Goal: Task Accomplishment & Management: Use online tool/utility

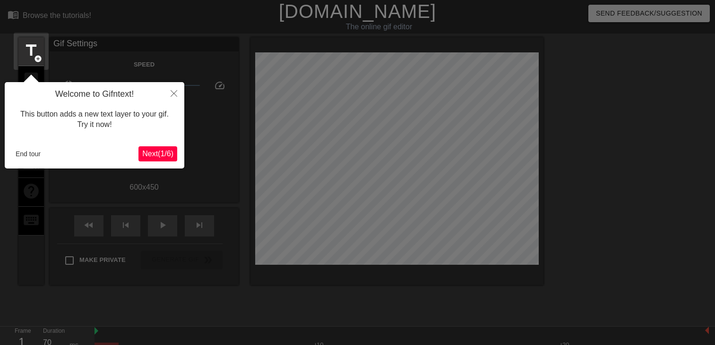
scroll to position [23, 0]
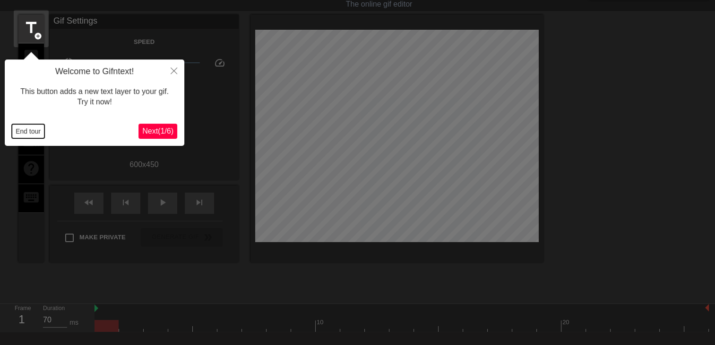
click at [28, 130] on button "End tour" at bounding box center [28, 131] width 33 height 14
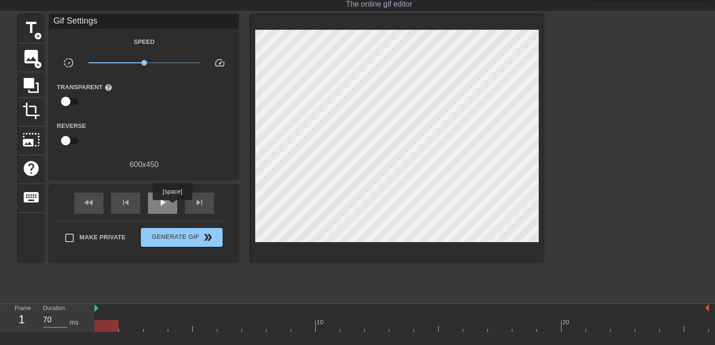
click at [172, 207] on div "play_arrow" at bounding box center [162, 203] width 29 height 21
click at [25, 33] on span "title" at bounding box center [31, 28] width 18 height 18
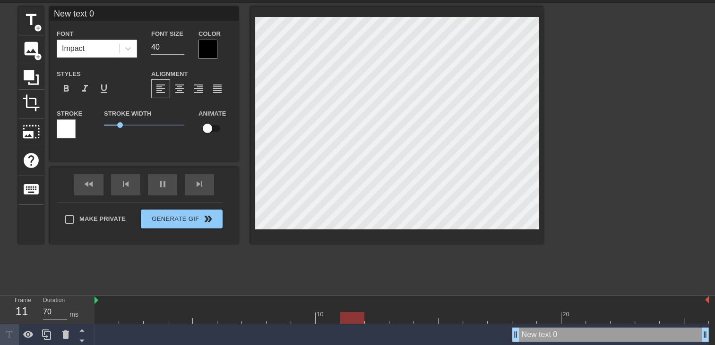
scroll to position [33, 0]
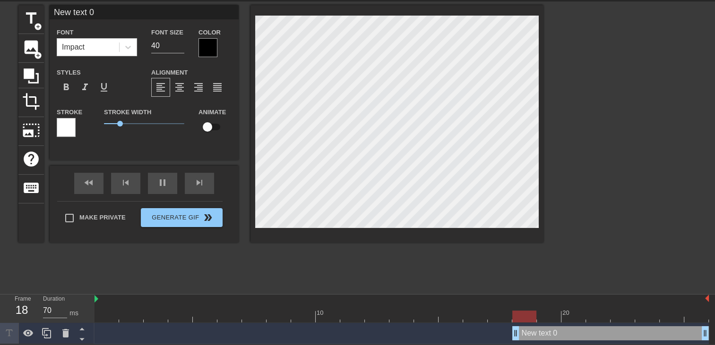
drag, startPoint x: 514, startPoint y: 334, endPoint x: 9, endPoint y: 220, distance: 518.1
click at [0, 227] on html "menu_book Browse the tutorials! Gifntext.com The online gif editor Send Feedbac…" at bounding box center [357, 156] width 715 height 377
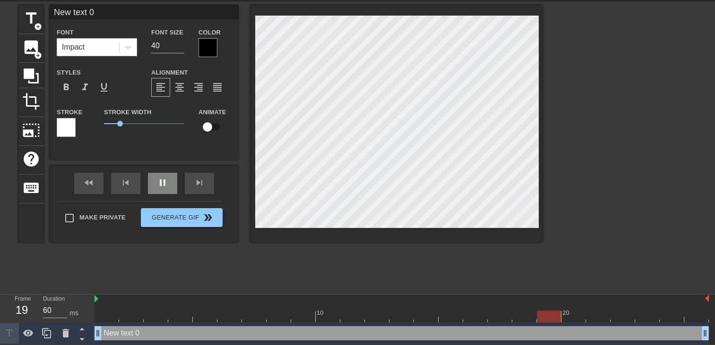
scroll to position [1, 2]
type input "70"
type input "New text"
type textarea "New text"
type input "70"
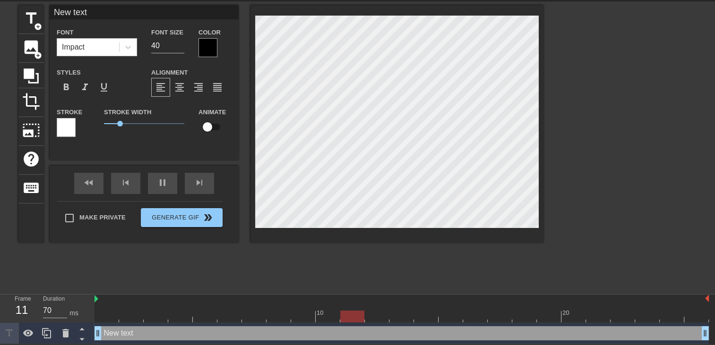
type input "New text"
type textarea "New text"
type input "New tex"
type textarea "New tex"
type input "New te"
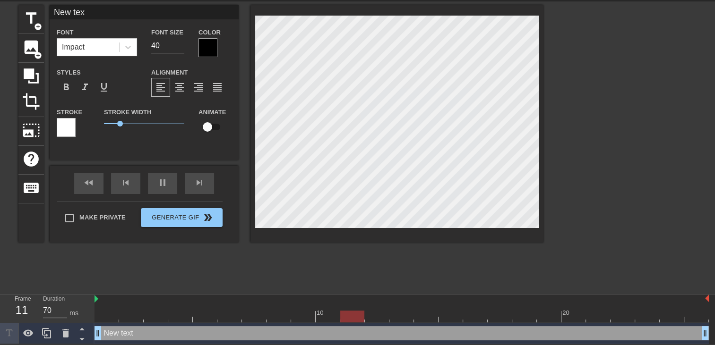
type textarea "New te"
type input "New t"
type textarea "New"
type input "60"
type input "New"
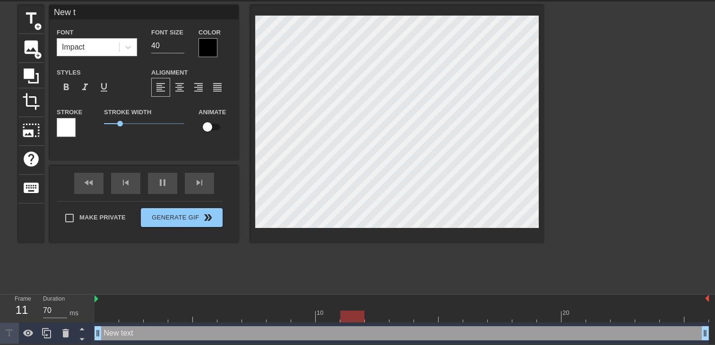
type textarea "New"
type input "Ne"
type textarea "Ne"
type input "N"
type textarea "N"
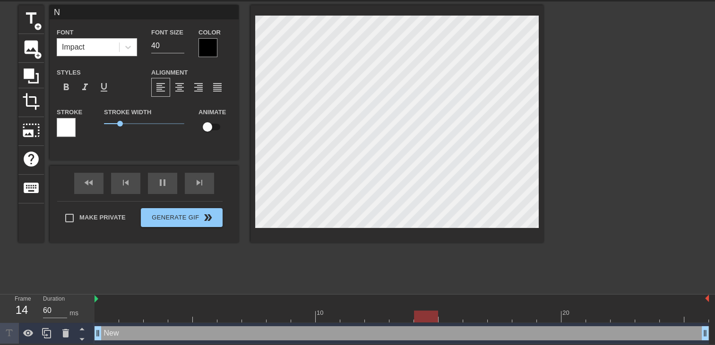
type input "70"
type input "O"
type textarea "O"
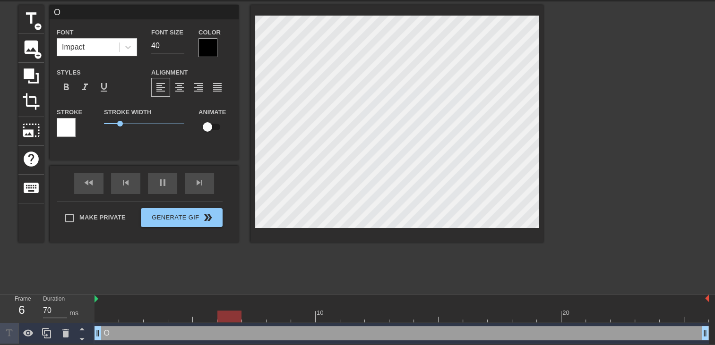
scroll to position [1, 1]
type input "60"
type input "OO"
type textarea "OO"
type input "70"
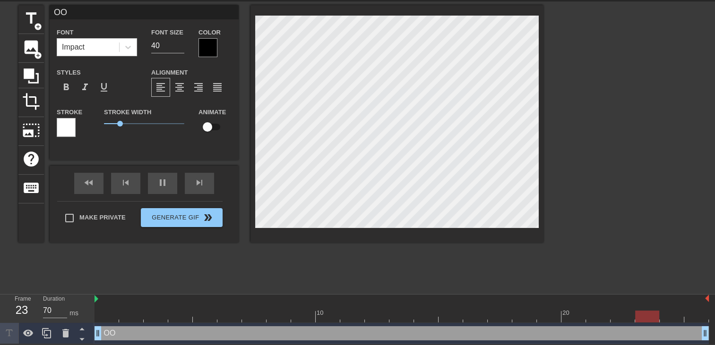
type input "OOH"
type textarea "OOH"
type input "60"
type input "OOH"
type textarea "OOH"
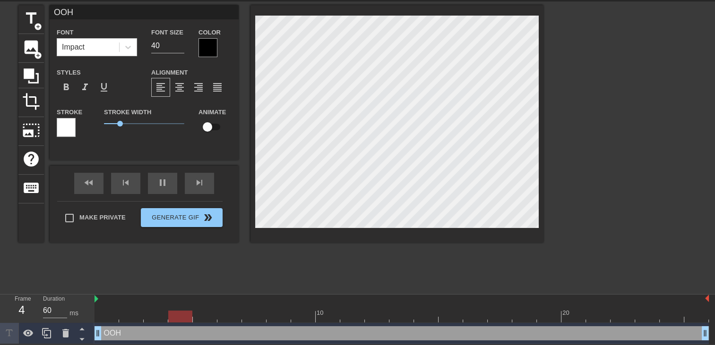
type input "70"
type input "OOH P"
type textarea "OOH P"
type input "60"
type input "OOH PU"
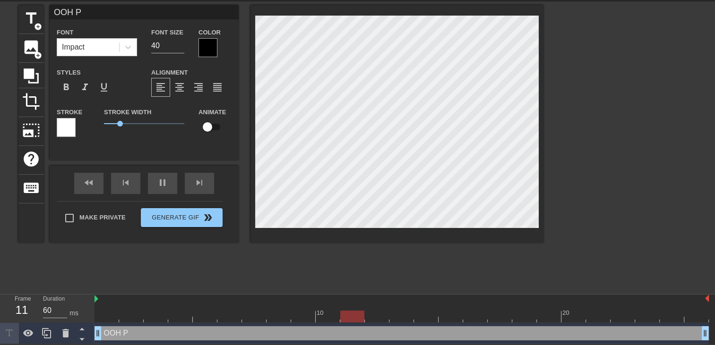
type textarea "OOH PU"
type input "60"
type input "OOH PUT"
type textarea "OOH PUT"
type input "70"
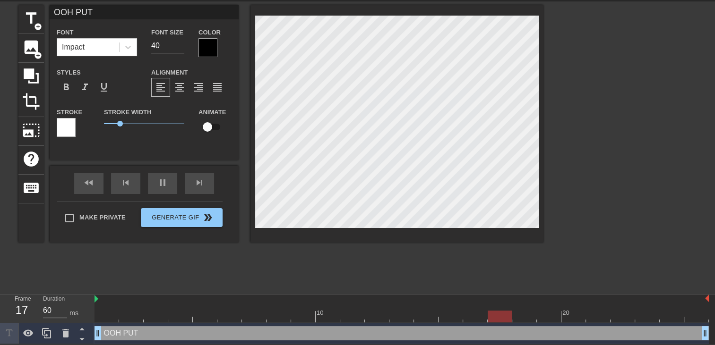
type input "OOH PUTA"
type textarea "OOH PUTA"
type input "OOH PUTAI"
type textarea "OOH PUTAI"
type input "70"
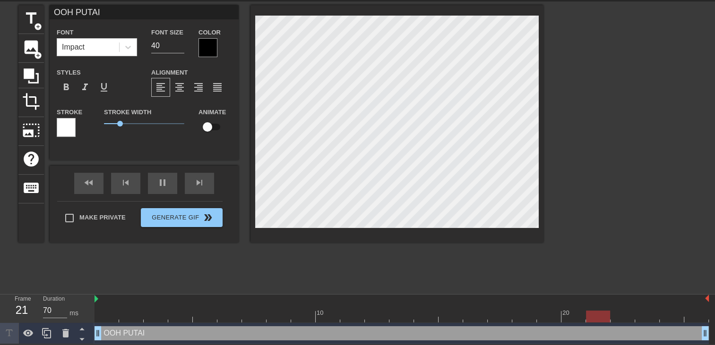
type input "OOH PUTAIN"
type textarea "OOH PUTAIN"
type input "70"
type input "OOH PUTAIN"
type textarea "OOH PUTAIN"
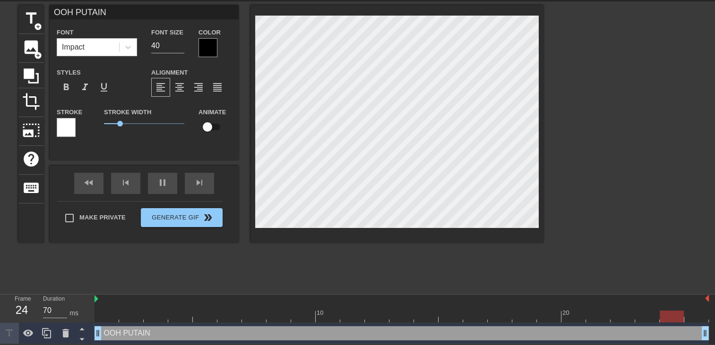
type input "OOH PUTAIN S"
type textarea "OOH PUTAIN S"
type input "70"
type input "OOH PUTAIN SO"
type textarea "OOH PUTAIN SO"
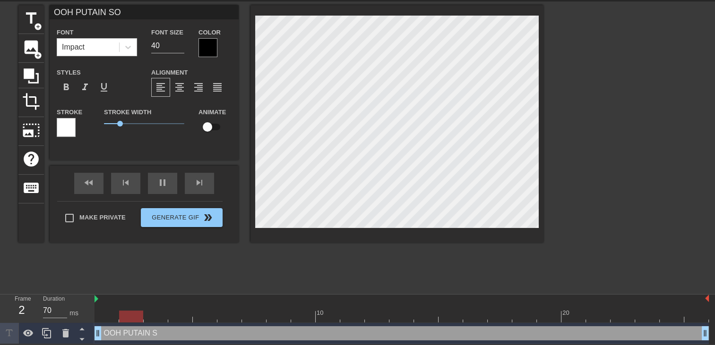
type input "60"
type input "OOH PUTAIN SOE"
type textarea "OOH PUTAIN SOE"
type input "60"
type input "OOH PUTAIN SOEU"
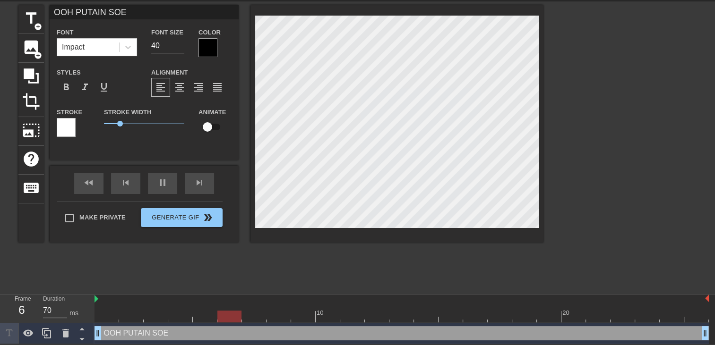
type textarea "OOH PUTAIN SOEU"
type input "70"
type input "OOH PUTAIN SOEUR"
type textarea "OOH PUTAIN SOEUR"
type input "70"
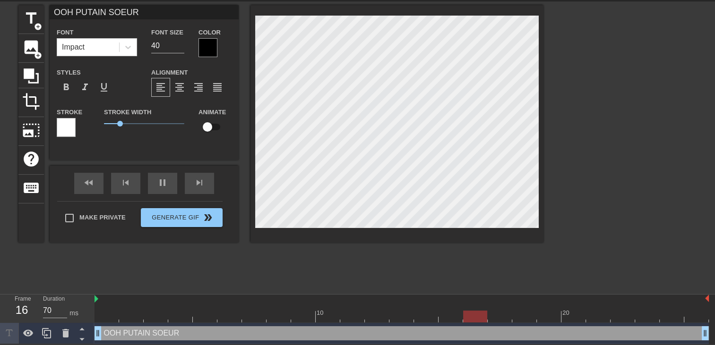
type input "OOH PUTAIN SOEURE"
type textarea "OOH PUTAIN SOEURE"
type input "60"
type input "OOH PUTAIN SOEURER"
type textarea "OOH PUTAIN SOEURER"
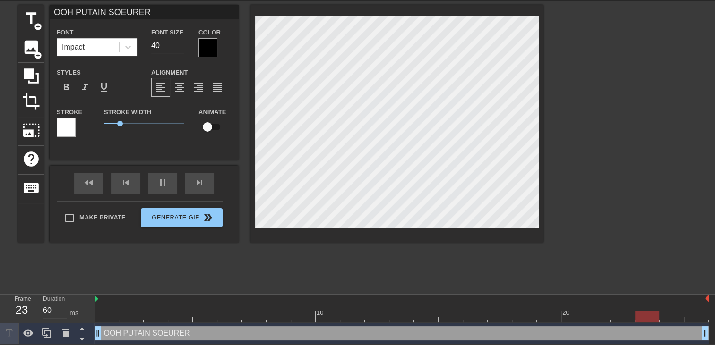
type input "70"
type input "OOH PUTAIN SOEURERR"
type textarea "OOH PUTAIN SOEURERR"
type input "70"
type input "OOH PUTAIN SOEURERRR"
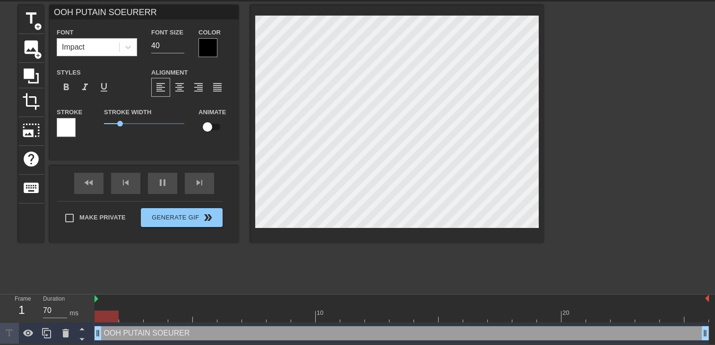
type textarea "OOH PUTAIN SOEURERRR"
type input "70"
type input "OOH PUTAIN SOEURERR"
type textarea "OOH PUTAIN SOEURERR"
type input "70"
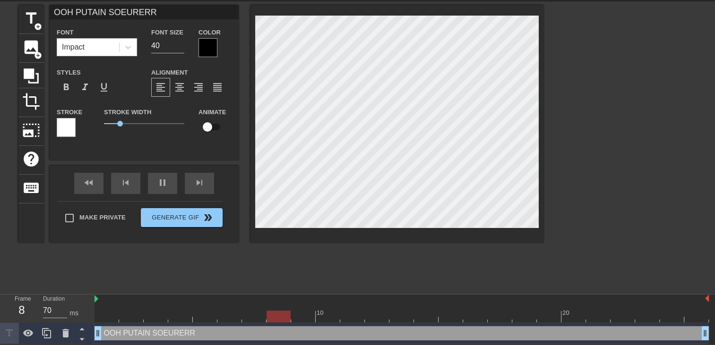
type input "OOH PUTAIN SOEURER"
type textarea "OOH PUTAIN SOEURER"
type input "60"
type input "OOH PUTAIN SOEURE"
type textarea "OOH PUTAIN SOEURE"
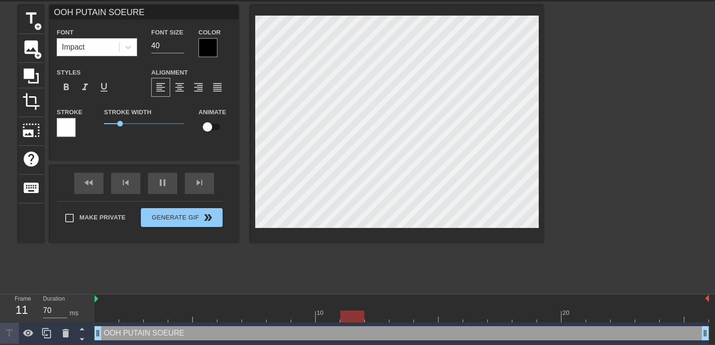
scroll to position [1, 5]
type input "70"
type input "OOH PUTAIN SOEURET"
type textarea "OOH PUTAIN SOEURET"
type input "70"
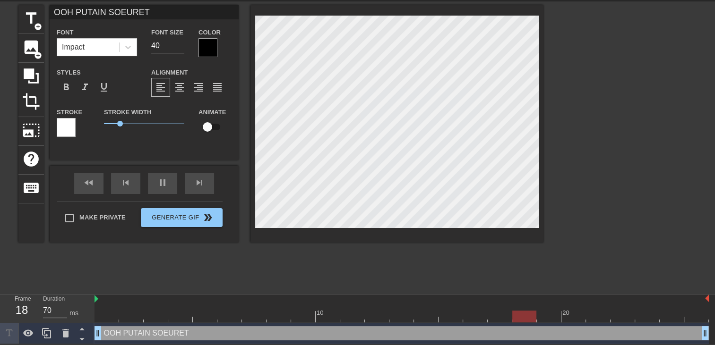
type input "OOH PUTAIN SOEURETT"
type textarea "OOH PUTAIN SOEURETT"
type input "70"
type input "OOH PUTAIN SOEURETTE"
type textarea "OOH PUTAIN SOEURETTE"
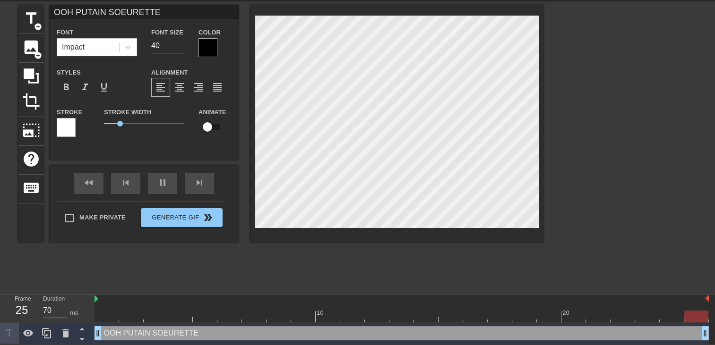
type input "60"
type input "OOH PUTAIN SOEURETTE"
type textarea "OOH PUTAIN SOEURETTE"
type input "70"
type input "OOH PUTAIN SOEURETTE"
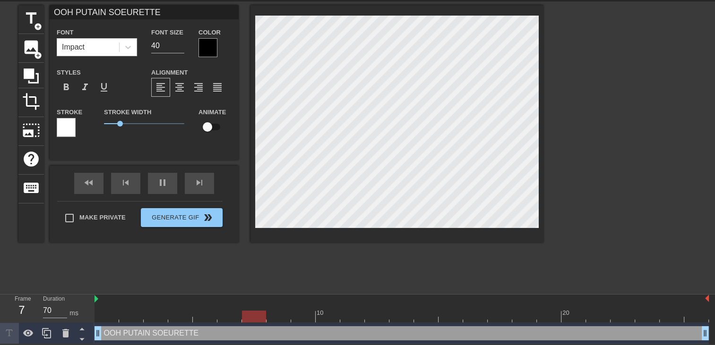
type textarea "OOH PUTAIN SOEURETTE"
type input "70"
type input "OOH PUTAIN SOEURETTE t"
type textarea "OOH PUTAIN SOEURETTE t"
type input "60"
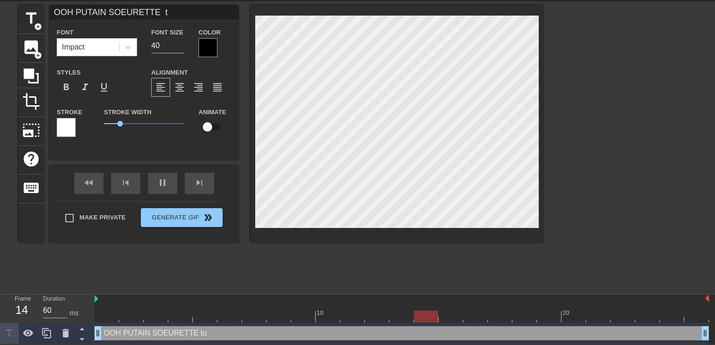
type input "OOH PUTAIN SOEURETTE tu"
type textarea "OOH PUTAIN SOEURETTE tu"
type input "70"
type input "OOH PUTAIN SOEURETTE tu"
type textarea "OOH PUTAIN SOEURETTE tu"
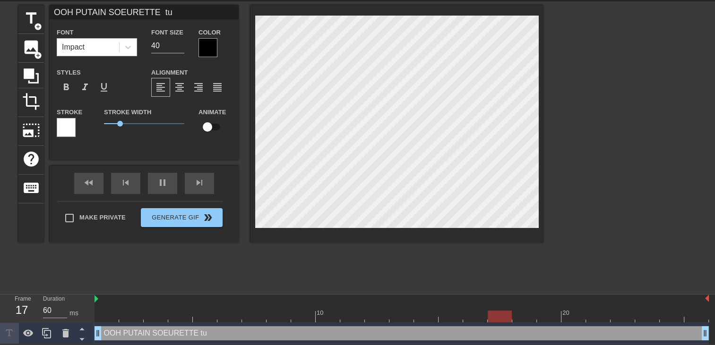
type input "70"
type input "OOH PUTAIN SOEURETTE tu p"
type textarea "OOH PUTAIN SOEURETTE tu p"
type input "70"
type input "OOH PUTAIN SOEURETTE tu pr"
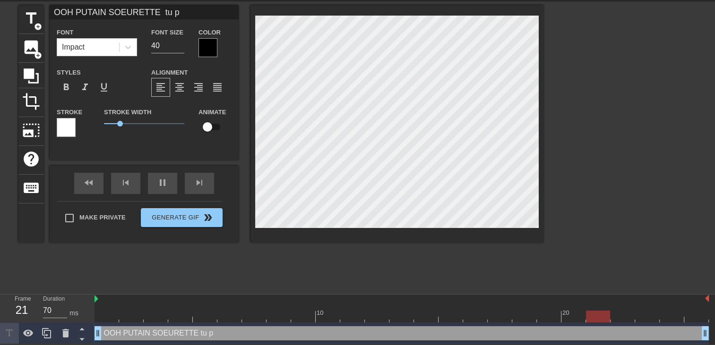
type textarea "OOH PUTAIN SOEURETTE tu pr"
type input "60"
type input "OOH PUTAIN SOEURETTE tu pre"
type textarea "OOH PUTAIN SOEURETTE tu pre"
type input "70"
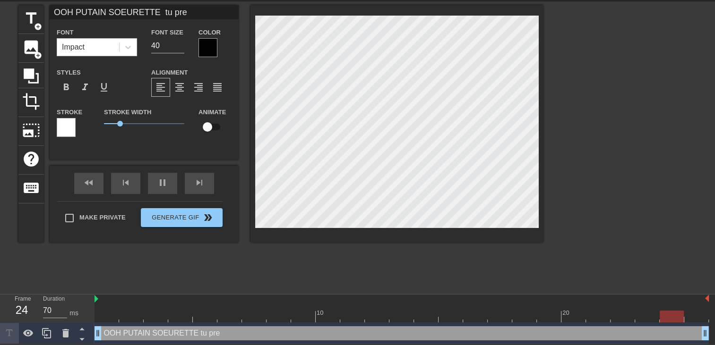
type input "OOH PUTAIN SOEURETTE tu pren"
type textarea "OOH PUTAIN SOEURETTE tu pren"
type input "70"
type input "OOH PUTAIN SOEURETTE tu prend"
type textarea "OOH PUTAIN SOEURETTE tu prend"
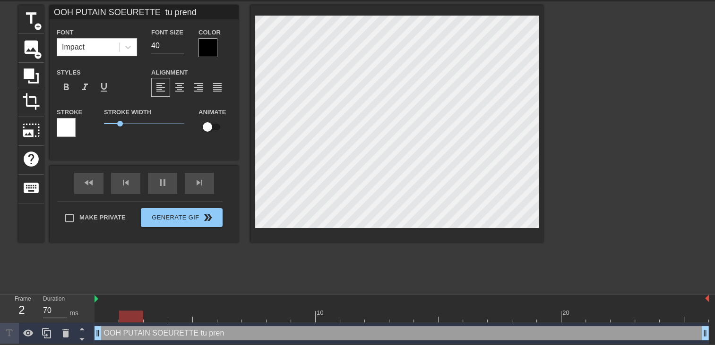
type input "OOH PUTAIN SOEURETTE tu prend"
type textarea "OOH PUTAIN SOEURETTE tu prend"
type input "70"
type input "OOH PUTAIN SOEURETTE tu prend b"
type textarea "OOH PUTAIN SOEURETTE tu prend b"
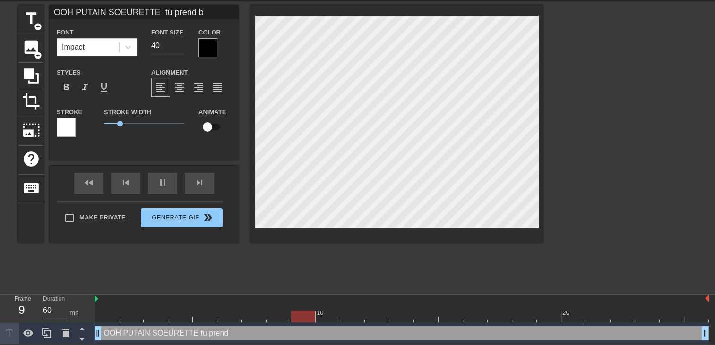
type input "70"
type input "OOH PUTAIN SOEURETTE tu prend bi"
type textarea "OOH PUTAIN SOEURETTE tu prend bi"
type input "70"
type input "OOH PUTAIN SOEURETTE tu prend bie"
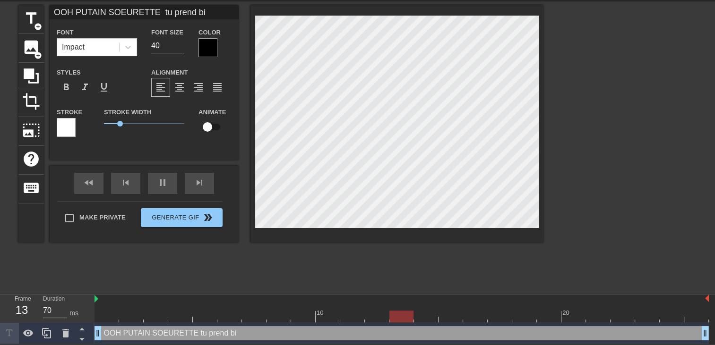
type textarea "OOH PUTAIN SOEURETTE tu prend bie"
type input "OOH PUTAIN SOEURETTE tu prend bien"
type textarea "OOH PUTAIN SOEURETTE tu prend bien"
type input "70"
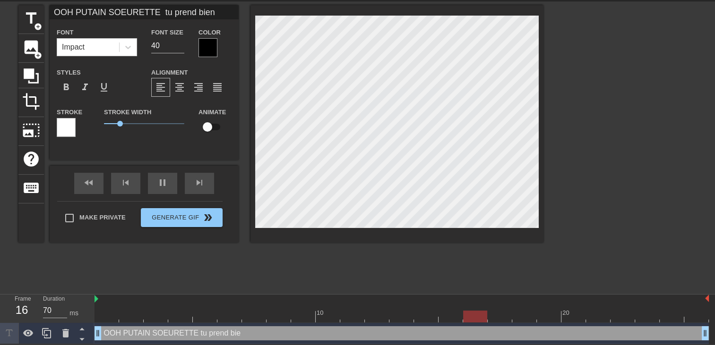
type input "OOH PUTAIN SOEURETTE tu prend bien"
type textarea "OOH PUTAIN SOEURETTE tu prend bien"
type input "60"
type input "OOH PUTAIN SOEURETTE tu prend bien"
type textarea "OOH PUTAIN SOEURETTE tu prend bien"
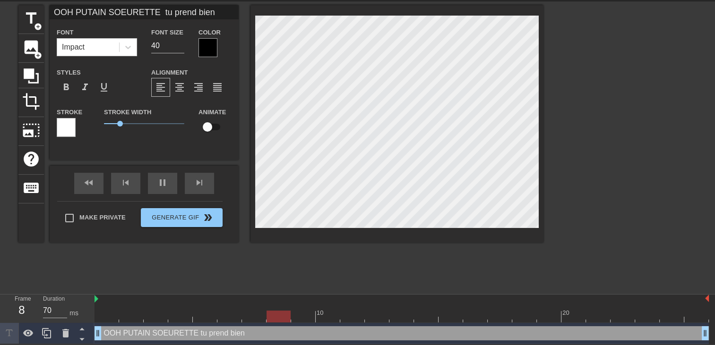
scroll to position [1, 0]
type input "70"
type input "OOH PUTAIN SOEURETTE tu prend bien s"
type textarea "OOH PUTAIN SOEURETTE tu prend bien s"
type input "60"
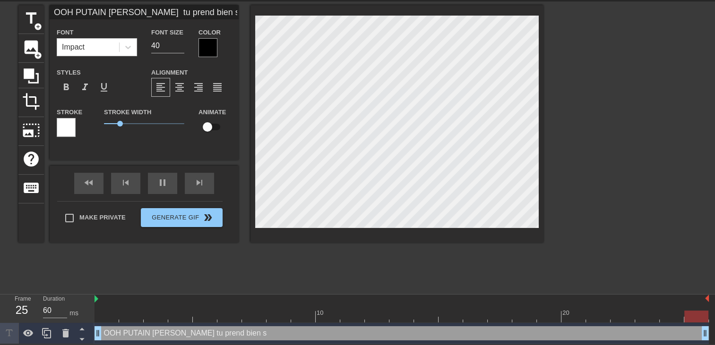
type input "OOH PUTAIN SOEURETTE tu prend bien sa"
type textarea "OOH PUTAIN SOEURETTE tu prend bien sa"
type input "70"
type input "OOH PUTAIN SOEURETTE tu prend bien sal"
type textarea "OOH PUTAIN SOEURETTE tu prend bien sal"
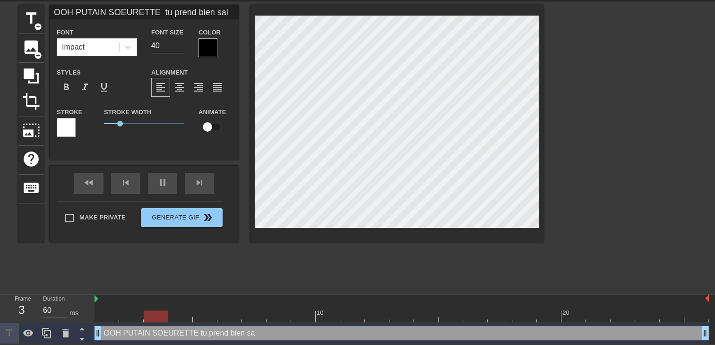
type input "70"
type input "OOH PUTAIN SOEURETTE tu prend bien salo"
type textarea "OOH PUTAIN SOEURETTE tu prend bien salo"
type input "60"
type input "OOH PUTAIN SOEURETTE tu prend bien salop"
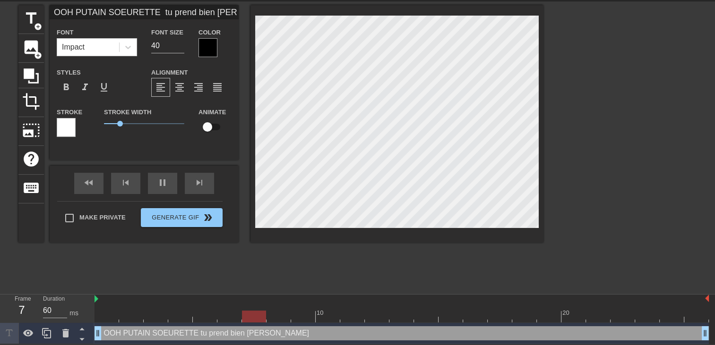
type textarea "OOH PUTAIN SOEURETTE tu prend bien salop"
type input "70"
type input "OOH PUTAIN SOEURETTE tu prend bien salope"
type textarea "OOH PUTAIN SOEURETTE tu prend bien salope"
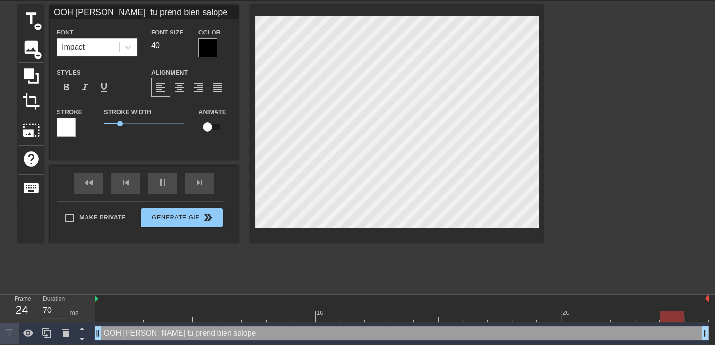
type input "60"
type input "OOH PUTAIN SOEURETTE tu prend bien salope."
type textarea "OOH PUTAIN SOEURETTE tu prend bien salope."
type input "70"
type input "OOH PUTAIN SOEURETTE tu prend bien salope.."
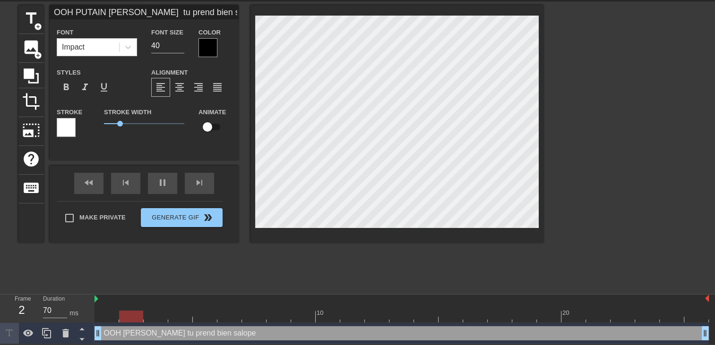
type textarea "OOH PUTAIN SOEURETTE tu prend bien salope.."
type input "70"
type input "OOH PUTAIN SOEURETTE tu prend bien salope..."
type textarea "OOH PUTAIN SOEURETTE tu prend bien salope..."
type input "60"
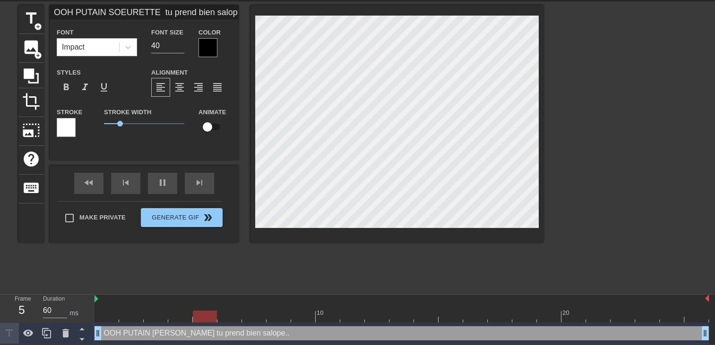
type input "OOH PUTAIN SOEURETTE tu prend bien salope...."
type textarea "OOH PUTAIN SOEURETTE tu prend bien salope...."
type input "70"
type input "OOH PUTAIN SOEURETTE tu prend bien salope...."
type textarea "OOH PUTAIN SOEURETTE tu prend bien salope...."
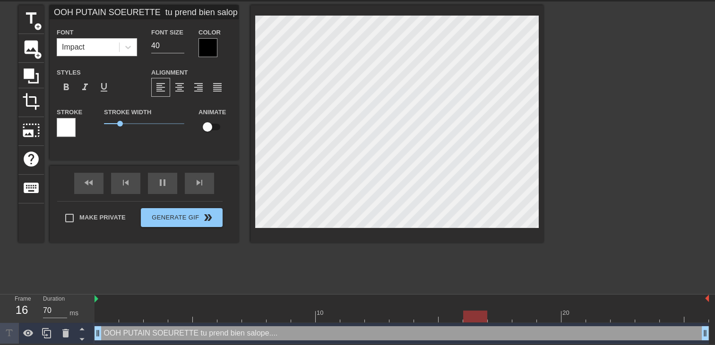
scroll to position [2, 0]
type input "70"
type input "OOH PUTAIN SOEURETTE tu prend bien salope....T"
type textarea "OOH PUTAIN SOEURETTE tu prend bien salope.... T"
type input "70"
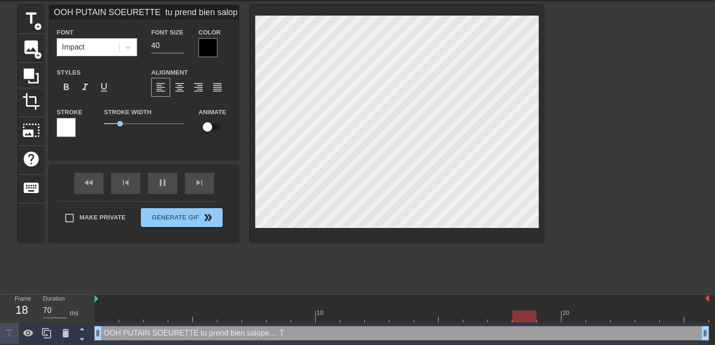
type input "OOH PUTAIN SOEURETTE tu prend bien salope....TU"
type textarea "OOH PUTAIN SOEURETTE tu prend bien salope.... TU"
type input "70"
type input "OOH PUTAIN SOEURETTE tu prend bien salope....TU+"
type textarea "OOH PUTAIN SOEURETTE tu prend bien salope.... TU+"
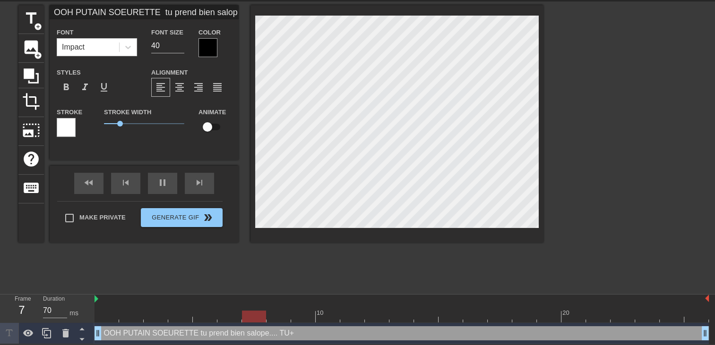
scroll to position [2, 1]
type input "70"
type input "OOH PUTAIN SOEURETTE tu prend bien salope....TU"
type textarea "OOH PUTAIN SOEURETTE tu prend bien salope.... TU"
type input "70"
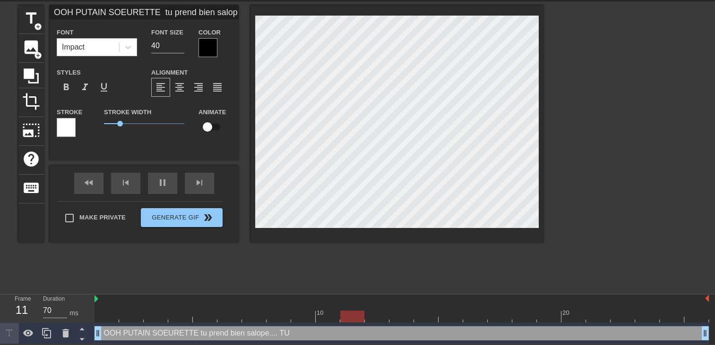
type input "OOH PUTAIN SOEURETTE tu prend bien salope....T"
type textarea "OOH PUTAIN SOEURETTE tu prend bien salope.... T"
type input "60"
type input "OOH PUTAIN SOEURETTE tu prend bien salope....Tu"
type textarea "OOH PUTAIN SOEURETTE tu prend bien salope.... Tu"
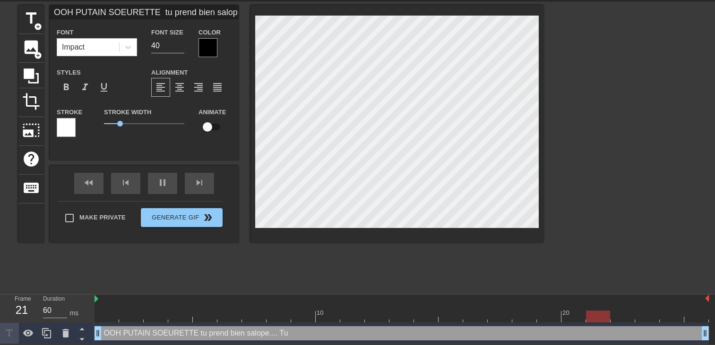
type input "70"
type input "OOH PUTAIN SOEURETTE tu prend bien salope....Tu"
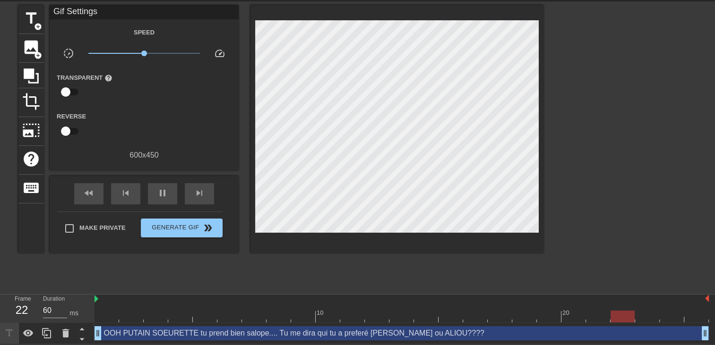
click at [384, 251] on div "title add_circle image add_circle crop photo_size_select_large help keyboard Gi…" at bounding box center [280, 146] width 525 height 283
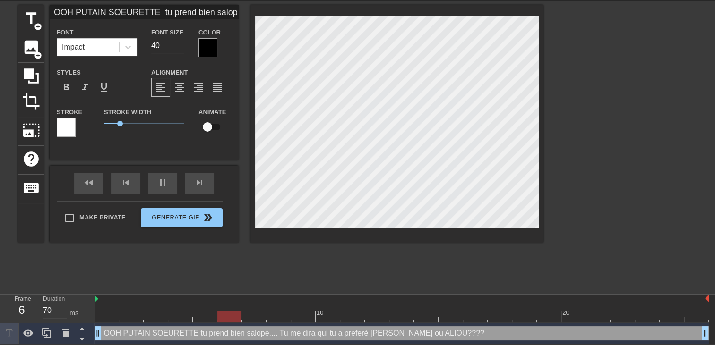
scroll to position [1, 1]
click at [214, 44] on div at bounding box center [207, 47] width 19 height 19
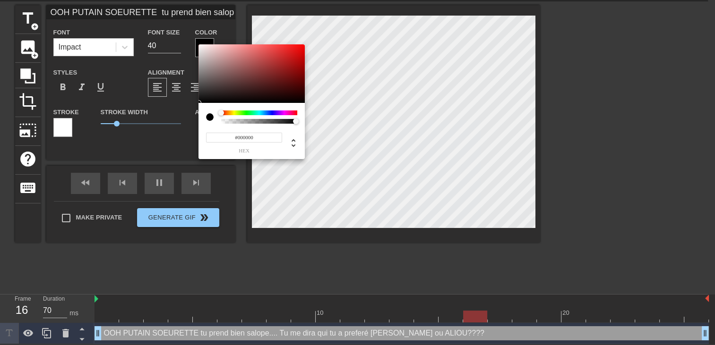
scroll to position [26, 0]
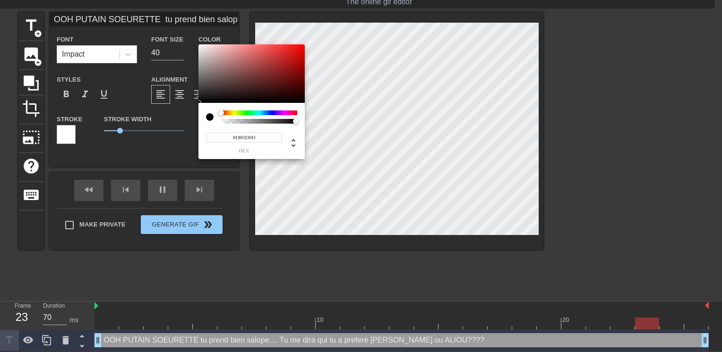
click at [299, 52] on div at bounding box center [251, 73] width 106 height 59
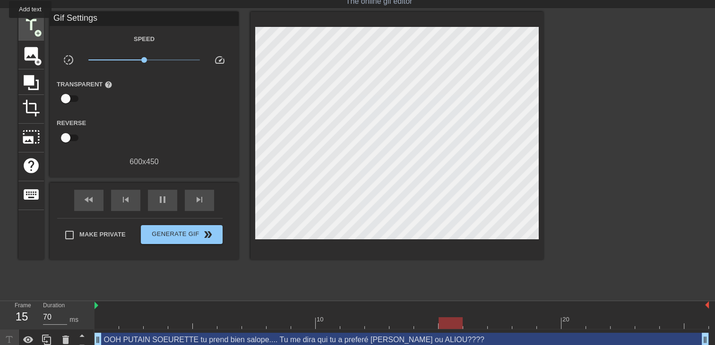
click at [30, 25] on span "title" at bounding box center [31, 25] width 18 height 18
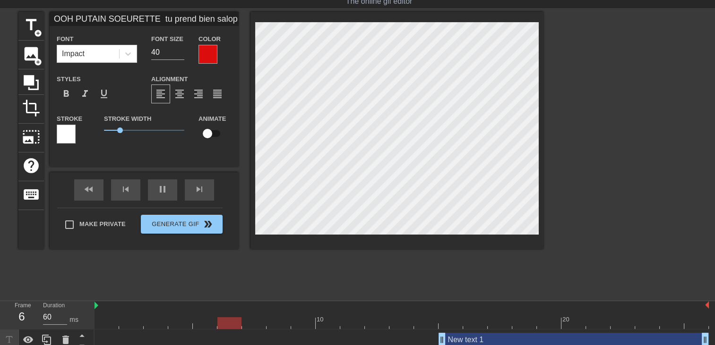
scroll to position [1, 1]
click at [471, 339] on div "New text 1 drag_handle drag_handle" at bounding box center [573, 340] width 270 height 14
drag, startPoint x: 440, startPoint y: 337, endPoint x: 0, endPoint y: 252, distance: 448.5
click at [0, 258] on html "menu_book Browse the tutorials! Gifntext.com The online gif editor Send Feedbac…" at bounding box center [357, 173] width 715 height 398
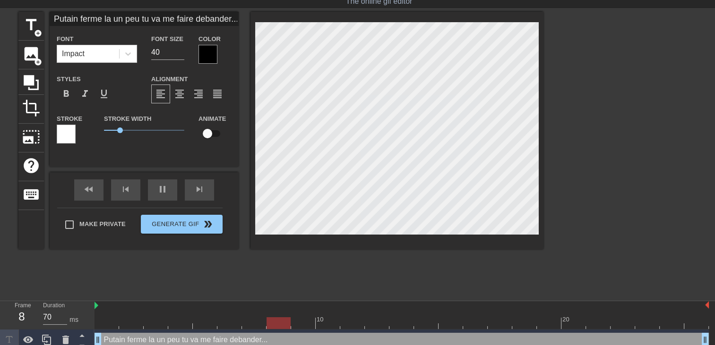
scroll to position [1, 7]
click at [209, 59] on div at bounding box center [207, 54] width 19 height 19
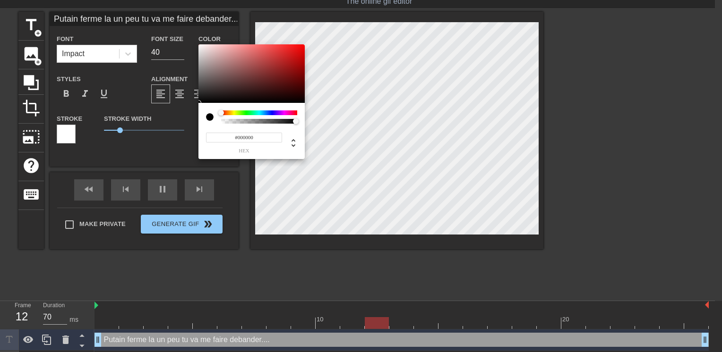
click at [238, 115] on div at bounding box center [259, 117] width 76 height 13
click at [247, 112] on div at bounding box center [259, 113] width 76 height 5
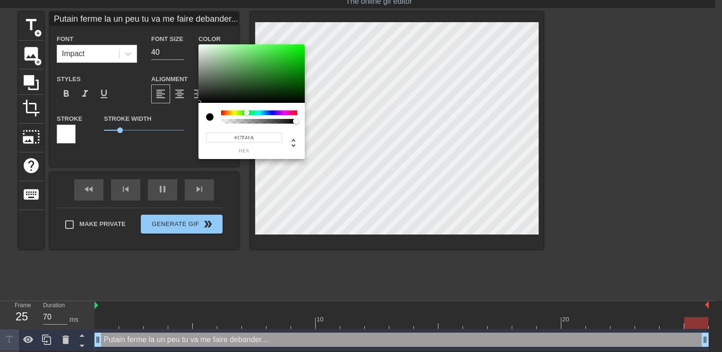
click at [295, 47] on div at bounding box center [251, 73] width 106 height 59
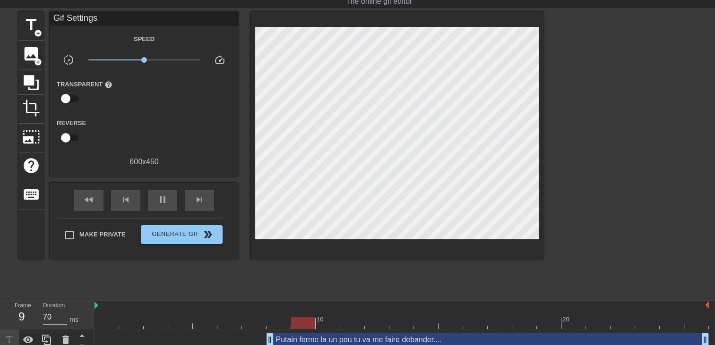
drag, startPoint x: 98, startPoint y: 338, endPoint x: 323, endPoint y: 330, distance: 225.1
click at [309, 331] on div "Putain ferme la un peu tu va me faire debander.... drag_handle drag_handle" at bounding box center [401, 340] width 614 height 21
click at [154, 218] on div "Make Private Generate Gif double_arrow" at bounding box center [139, 236] width 165 height 37
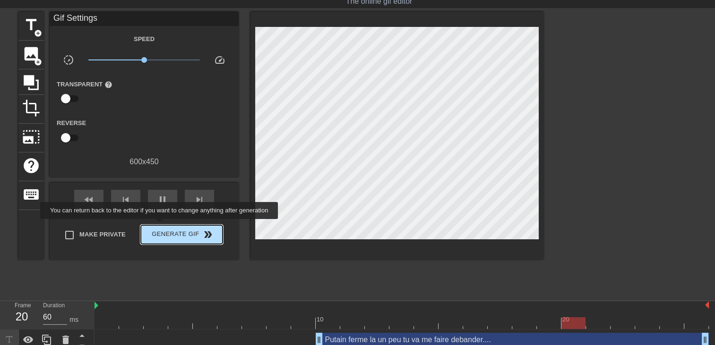
click at [165, 230] on span "Generate Gif double_arrow" at bounding box center [182, 234] width 74 height 11
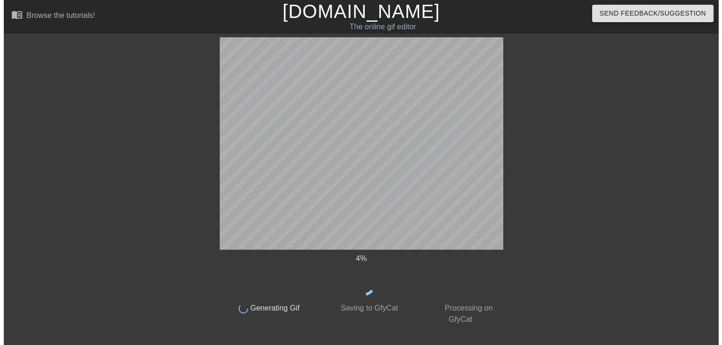
scroll to position [0, 0]
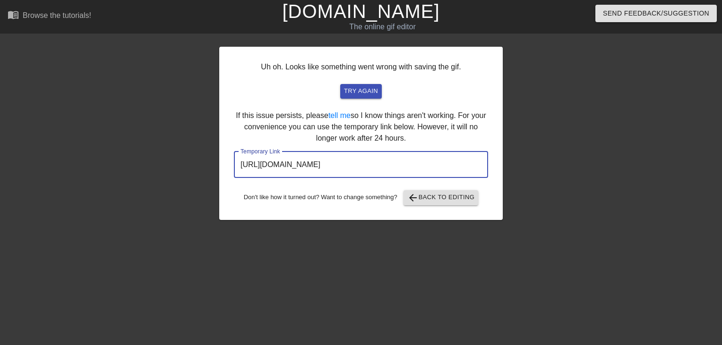
drag, startPoint x: 461, startPoint y: 154, endPoint x: 107, endPoint y: 203, distance: 357.7
click at [107, 203] on div "Uh oh. Looks like something went wrong with saving the gif. try again If this i…" at bounding box center [361, 178] width 722 height 283
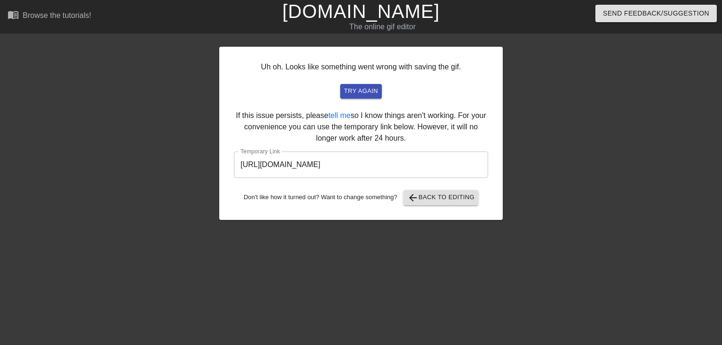
click at [399, 12] on link "[DOMAIN_NAME]" at bounding box center [360, 11] width 157 height 21
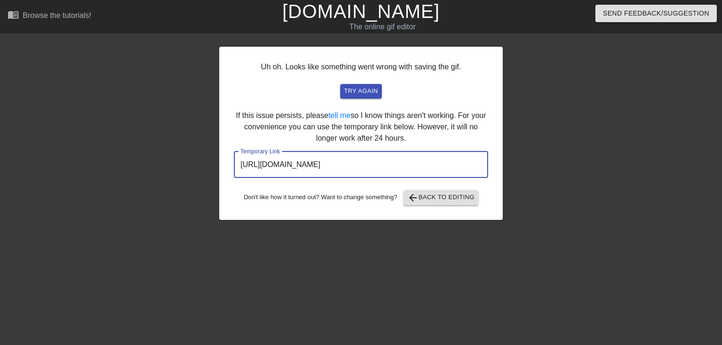
drag, startPoint x: 445, startPoint y: 166, endPoint x: 110, endPoint y: 180, distance: 335.3
click at [112, 180] on div "Uh oh. Looks like something went wrong with saving the gif. try again If this i…" at bounding box center [361, 178] width 722 height 283
drag, startPoint x: 110, startPoint y: 180, endPoint x: 261, endPoint y: 166, distance: 151.8
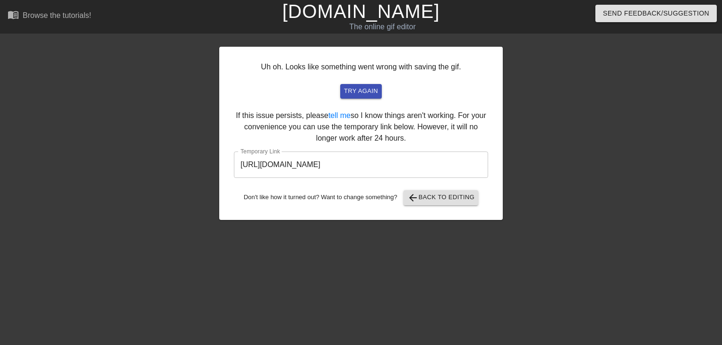
click at [404, 16] on link "[DOMAIN_NAME]" at bounding box center [360, 11] width 157 height 21
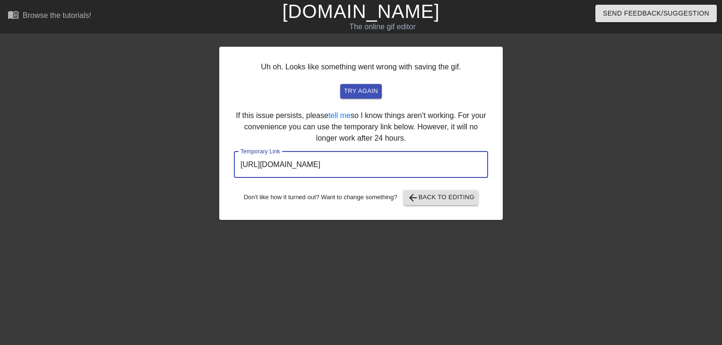
drag, startPoint x: 461, startPoint y: 163, endPoint x: 4, endPoint y: 215, distance: 460.3
click at [4, 215] on div "Uh oh. Looks like something went wrong with saving the gif. try again If this i…" at bounding box center [361, 178] width 722 height 283
click at [398, 15] on link "[DOMAIN_NAME]" at bounding box center [360, 11] width 157 height 21
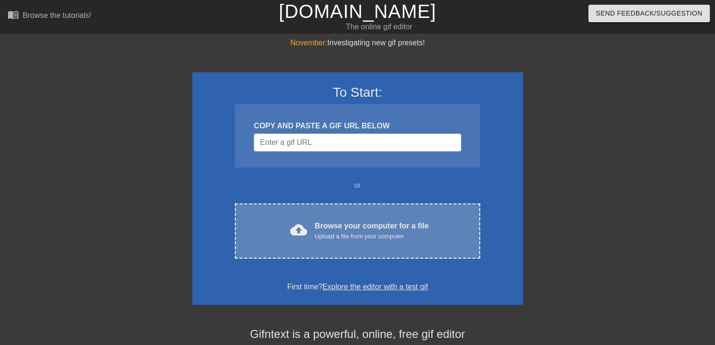
click at [365, 216] on div "cloud_upload Browse your computer for a file Upload a file from your computer C…" at bounding box center [357, 231] width 245 height 55
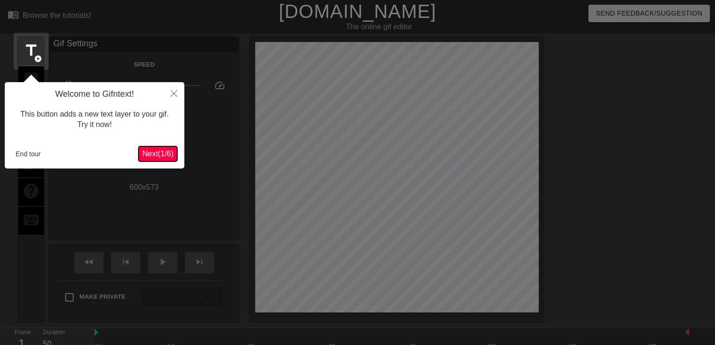
scroll to position [23, 0]
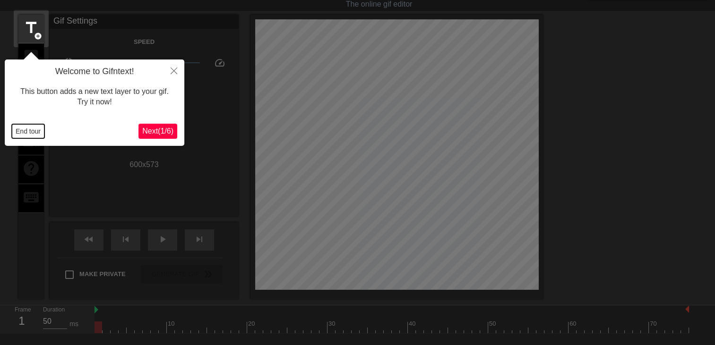
click at [28, 133] on button "End tour" at bounding box center [28, 131] width 33 height 14
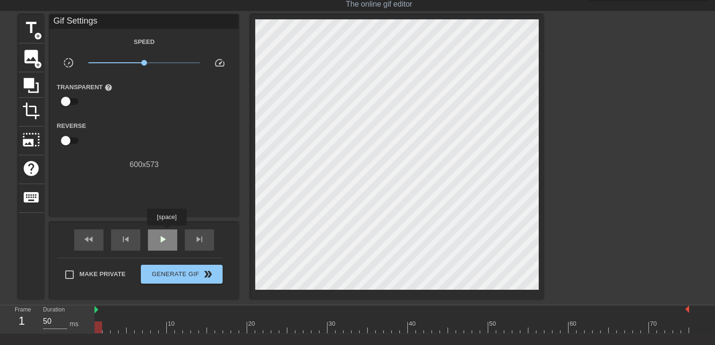
click at [167, 234] on span "play_arrow" at bounding box center [162, 239] width 11 height 11
click at [31, 33] on span "title" at bounding box center [31, 28] width 18 height 18
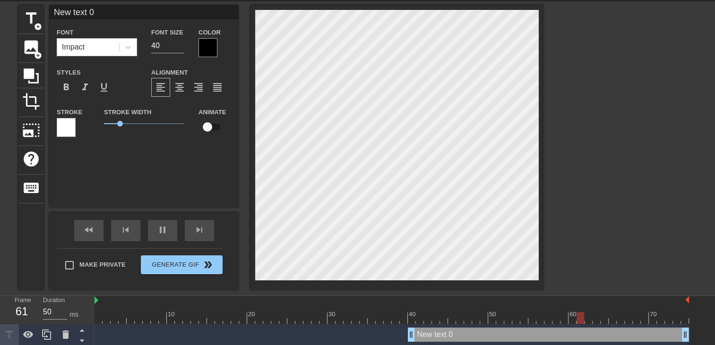
scroll to position [34, 0]
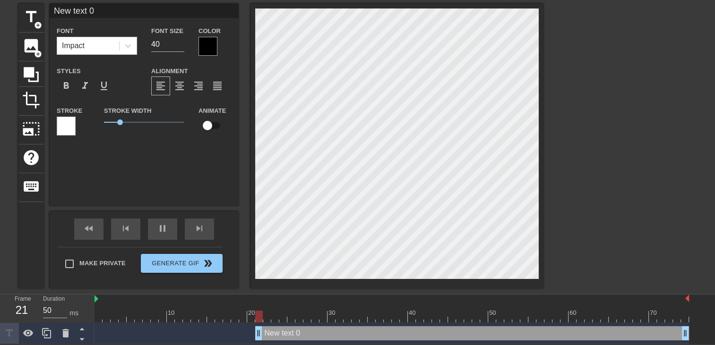
drag, startPoint x: 412, startPoint y: 337, endPoint x: 45, endPoint y: 354, distance: 367.5
click at [45, 344] on html "menu_book Browse the tutorials! Gifntext.com The online gif editor Send Feedbac…" at bounding box center [357, 155] width 715 height 378
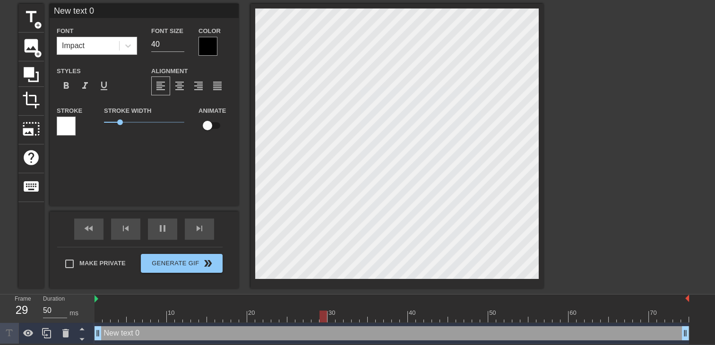
scroll to position [1, 2]
type input "New text"
type textarea "New text"
type input "New text"
type textarea "New text"
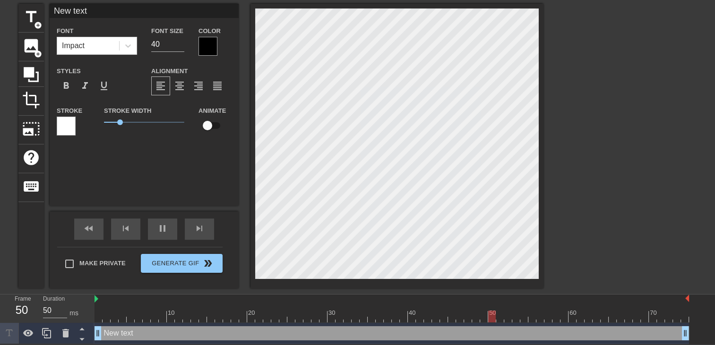
type input "New tex"
type textarea "New tex"
type input "New te"
type textarea "New te"
type input "New t"
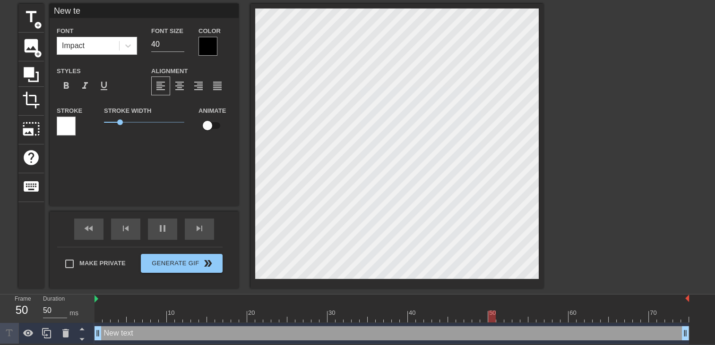
type textarea "New t"
type input "New"
type textarea "New"
type input "New"
type textarea "New"
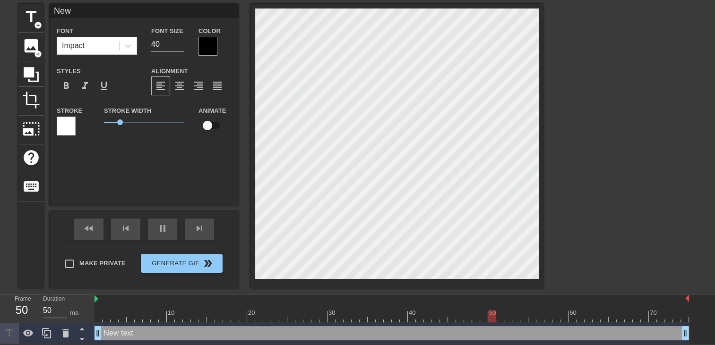
type input "Ne"
type textarea "Ne"
type input "N"
type textarea "N"
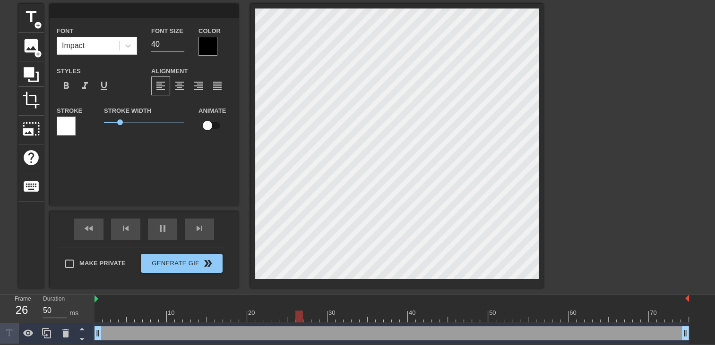
type input "L"
type textarea "L"
type input "La"
type textarea "La"
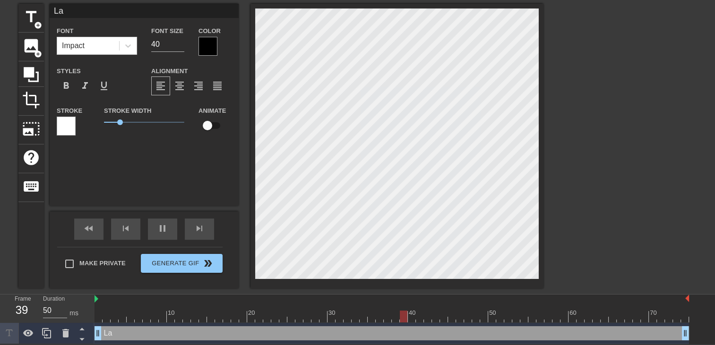
type input "La"
type textarea "La"
type input "La f"
type textarea "La f"
type input "La fi"
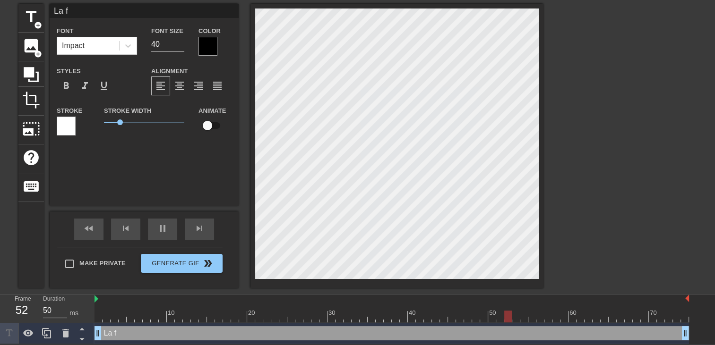
type textarea "La fi"
type input "La fil"
type textarea "La fil"
type input "La fill"
type textarea "La fill"
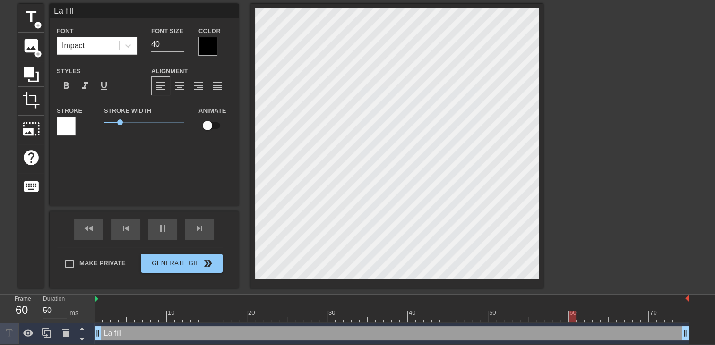
type input "La fille"
type textarea "La fille"
type input "La fille"
type textarea "La fille"
type input "La fille d"
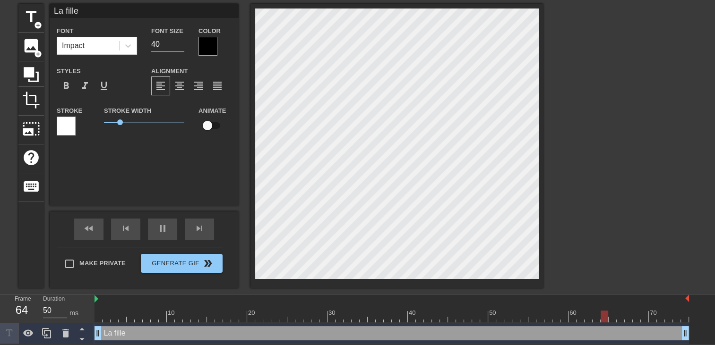
type textarea "La fille d"
type input "La fille de"
type textarea "La fille de"
type input "La fille de"
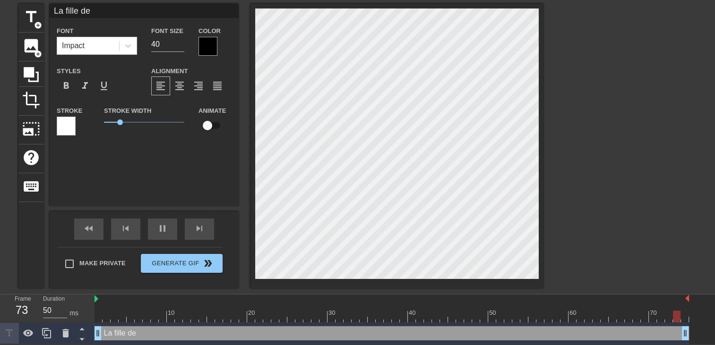
type textarea "La fille de"
type input "La fille de m"
type textarea "La fille de m"
type input "La fille de mo"
type textarea "La fille de mo"
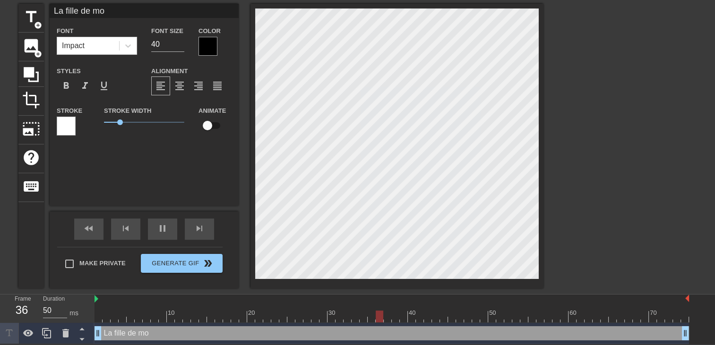
type input "La fille de mon"
type textarea "La fille de mon"
type input "La fille de mon"
type textarea "La fille de mon"
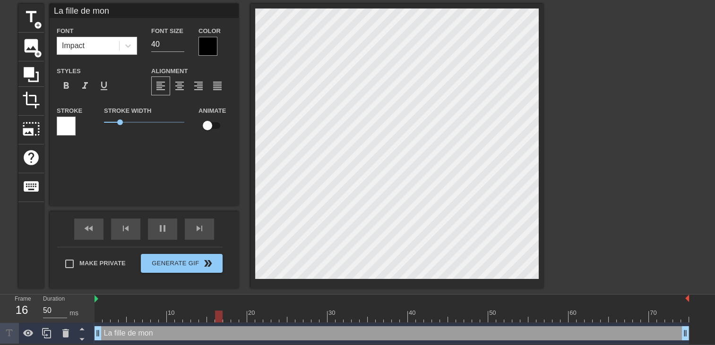
type input "La fille de mon c"
type textarea "La fille de mon c"
type input "La fille de mon co"
type textarea "La fille de mon co"
type input "La fille de mon col"
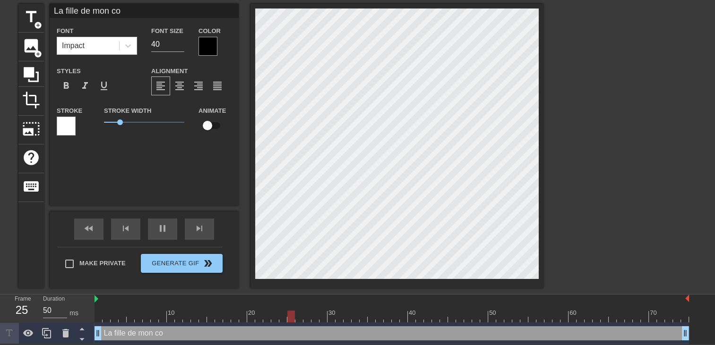
type textarea "La fille de mon col"
type input "La fille de mon coll"
type textarea "La fille de mon coll"
type input "La fille de mon colle"
type textarea "La fille de mon colle"
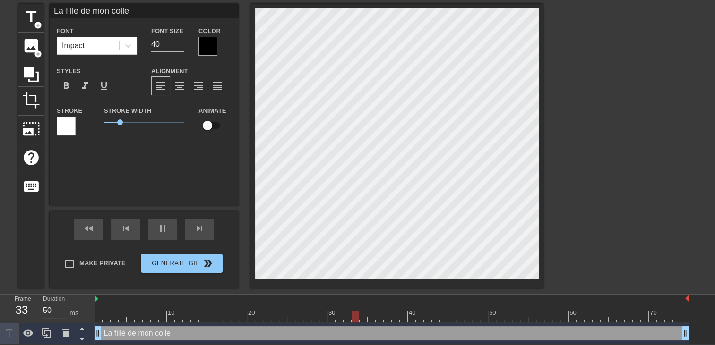
type input "La fille de mon colleg"
type textarea "La fille de mon colleg"
type input "La fille de mon collegu"
type textarea "La fille de mon collegu"
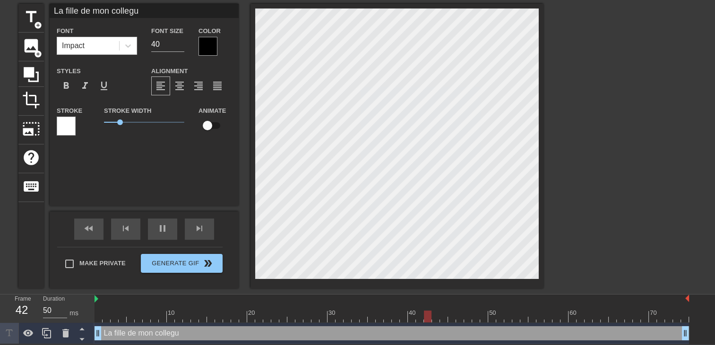
type input "La fille de mon collegue"
type textarea "La fille de mon collegue"
type input "La fille de mon collegue"
type textarea "La fille de mon collegue"
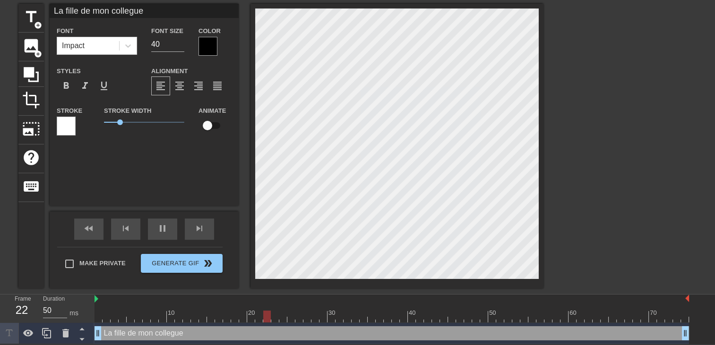
type input "La fille de mon colleguee"
type textarea "La fille de mon collegue e"
type input "La fille de mon colleguees"
type textarea "La fille de mon collegue es"
type input "La fille de mon collegueest"
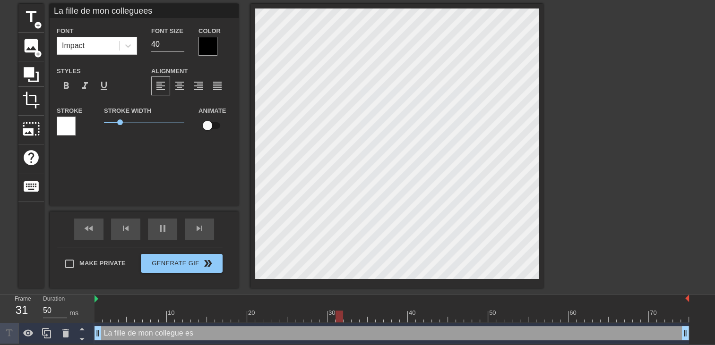
type textarea "La fille de mon collegue est"
type input "La fille de mon collegueest"
type textarea "La fille de mon collegue est"
type input "La fille de mon collegueest u"
type textarea "La fille de mon collegue est u"
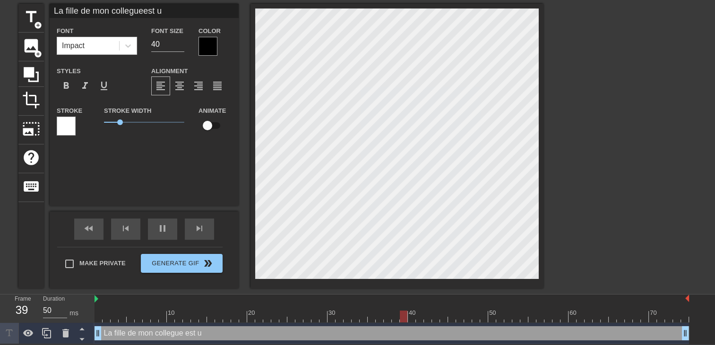
type input "La fille de mon collegueest un"
type textarea "La fille de mon collegue est un"
type input "La fille de mon collegueest une"
type textarea "La fille de mon collegue est une"
type input "La fille de mon collegueest une"
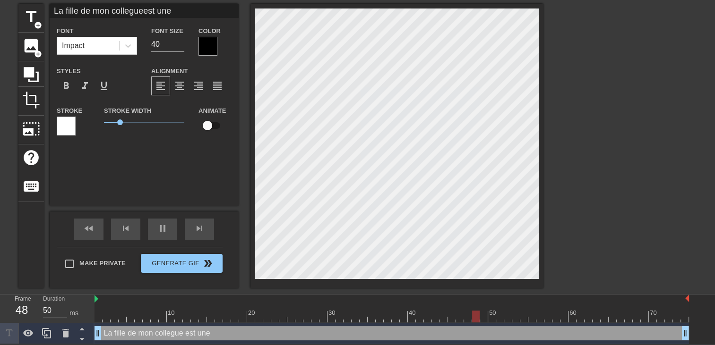
type textarea "La fille de mon collegue est une"
type input "La fille de mon collegueest une p"
type textarea "La fille de mon collegue est une p"
type input "La fille de mon collegueest une pe"
type textarea "La fille de mon collegue est une pe"
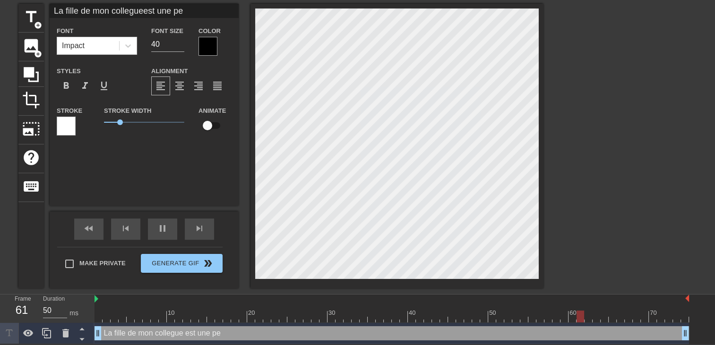
type input "La fille de mon collegueest une pet"
type textarea "La fille de mon collegue est une pet"
type input "La fille de mon collegueest une peti"
type textarea "La fille de mon collegue est une peti"
type input "La fille de mon collegueest une petit"
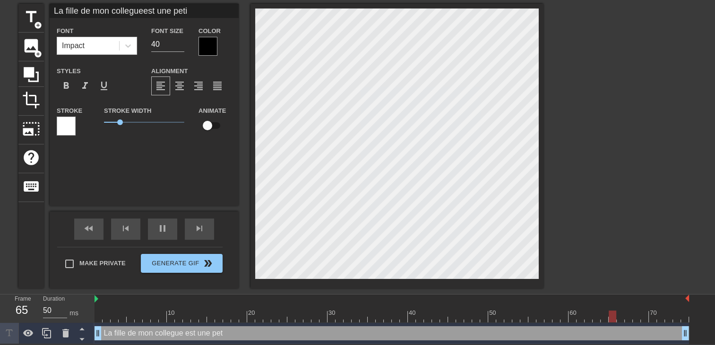
type textarea "La fille de mon collegue est une petit"
type input "La fille de mon collegueest une petite"
type textarea "La fille de mon collegue est une petite"
type input "La fille de mon collegueest une petite"
type textarea "La fille de mon collegue est une petite"
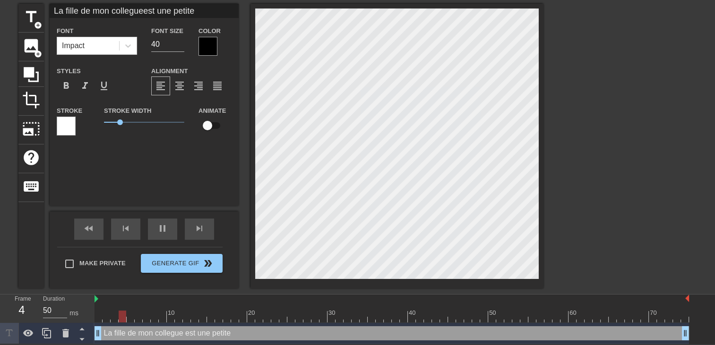
type input "La fille de mon collegueest une petite r"
type textarea "La fille de mon collegue est une petite r"
type input "La fille de mon collegueest une petite ro"
type textarea "La fille de mon collegue est une petite ro"
type input "La fille de mon collegueest une petite rou"
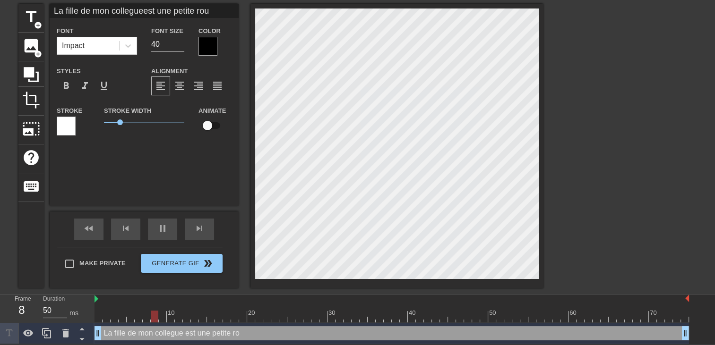
type textarea "La fille de mon collegue est une petite rou"
type input "La fille de mon collegueest une petite rous"
type textarea "La fille de mon collegue est une petite rous"
type input "La fille de mon collegueest une petite rouss"
type textarea "La fille de mon collegue est une petite rouss"
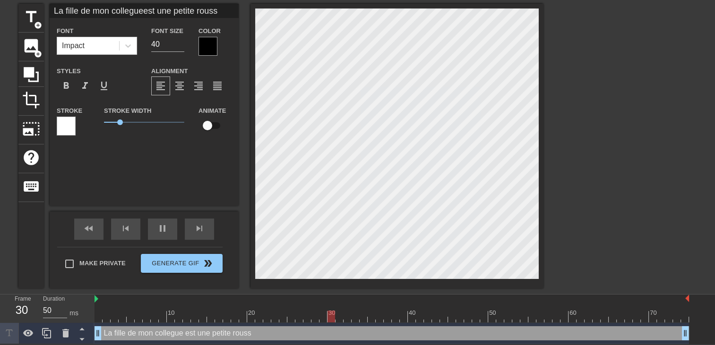
type input "La fille de mon collegueest une petite rousse"
type textarea "La fille de mon collegue est une petite rousse"
type input "La fille de mon collegueest une petite rousse"
type textarea "La fille de mon collegue est une petite rousse"
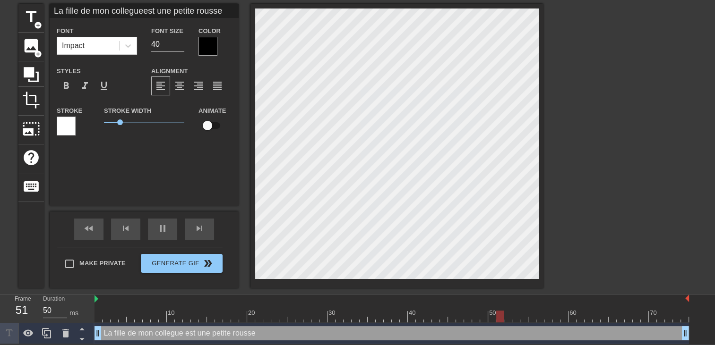
type input "La fille de mon collegueest une petite rousset"
type textarea "La fille de mon collegue est une petite rousse t"
type input "La fille de mon collegueest une petite roussetr"
type textarea "La fille de mon collegue est une petite rousse tr"
type input "La fille de mon collegueest une petite roussetre"
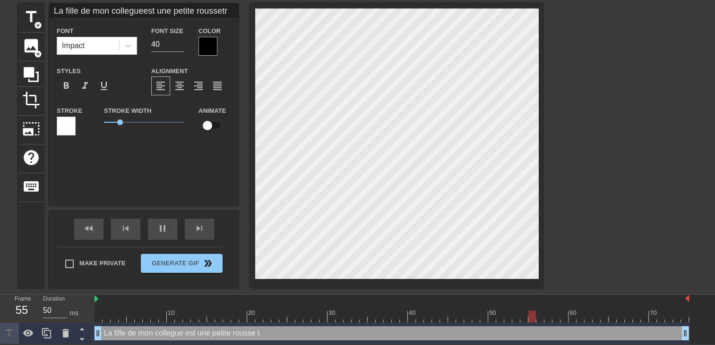
type textarea "La fille de mon collegue est une petite rousse tre"
type input "La fille de mon collegueest une petite roussetres"
type textarea "La fille de mon collegue est une petite rousse tres"
type input "La fille de mon collegueest une petite roussetres"
type textarea "La fille de mon collegue est une petite rousse tres"
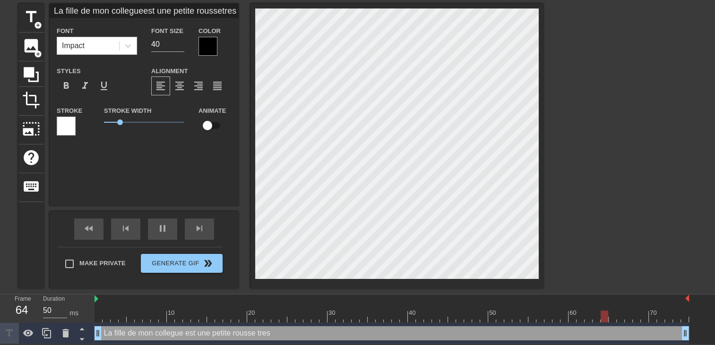
scroll to position [2, 1]
type input "La fille de mon collegueest une petite roussetres o"
type textarea "La fille de mon collegue est une petite rousse tres o"
type input "La fille de mon collegueest une petite roussetres ol"
type textarea "La fille de mon collegue est une petite rousse tres ol"
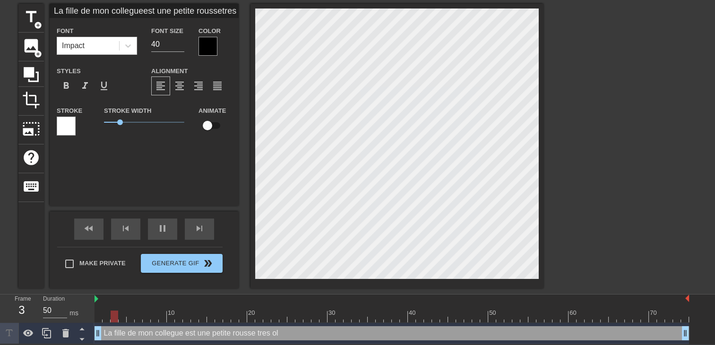
type input "La fille de mon collegueest une petite roussetres oli"
type textarea "La fille de mon collegue est une petite rousse tres oli"
type input "La fille de mon collegueest une petite roussetres olie"
type textarea "La fille de mon collegue est une petite rousse tres olie"
type input "La fille de mon collegueest une petite roussetres olie"
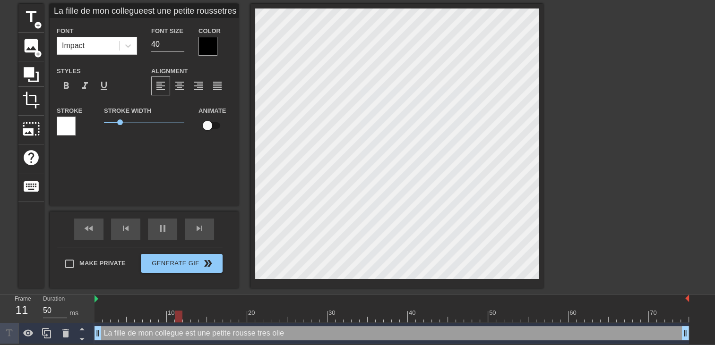
type textarea "La fille de mon collegue est une petite rousse tres olie"
type input "La fille de mon collegueest une petite roussetres olie"
type textarea "La fille de mon collegue est une petite rousse tres olie"
type input "La fille de mon collegueest une petite roussetres oli"
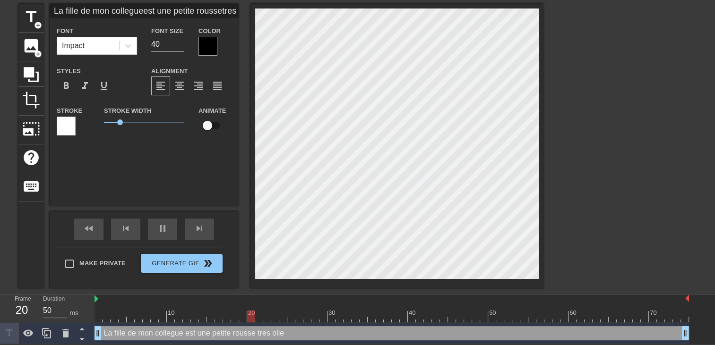
type textarea "La fille de mon collegue est une petite rousse tres oli"
type input "La fille de mon collegueest une petite roussetres ol"
type textarea "La fille de mon collegue est une petite rousse tres ol"
type input "La fille de mon collegueest une petite roussetres o"
type textarea "La fille de mon collegue est une petite rousse tres o"
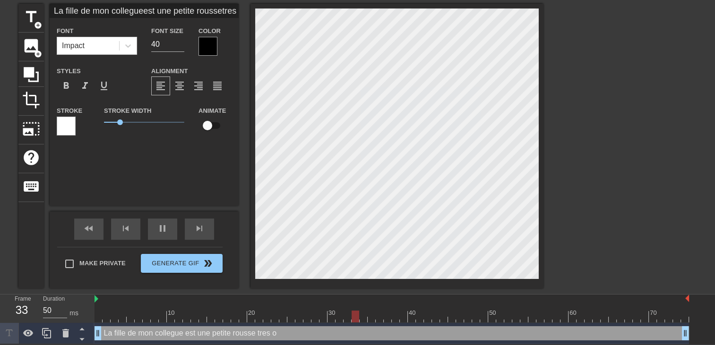
type input "La fille de mon collegueest une petite roussetres"
type textarea "La fille de mon collegue est une petite rousse tres"
type input "La fille de mon collegueest une petite roussetres j"
type textarea "La fille de mon collegue est une petite rousse tres j"
type input "La fille de mon collegueest une petite roussetres jo"
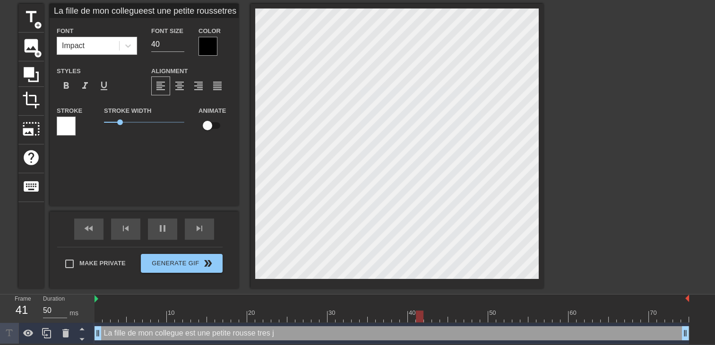
type textarea "La fille de mon collegue est une petite rousse tres jo"
type input "La fille de mon collegueest une petite roussetres jol"
type textarea "La fille de mon collegue est une petite rousse tres jol"
type input "La fille de mon collegueest une petite roussetres joli"
type textarea "La fille de mon collegue est une petite rousse tres joli"
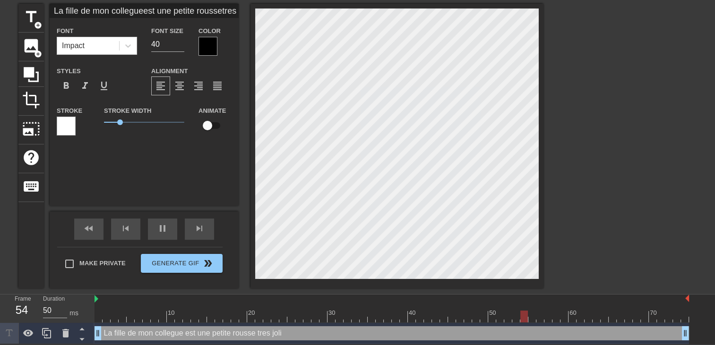
type input "La fille de mon collegueest une petite roussetres jolie"
type textarea "La fille de mon collegue est une petite rousse tres jolie"
type input "La fille de mon collegueest une petite roussetres jolie"
type textarea "La fille de mon collegue est une petite rousse tres jolie"
type input "La fille de mon collegueest une petite roussetres jolie"
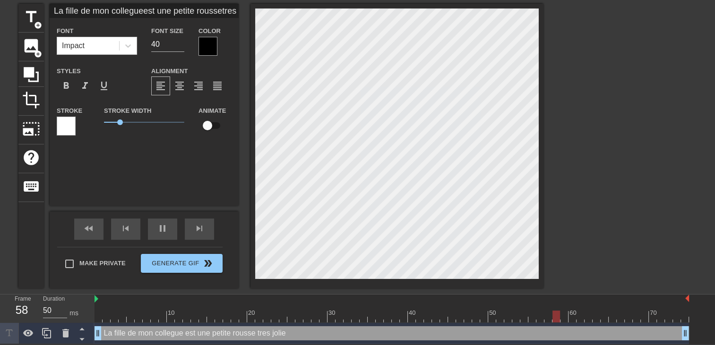
type textarea "La fille de mon collegue est une petite rousse tres jolie"
type input "La fille de mon collegueest une petite roussetres jolie e"
type textarea "La fille de mon collegue est une petite rousse tres jolie e"
type input "La fille de mon collegueest une petite roussetres jolie et"
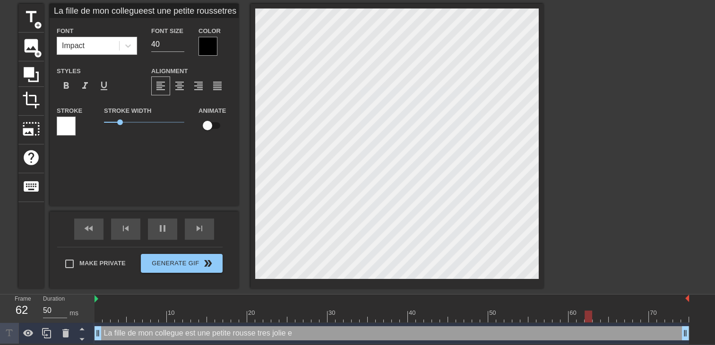
type textarea "La fille de mon collegue est une petite rousse tres jolie et"
type input "La fille de mon collegueest une petite roussetres jolie et"
type textarea "La fille de mon collegue est une petite rousse tres jolie et"
type input "La fille de mon collegueest une petite roussetres jolie et s"
type textarea "La fille de mon collegue est une petite rousse tres jolie et s"
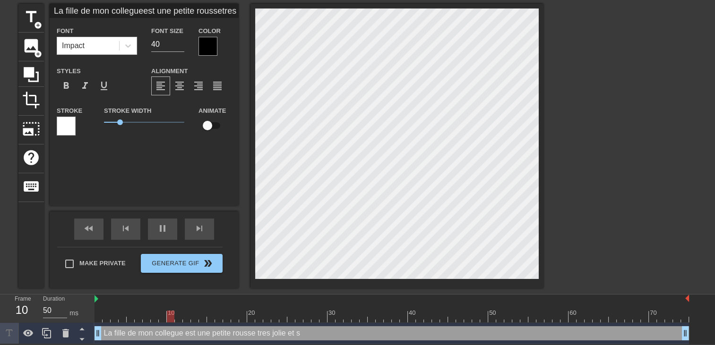
type input "La fille de mon collegueest une petite roussetres jolie et su"
type textarea "La fille de mon collegue est une petite rousse tres jolie et su"
type input "La fille de mon collegueest une petite roussetres jolie et sur"
type textarea "La fille de mon collegue est une petite rousse tres jolie et sur"
type input "La fille de mon collegueest une petite roussetres jolie et surt"
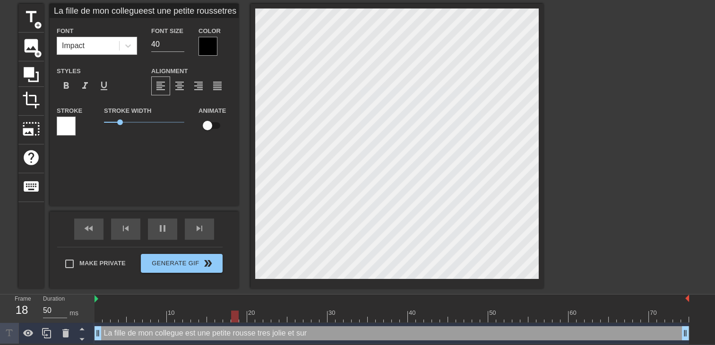
type textarea "La fille de mon collegue est une petite rousse tres jolie et surt"
type input "La fille de mon collegueest une petite roussetres jolie et surto"
type textarea "La fille de mon collegue est une petite rousse tres jolie et surto"
type input "La fille de mon collegueest une petite roussetres jolie et surtou"
type textarea "La fille de mon collegue est une petite rousse tres jolie et surtou"
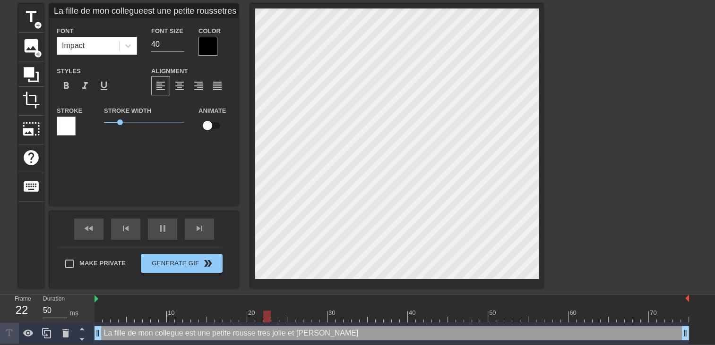
type input "La fille de mon collegueest une petite roussetres jolie et surtout"
type textarea "La fille de mon collegue est une petite rousse tres jolie et surtout"
type input "La fille de mon collegueest une petite roussetres jolie et surtout"
type textarea "La fille de mon collegue est une petite rousse tres jolie et surtout"
type input "La fille de mon collegueest une petite roussetres jolie et surtout"
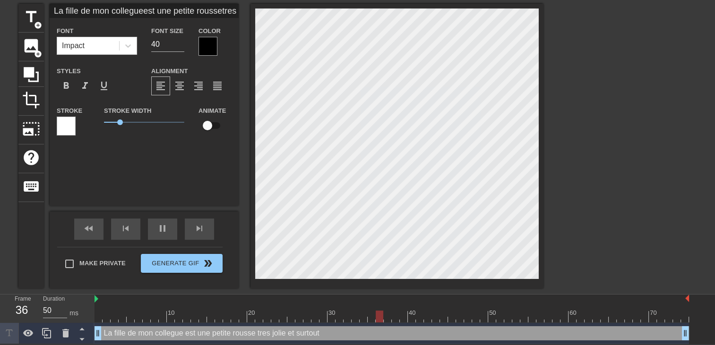
type textarea "La fille de mon collegue est une petite rousse tres jolie et surtout"
type input "La fille de mon collegueest une petite roussetres jolie et surtout t"
type textarea "La fille de mon collegue est une petite rousse tres jolie et surtout t"
type input "La fille de mon collegueest une petite roussetres jolie et surtout tr"
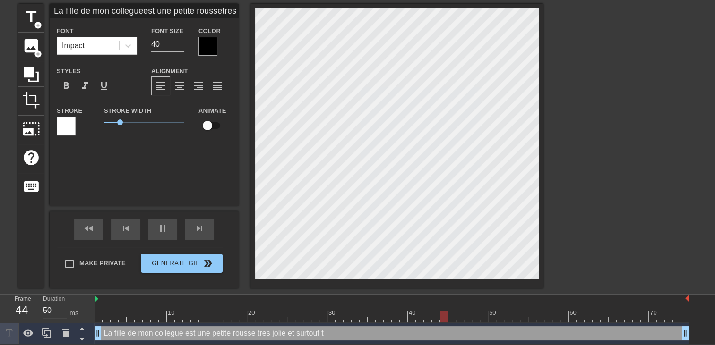
type textarea "La fille de mon collegue est une petite rousse tres jolie et surtout tr"
type input "La fille de mon collegueest une petite roussetres jolie et surtout tre"
type textarea "La fille de mon collegue est une petite rousse tres jolie et surtout tre"
type input "La fille de mon collegueest une petite roussetres jolie et surtout tres"
type textarea "La fille de mon collegue est une petite rousse tres jolie et surtout tres"
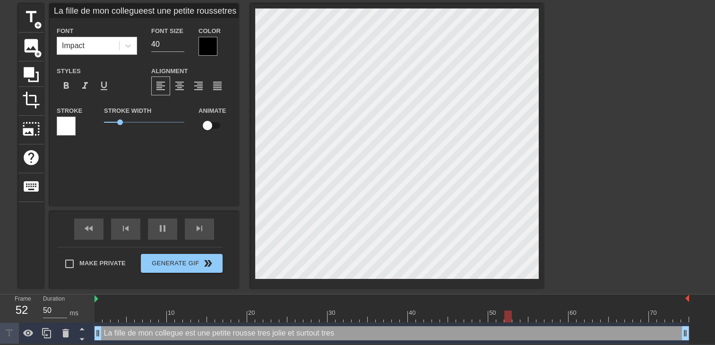
type input "La fille de mon collegueest une petite roussetres jolie et surtout tres"
type textarea "La fille de mon collegue est une petite rousse tres jolie et surtout tres"
type input "La fille de mon collegueest une petite roussetres jolie et surtout tres c"
type textarea "La fille de mon collegue est une petite rousse tres jolie et surtout tres c"
type input "La fille de mon collegueest une petite roussetres jolie et surtout tres co"
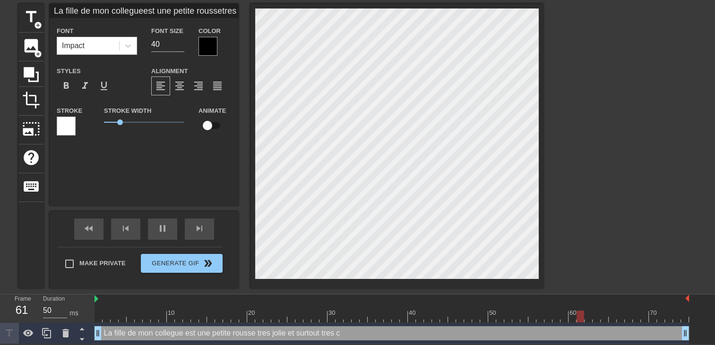
type textarea "La fille de mon collegue est une petite rousse tres jolie et surtout tres co"
type input "La fille de mon collegueest une petite roussetres jolie et surtout tres coq"
type textarea "La fille de mon collegue est une petite rousse tres jolie et surtout tres coq"
type input "La fille de mon collegueest une petite roussetres jolie et surtout tres coqu"
type textarea "La fille de mon collegue est une petite rousse tres jolie et surtout tres coqu"
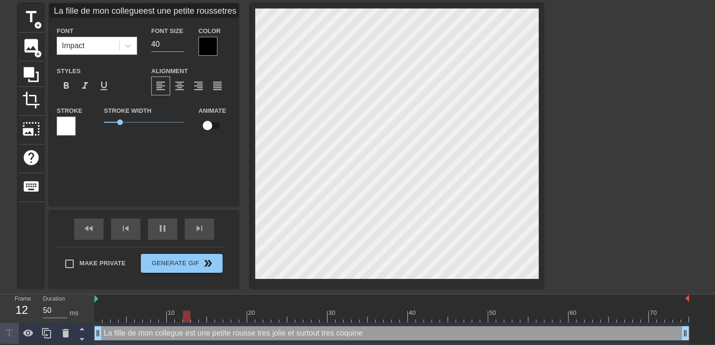
scroll to position [4, 2]
click at [206, 39] on div at bounding box center [207, 46] width 19 height 19
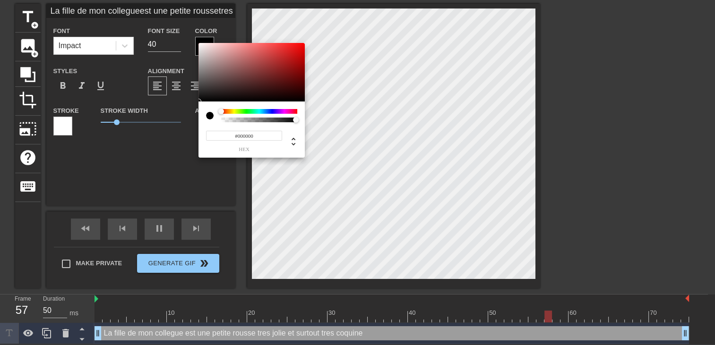
scroll to position [27, 0]
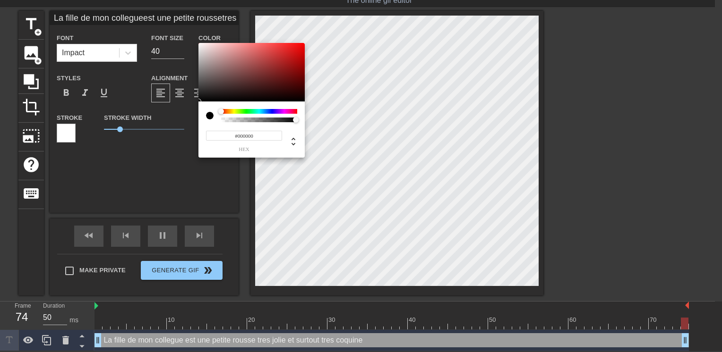
click at [274, 112] on div at bounding box center [259, 111] width 76 height 5
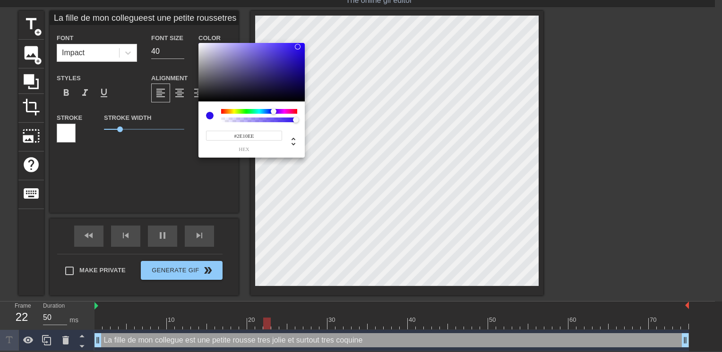
click at [298, 47] on div at bounding box center [251, 72] width 106 height 59
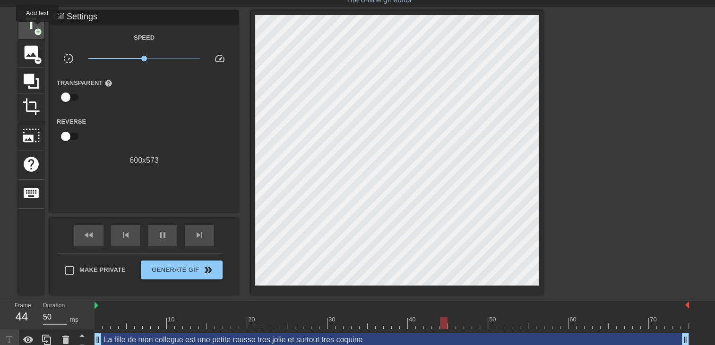
click at [37, 28] on span "add_circle" at bounding box center [38, 32] width 8 height 8
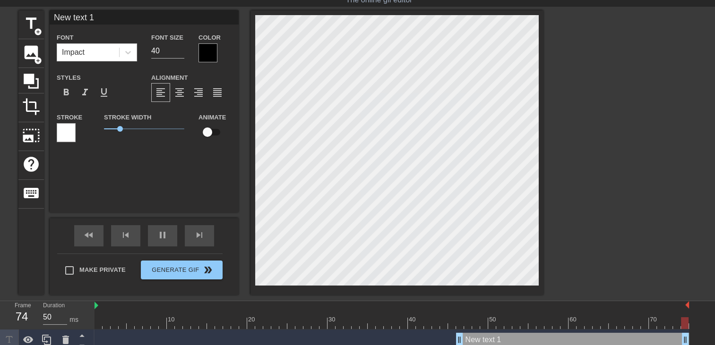
scroll to position [0, 0]
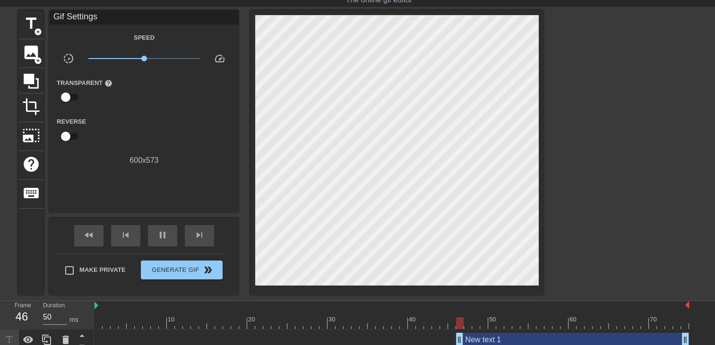
drag, startPoint x: 457, startPoint y: 338, endPoint x: -2, endPoint y: 314, distance: 459.9
click at [0, 314] on html "menu_book Browse the tutorials! Gifntext.com The online gif editor Send Feedbac…" at bounding box center [357, 172] width 715 height 399
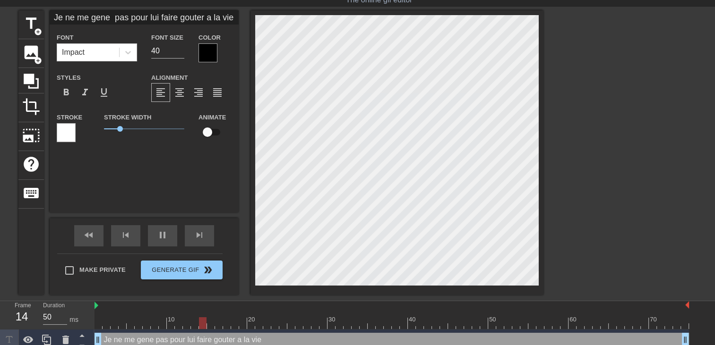
scroll to position [2, 5]
click at [212, 50] on div at bounding box center [207, 52] width 19 height 19
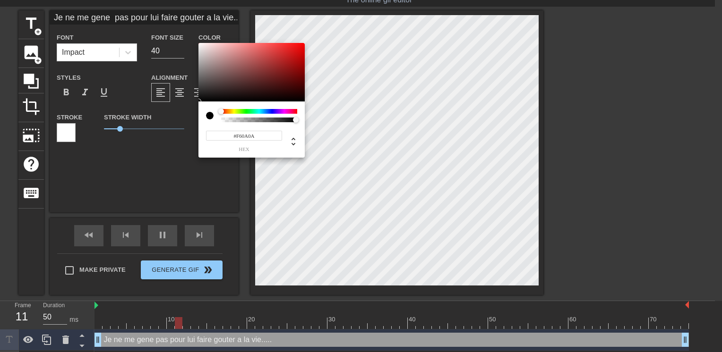
click at [300, 45] on div at bounding box center [251, 72] width 106 height 59
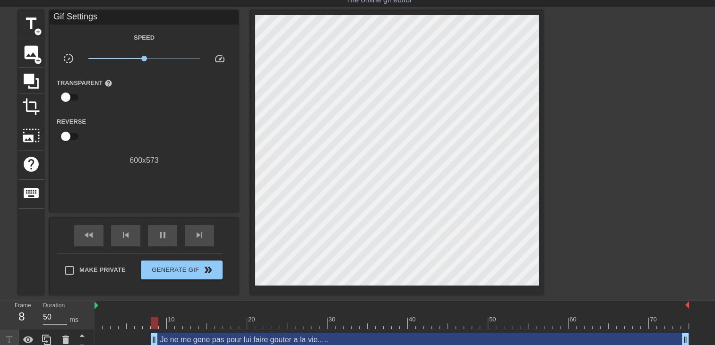
drag, startPoint x: 140, startPoint y: 330, endPoint x: 161, endPoint y: 327, distance: 21.1
click at [161, 327] on div "10 20 30 40 50 60 70 Je ne me gene pas pour lui faire gouter a la vie..... drag…" at bounding box center [404, 336] width 620 height 71
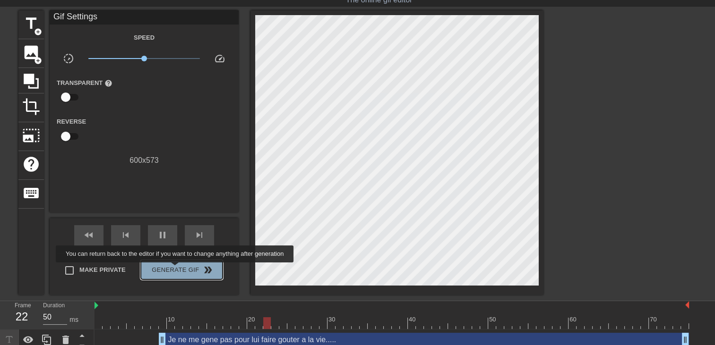
click at [176, 269] on span "Generate Gif double_arrow" at bounding box center [182, 270] width 74 height 11
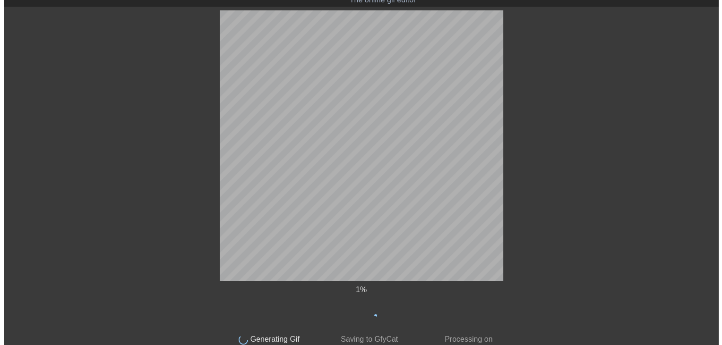
scroll to position [0, 0]
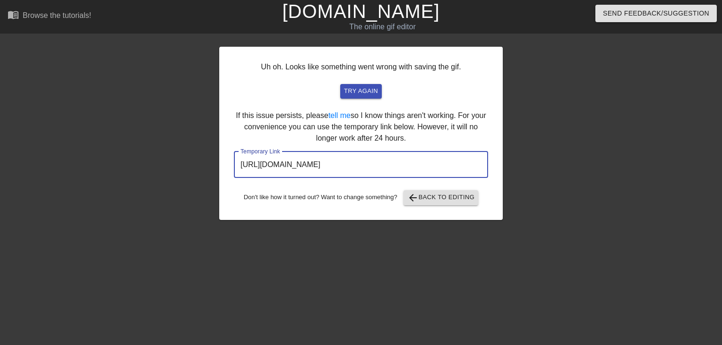
drag, startPoint x: 453, startPoint y: 170, endPoint x: 157, endPoint y: 180, distance: 296.4
click at [157, 180] on div "Uh oh. Looks like something went wrong with saving the gif. try again If this i…" at bounding box center [361, 178] width 722 height 283
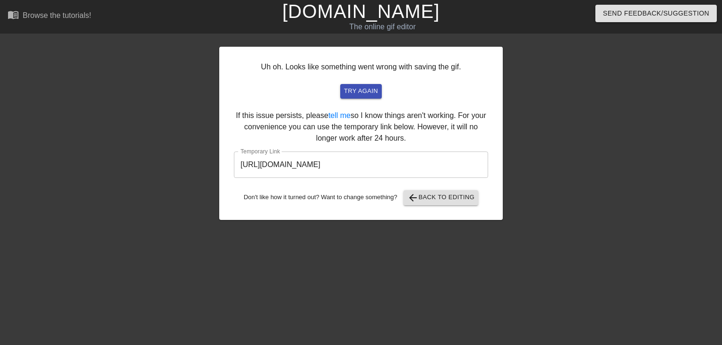
click at [366, 10] on link "[DOMAIN_NAME]" at bounding box center [360, 11] width 157 height 21
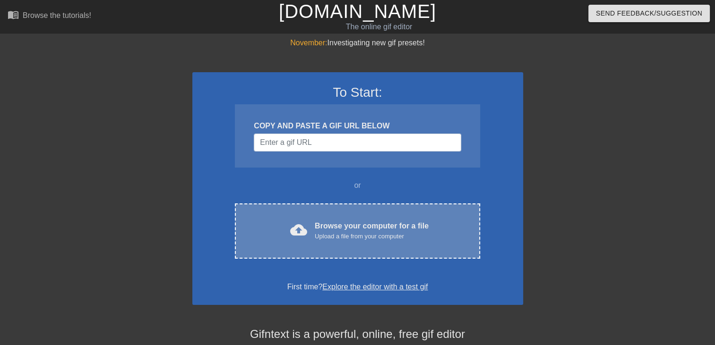
click at [437, 236] on div "cloud_upload Browse your computer for a file Upload a file from your computer" at bounding box center [357, 231] width 205 height 21
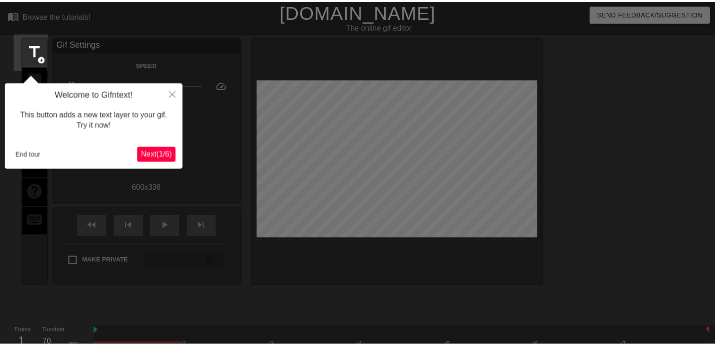
scroll to position [23, 0]
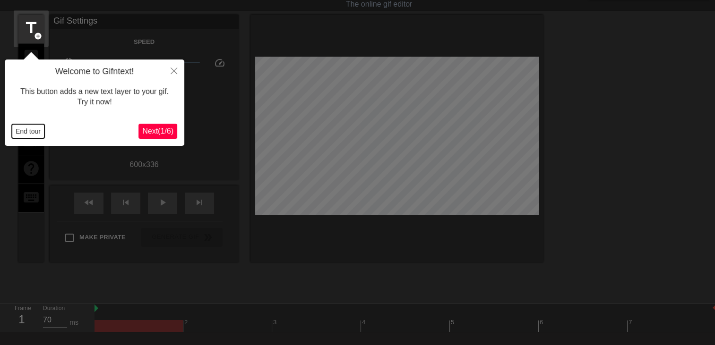
click at [30, 126] on button "End tour" at bounding box center [28, 131] width 33 height 14
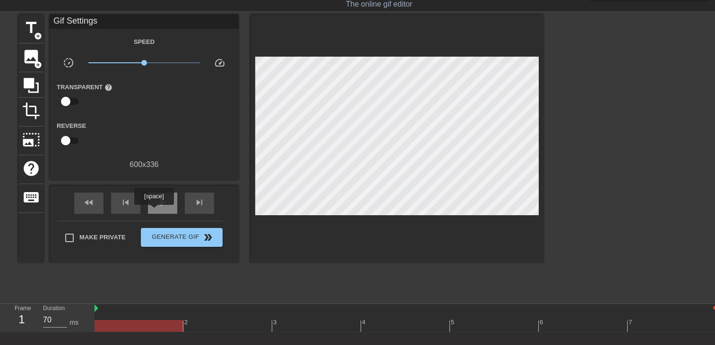
click at [155, 205] on div "play_arrow" at bounding box center [162, 203] width 29 height 21
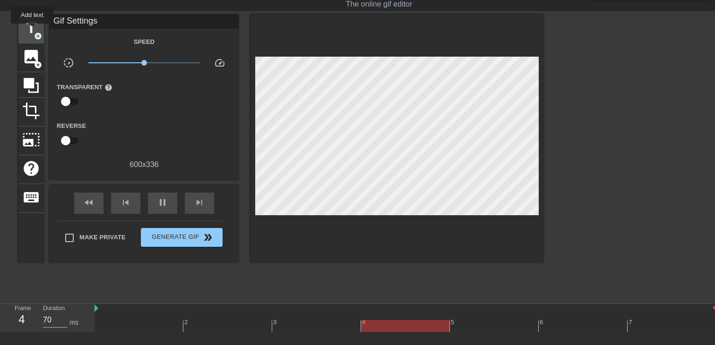
click at [32, 30] on span "title" at bounding box center [31, 28] width 18 height 18
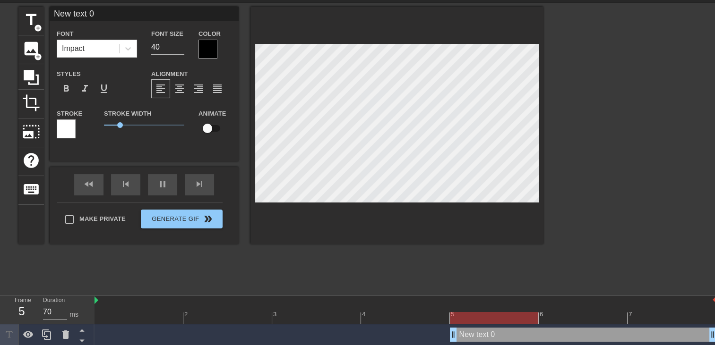
scroll to position [33, 0]
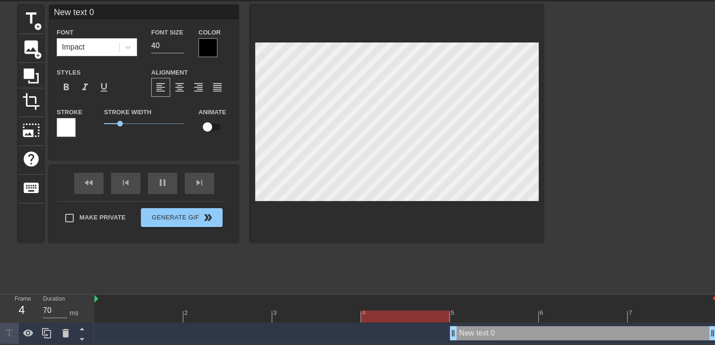
drag, startPoint x: 454, startPoint y: 332, endPoint x: -2, endPoint y: 326, distance: 455.5
click at [0, 326] on html "menu_book Browse the tutorials! [DOMAIN_NAME] The online gif editor Send Feedba…" at bounding box center [357, 156] width 715 height 377
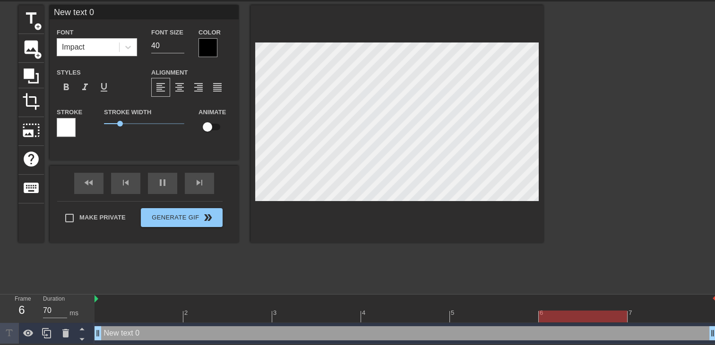
type input "New text"
type textarea "New text"
type input "New text"
type textarea "New text"
type input "New tex"
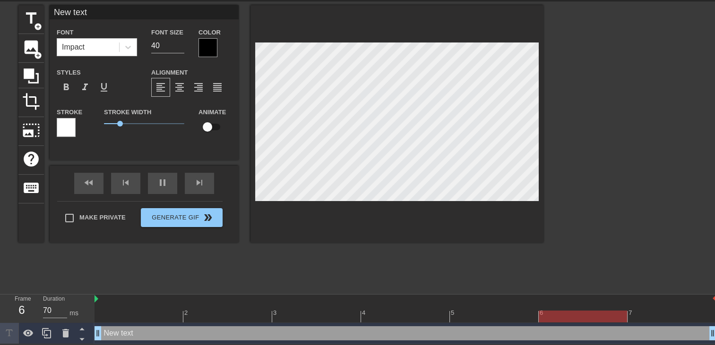
type textarea "New tex"
type input "New te"
type textarea "New te"
type input "New t"
type textarea "New t"
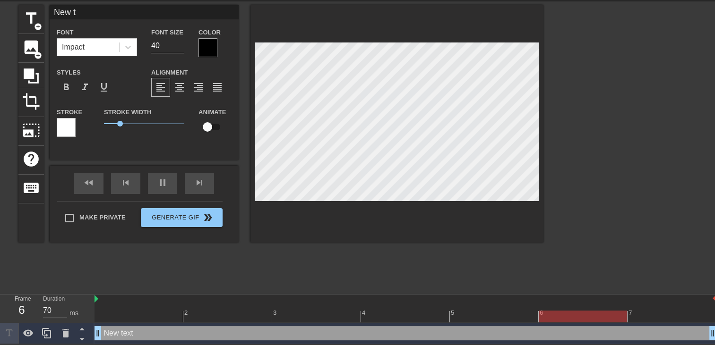
type input "New"
type textarea "New"
type input "New"
type textarea "New"
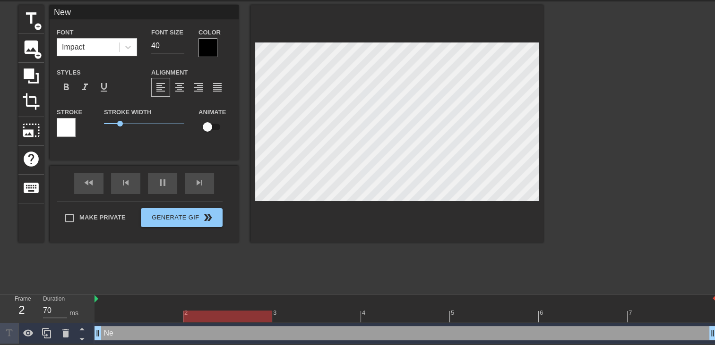
type input "Ne"
type textarea "Ne"
type input "N"
type textarea "N"
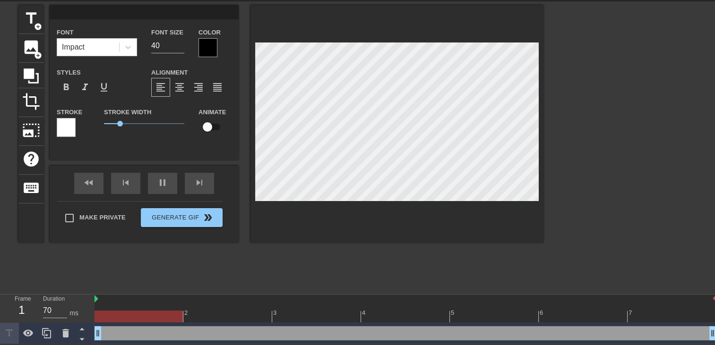
type input "T"
type textarea "T"
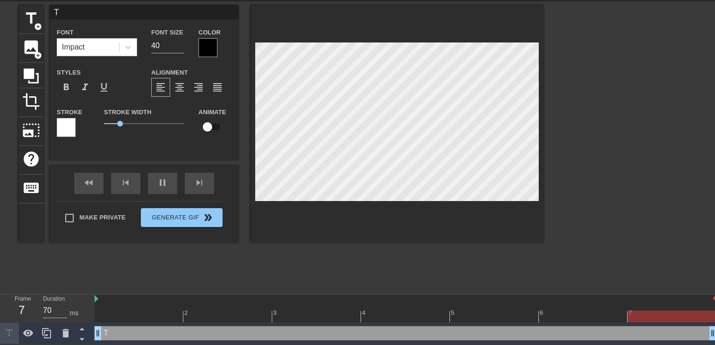
type input "Ta"
type textarea "Ta"
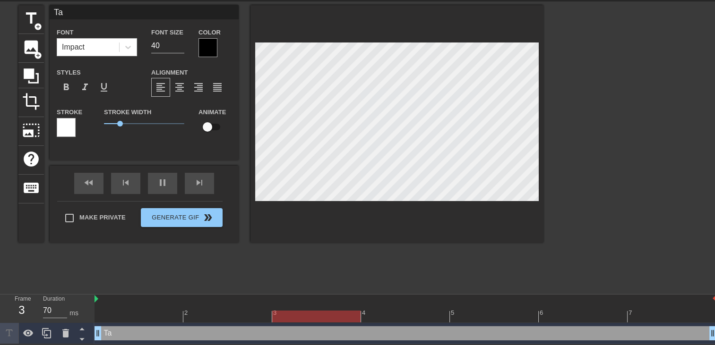
scroll to position [1, 1]
type input "Ta"
type textarea "Ta"
type input "Ta f"
type textarea "Ta f"
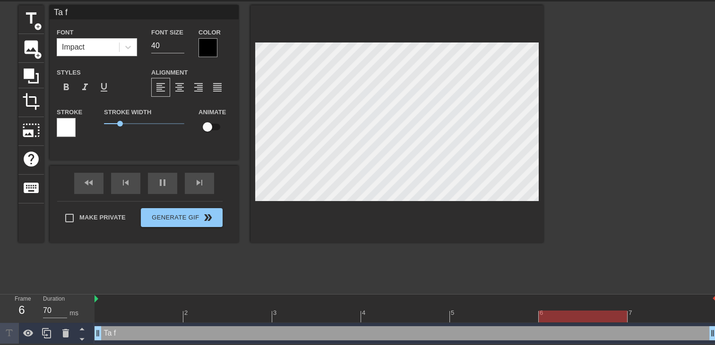
type input "Ta fe"
type textarea "Ta fe"
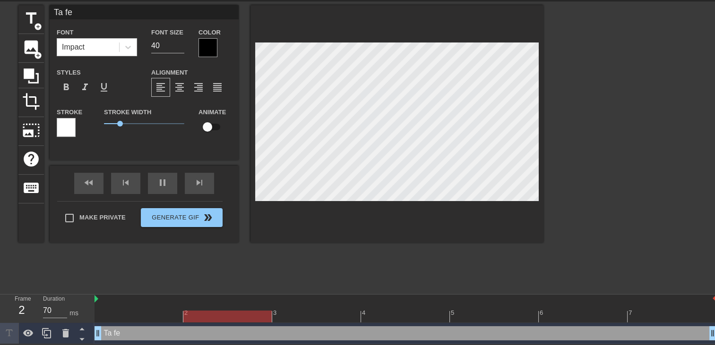
type input "Ta fem"
type textarea "Ta fem"
type input "Ta femm"
type textarea "Ta femm"
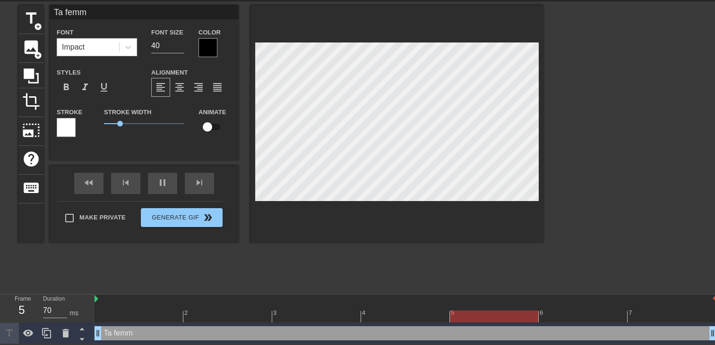
type input "Ta femme"
type textarea "Ta femme"
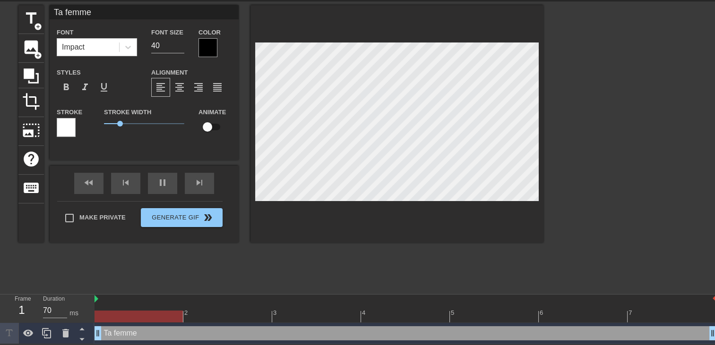
type input "Ta femme"
type textarea "Ta femme"
type input "Ta femme t"
type textarea "Ta femme t"
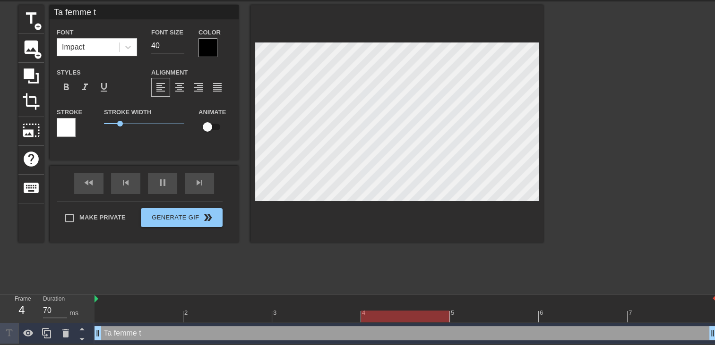
type input "Ta femme tr"
type textarea "Ta femme tr"
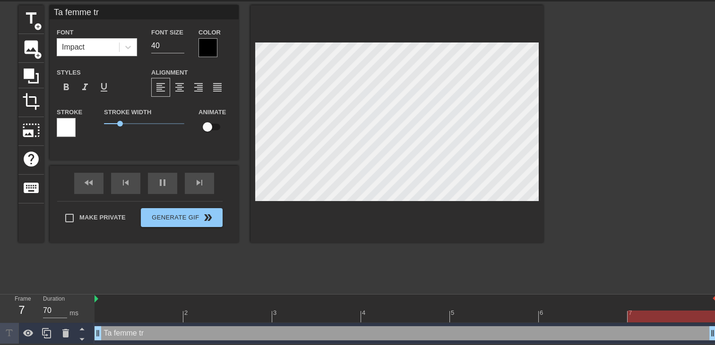
type input "Ta femme tra"
type textarea "Ta femme tra"
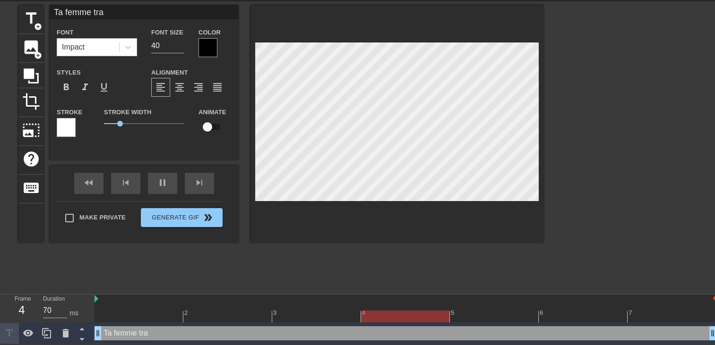
type input "Ta femme trav"
type textarea "Ta femme trav"
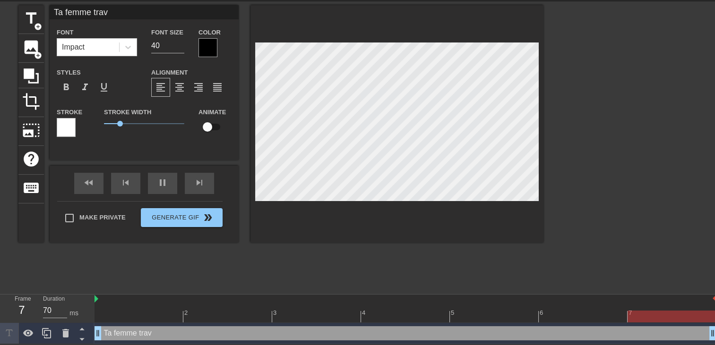
type input "Ta femme trava"
type textarea "Ta femme trava"
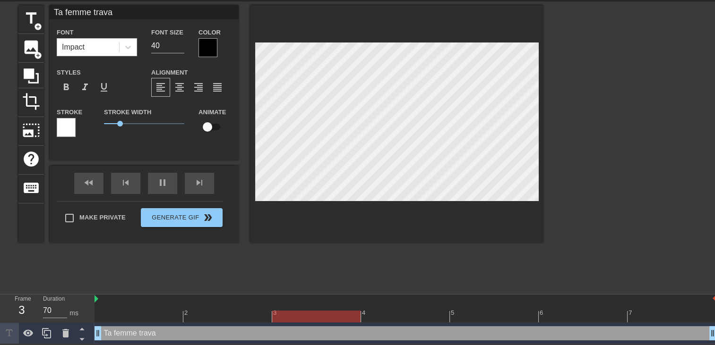
type input "Ta femme travai"
type textarea "Ta femme travai"
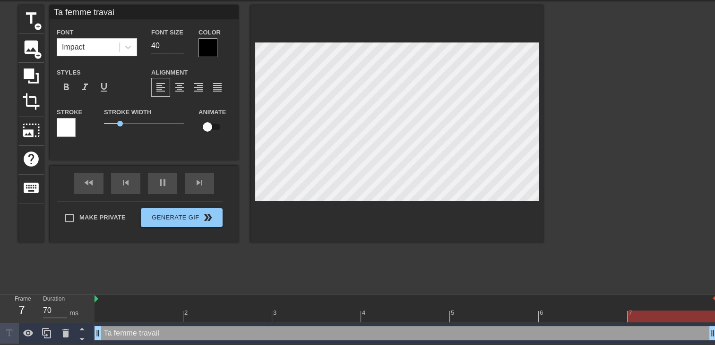
type input "Ta femme travail"
type textarea "Ta femme travail"
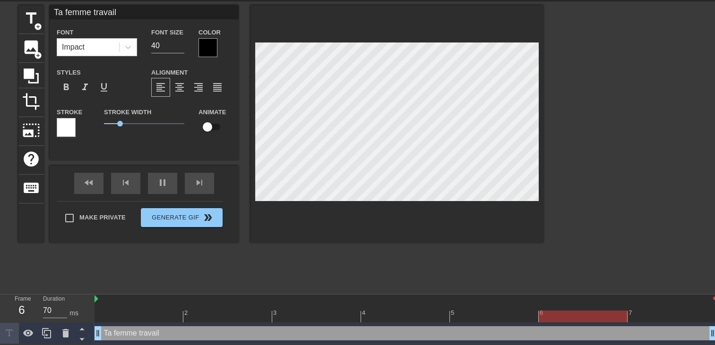
type input "Ta femme travail"
type textarea "Ta femme travail"
type input "Ta femme travail a"
type textarea "Ta femme travail a"
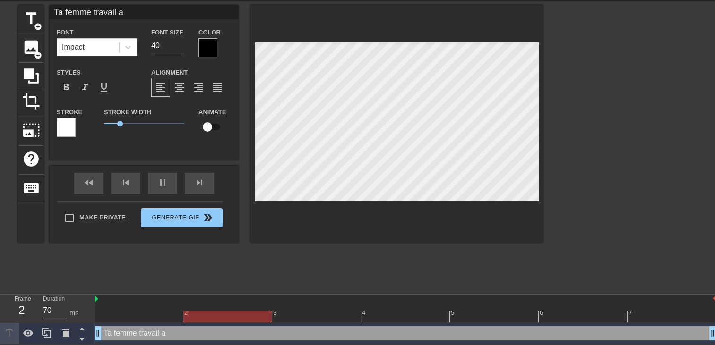
type input "Ta femme travail a"
type textarea "Ta femme travail a"
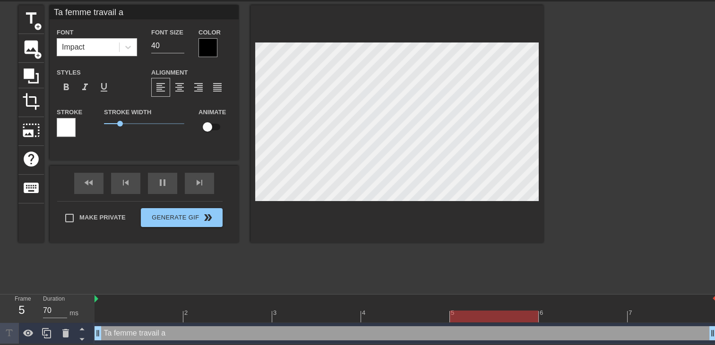
type input "Ta femme travail a l"
type textarea "Ta femme travail a l"
type input "Ta femme travail a la"
type textarea "Ta femme travail a la"
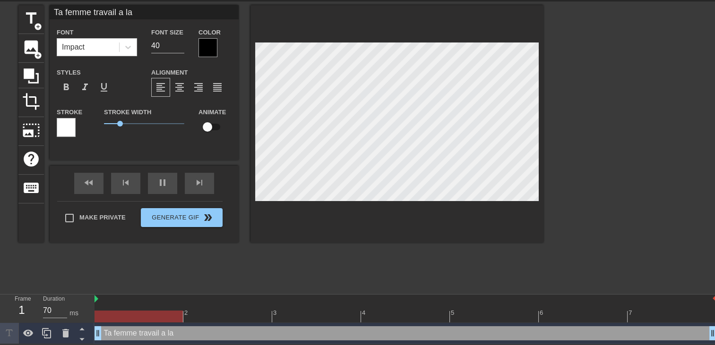
scroll to position [1, 4]
type input "Ta femme travail a la"
type textarea "Ta femme travail a la"
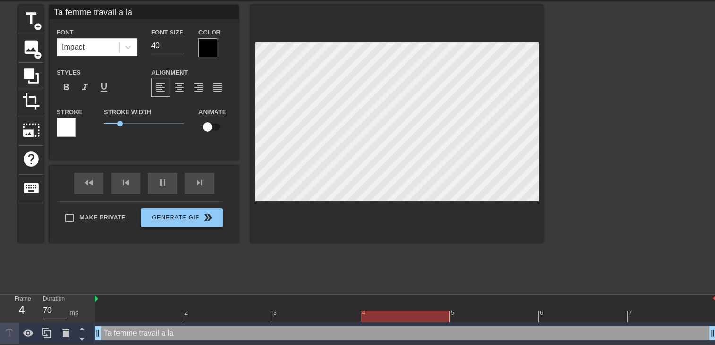
type input "Ta femme travail a la f"
type textarea "Ta femme travail a la f"
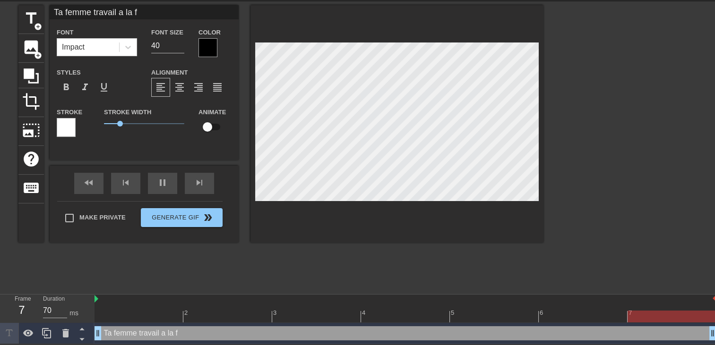
type input "Ta femme travail a la fr"
type textarea "Ta femme travail a la fr"
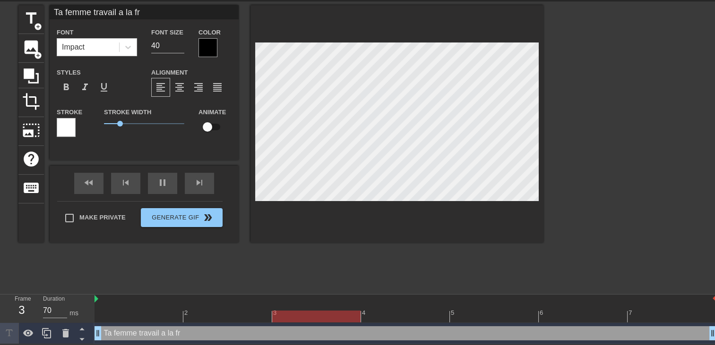
type input "Ta femme travail a la fra"
type textarea "Ta femme travail a la fra"
type input "Ta femme travail a la fran"
type textarea "Ta femme travail a la fran"
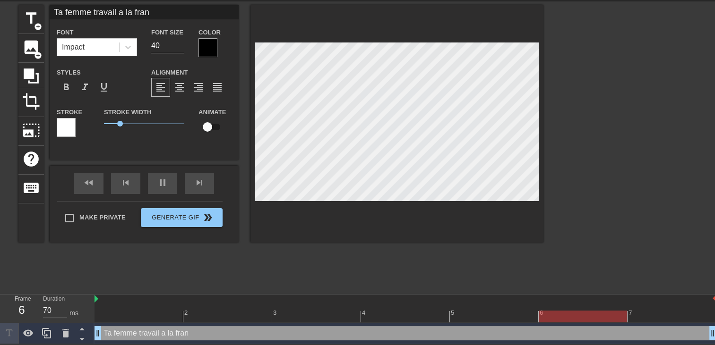
type input "Ta femme travail a la franc"
type textarea "Ta femme travail a la franc"
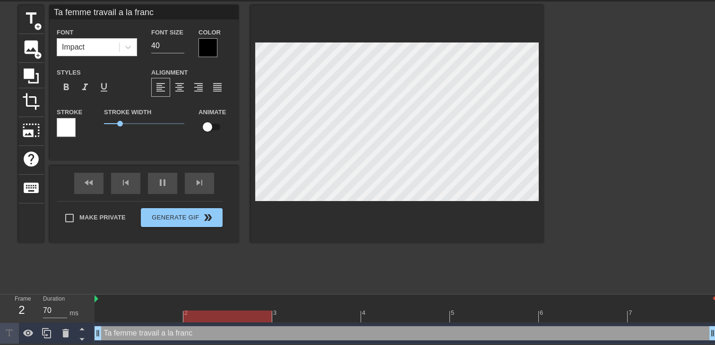
type input "Ta femme travail a la france"
type textarea "Ta femme travail a la france"
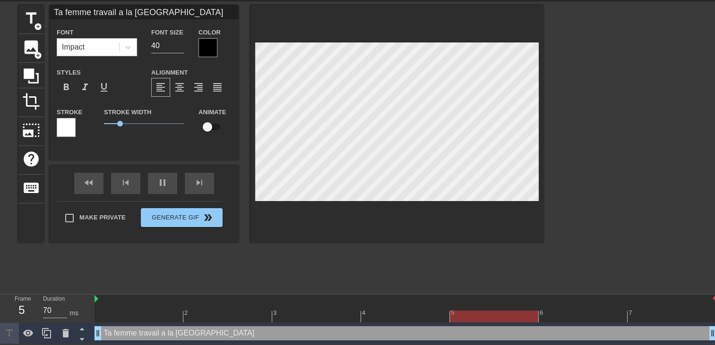
type input "Ta femme travail a la france"
type textarea "Ta femme travail a la france"
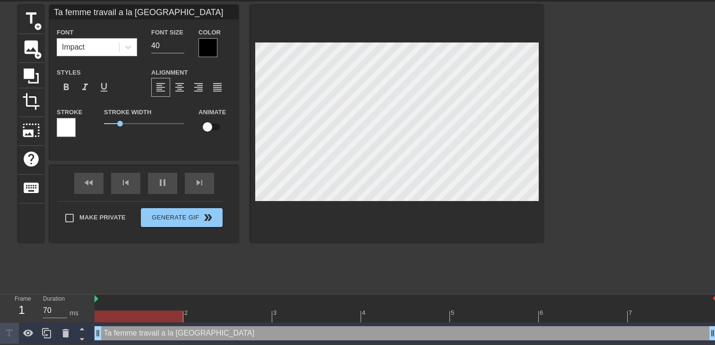
type input "Ta femme travail a la francet"
type textarea "Ta femme travail a la france t"
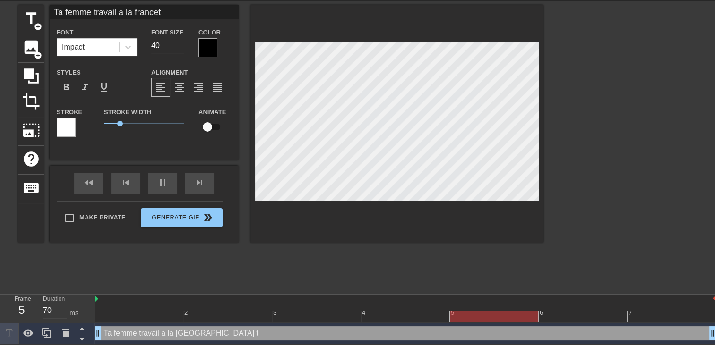
type input "Ta femme travail a la francetr"
type textarea "Ta femme travail a la france tr"
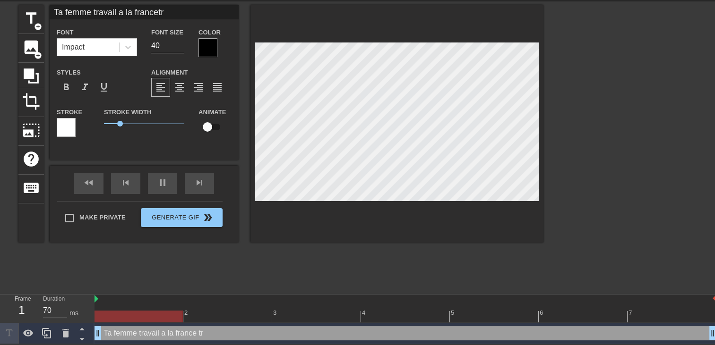
type input "Ta femme travail a la francetra"
type textarea "Ta femme travail a la france tra"
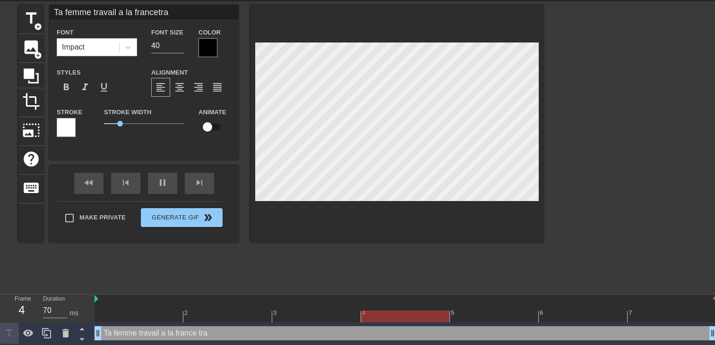
type input "Ta femme travail a la francetrav"
type textarea "Ta femme travail a la france trav"
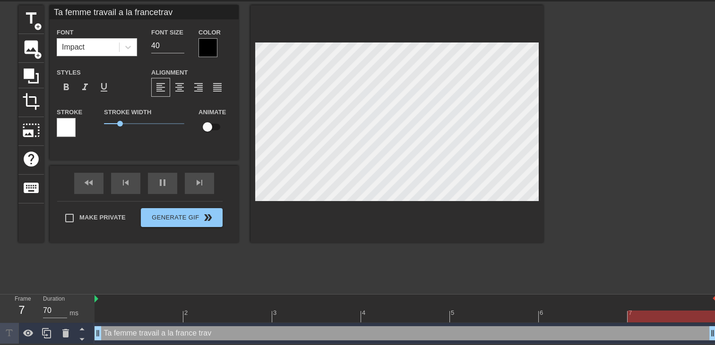
type input "Ta femme travail a la francetrava"
type textarea "Ta femme travail a la france trava"
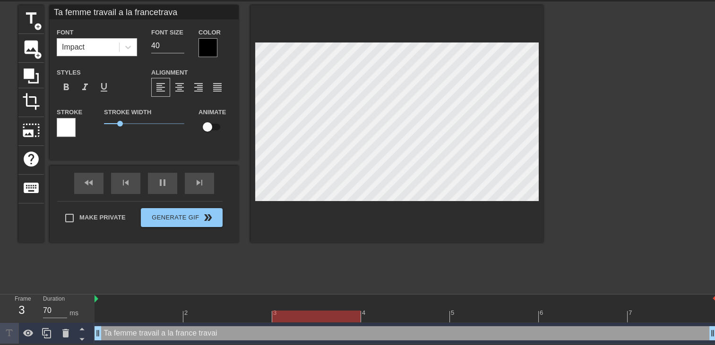
type input "Ta femme travail a la francetravai"
type textarea "Ta femme travail a la france travai"
type input "Ta femme travail a la francetravail"
type textarea "Ta femme travail a la france travail"
type input "Ta femme travail a la francetravail"
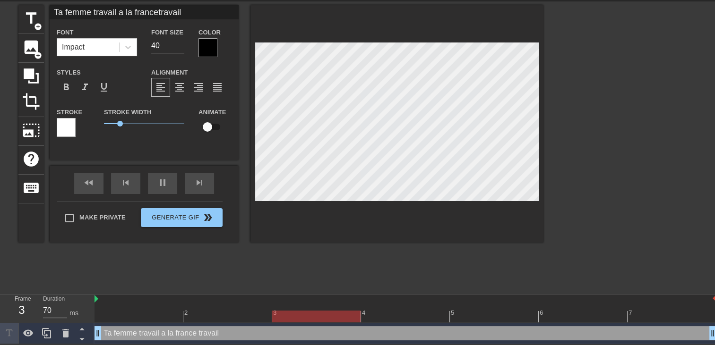
type textarea "Ta femme travail a la france travail"
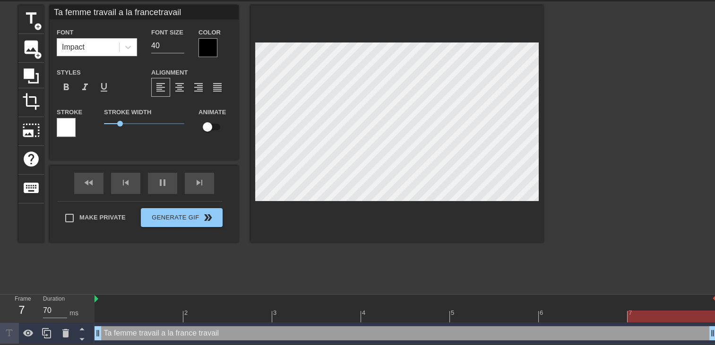
type input "Ta femme travail a la francetravaile"
type textarea "Ta femme travail a la france travail e"
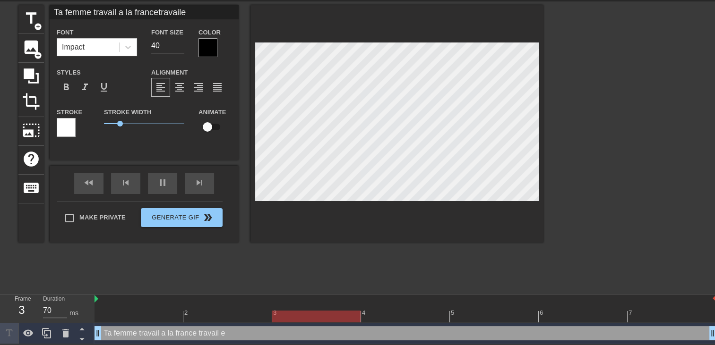
type input "Ta femme travail a la francetravailel"
type textarea "Ta femme travail a la france travail el"
type input "Ta femme travail a la francetravailell"
type textarea "Ta femme travail a la france travail ell"
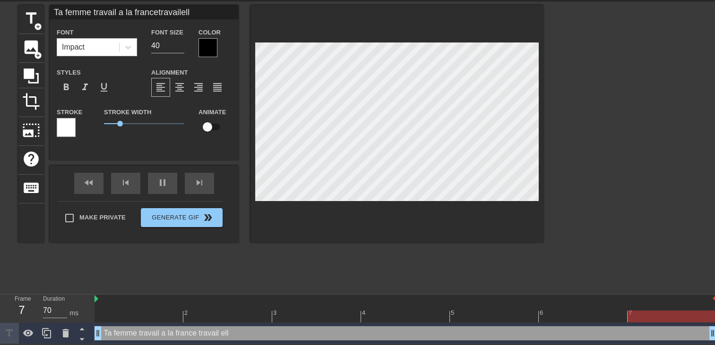
type input "Ta femme travail a la francetravailelle"
type textarea "Ta femme travail a la france travail elle"
type input "Ta femme travail a la francetravailelle"
type textarea "Ta femme travail a la france travail elle"
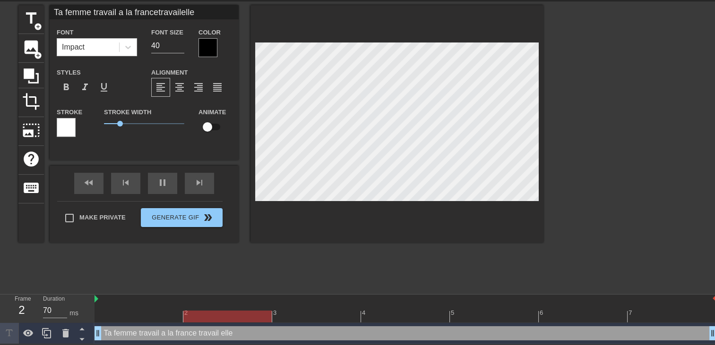
type input "Ta femme travail a la francetravailelle a"
type textarea "Ta femme travail a la france travail elle a"
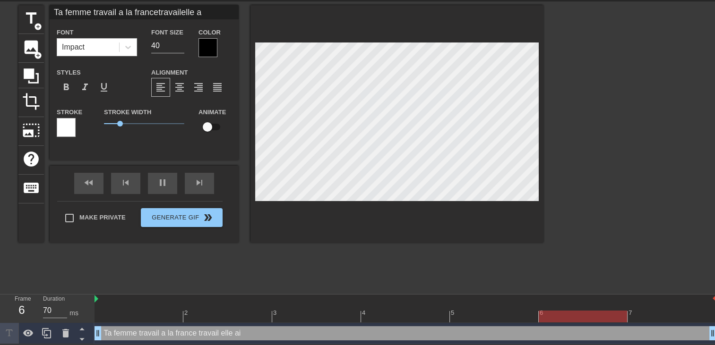
type input "Ta femme travail a la francetravailelle ai"
type textarea "Ta femme travail a la france travail elle ai"
type input "Ta femme travail a la francetravailelle aid"
type textarea "Ta femme travail a la france travail elle aid"
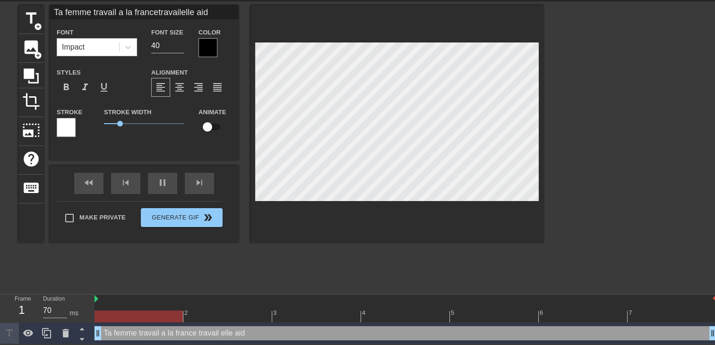
type input "Ta femme travail a la francetravailelle aide"
type textarea "Ta femme travail a la france travail elle aide"
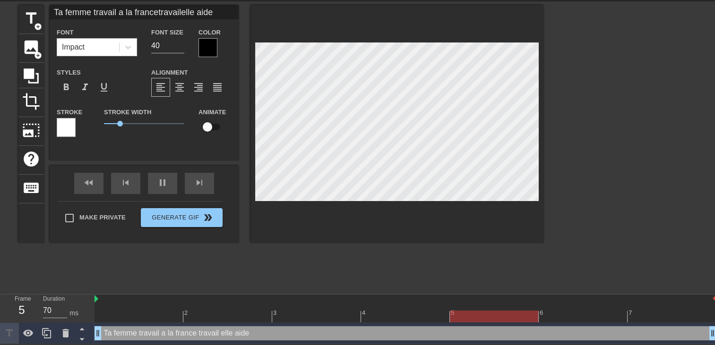
type input "Ta femme travail a la francetravailelle aide"
type textarea "Ta femme travail a la france travail elle aide"
type input "Ta femme travail a la francetravailelle aide"
type textarea "Ta femme travail a la france travail elle aide"
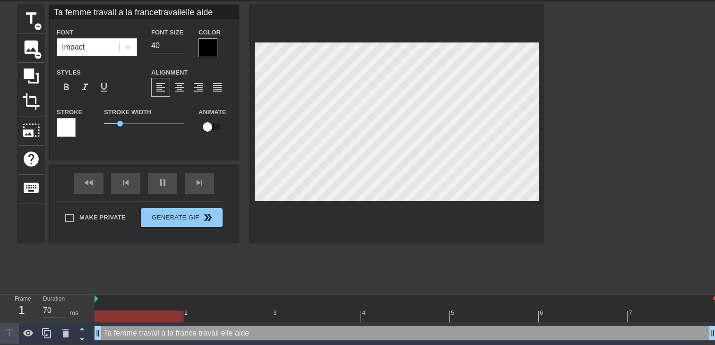
scroll to position [2, 0]
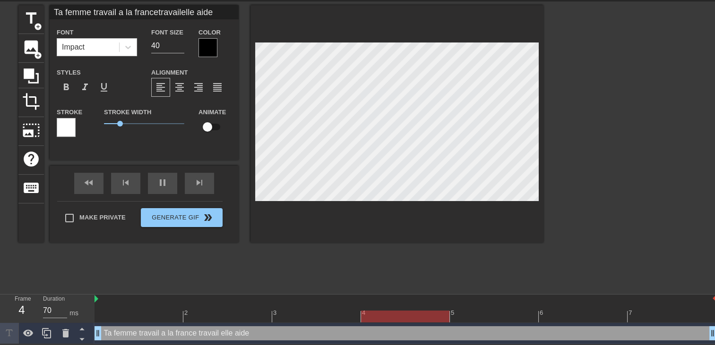
type input "Ta femme travail a la francetravailelle aide t"
type textarea "Ta femme travail a la france travail elle aide t"
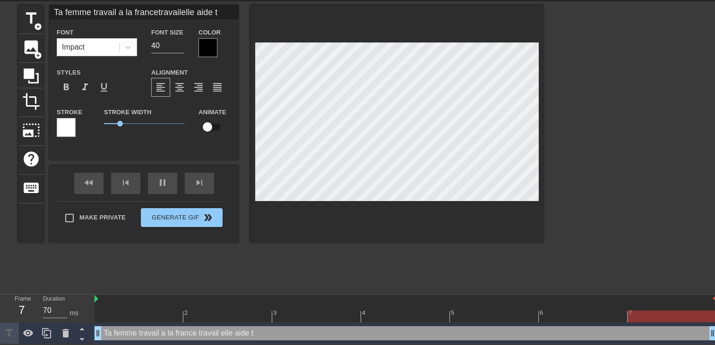
type input "Ta femme travail a la francetravailelle aide to"
type textarea "Ta femme travail a la france travail elle aide to"
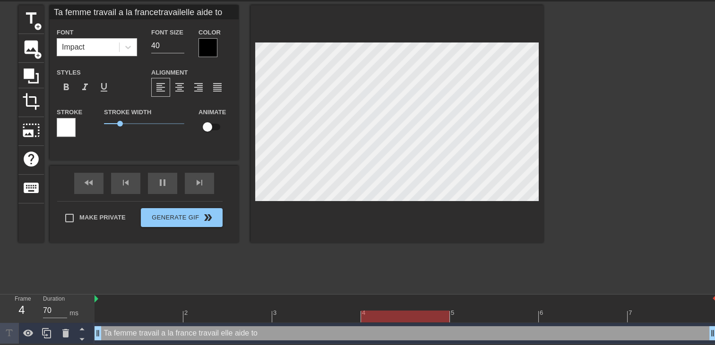
type input "Ta femme travail a la francetravailelle aide tou"
type textarea "Ta femme travail a la france travail elle aide tou"
type input "Ta femme travail a la francetravailelle aide tout"
type textarea "Ta femme travail a la france travail elle aide tout"
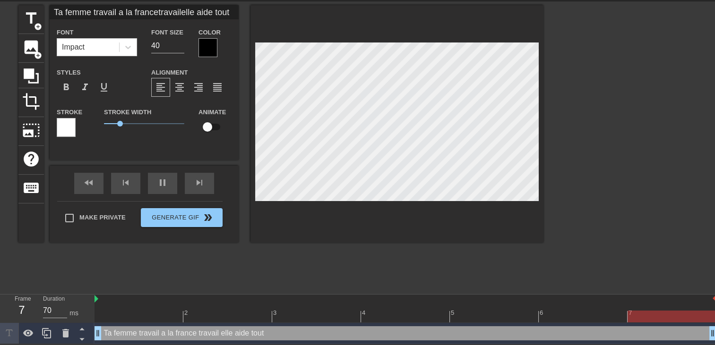
type input "Ta femme travail a la francetravailelle aide tout"
type textarea "Ta femme travail a la france travail elle aide tout"
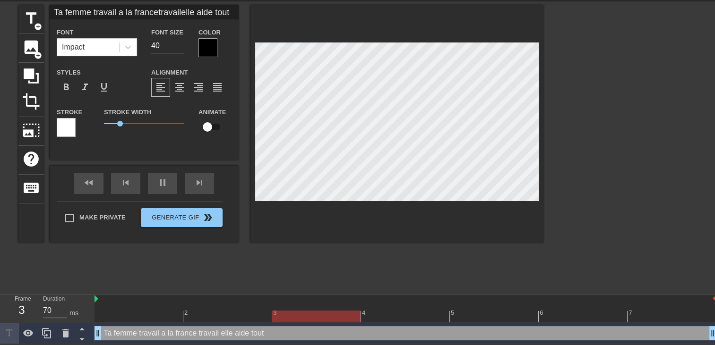
type input "Ta femme travail a la francetravailelle aide tout l"
type textarea "Ta femme travail a la france travail elle aide tout l"
type input "Ta femme travail a la francetravailelle aide tout le"
type textarea "Ta femme travail a la france travail elle aide tout le"
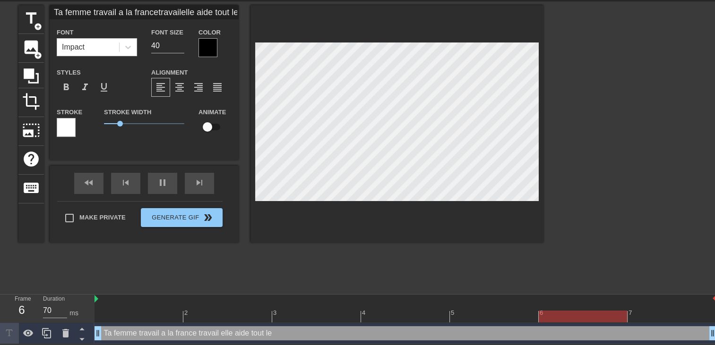
type input "Ta femme travail a la francetravailelle aide tout les"
type textarea "Ta femme travail a la france travail elle aide tout les"
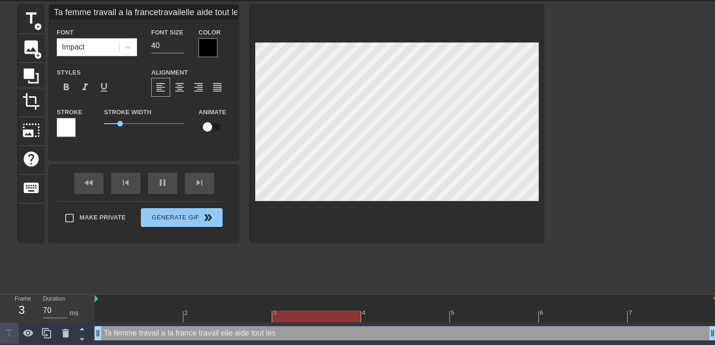
type input "Ta femme travail a la francetravailelle aide tout les"
type textarea "Ta femme travail a la france travail elle aide tout les"
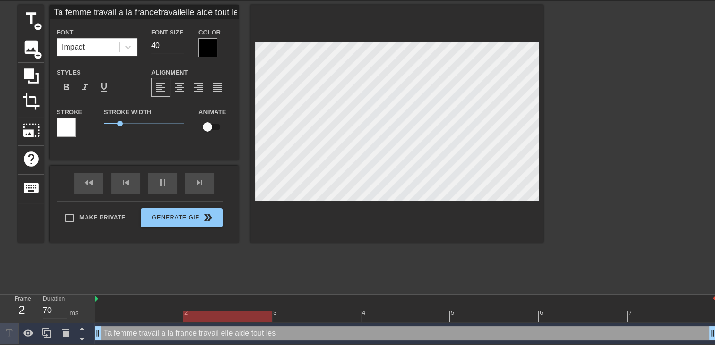
type input "Ta femme travail a la francetravailelle aide tout les c"
type textarea "Ta femme travail a la france travail elle aide tout les c"
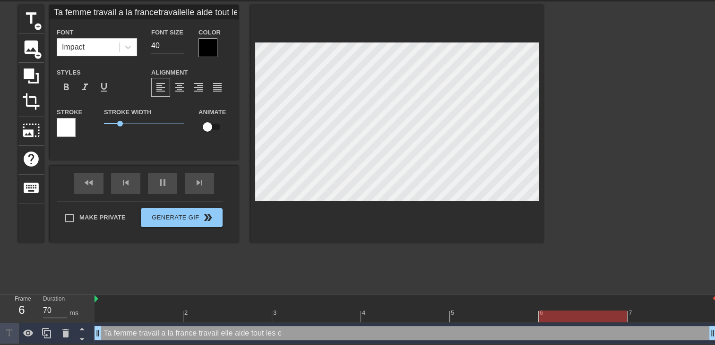
type input "Ta femme travail a la francetravailelle aide tout les ca"
type textarea "Ta femme travail a la france travail elle aide tout les ca"
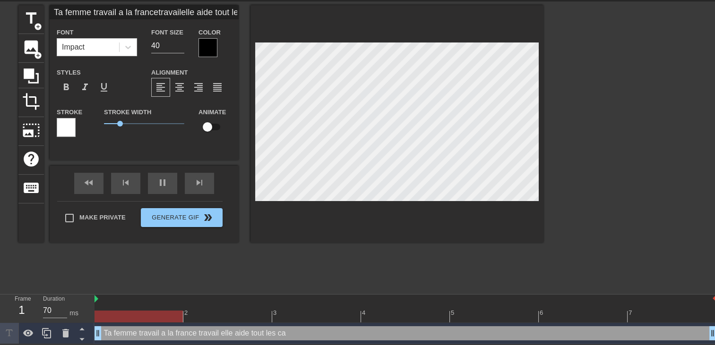
type input "Ta femme travail a la francetravailelle aide tout les cas"
type textarea "Ta femme travail a la france travail elle aide tout les cas"
type input "Ta femme travail a la francetravailelle aide tout les cass"
type textarea "Ta femme travail a la france travail elle aide tout les cass"
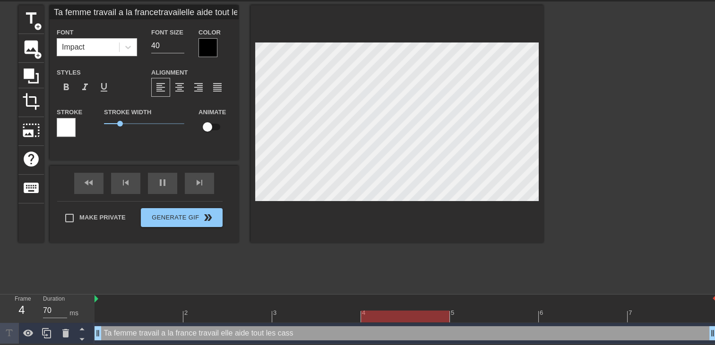
type input "Ta femme travail a la francetravailelle aide tout les casso"
type textarea "Ta femme travail a la france travail elle aide tout les casso"
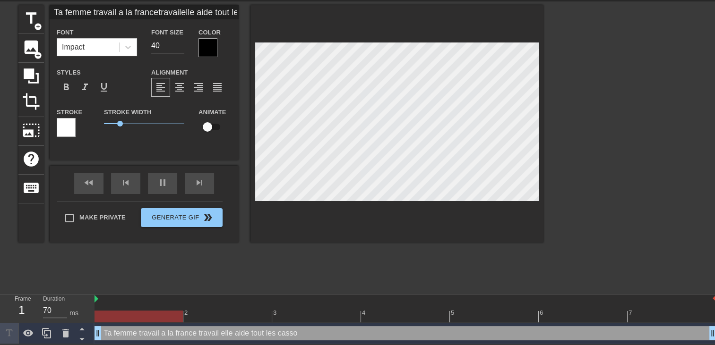
type input "Ta femme travail a la francetravailelle aide tout les cassos"
type textarea "Ta femme travail a la france travail elle aide tout les cassos"
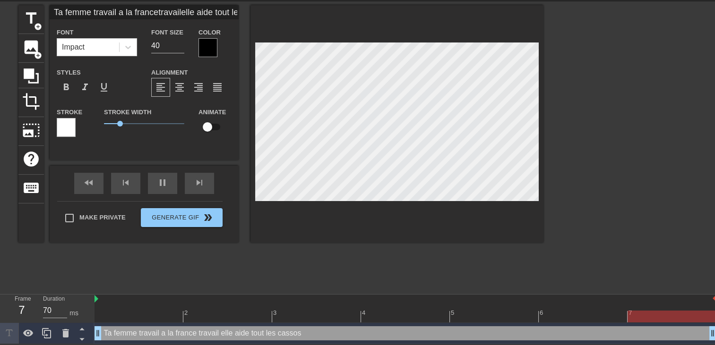
type input "Ta femme travail a la francetravailelle aide tout les cassos"
type textarea "Ta femme travail a la france travail elle aide tout les cassos"
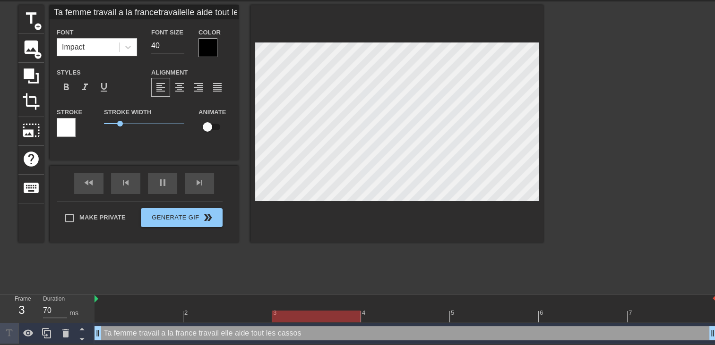
scroll to position [3, 0]
type input "Ta femme travail a la francetravailelle aide tout les cassosa"
type textarea "Ta femme travail a la france travail elle aide tout les cassos a"
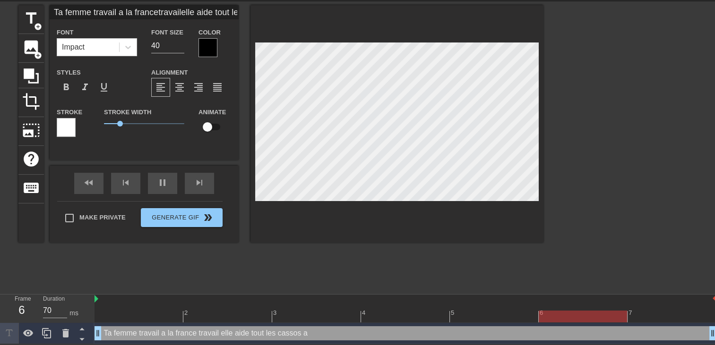
type input "Ta femme travail a la francetravailelle aide tout les cassosa"
type textarea "Ta femme travail a la france travail elle aide tout les cassos a"
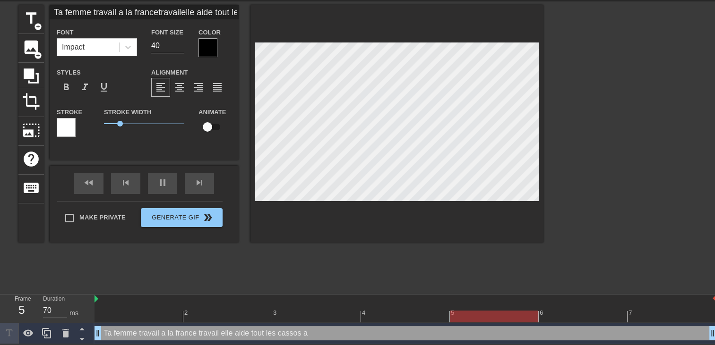
type input "Ta femme travail a la francetravailelle aide tout les cassosa t"
type textarea "Ta femme travail a la france travail elle aide tout les cassos a t"
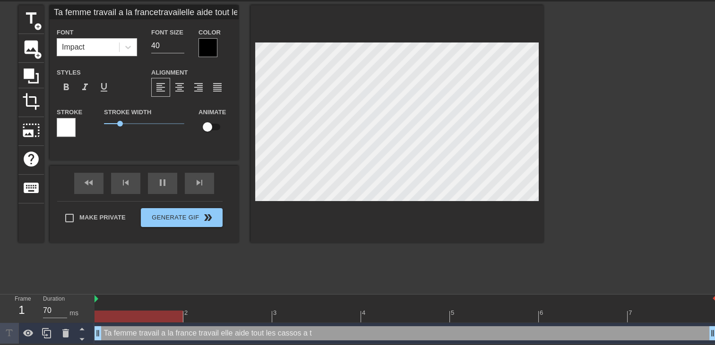
type input "Ta femme travail a la francetravailelle aide tout les cassosa tr"
type textarea "Ta femme travail a la france travail elle aide tout les cassos a tr"
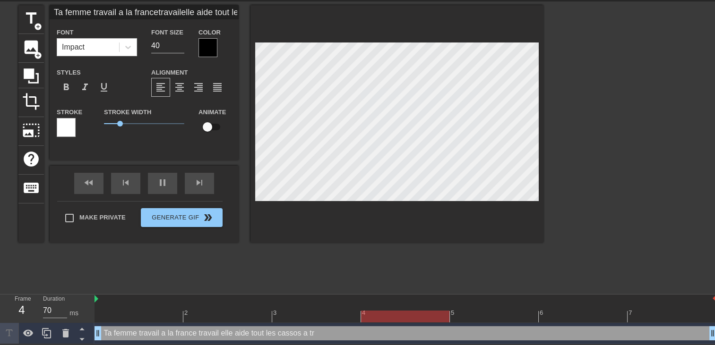
type input "Ta femme travail a la francetravailelle aide tout les cassosa tro"
type textarea "Ta femme travail a la france travail elle aide tout les cassos a tro"
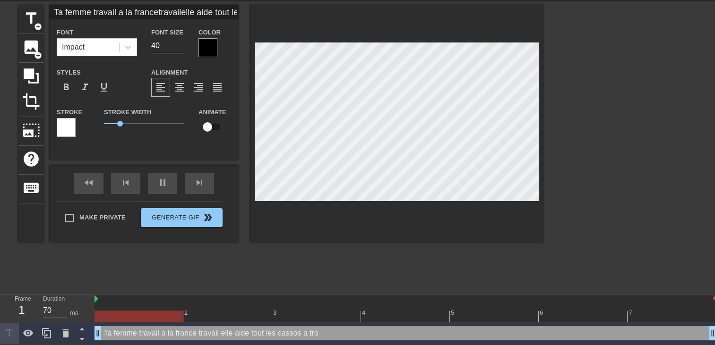
type input "Ta femme travail a la francetravailelle aide tout les cassosa trou"
type textarea "Ta femme travail a la france travail elle aide tout les cassos a trou"
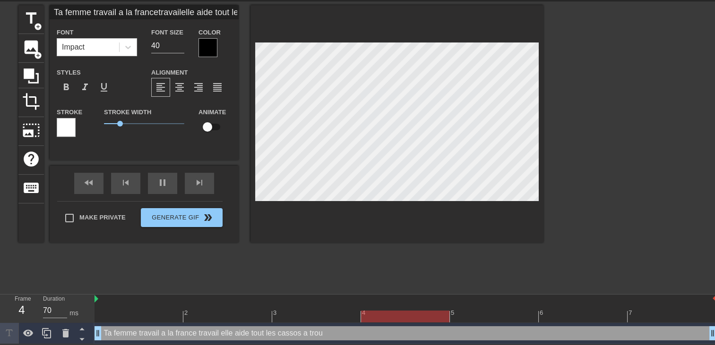
type input "Ta femme travail a la francetravailelle aide tout les cassosa trouv"
type textarea "Ta femme travail a la france travail elle aide tout les cassos a trouv"
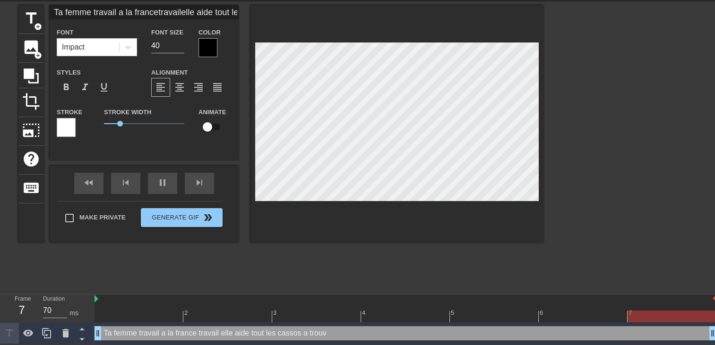
type input "Ta femme travail a la francetravailelle aide tout les cassosa trouve"
type textarea "Ta femme travail a la france travail elle aide tout les cassos a trouve"
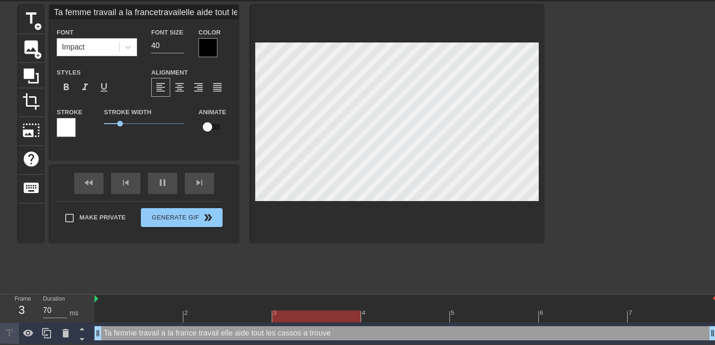
type input "Ta femme travail a la francetravailelle aide tout les cassosa trouver"
type textarea "Ta femme travail a la france travail elle aide tout les cassos a trouver"
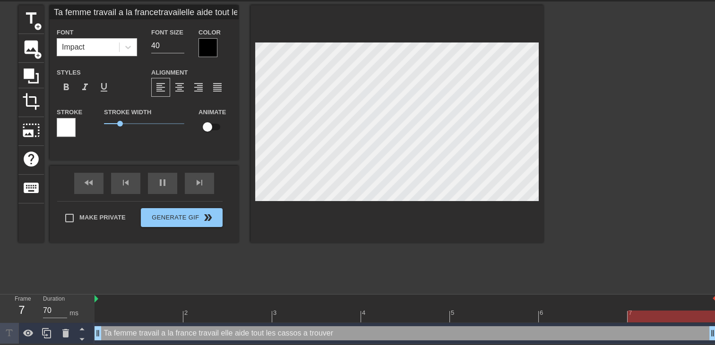
type input "Ta femme travail a la francetravailelle aide tout les cassosa trouver"
type textarea "Ta femme travail a la france travail elle aide tout les cassos a trouver"
type input "Ta femme travail a la francetravailelle aide tout les cassosa trouver d"
type textarea "Ta femme travail a la france travail elle aide tout les cassos a trouver d"
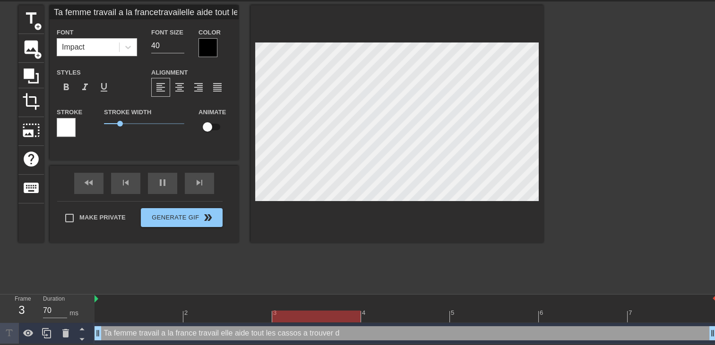
type input "Ta femme travail a la francetravailelle aide tout les cassosa trouver du"
type textarea "Ta femme travail a la france travail elle aide tout les cassos a trouver du"
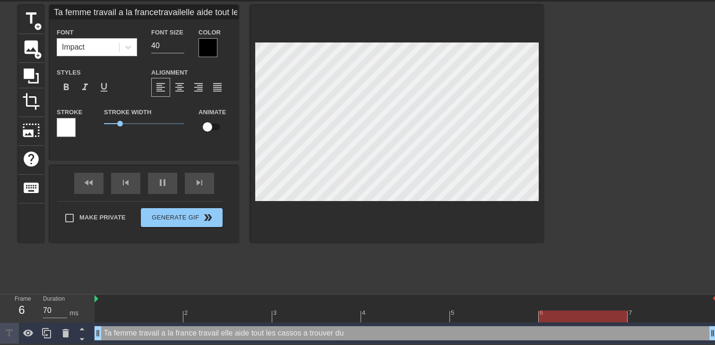
type input "Ta femme travail a la francetravailelle aide tout les cassosa trouver du"
type textarea "Ta femme travail a la france travail elle aide tout les cassos a trouver du"
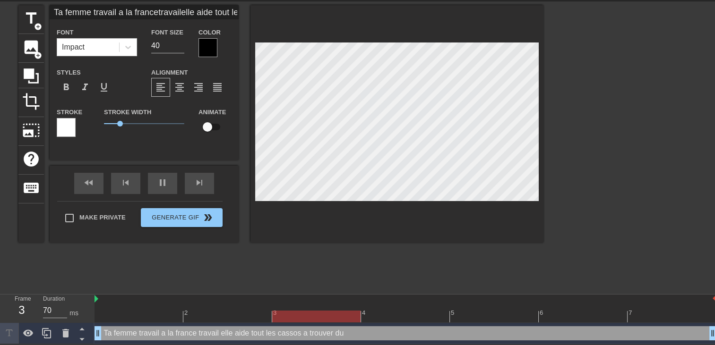
type input "Ta femme travail a la francetravailelle aide tout les cassosa trouver du b"
type textarea "Ta femme travail a la france travail elle aide tout les cassos a trouver du b"
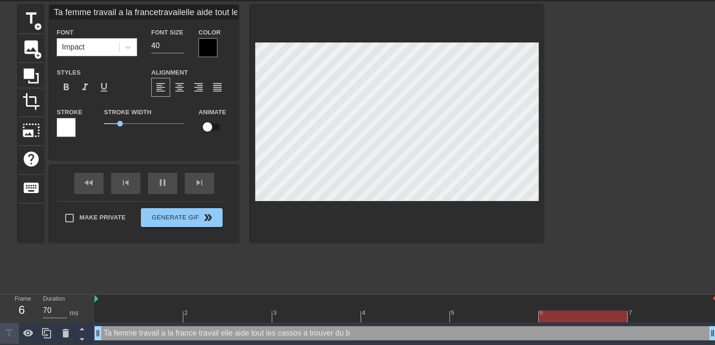
type input "Ta femme travail a la francetravailelle aide tout les cassosa trouver du bl"
type textarea "Ta femme travail a la france travail elle aide tout les cassos a trouver du bl"
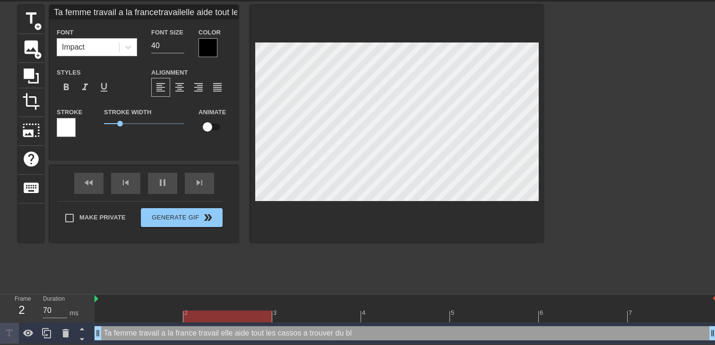
type input "Ta femme travail a la francetravailelle aide tout les cassosa trouver du bl="
type textarea "Ta femme travail a la france travail elle aide tout les cassos a trouver du bl="
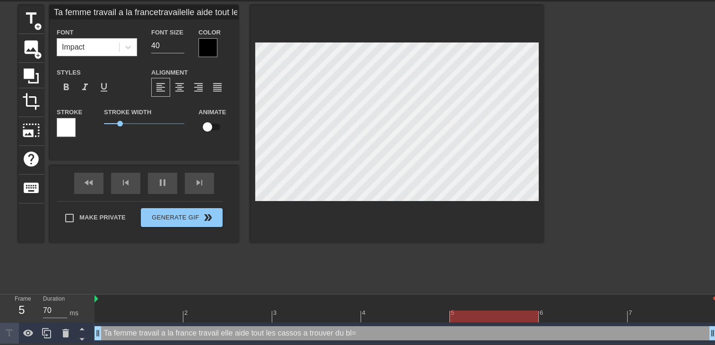
scroll to position [3, 3]
type input "Ta femme travail a la francetravailelle aide tout les cassosa trouver du bl"
type textarea "Ta femme travail a la france travail elle aide tout les cassos a trouver du bl"
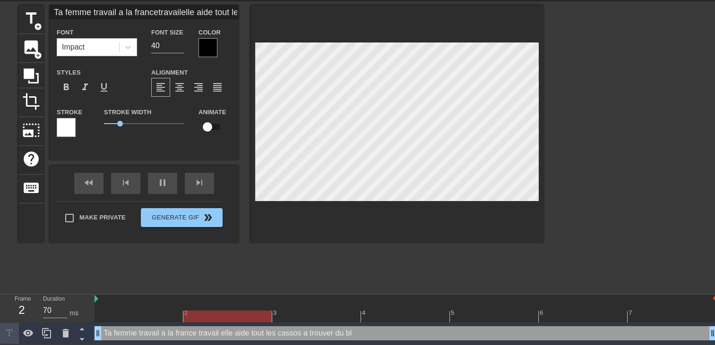
type input "Ta femme travail a la francetravailelle aide tout les cassosa trouver du b"
type textarea "Ta femme travail a la france travail elle aide tout les cassos a trouver du b"
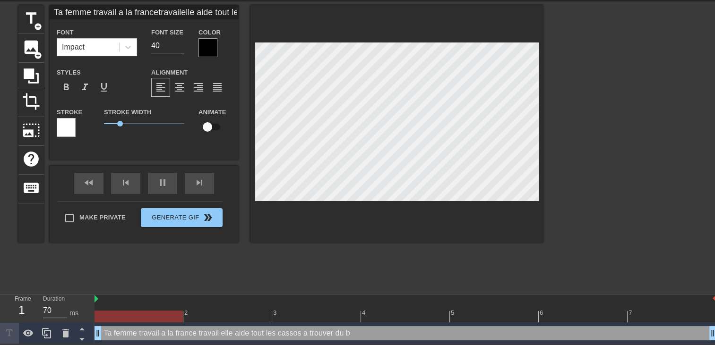
type input "Ta femme travail a la francetravailelle aide tout les cassosa trouver du bo"
type textarea "Ta femme travail a la france travail elle aide tout les cassos a trouver du bo"
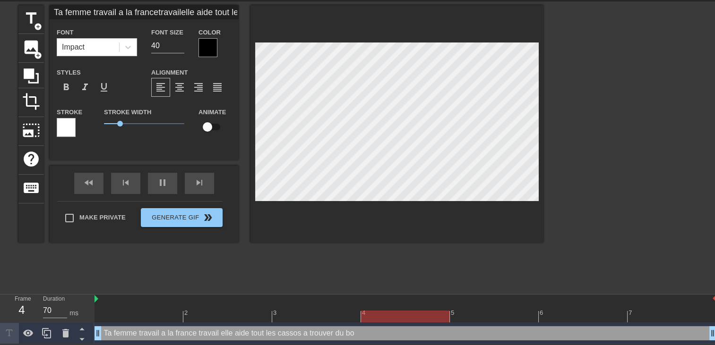
type input "Ta femme travail a la francetravailelle aide tout les cassosa trouver du bou"
type textarea "Ta femme travail a la france travail elle aide tout les cassos a trouver du bou"
type input "Ta femme travail a la francetravailelle aide tout les cassosa trouver du boul"
type textarea "Ta femme travail a la france travail elle aide tout les cassos a trouver du boul"
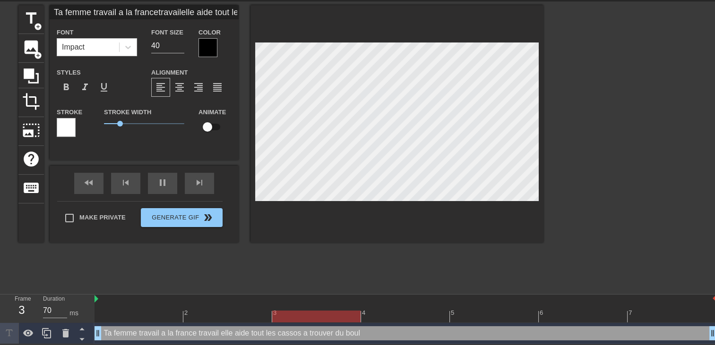
type input "Ta femme travail a la francetravailelle aide tout les cassosa trouver du boulo"
type textarea "Ta femme travail a la france travail elle aide tout les cassos a trouver du bou…"
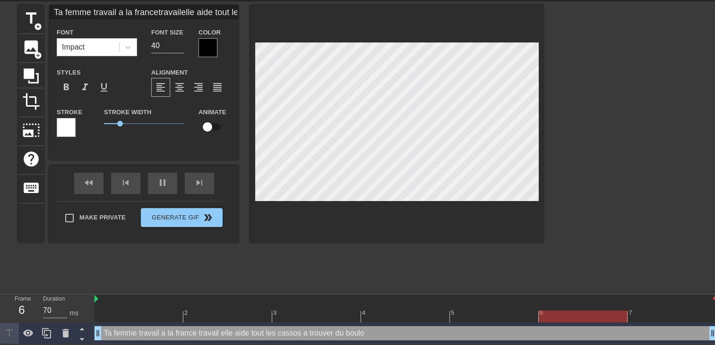
type input "Ta femme travail a la francetravailelle aide tout les cassosa trouver du boulot"
type textarea "Ta femme travail a la france travail elle aide tout les cassos a trouver du bou…"
type input "Ta femme travail a la francetravailelle aide tout les cassosa trouver du boulot"
type textarea "Ta femme travail a la france travail elle aide tout les cassos a trouver du bou…"
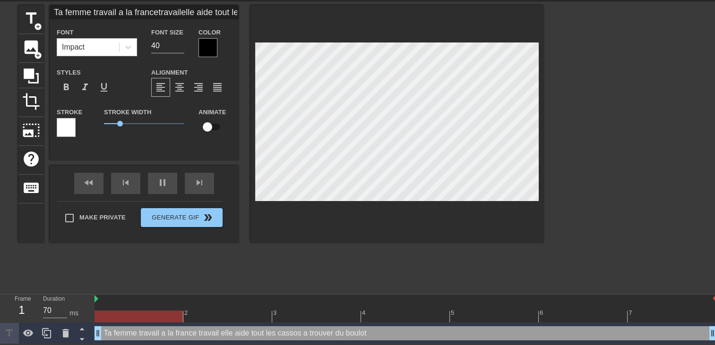
type input "Ta femme travail a la francetravailelle aide tout les cassosa trouver du boulote"
type textarea "Ta femme travail a la france travail elle aide tout les cassos a trouver du bou…"
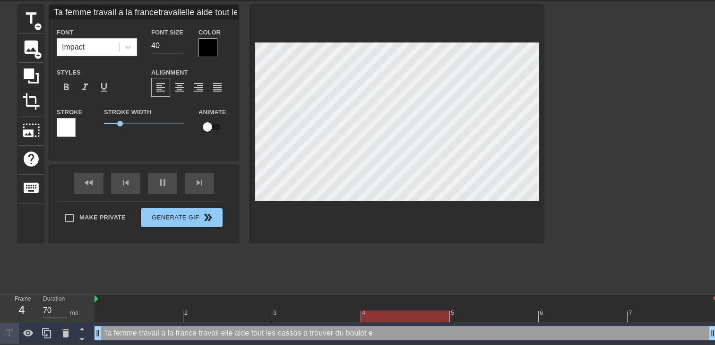
type input "Ta femme travail a la francetravailelle aide tout les cassosa trouver du boulot…"
type textarea "Ta femme travail a la france travail elle aide tout les cassos a trouver du bou…"
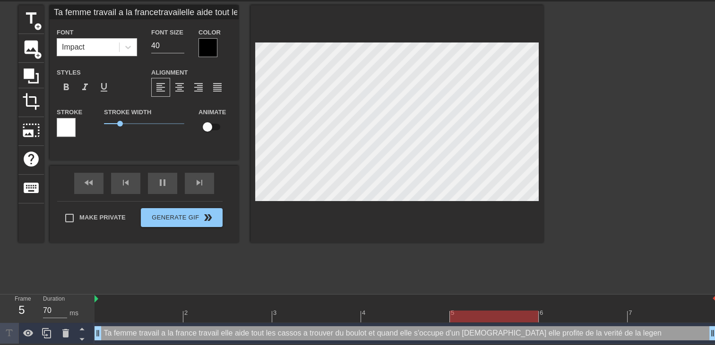
scroll to position [5, 8]
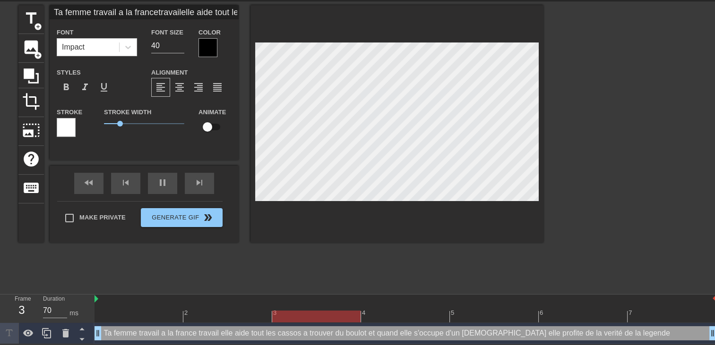
click at [506, 295] on div at bounding box center [405, 299] width 622 height 9
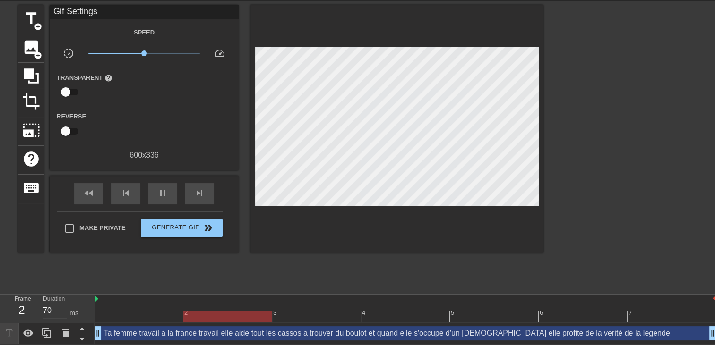
click at [571, 174] on div at bounding box center [626, 146] width 142 height 283
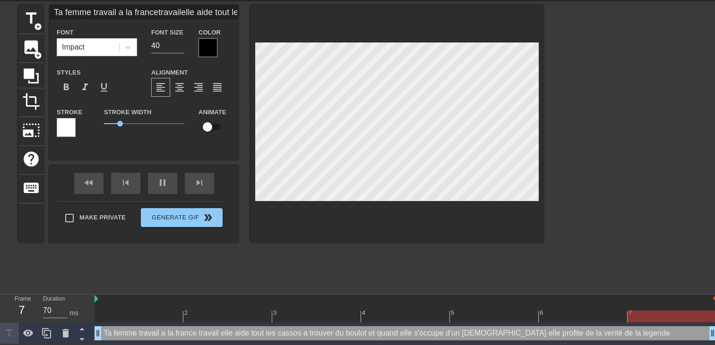
click at [465, 211] on div at bounding box center [396, 124] width 293 height 238
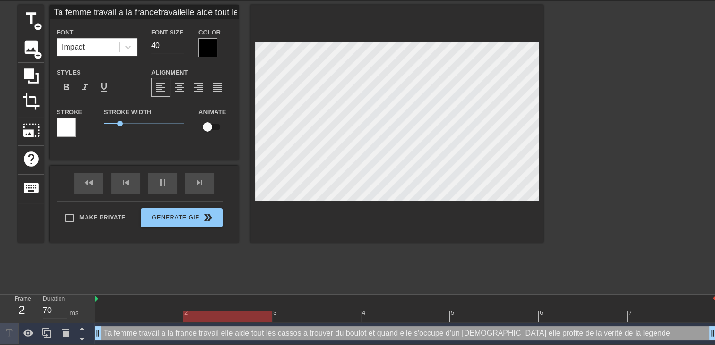
click at [211, 44] on div at bounding box center [207, 47] width 19 height 19
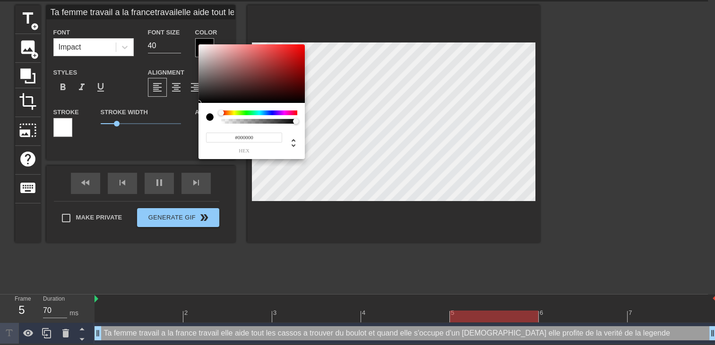
scroll to position [26, 0]
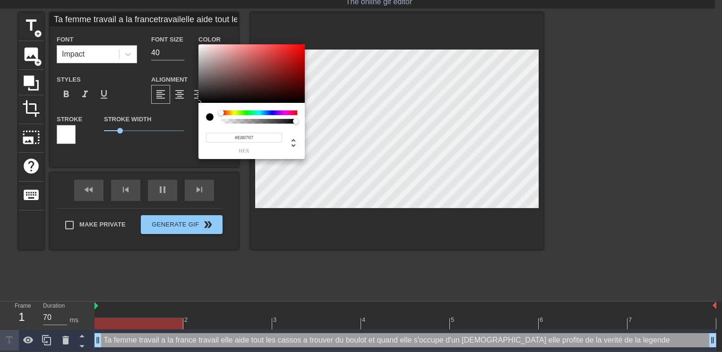
click at [301, 50] on div at bounding box center [251, 73] width 106 height 59
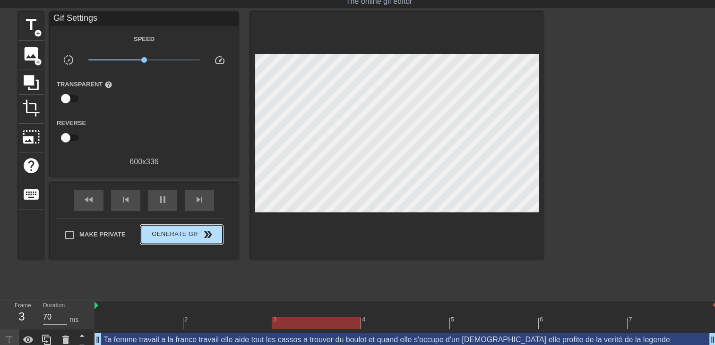
click at [187, 234] on span "Generate Gif double_arrow" at bounding box center [182, 234] width 74 height 11
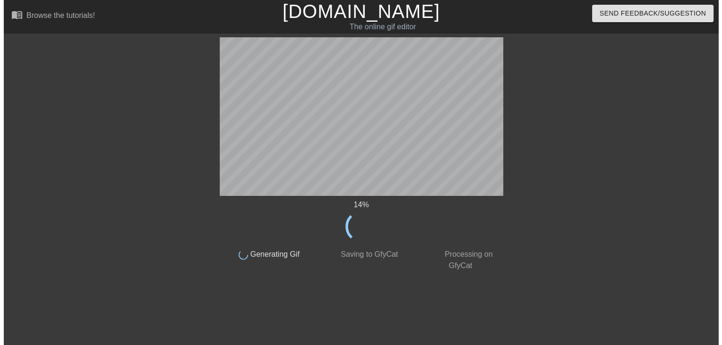
scroll to position [0, 0]
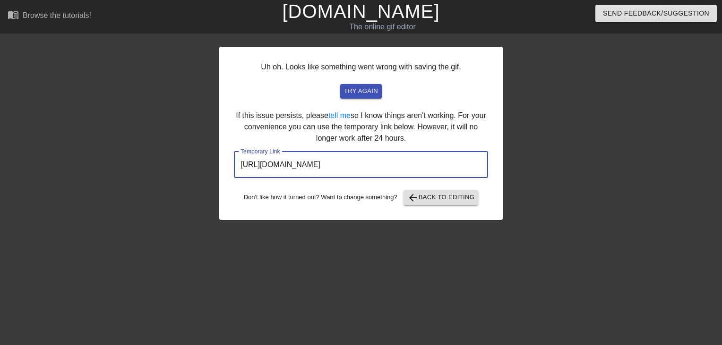
drag, startPoint x: 463, startPoint y: 163, endPoint x: 43, endPoint y: 167, distance: 419.6
click at [43, 167] on div "Uh oh. Looks like something went wrong with saving the gif. try again If this i…" at bounding box center [361, 178] width 722 height 283
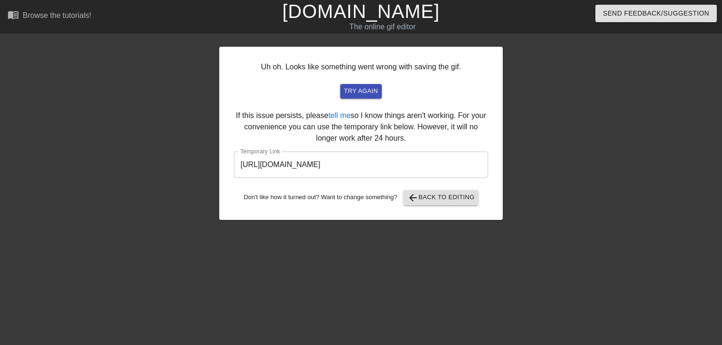
click at [397, 16] on link "[DOMAIN_NAME]" at bounding box center [360, 11] width 157 height 21
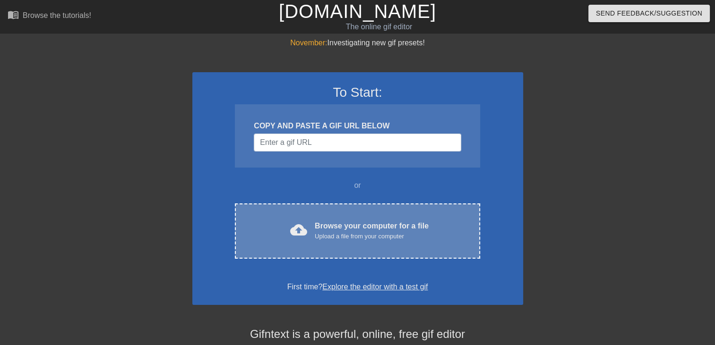
click at [366, 228] on div "Browse your computer for a file Upload a file from your computer" at bounding box center [372, 231] width 114 height 21
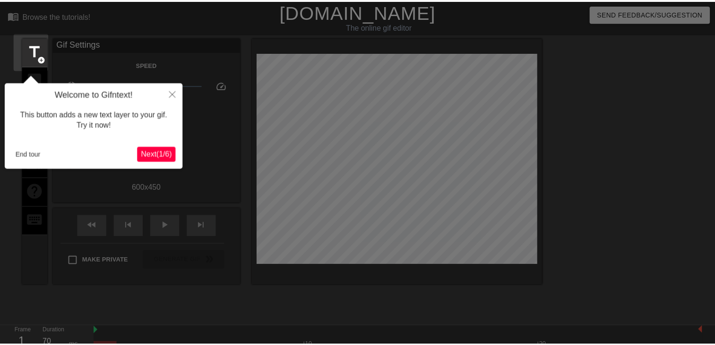
scroll to position [23, 0]
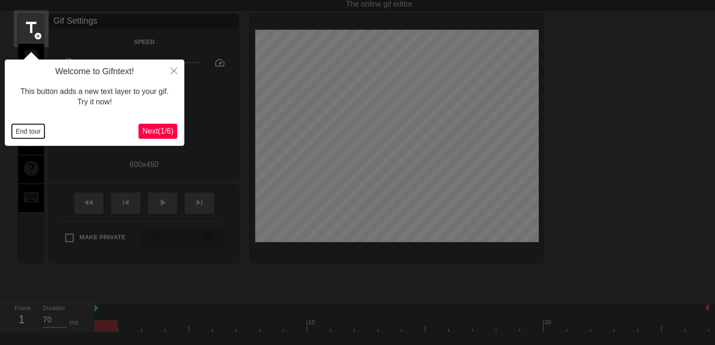
click at [30, 134] on button "End tour" at bounding box center [28, 131] width 33 height 14
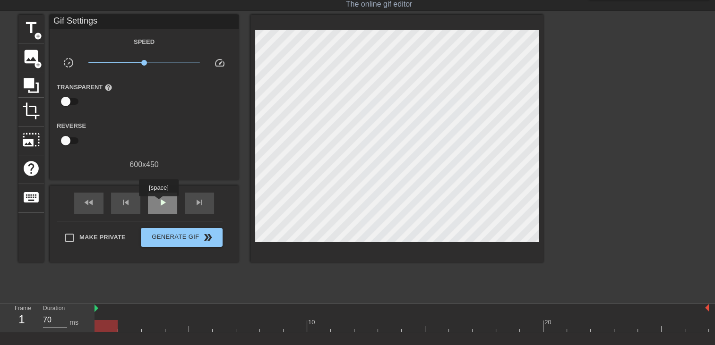
click at [158, 202] on span "play_arrow" at bounding box center [162, 202] width 11 height 11
click at [35, 30] on span "title" at bounding box center [31, 28] width 18 height 18
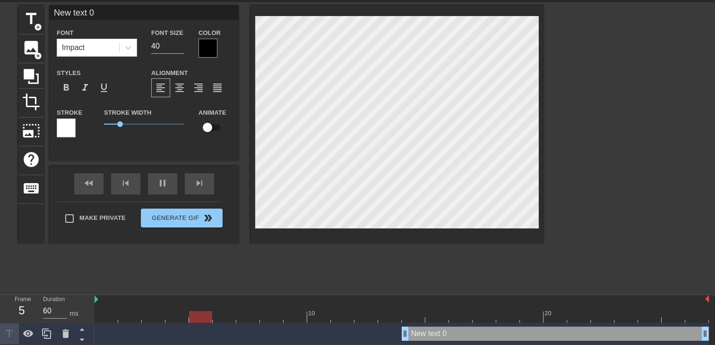
scroll to position [33, 0]
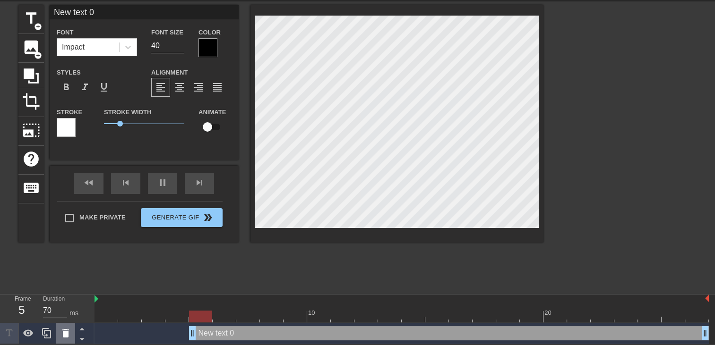
drag, startPoint x: 403, startPoint y: 330, endPoint x: 69, endPoint y: 327, distance: 333.6
click at [63, 336] on div "Frame 5 Duration 70 ms 10 20 New text 0 drag_handle drag_handle" at bounding box center [357, 320] width 715 height 50
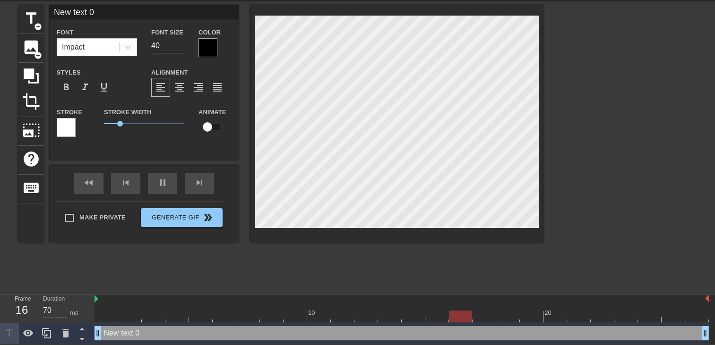
scroll to position [1, 2]
type input "70"
type input "New text"
type textarea "New text"
type input "60"
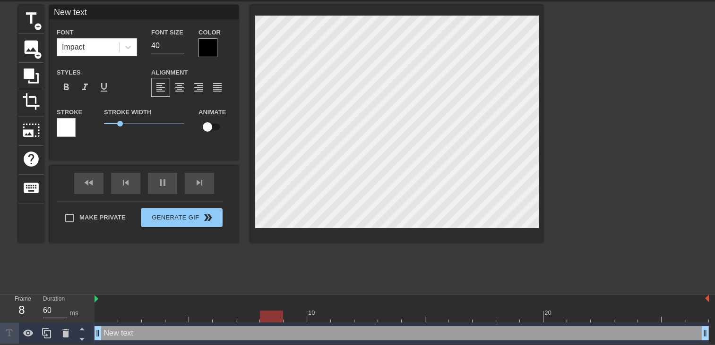
type input "New text"
type textarea "New text"
type input "New tex"
type textarea "New tex"
type input "70"
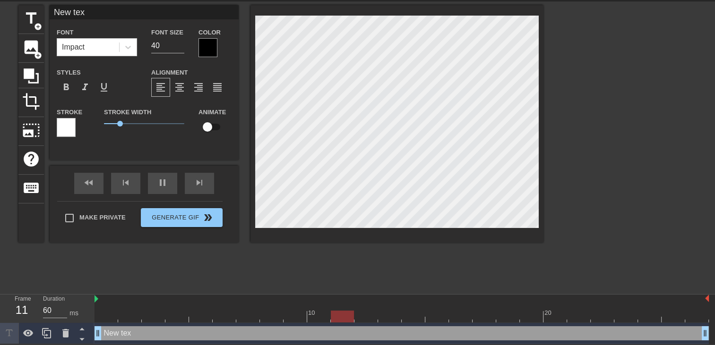
type input "New te"
type textarea "New te"
type input "New t"
type textarea "New t"
type input "New"
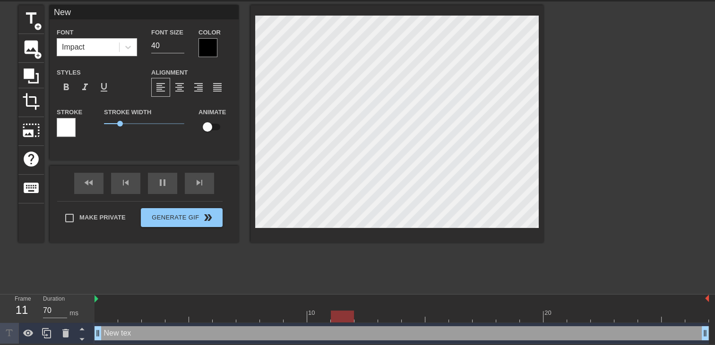
type textarea "New"
type input "New"
type textarea "New"
type input "Ne"
type textarea "Ne"
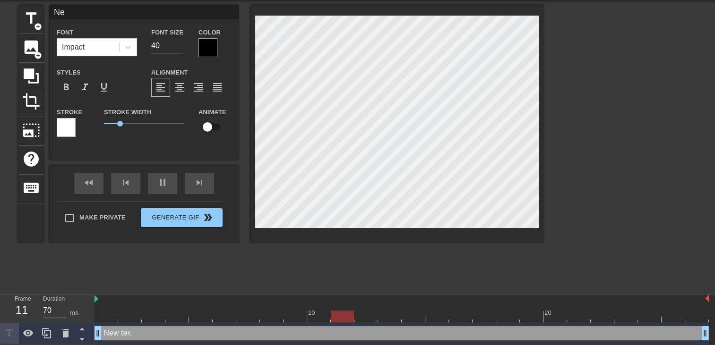
type input "N"
type textarea "N"
type input "60"
type input "70"
type input "M"
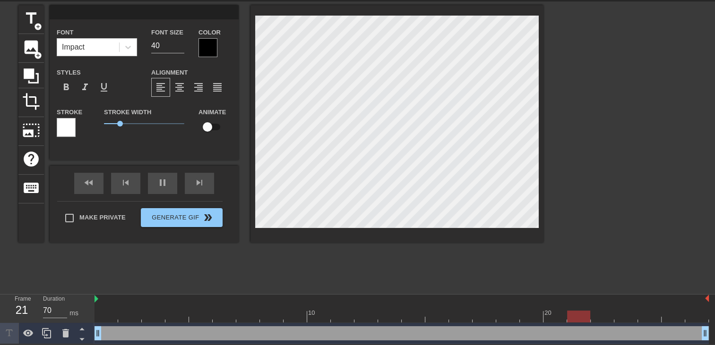
type textarea "M"
type input "70"
type input "Ma"
type textarea "Ma"
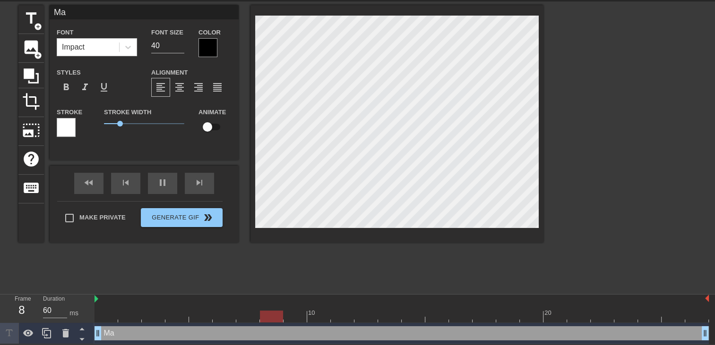
type input "70"
type input "Ma"
type textarea "Ma"
type input "70"
type input "Ma f"
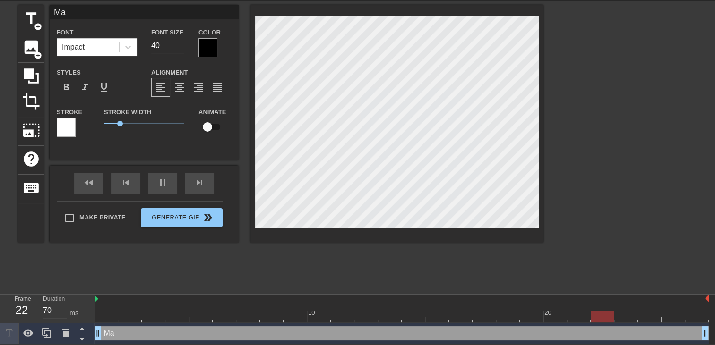
type textarea "Ma f"
type input "70"
type input "Ma fe"
type textarea "Ma fe"
type input "60"
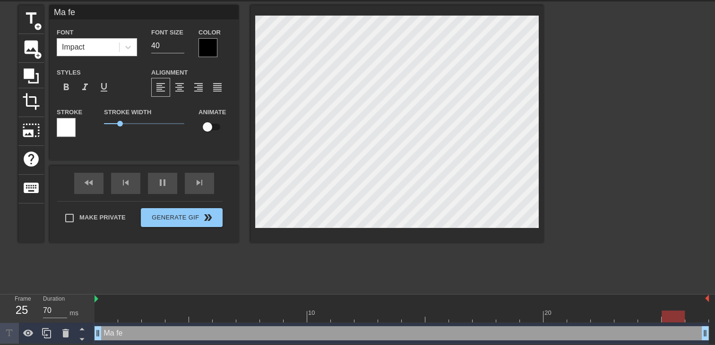
type input "Ma fem"
type textarea "Ma fem"
type input "60"
type input "Ma femm"
type textarea "Ma femm"
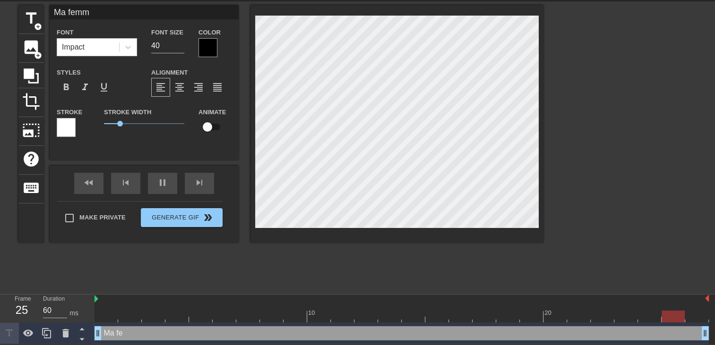
type input "70"
type input "Ma femme"
type textarea "Ma femme"
type input "70"
type input "Ma femme"
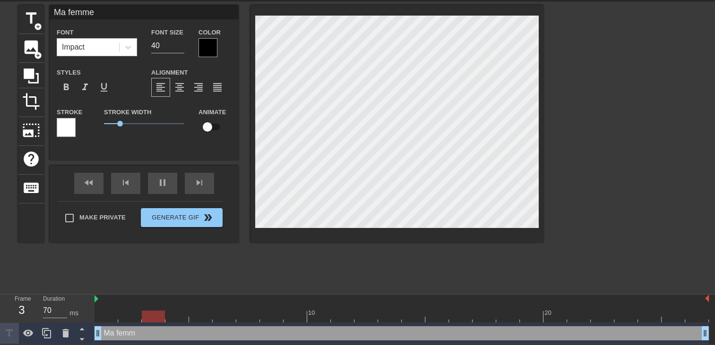
type textarea "Ma femme"
type input "70"
type input "Ma femme a"
type textarea "Ma femme a"
type input "Ma femme a"
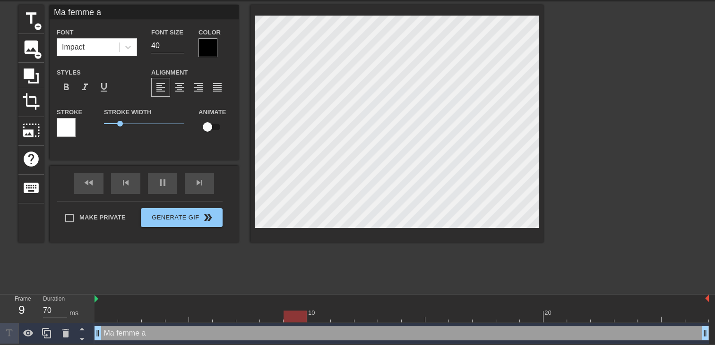
type textarea "Ma femme a"
type input "70"
type input "Ma femme a t"
type textarea "Ma femme a t"
type input "70"
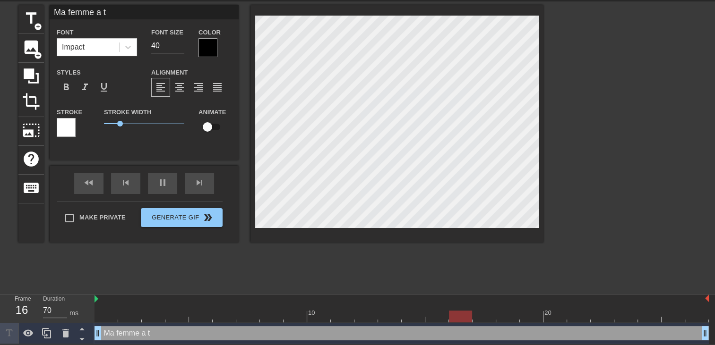
type input "Ma femme a tr"
type textarea "Ma femme a tr"
type input "70"
type input "Ma femme a tro"
type textarea "Ma femme a tro"
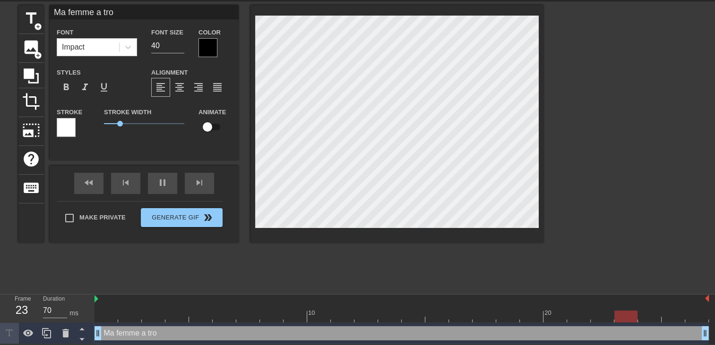
type input "60"
type input "Ma femme a trou"
type textarea "Ma femme a trou"
type input "70"
type input "Ma femme a trouv"
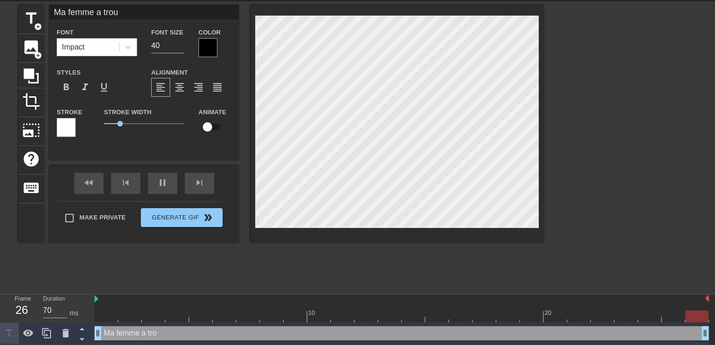
type textarea "Ma femme a trouv"
type input "70"
type input "Ma femme a trouve"
type textarea "Ma femme a trouve"
type input "60"
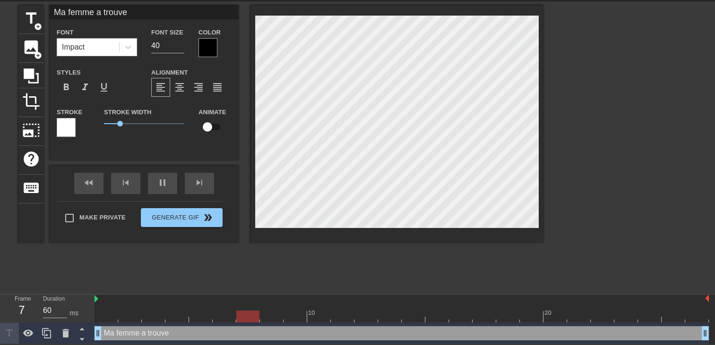
type input "Ma femme a trouver"
type textarea "Ma femme a trouver"
type input "70"
type input "Ma femme a trouver"
type textarea "Ma femme a trouver"
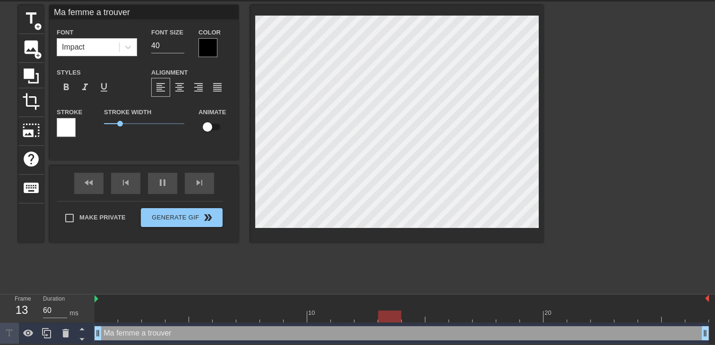
type input "70"
type input "Ma femme a trouver u"
type textarea "Ma femme a trouver u"
type input "60"
type input "Ma femme a trouver un"
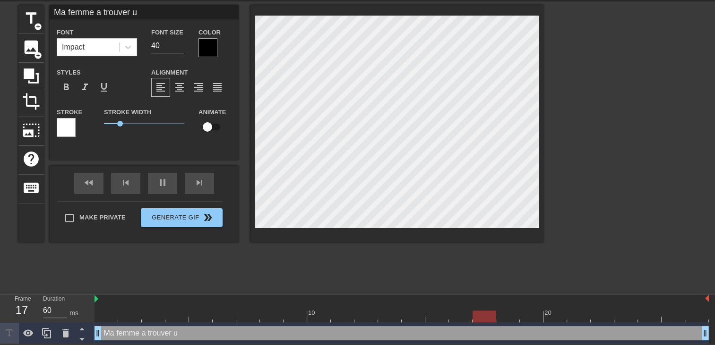
type textarea "Ma femme a trouver un"
type input "70"
type input "Ma femme a trouver un"
type textarea "Ma femme a trouver un"
type input "70"
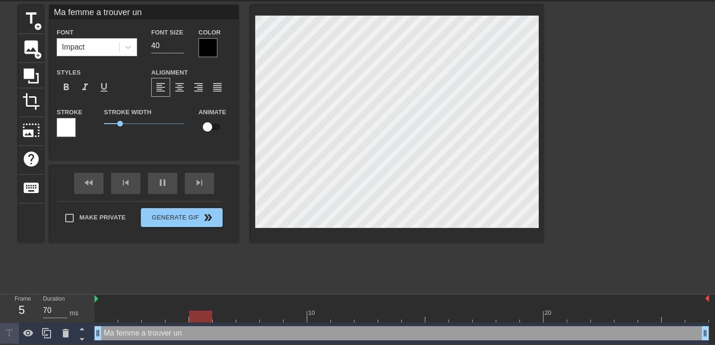
type input "Ma femme a trouver un b"
type textarea "Ma femme a trouver un b"
type input "70"
type input "Ma femme a trouver un bo"
type textarea "Ma femme a trouver un bo"
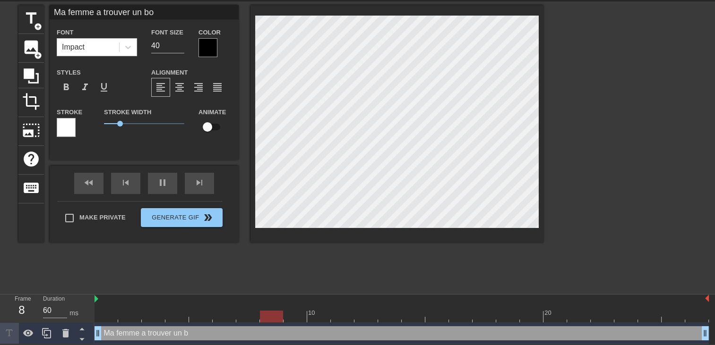
type input "70"
type input "Ma femme a trouver un bou"
type textarea "Ma femme a trouver un bou"
type input "70"
type input "Ma femme a trouver un boul"
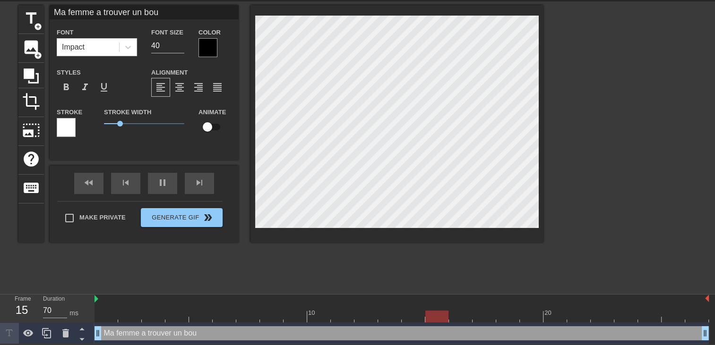
type textarea "Ma femme a trouver un boul"
type input "70"
type input "Ma femme a trouver un boulo"
type textarea "Ma femme a trouver un boulo"
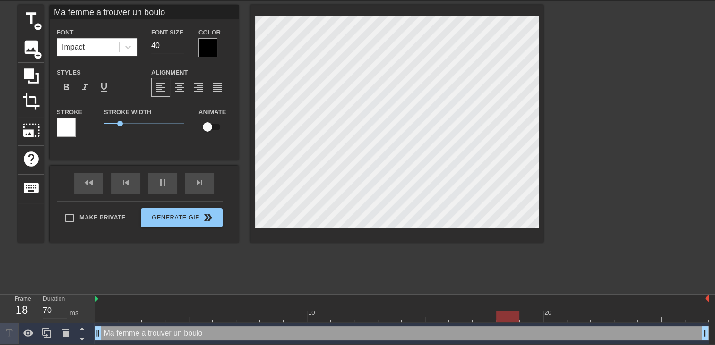
type input "60"
type input "Ma femme a trouver un boulot"
type textarea "Ma femme a trouver un boulot"
type input "70"
type input "Ma femme a trouver un boulot"
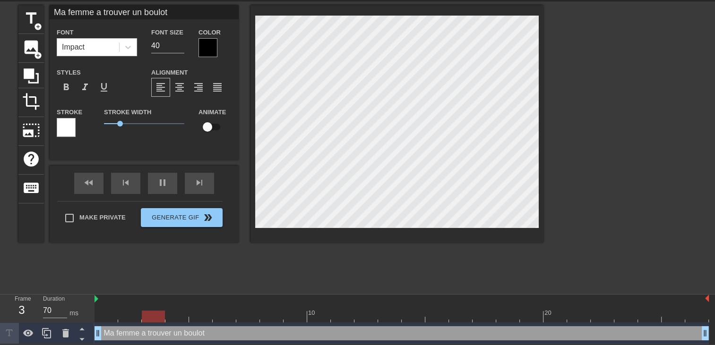
type textarea "Ma femme a trouver un boulot"
type input "70"
type input "Ma femme a trouver un boulotd"
type textarea "Ma femme a trouver un boulot d"
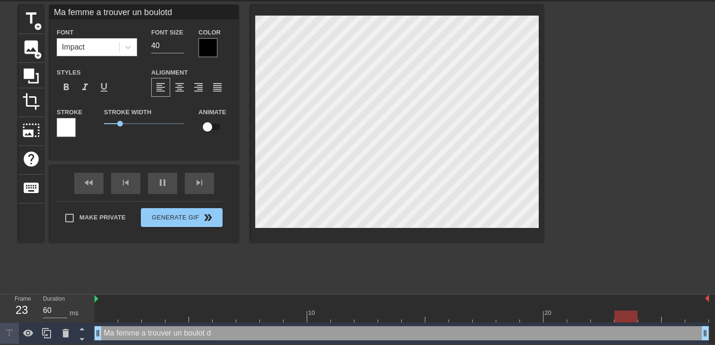
type input "70"
type input "Ma femme a trouver un boulotda"
type textarea "Ma femme a trouver un boulot da"
type input "70"
type input "Ma femme a trouver un boulotdan"
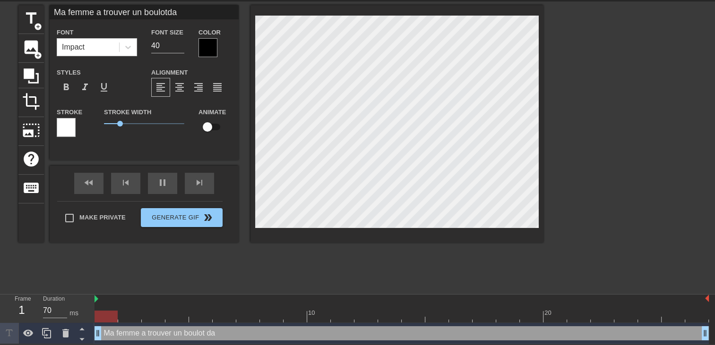
type textarea "Ma femme a trouver un boulot dan"
type input "70"
type input "Ma femme a trouver un boulotdans"
type textarea "Ma femme a trouver un boulot dans"
type input "Ma femme a trouver un boulotdans"
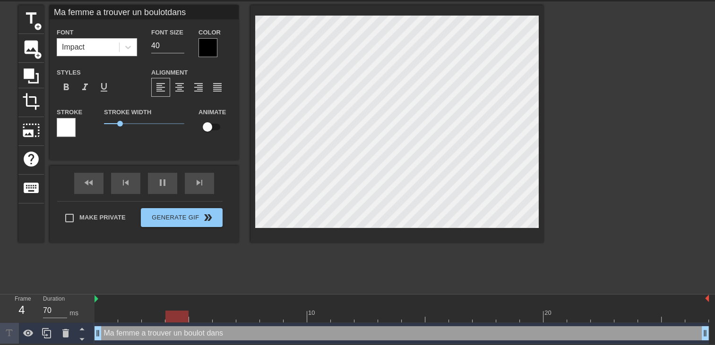
type textarea "Ma femme a trouver un boulot dans"
type input "70"
type input "Ma femme a trouver un boulotdans u"
type textarea "Ma femme a trouver un boulot dans u"
type input "70"
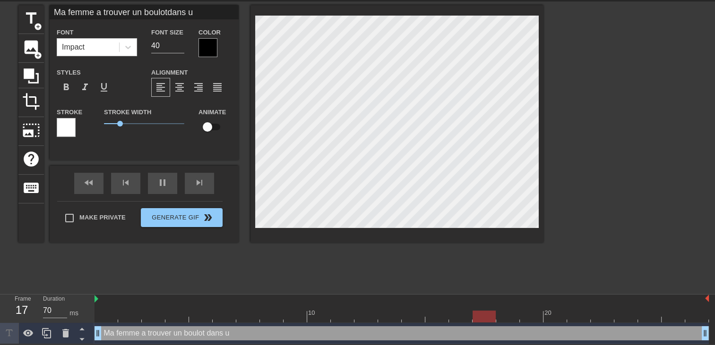
type input "Ma femme a trouver un boulotdans un"
type textarea "Ma femme a trouver un boulot dans un"
type input "70"
type input "Ma femme a trouver un boulotdans un"
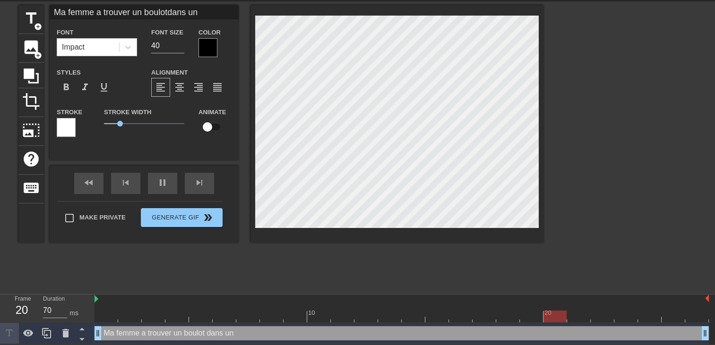
type textarea "Ma femme a trouver un boulot dans un"
type input "70"
type input "Ma femme a trouver un boulotdans un l"
type textarea "Ma femme a trouver un boulot dans un l"
type input "70"
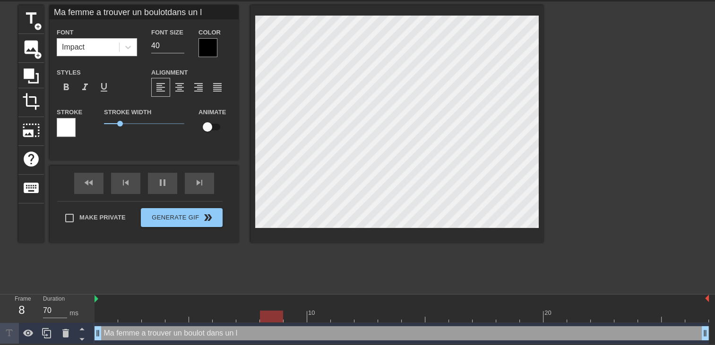
type input "Ma femme a trouver un boulotdans un ly"
type textarea "Ma femme a trouver un boulot dans un ly"
type input "70"
type input "Ma femme a trouver un boulotdans un lyc"
type textarea "Ma femme a trouver un boulot dans un lyc"
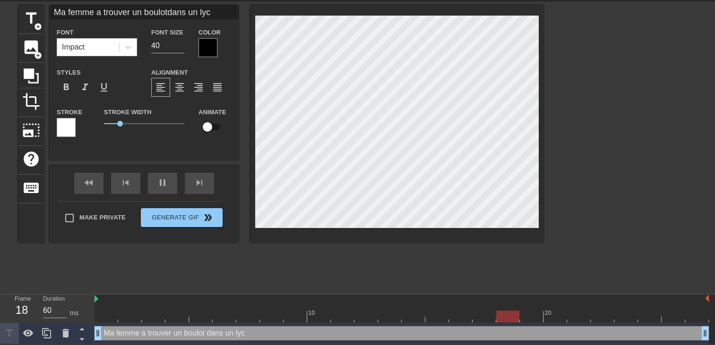
type input "70"
type input "Ma femme a trouver un boulotdans un lycé"
type textarea "Ma femme a trouver un boulot dans un lycé"
type input "60"
type input "Ma femme a trouver un boulotdans un lycée"
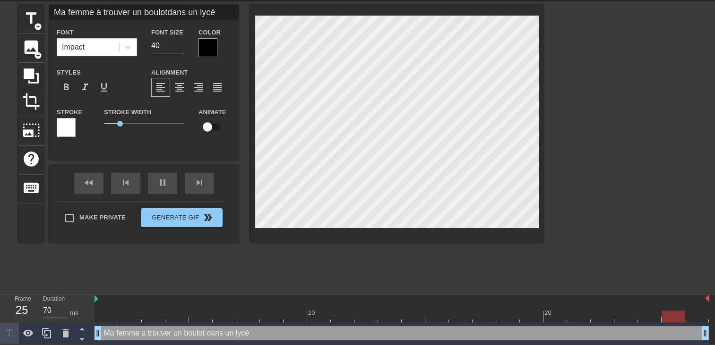
type textarea "Ma femme a trouver un boulot dans un lycée"
type input "70"
type input "Ma femme a trouver un boulotdans un lycée"
type textarea "Ma femme a trouver un boulot dans un lycée"
type input "70"
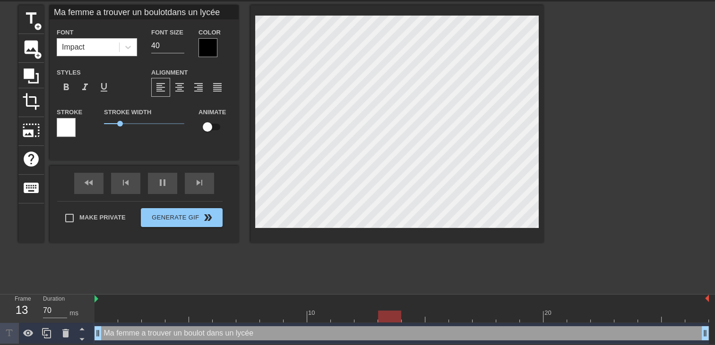
type input "Ma femme a trouver un boulotdans un lycée d"
type textarea "Ma femme a trouver un boulot dans un lycée d"
type input "70"
type input "Ma femme a trouver un boulotdans un lycée de"
type textarea "Ma femme a trouver un boulot dans un lycée de"
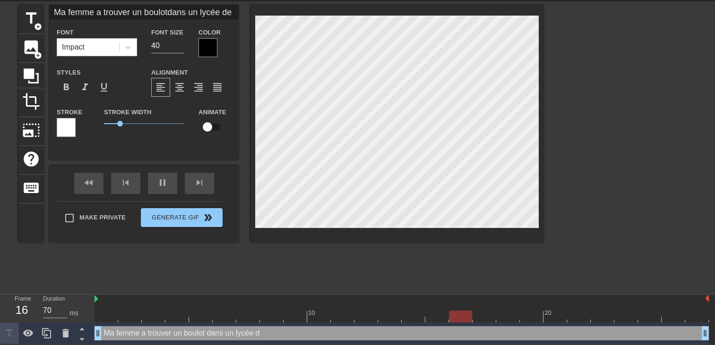
type input "60"
type input "Ma femme a trouver un boulotdans un lycée de"
type textarea "Ma femme a trouver un boulot dans un lycée de"
type input "70"
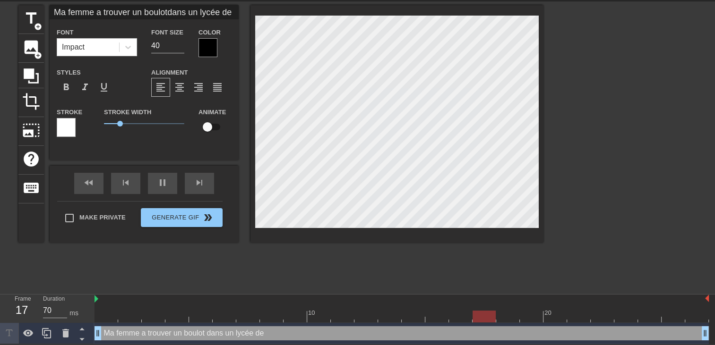
type input "Ma femme a trouver un boulotdans un lycée de"
type textarea "Ma femme a trouver un boulot dans un lycée de"
type input "70"
type input "Ma femme a trouver un boulotdans un lycée d"
type textarea "Ma femme a trouver un boulot dans un lycée d"
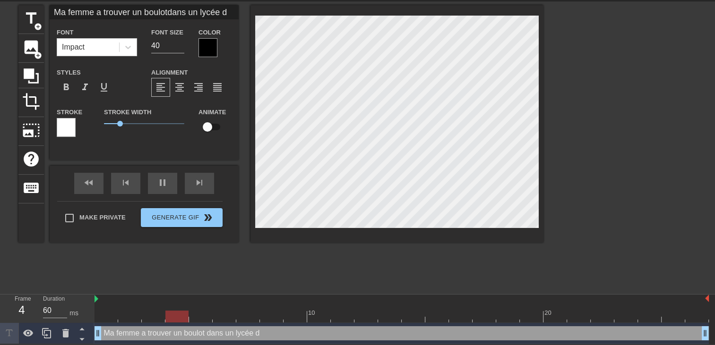
type input "70"
type input "Ma femme a trouver un boulotdans un lycée"
type textarea "Ma femme a trouver un boulot dans un lycée"
type input "70"
type input "Ma femme a trouver un boulotdans un lycée e"
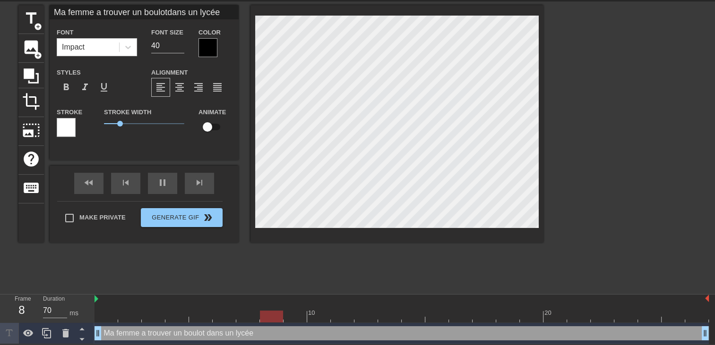
type textarea "Ma femme a trouver un boulot dans un lycée e"
type input "70"
type input "Ma femme a trouver un boulotdans un lycée en"
type textarea "Ma femme a trouver un boulot dans un lycée en"
type input "70"
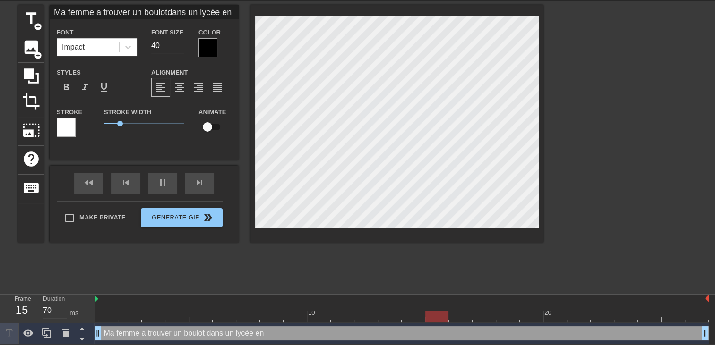
type input "Ma femme a trouver un boulotdans un lycée en"
type textarea "Ma femme a trouver un boulot dans un lycée en"
type input "70"
type input "Ma femme a trouver un boulotdans un lycée en b"
type textarea "Ma femme a trouver un boulot dans un lycée en b"
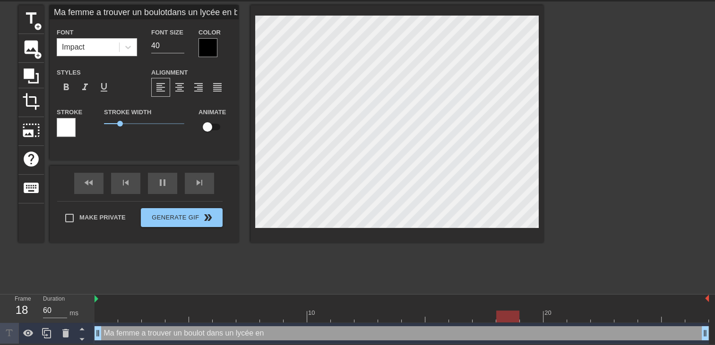
type input "70"
type input "Ma femme a trouver un boulotdans un lycée en ba"
type textarea "Ma femme a trouver un boulot dans un lycée en ba"
type input "70"
type input "Ma femme a trouver un boulotdans un lycée en ban"
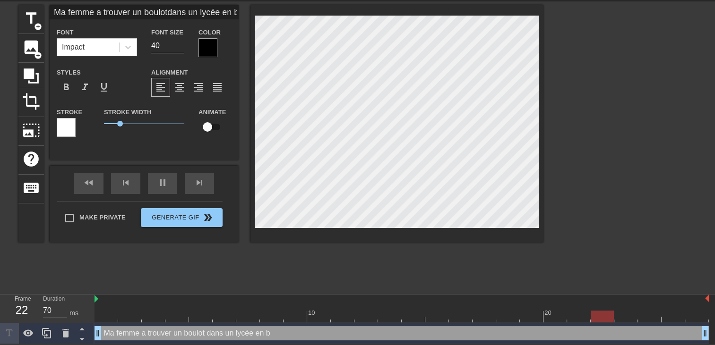
type textarea "Ma femme a trouver un boulot dans un lycée en ban"
type input "60"
type input "Ma femme a trouver un boulotdans un lycée en banl"
type textarea "Ma femme a trouver un boulot dans un lycée en banl"
type input "70"
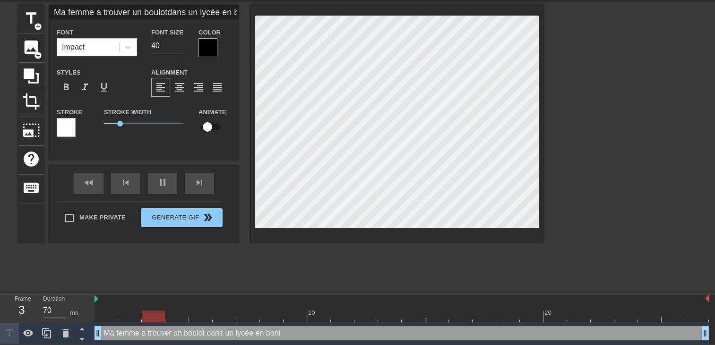
type input "Ma femme a trouver un boulotdans un lycée en banli"
type textarea "Ma femme a trouver un boulot dans un lycée en banli"
type input "60"
type input "Ma femme a trouver un boulotdans un lycée en banlie"
type textarea "Ma femme a trouver un boulot dans un lycée en banlie"
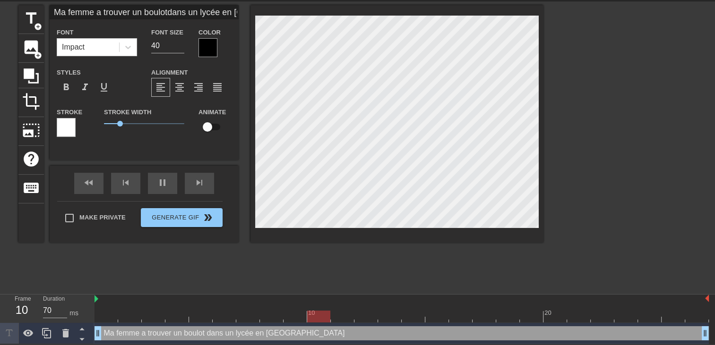
type input "60"
type input "Ma femme a trouver un boulotdans un lycée en banlieu"
type textarea "Ma femme a trouver un boulot dans un lycée en banlieu"
type input "70"
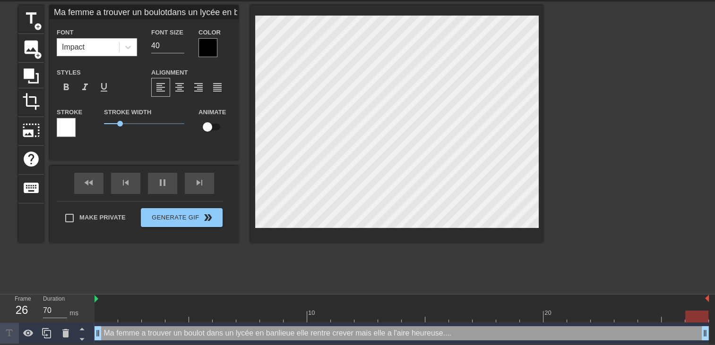
click at [434, 249] on div "title add_circle image add_circle crop photo_size_select_large help keyboard Ma…" at bounding box center [280, 146] width 525 height 283
click at [206, 50] on div at bounding box center [207, 47] width 19 height 19
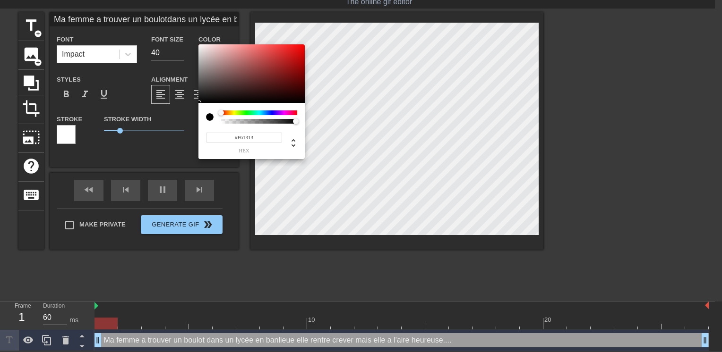
click at [297, 46] on div at bounding box center [251, 73] width 106 height 59
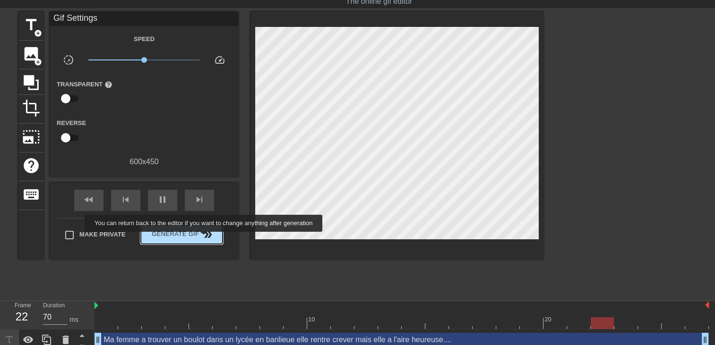
click at [204, 237] on span "double_arrow" at bounding box center [207, 234] width 11 height 11
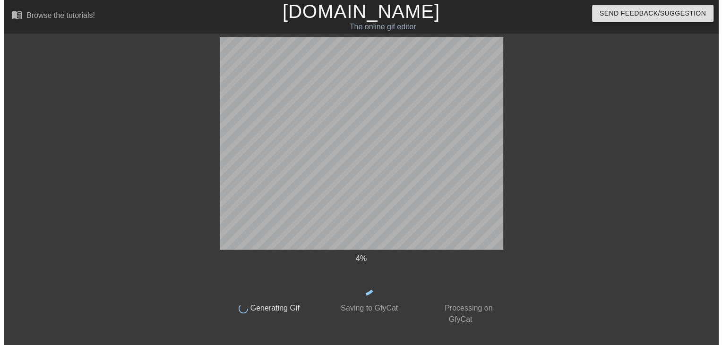
scroll to position [0, 0]
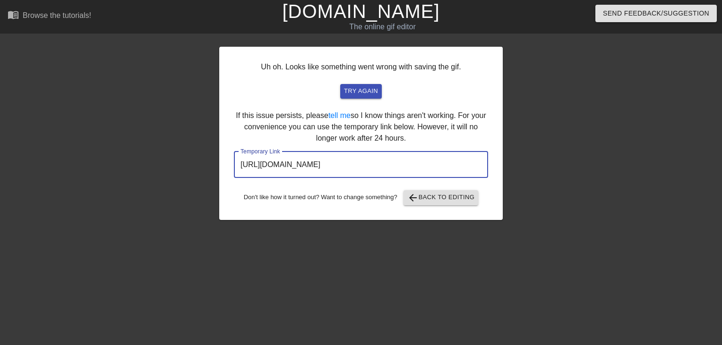
drag, startPoint x: 465, startPoint y: 166, endPoint x: 251, endPoint y: 182, distance: 214.6
click at [270, 182] on div "Uh oh. Looks like something went wrong with saving the gif. try again If this i…" at bounding box center [360, 133] width 283 height 173
click at [438, 157] on input "https://www.gifntext.com/temp_generations/Nvodp51f.gif" at bounding box center [361, 165] width 254 height 26
drag, startPoint x: 451, startPoint y: 169, endPoint x: 78, endPoint y: 175, distance: 373.3
click at [78, 175] on div "Uh oh. Looks like something went wrong with saving the gif. try again If this i…" at bounding box center [361, 178] width 722 height 283
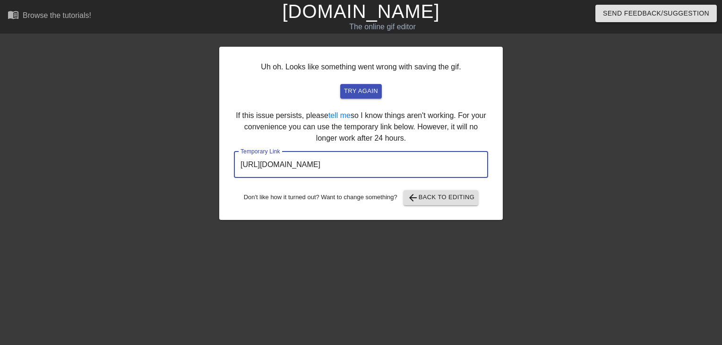
click at [377, 16] on link "[DOMAIN_NAME]" at bounding box center [360, 11] width 157 height 21
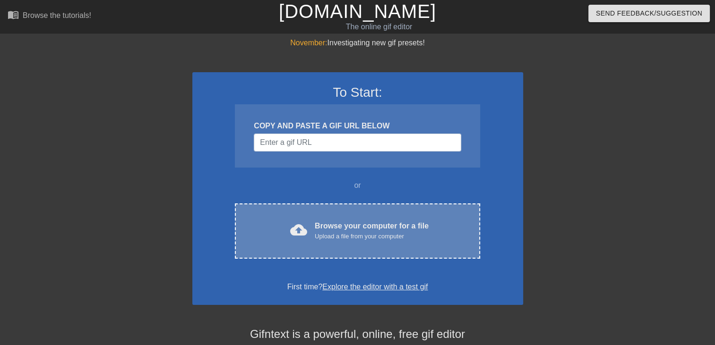
click at [389, 215] on div "cloud_upload Browse your computer for a file Upload a file from your computer C…" at bounding box center [357, 231] width 245 height 55
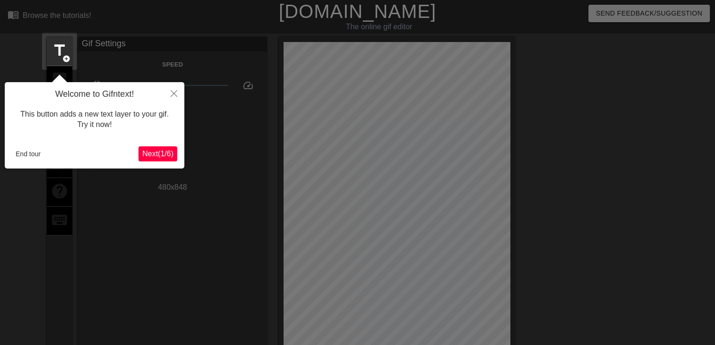
scroll to position [23, 0]
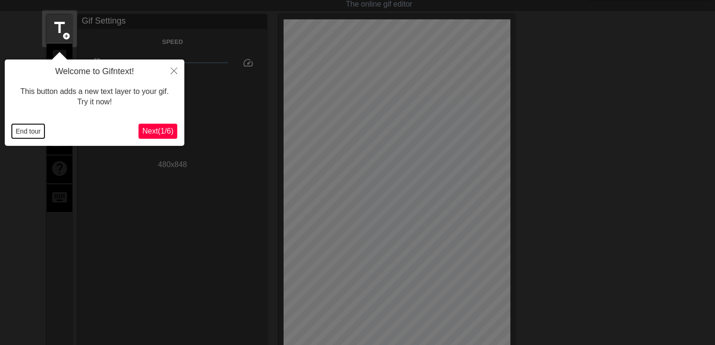
click at [26, 135] on button "End tour" at bounding box center [28, 131] width 33 height 14
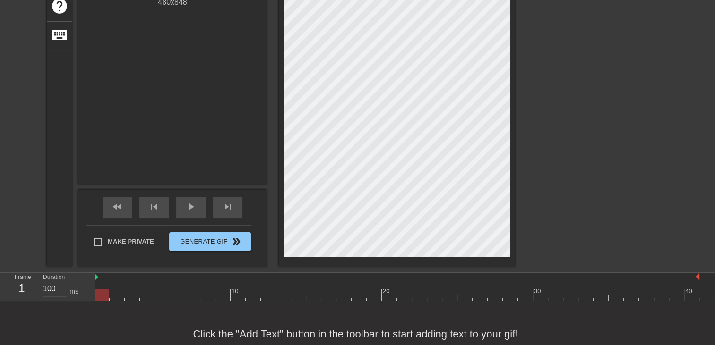
scroll to position [206, 0]
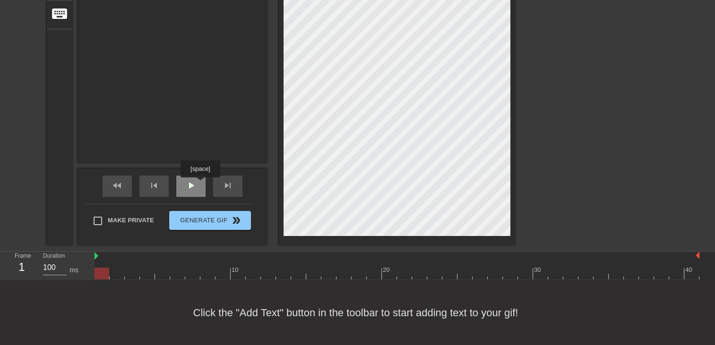
click at [200, 184] on div "play_arrow" at bounding box center [190, 186] width 29 height 21
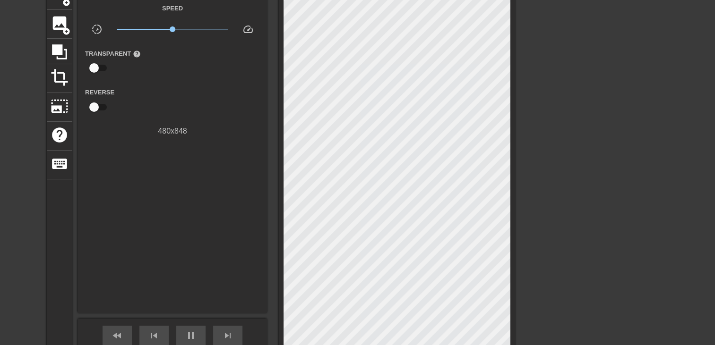
scroll to position [0, 0]
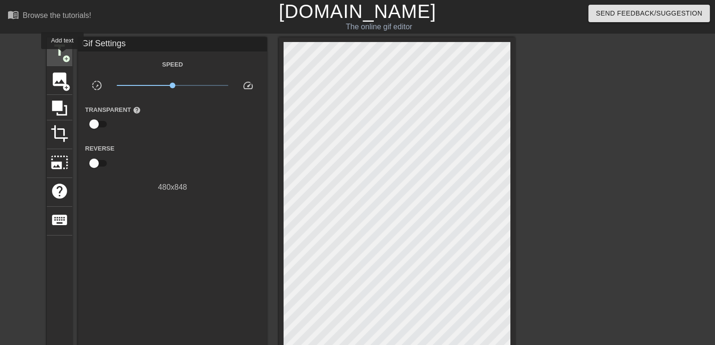
click at [62, 55] on span "add_circle" at bounding box center [66, 59] width 8 height 8
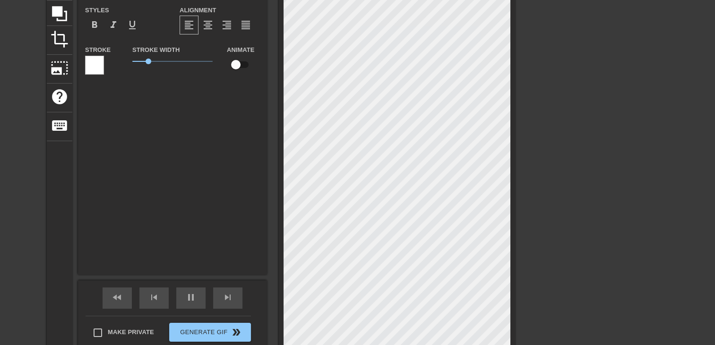
scroll to position [164, 0]
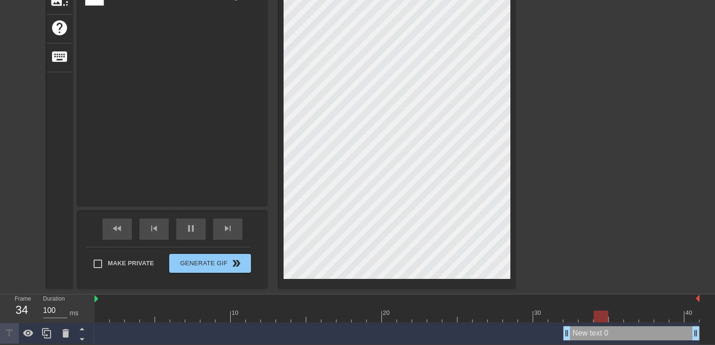
drag, startPoint x: 565, startPoint y: 332, endPoint x: 78, endPoint y: 315, distance: 487.4
click at [80, 315] on div "Frame 34 Duration 100 ms 10 20 30 40 New text 0 drag_handle drag_handle" at bounding box center [357, 320] width 715 height 50
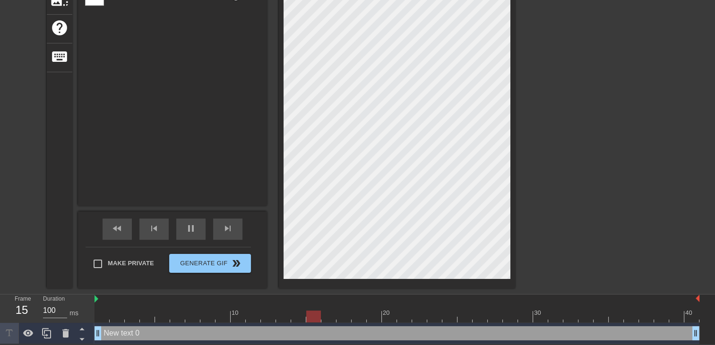
scroll to position [1, 2]
type input "New text"
type textarea "New text"
type input "New text"
type textarea "New text"
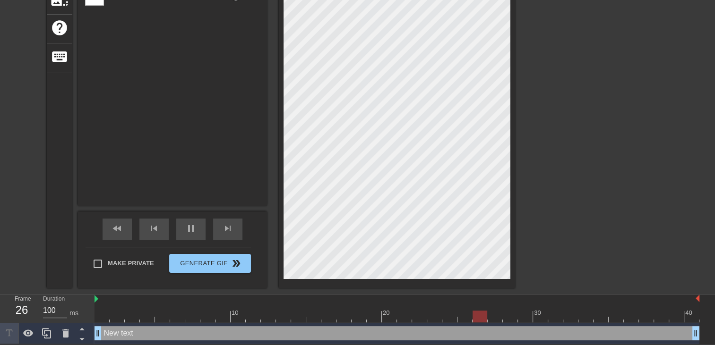
type input "New tex"
type textarea "New tex"
type input "New te"
type textarea "New te"
type input "New t"
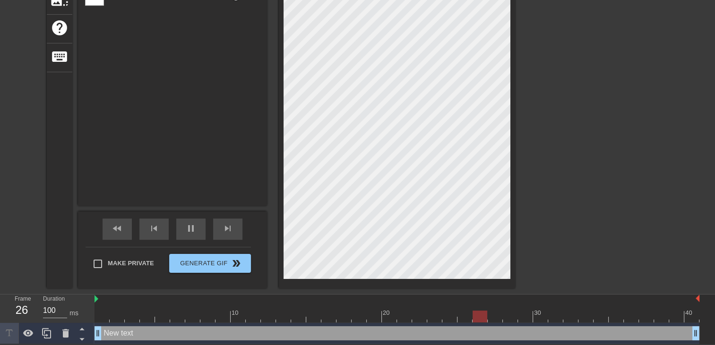
type textarea "New t"
type input "New"
type textarea "New"
type input "New"
type textarea "New"
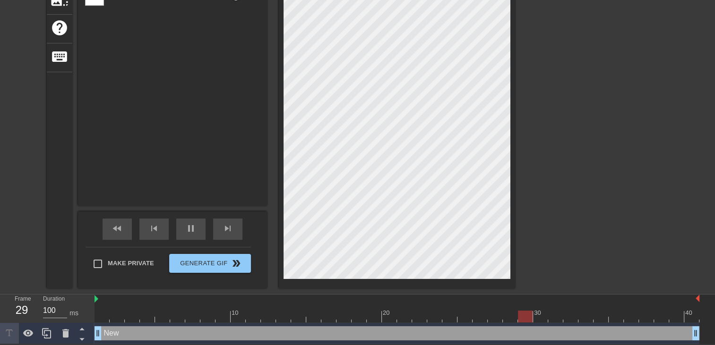
type input "Ne"
type textarea "Ne"
type input "N"
type textarea "N"
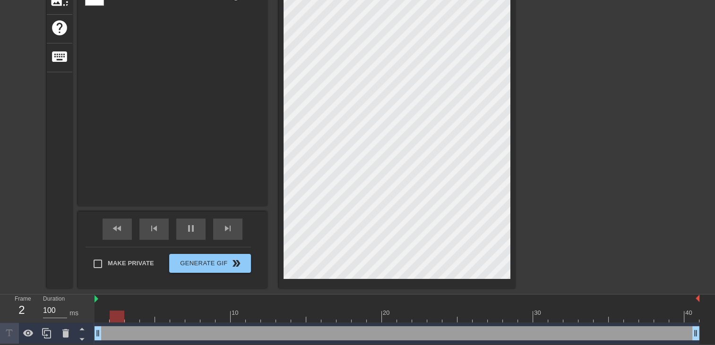
type input "P"
type textarea "P"
type input "Pu"
type textarea "Pu"
type input "Put"
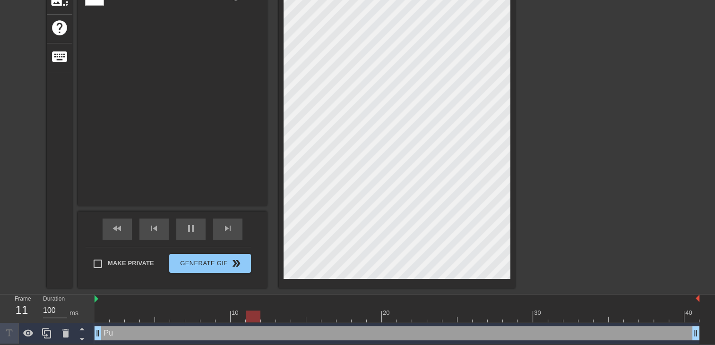
type textarea "Put"
type input "Puta"
type textarea "Puta"
type input "Putai"
type textarea "Putai"
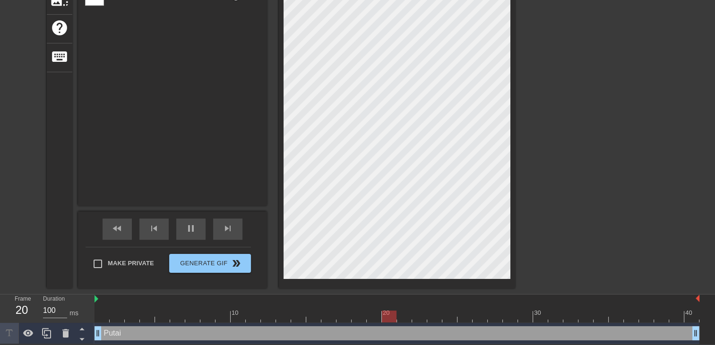
type input "Putain"
type textarea "Putain"
type input "Putain"
type textarea "Putain"
type input "Putain j"
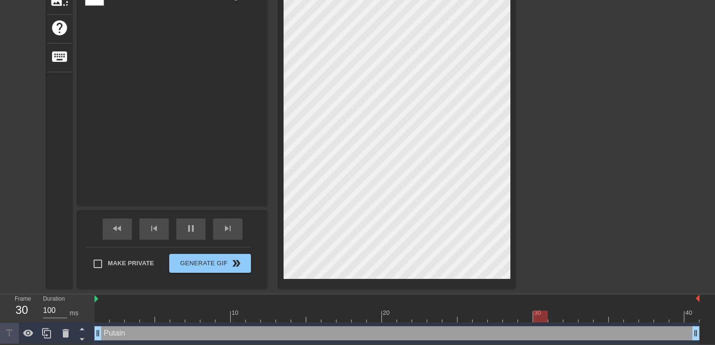
type textarea "Putain j"
type input "Putain j'"
type textarea "Putain j'"
type input "Putain j'a"
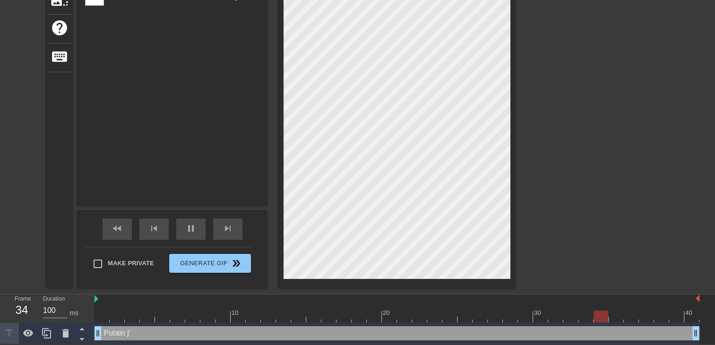
type textarea "Putain j'a"
type input "Putain j'ai"
type textarea "Putain j'ai"
type input "Putain j'ai"
type textarea "Putain j'ai"
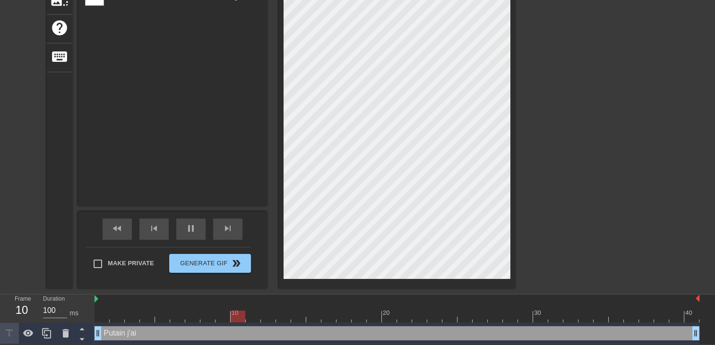
type input "Putain j'ai p"
type textarea "Putain j'ai p"
type input "Putain j'ai pr"
type textarea "Putain j'ai pr"
type input "Putain j'ai pre"
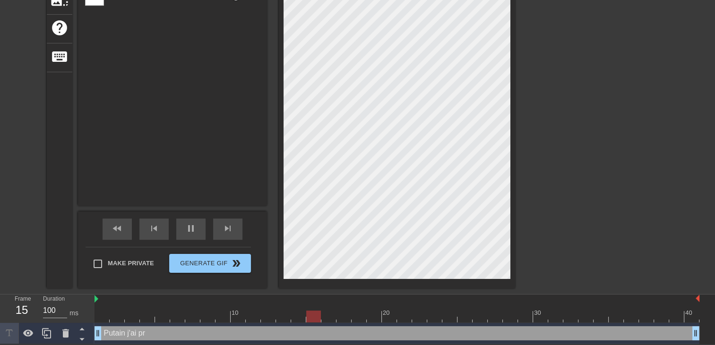
type textarea "Putain j'ai pre"
type input "Putain j'ai pret"
type textarea "Putain j'ai pret"
type input "Putain j'ai prete"
type textarea "Putain j'ai prete"
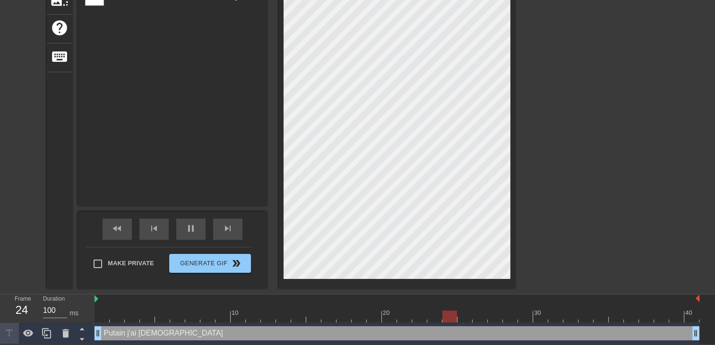
type input "Putain j'ai preter"
type textarea "Putain j'ai preter"
type input "Putain j'ai preter"
type textarea "Putain j'ai preter"
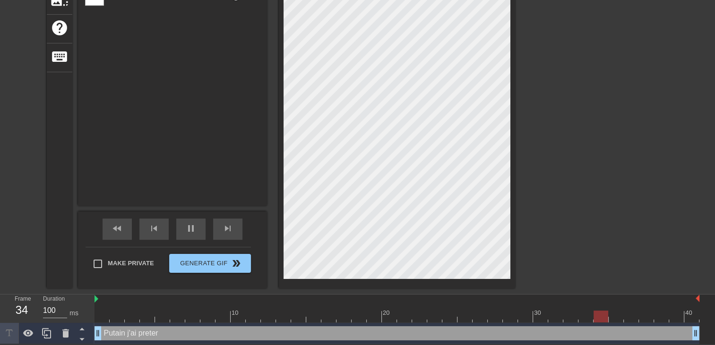
type input "Putain j'ai preter l"
type textarea "Putain j'ai preter l"
type input "Putain j'ai preter le"
type textarea "Putain j'ai preter le"
type input "Putain j'ai preter le"
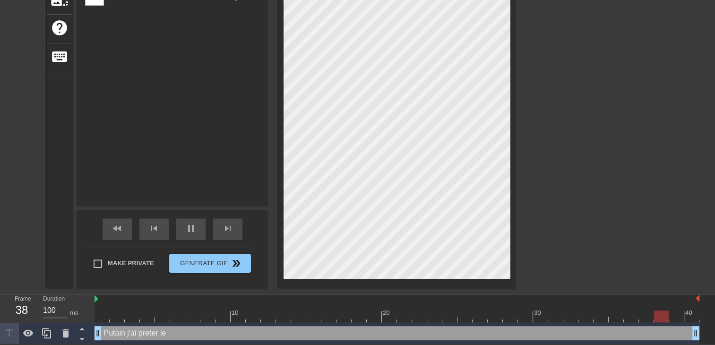
type textarea "Putain j'ai preter le"
type input "Putain j'ai preter le b"
type textarea "Putain j'ai preter le b"
type input "Putain j'ai preter le ba"
type textarea "Putain j'ai preter le ba"
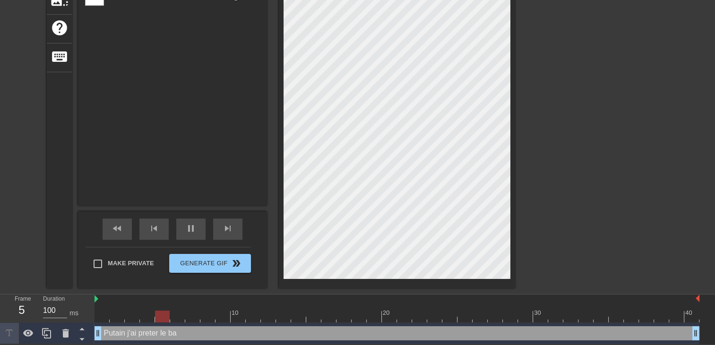
type input "Putain j'ai preter le bat"
type textarea "Putain j'ai preter le bat"
type input "Putain j'ai preter le bate"
type textarea "Putain j'ai preter le bate"
type input "Putain j'ai preter le batea"
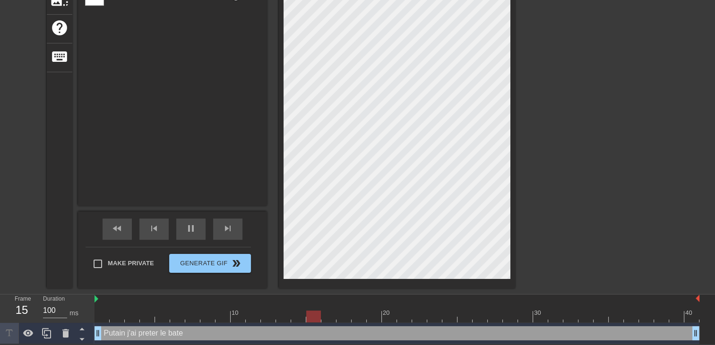
type textarea "Putain j'ai preter le batea"
type input "Putain j'ai preter le bateau"
type textarea "Putain j'ai preter le bateau"
type input "Putain j'ai preter le bateau"
type textarea "Putain j'ai preter le bateau"
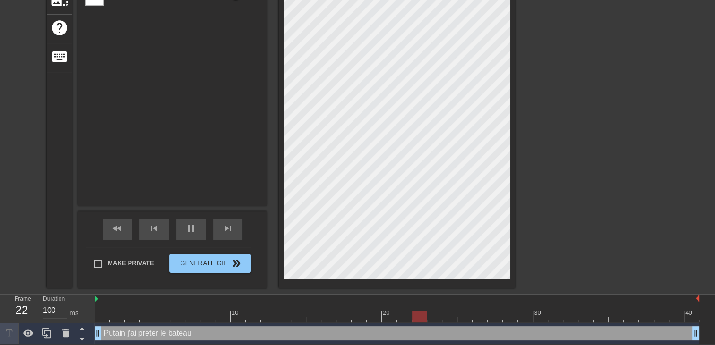
type input "Putain j'ai preter le bateau"
type textarea "Putain j'ai preter le bateau"
type input "Putain j'ai preter le bateau e"
type textarea "Putain j'ai preter le bateau e"
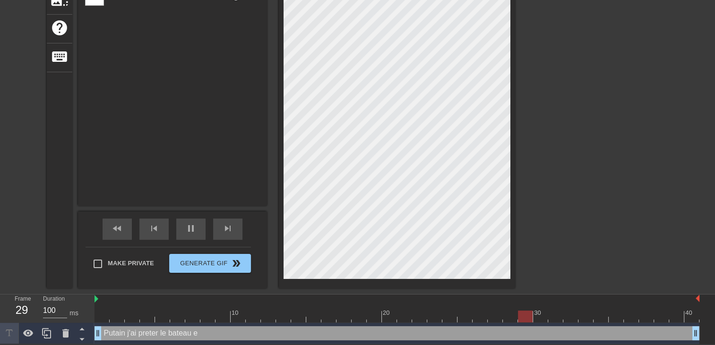
type input "Putain j'ai preter le bateau"
type textarea "Putain j'ai preter le bateau"
type input "Putain j'ai preter le bateau a"
type textarea "Putain j'ai preter le bateau a"
type input "Putain j'ai preter le bateau a"
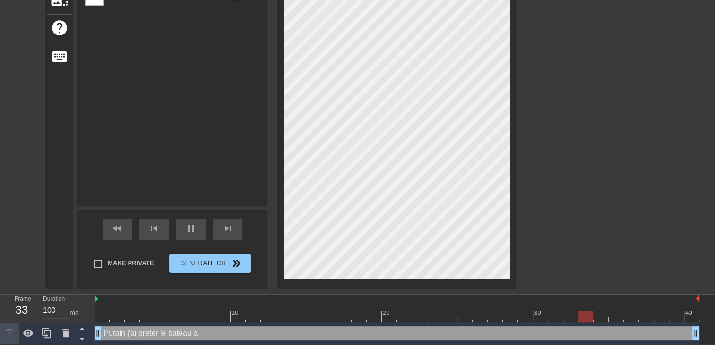
type textarea "Putain j'ai preter le bateau a"
type input "Putain j'ai preter le bateau a d"
type textarea "Putain j'ai preter le bateau a d"
type input "Putain j'ai preter le bateau a de"
type textarea "Putain j'ai preter le bateau a de"
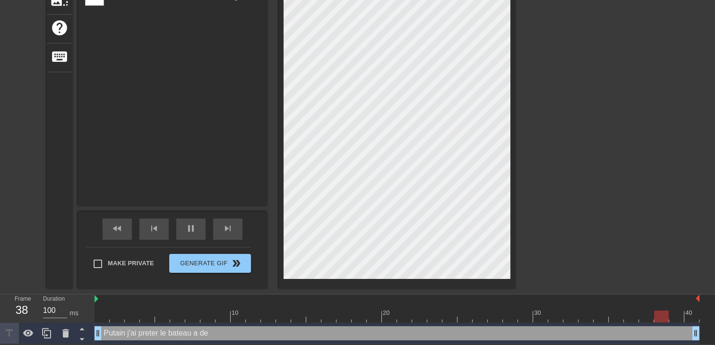
type input "Putain j'ai preter le bateau a des"
type textarea "Putain j'ai preter le bateau a des"
type input "Putain j'ai preter le bateau a des"
type textarea "Putain j'ai preter le bateau a des"
type input "Putain j'ai preter le bateau a des a"
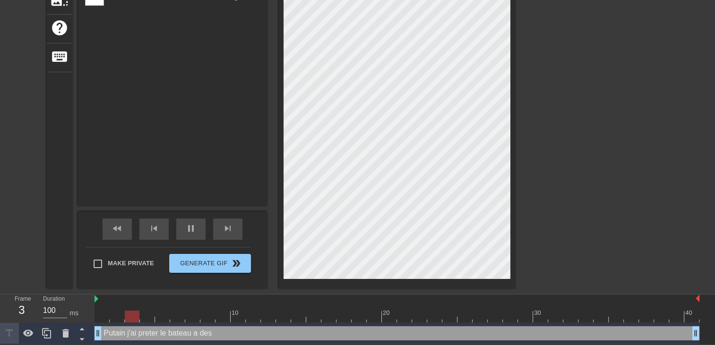
type textarea "Putain j'ai preter le bateau a des a"
type input "Putain j'ai preter le bateau a des am"
type textarea "Putain j'ai preter le bateau a des am"
type input "Putain j'ai preter le bateau a des ami"
type textarea "Putain j'ai preter le bateau a des ami"
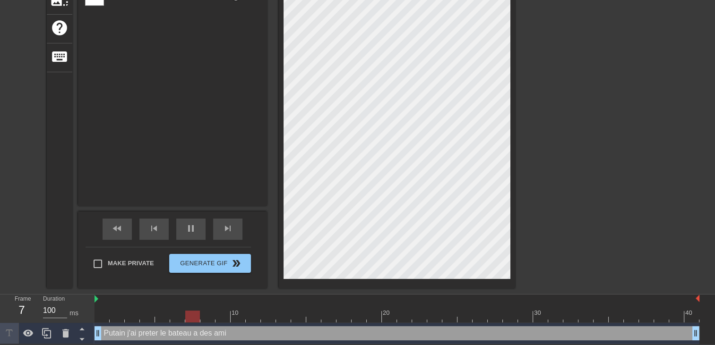
type input "Putain j'ai preter le bateau a des amis"
type textarea "Putain j'ai preter le bateau a des amis"
type input "Putain j'ai preter le bateau a des amis"
type textarea "Putain j'ai preter le bateau a des amis"
type input "Putain j'ai preter le bateau a des amis"
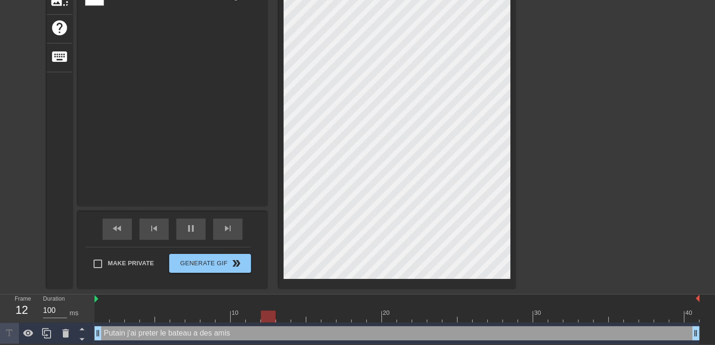
type textarea "Putain j'ai preter le bateau a des amis"
type input "Putain j'ai preter le bateau a des amis e"
type textarea "Putain j'ai preter le bateau a des amis e"
type input "Putain j'ai preter le bateau a des amis et"
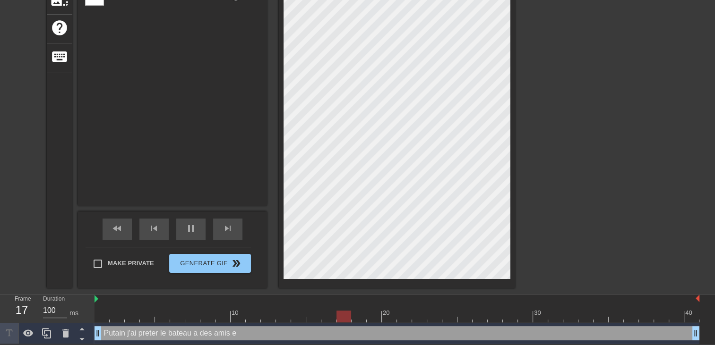
type textarea "Putain j'ai preter le bateau a des amis et"
type input "Putain j'ai preter le bateau a des amis et"
type textarea "Putain j'ai preter le bateau a des amis et"
type input "Putain j'ai preter le bateau a des amis et"
type textarea "Putain j'ai preter le bateau a des amis et"
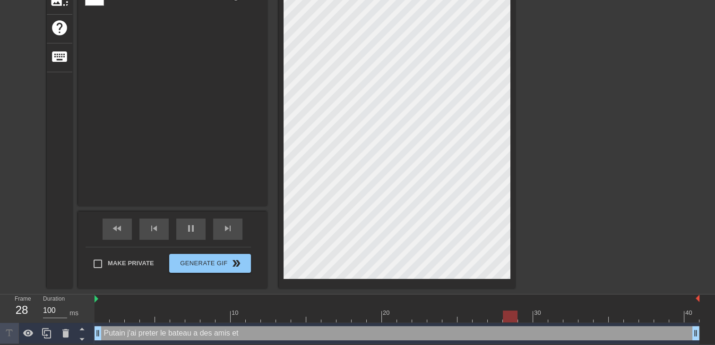
type input "Putain j'ai preter le bateau a des amis e"
type textarea "Putain j'ai preter le bateau a des amis e"
type input "Putain j'ai preter le bateau a des amis"
type textarea "Putain j'ai preter le bateau a des amis"
type input "Putain j'ai preter le bateau a des amis"
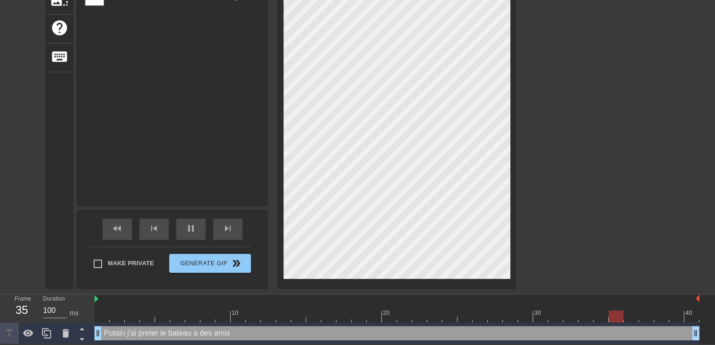
type textarea "Putain j'ai preter le bateau a des amis"
type input "Putain j'ai preter le bateau a des amis e"
type textarea "Putain j'ai preter le bateau a des amis e"
type input "Putain j'ai preter le bateau a des amis et"
type textarea "Putain j'ai preter le bateau a des amis et"
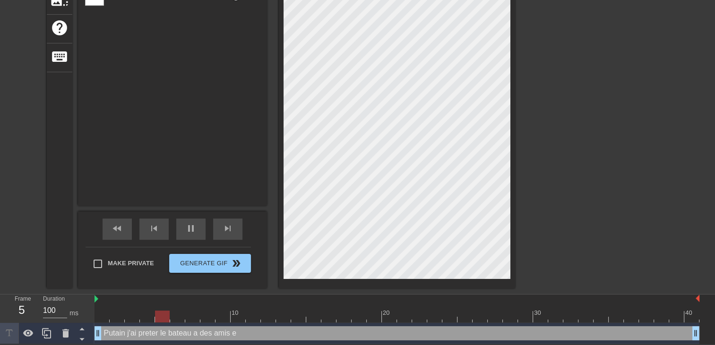
type input "Putain j'ai preter le bateau a des amis et"
type textarea "Putain j'ai preter le bateau a des amis et"
type input "Putain j'ai preter le bateau a des amis et j"
type textarea "Putain j'ai preter le bateau a des amis et j"
type input "Putain j'ai preter le bateau a des amis et je"
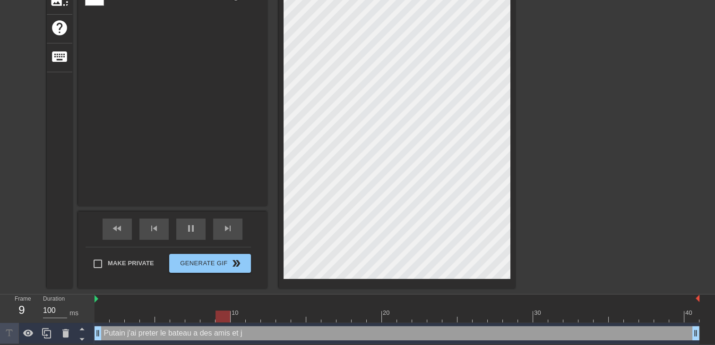
type textarea "Putain j'ai preter le bateau a des amis et je"
type input "Putain j'ai preter le bateau a des amis et je"
type textarea "Putain j'ai preter le bateau a des amis et je"
type input "Putain j'ai preter le bateau a des amis et je v"
type textarea "Putain j'ai preter le bateau a des amis et je v"
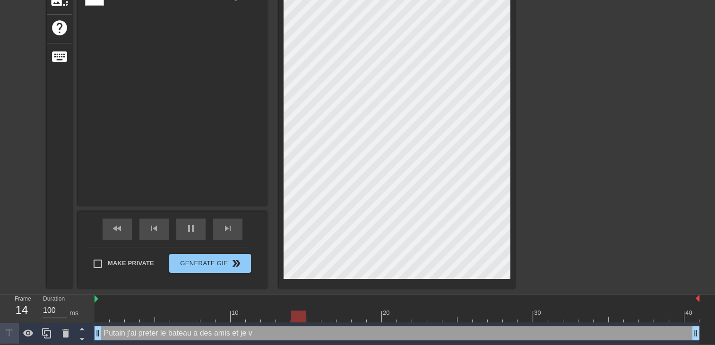
type input "Putain j'ai preter le bateau a des amis et je vo"
type textarea "Putain j'ai preter le bateau a des amis et je vo"
type input "Putain j'ai preter le bateau a des amis et je voi"
type textarea "Putain j'ai preter le bateau a des amis et je voi"
type input "Putain j'ai preter le bateau a des amis et je vois"
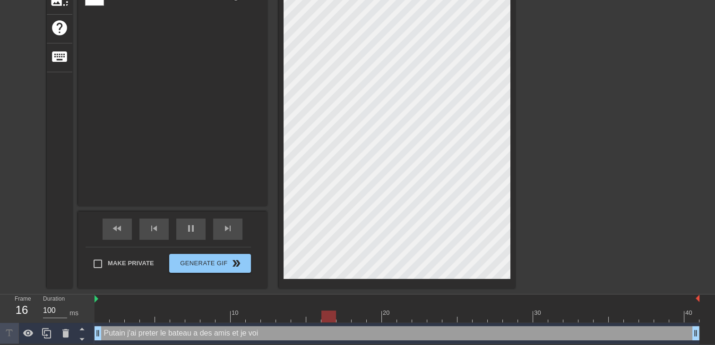
type textarea "Putain j'ai preter le bateau a des amis et je vois"
type input "Putain j'ai preter le bateau a des amis et je vois"
type textarea "Putain j'ai preter le bateau a des amis et je vois"
type input "Putain j'ai preter le bateau a des amis et je vois d"
type textarea "Putain j'ai preter le bateau a des amis et je vois d"
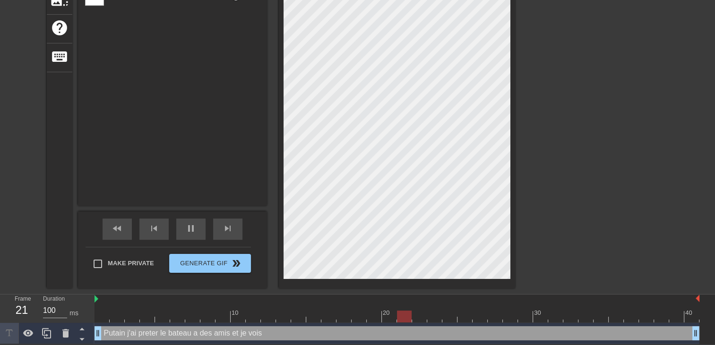
type input "Putain j'ai preter le bateau a des amis et je vois de"
type textarea "Putain j'ai preter le bateau a des amis et je vois de"
type input "Putain j'ai preter le bateau a des amis et je vois des"
type textarea "Putain j'ai preter le bateau a des amis et je vois des"
type input "Putain j'ai preter le bateau a des amis et je vois des"
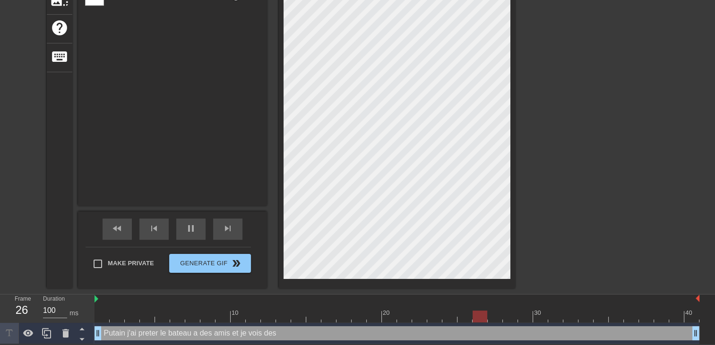
type textarea "Putain j'ai preter le bateau a des amis et je vois des"
type input "Putain j'ai preter le bateau a des amis et je vois des v"
type textarea "Putain j'ai preter le bateau a des amis et je vois des v"
type input "Putain j'ai preter le bateau a des amis et je vois des vi"
type textarea "Putain j'ai preter le bateau a des amis et je vois des vi"
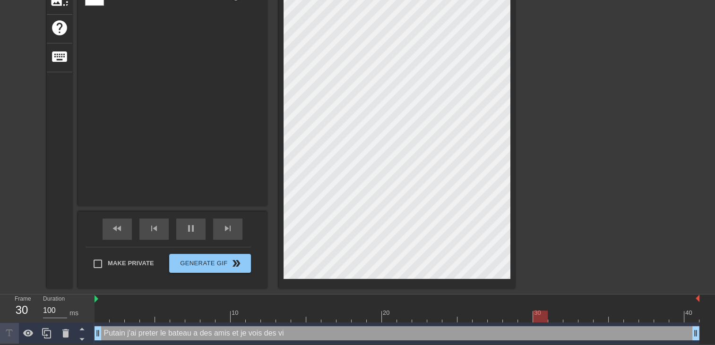
type input "Putain j'ai preter le bateau a des amis et je vois des vid"
type textarea "Putain j'ai preter le bateau a des amis et je vois des vid"
type input "Putain j'ai preter le bateau a des amis et je vois des vide"
type textarea "Putain j'ai preter le bateau a des amis et je vois des vide"
type input "Putain j'ai preter le bateau a des amis et je vois des video"
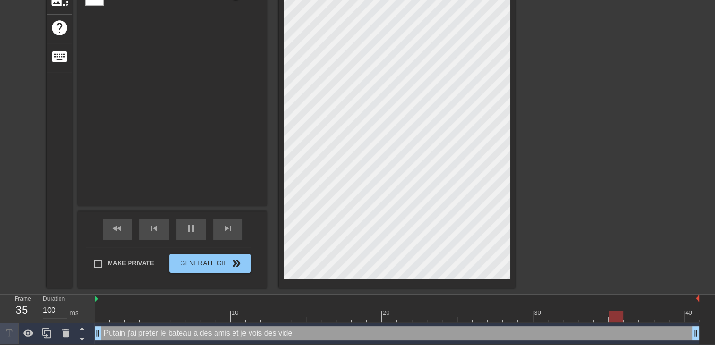
type textarea "Putain j'ai preter le bateau a des amis et je vois des video"
type input "Putain j'ai preter le bateau a des amis et je vois des videos"
type textarea "Putain j'ai preter le bateau a des amis et je vois des videos"
type input "Putain j'ai preter le bateau a des amis et je vois des videos"
type textarea "Putain j'ai preter le bateau a des amis et je vois des videos"
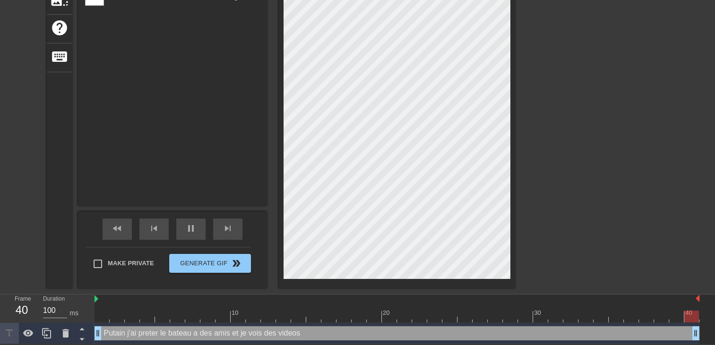
type input "Putain j'ai preter le bateau a des amis et je vois des videos c"
type textarea "Putain j'ai preter le bateau a des amis et je vois des videos c"
type input "Putain j'ai preter le bateau a des amis et je vois des videos co"
type textarea "Putain j'ai preter le bateau a des amis et je vois des videos co"
type input "Putain j'ai preter le bateau a des amis et je vois des videos com"
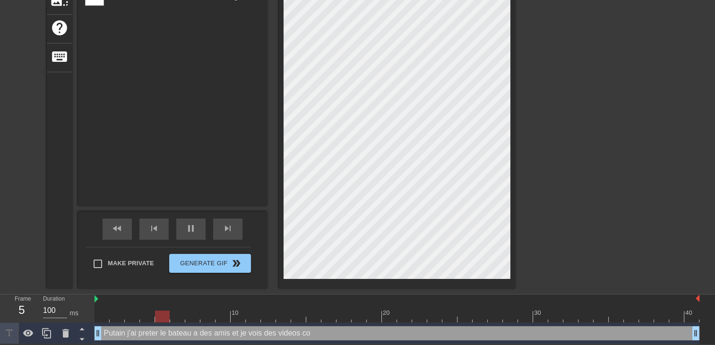
type textarea "Putain j'ai preter le bateau a des amis et je vois des videos com"
type input "Putain j'ai preter le bateau a des amis et je vois des videos comm"
type textarea "Putain j'ai preter le bateau a des amis et je vois des videos comm"
type input "Putain j'ai preter le bateau a des amis et je vois des videos comme"
type textarea "Putain j'ai preter le bateau a des amis et je vois des videos comme"
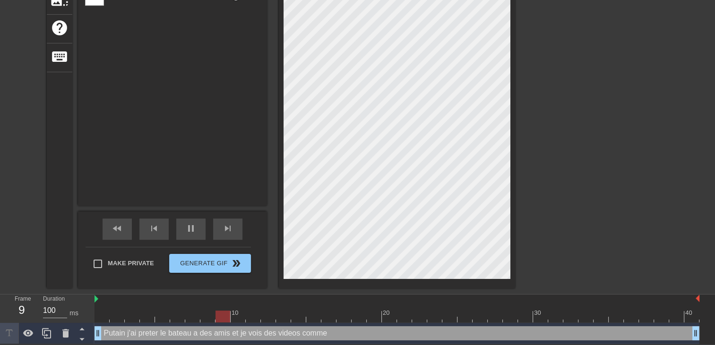
scroll to position [2, 8]
type input "Putain j'ai preter le bateau a des amis et je vois des videos comm"
type textarea "Putain j'ai preter le bateau a des amis et je vois des videos comm"
type input "Putain j'ai preter le bateau a des amis et je vois des videos com"
type textarea "Putain j'ai preter le bateau a des amis et je vois des videos com"
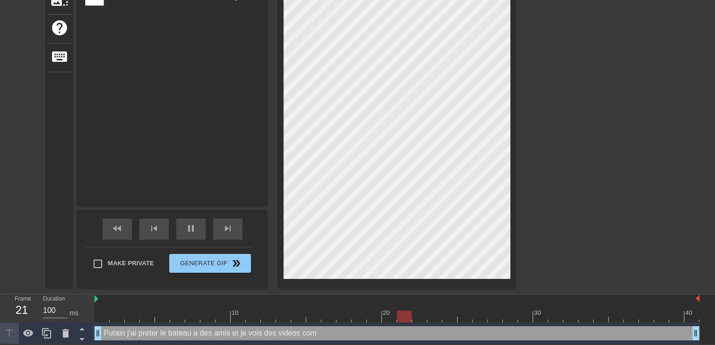
type input "Putain j'ai preter le bateau a des amis et je vois des videos co"
type textarea "Putain j'ai preter le bateau a des amis et je vois des videos co"
type input "Putain j'ai preter le bateau a des amis et je vois des videos c"
type textarea "Putain j'ai preter le bateau a des amis et je vois des videos c"
type input "Putain j'ai preter le bateau a des amis et je vois des videos"
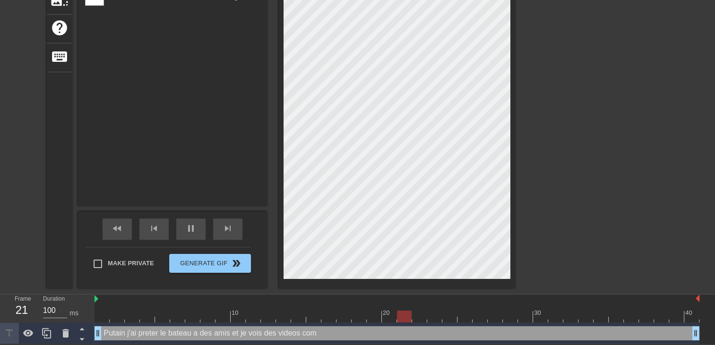
type textarea "Putain j'ai preter le bateau a des amis et je vois des videos"
type input "Putain j'ai preter le bateau a des amis et je vois des videos"
type textarea "Putain j'ai preter le bateau a des amis et je vois des video"
type input "Putain j'ai preter le bateau a des amis et je vois des vide"
type textarea "Putain j'ai preter le bateau a des amis et je vois des vide"
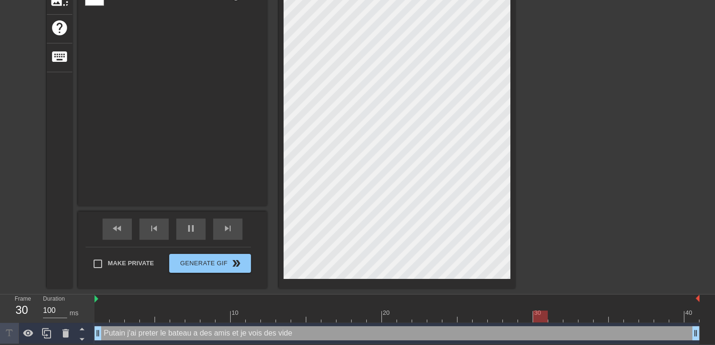
type input "Putain j'ai preter le bateau a des amis et je vois des vid"
type textarea "Putain j'ai preter le bateau a des amis et je vois des vid"
type input "Putain j'ai preter le bateau a des amis et je vois des vi"
type textarea "Putain j'ai preter le bateau a des amis et je vois des vi"
type input "Putain j'ai preter le bateau a des amis et je vois des v"
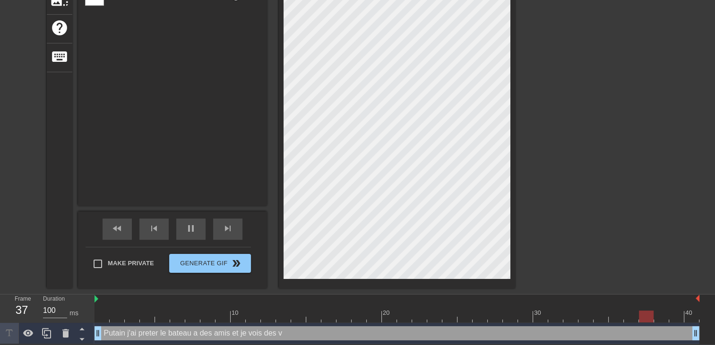
type textarea "Putain j'ai preter le bateau a des amis et je vois des v"
type input "Putain j'ai preter le bateau a des amis et je vois des"
type textarea "Putain j'ai preter le bateau a des amis et je vois des"
type input "Putain j'ai preter le bateau a des amis et je vois des"
type textarea "Putain j'ai preter le bateau a des amis et je vois des"
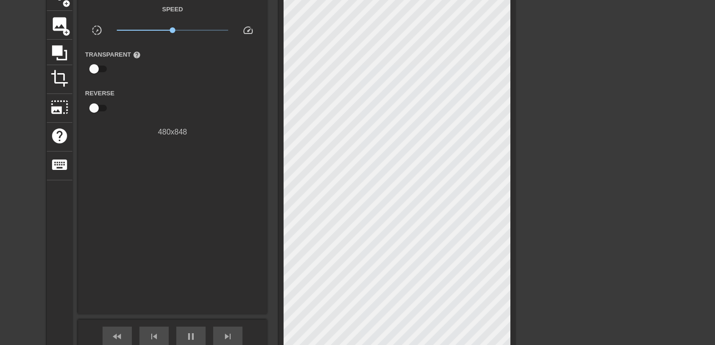
scroll to position [23, 0]
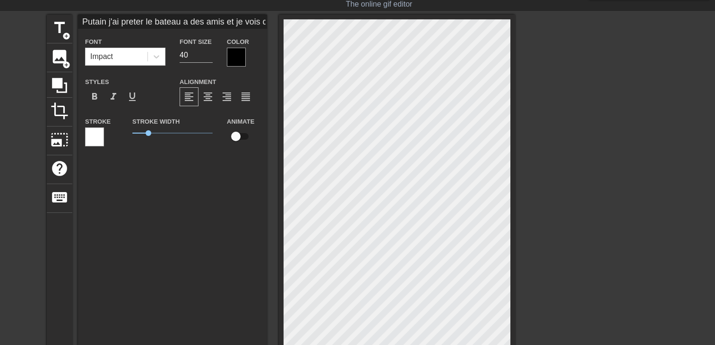
click at [513, 70] on div at bounding box center [397, 222] width 236 height 415
click at [232, 56] on div at bounding box center [236, 57] width 19 height 19
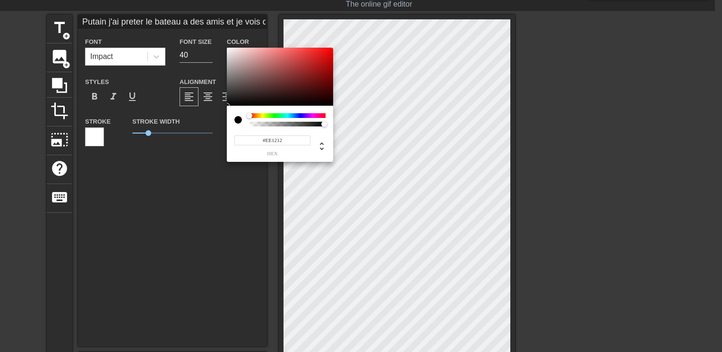
click at [325, 51] on div at bounding box center [280, 77] width 106 height 59
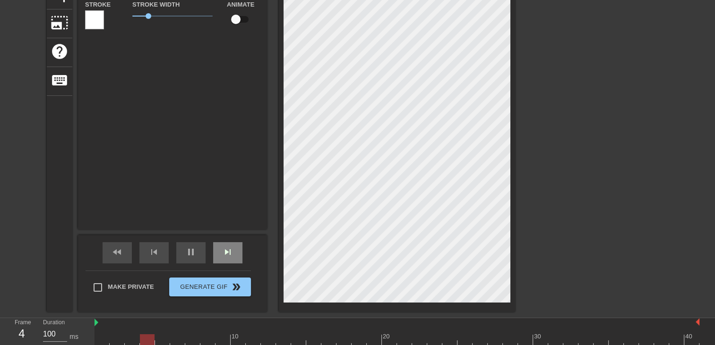
scroll to position [164, 0]
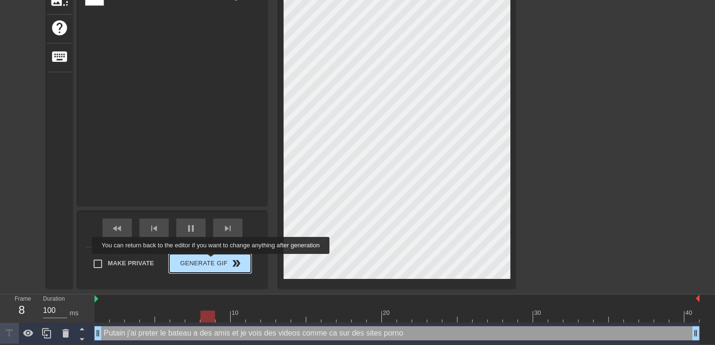
click at [213, 262] on span "Generate Gif double_arrow" at bounding box center [210, 263] width 74 height 11
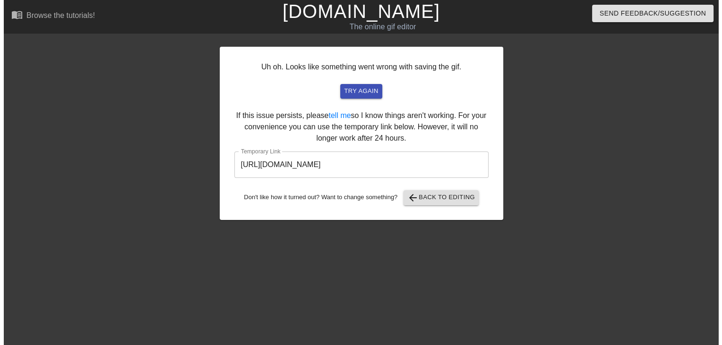
scroll to position [0, 0]
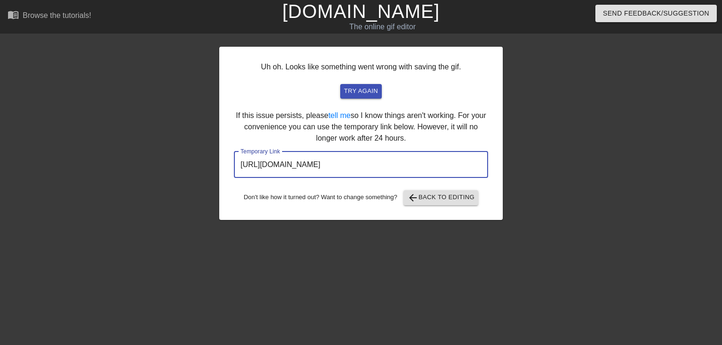
drag, startPoint x: 467, startPoint y: 163, endPoint x: -2, endPoint y: 203, distance: 470.4
click at [0, 203] on html "menu_book Browse the tutorials! Gifntext.com The online gif editor Send Feedbac…" at bounding box center [361, 162] width 722 height 325
drag, startPoint x: 424, startPoint y: 7, endPoint x: 420, endPoint y: 13, distance: 7.1
click at [423, 8] on h1 "[DOMAIN_NAME]" at bounding box center [360, 11] width 231 height 23
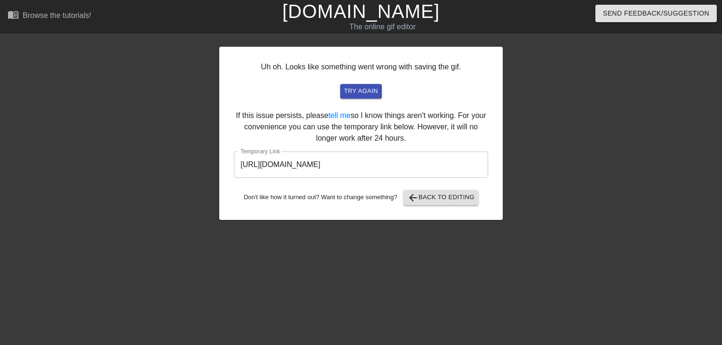
click at [419, 13] on h1 "[DOMAIN_NAME]" at bounding box center [360, 11] width 231 height 23
click at [408, 17] on link "[DOMAIN_NAME]" at bounding box center [360, 11] width 157 height 21
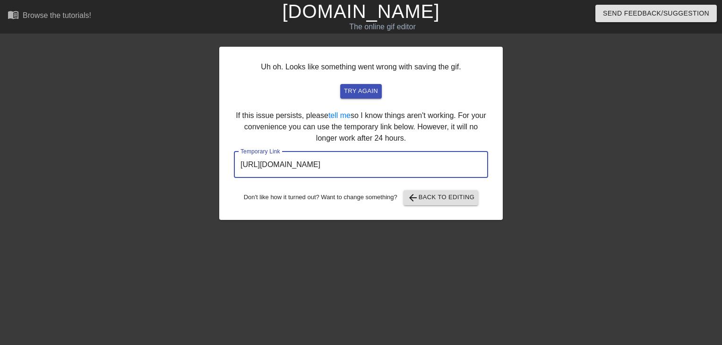
drag, startPoint x: 457, startPoint y: 168, endPoint x: 123, endPoint y: 167, distance: 334.0
click at [124, 167] on div "Uh oh. Looks like something went wrong with saving the gif. try again If this i…" at bounding box center [361, 178] width 722 height 283
click at [387, 8] on link "[DOMAIN_NAME]" at bounding box center [360, 11] width 157 height 21
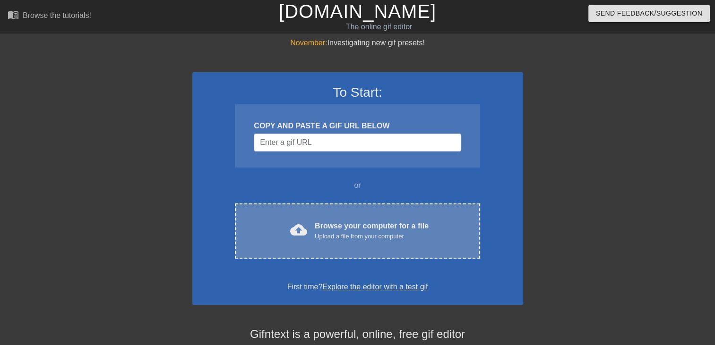
click at [389, 232] on div "Upload a file from your computer" at bounding box center [372, 236] width 114 height 9
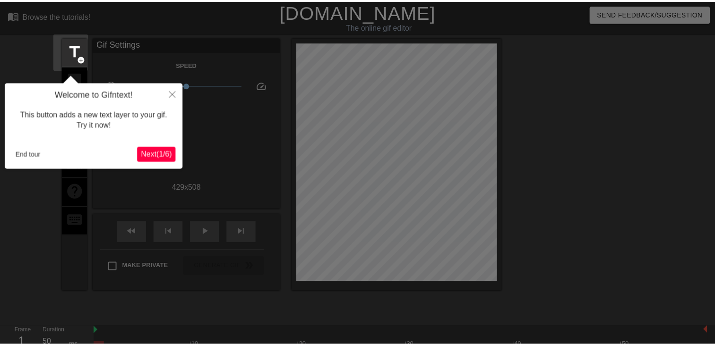
scroll to position [23, 0]
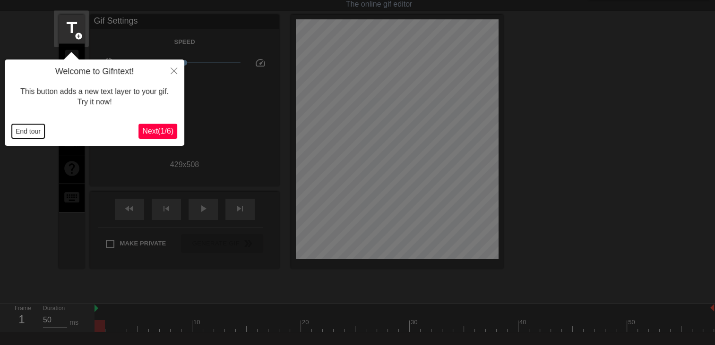
click at [28, 132] on button "End tour" at bounding box center [28, 131] width 33 height 14
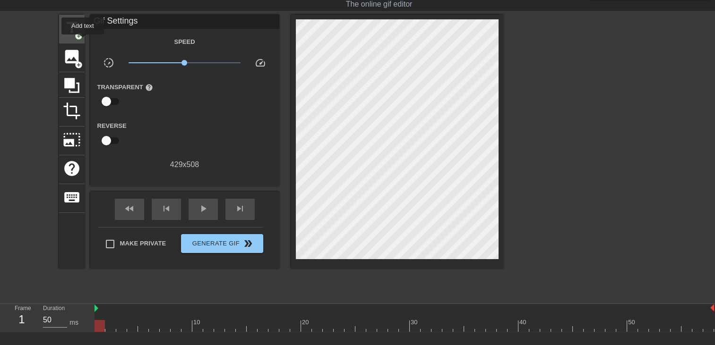
click at [74, 33] on span "title" at bounding box center [72, 28] width 18 height 18
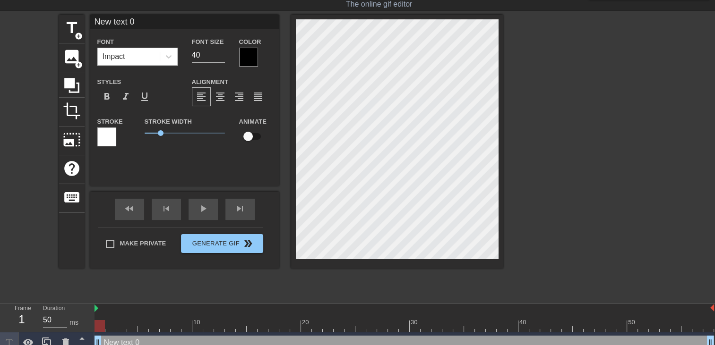
type input "New text"
type textarea "New text"
type input "New text"
type textarea "New text"
type input "New tex"
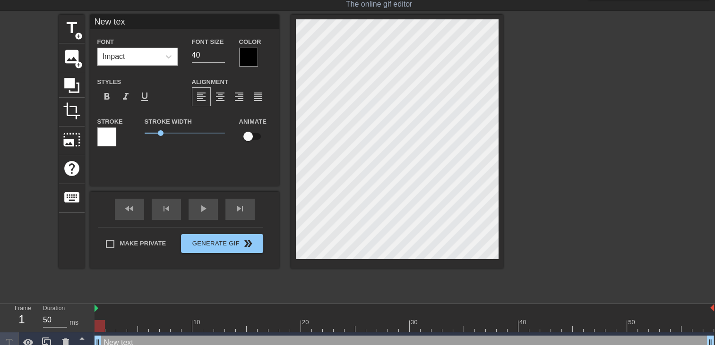
type textarea "New tex"
type input "New te"
type textarea "New te"
type input "New t"
type textarea "New t"
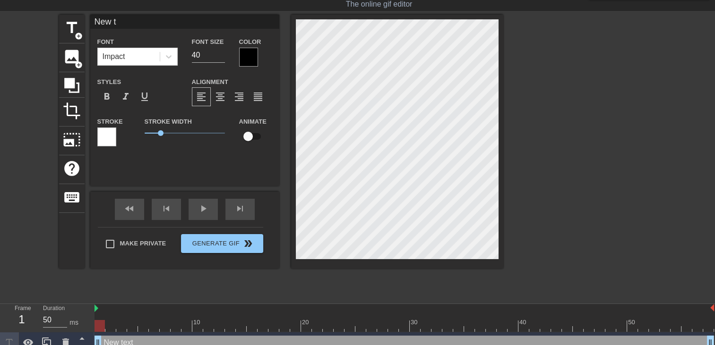
type input "New"
type textarea "New"
type input "New"
type textarea "New"
type input "Ne"
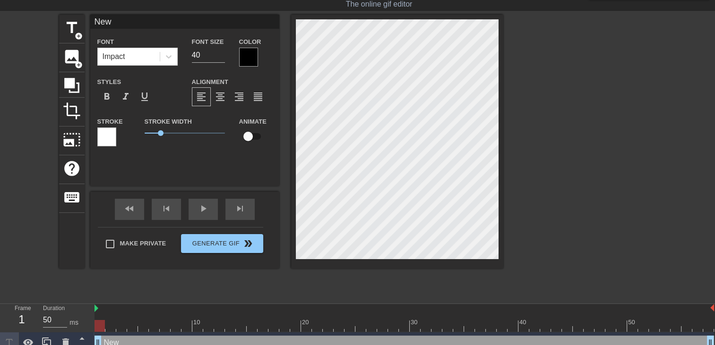
type textarea "Ne"
type input "N"
type textarea "N"
type input "E"
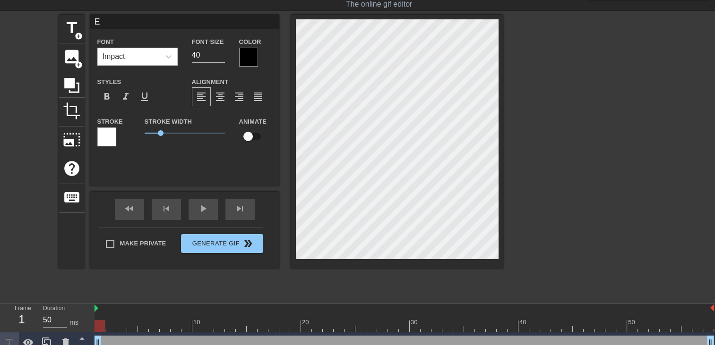
type textarea "E"
type input "EN"
type textarea "EN"
type input "E"
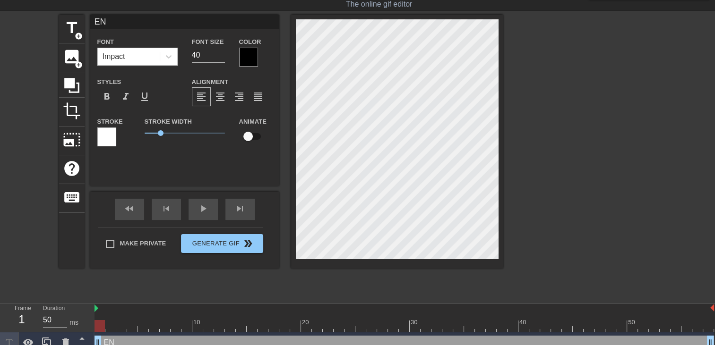
type textarea "E"
type input "j"
type textarea "j"
type input "S"
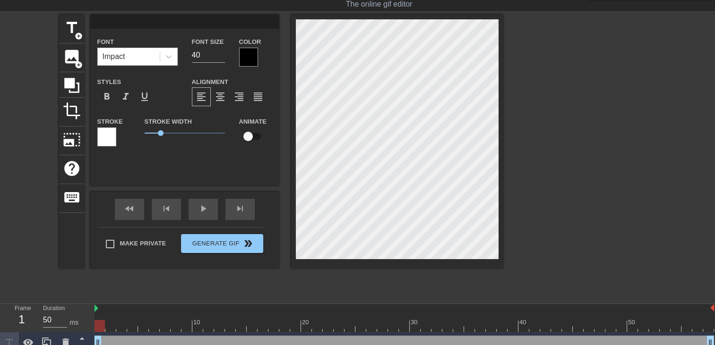
type textarea "S"
type input "SE"
type textarea "SE"
type input "SER"
type textarea "SER"
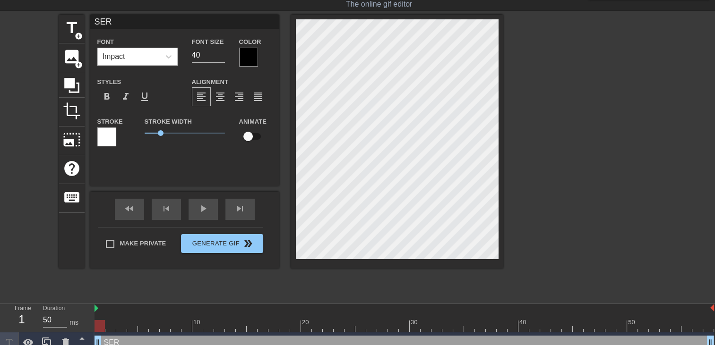
type input "SERG"
type textarea "SERG"
type input "SERGI"
type textarea "SERGI"
type input "SERGIO"
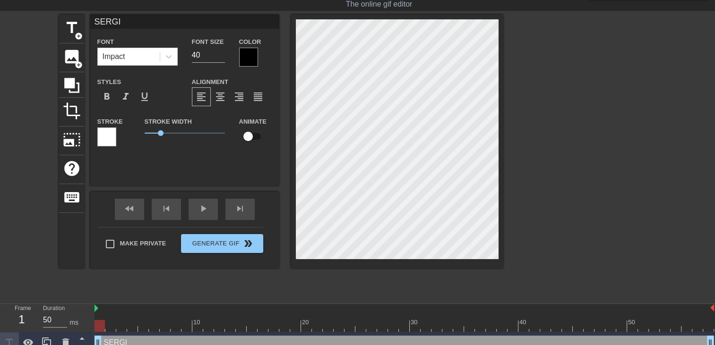
type textarea "SERGIO"
type input "SERGIO"
type textarea "SERGIO"
type input "SERGIO t"
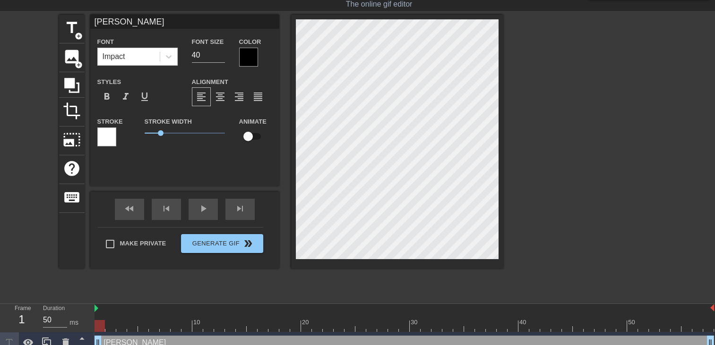
type textarea "SERGIO t"
type input "SERGIO"
type textarea "SERGIO"
type input "SERGIO j"
type textarea "SERGIO j"
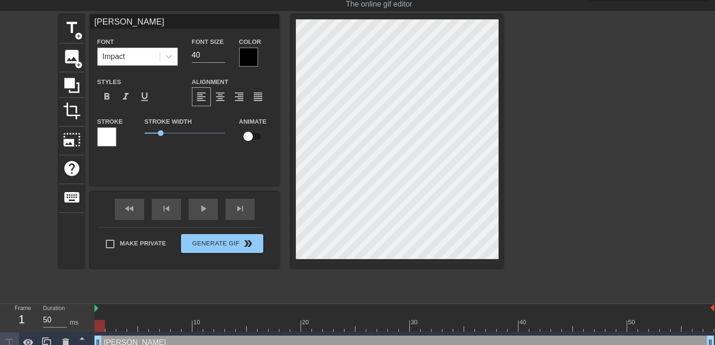
type input "SERGIO je"
type textarea "SERGIO je"
type input "SERGIO je"
type textarea "SERGIO je"
type input "SERGIO je n"
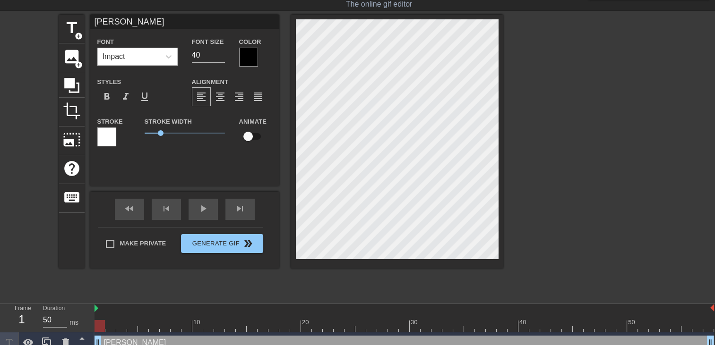
type textarea "SERGIO je n"
type input "SERGIO je ne"
type textarea "SERGIO je ne"
type input "SERGIO je ne"
type textarea "SERGIO je ne"
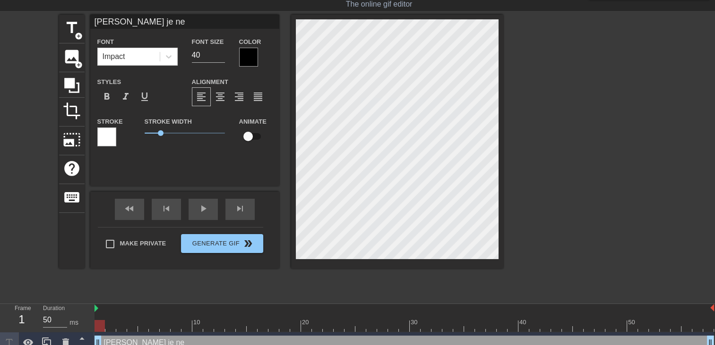
type input "SERGIO je ne p"
type textarea "SERGIO je ne p"
type input "SERGIO je ne pe"
type textarea "SERGIO je ne pe"
type input "SERGIO je ne peu"
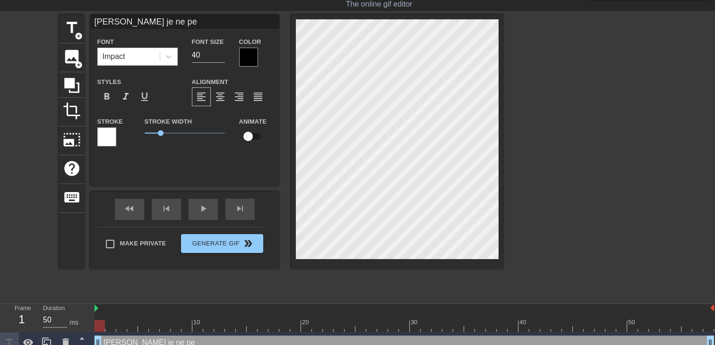
type textarea "SERGIO je ne peu"
type input "SERGIO je ne peut"
type textarea "SERGIO je ne peut"
type input "SERGIO je ne peut"
type textarea "SERGIO je ne peut"
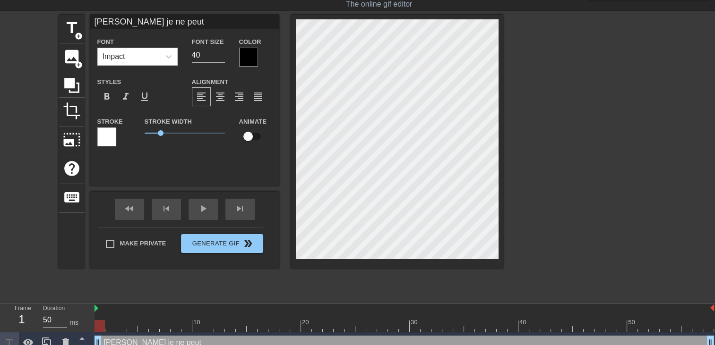
type input "SERGIO je ne peut p"
type textarea "SERGIO je ne peut p"
type input "SERGIO je ne peut pa"
type textarea "SERGIO je ne peut pa"
type input "SERGIO je ne peut pas"
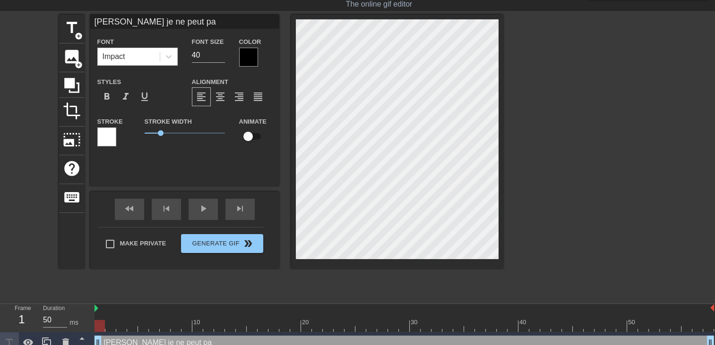
type textarea "SERGIO je ne peut pas"
type input "SERGIO je ne peut pas"
type textarea "SERGIO je ne peut pas"
type input "SERGIO je ne peut pas"
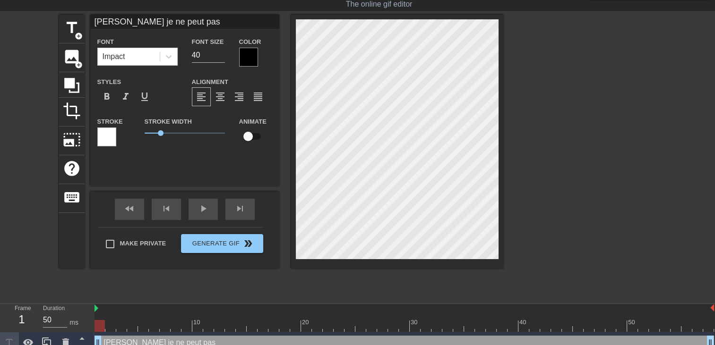
type textarea "SERGIO je ne peut pas"
type input "SERGIO je ne peut pas v"
type textarea "SERGIO je ne peut pas v"
type input "SERGIO je ne peut pas ve"
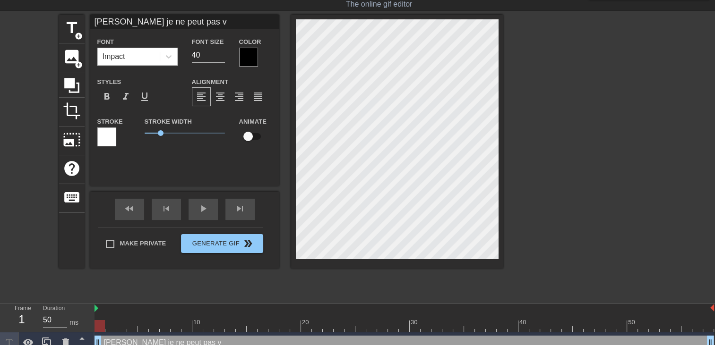
type textarea "SERGIO je ne peut pas ve"
type input "SERGIO je ne peut pas ven"
type textarea "SERGIO je ne peut pas ven"
type input "SERGIO je ne peut pas veni"
type textarea "SERGIO je ne peut pas venir"
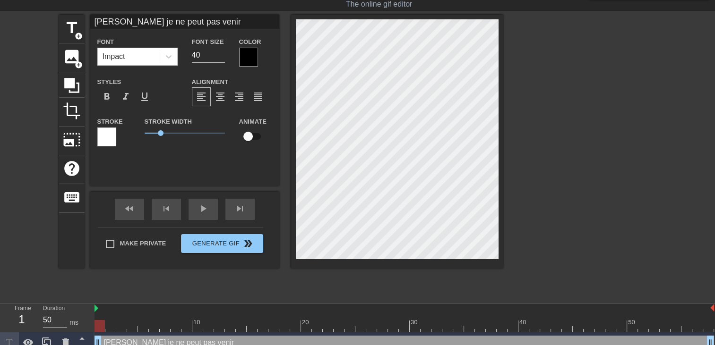
type input "SERGIO je ne peut pas venir t"
type textarea "SERGIO je ne peut pas venir t"
type input "SERGIO je ne peut pas venir tu"
type textarea "SERGIO je ne peut pas venir tu"
type input "SERGIO je ne peut pas venir tu"
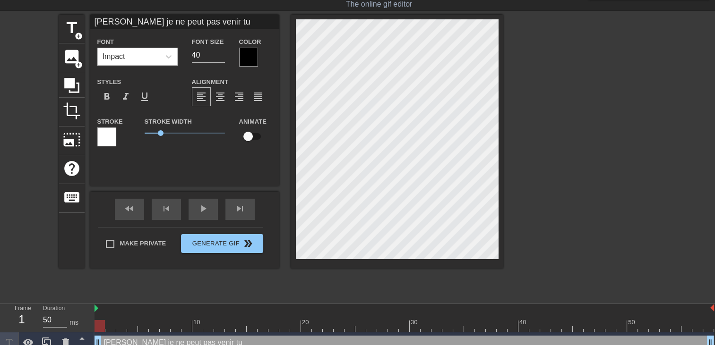
type textarea "SERGIO je ne peut pas venir tu"
type input "SERGIO je ne peut pas venir tu e"
type textarea "SERGIO je ne peut pas venir tu e"
type input "SERGIO je ne peut pas venir tu en"
type textarea "SERGIO je ne peut pas venir tu en"
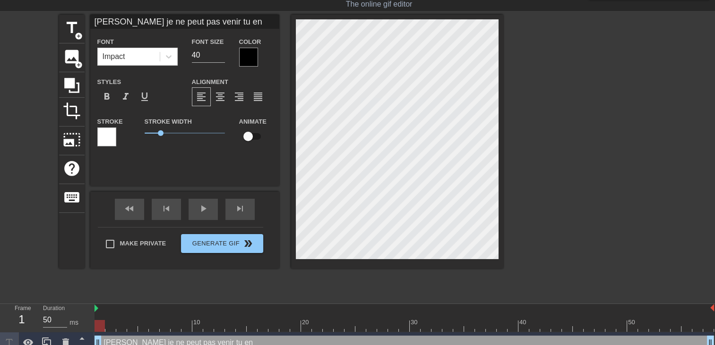
type input "SERGIO je ne peut pas venir tu enm"
type textarea "SERGIO je ne peut pas venir tu enm"
type input "SERGIO je ne peut pas venir tu enme"
type textarea "SERGIO je ne peut pas venir tu enme"
type input "SERGIO je ne peut pas venir tu enmen"
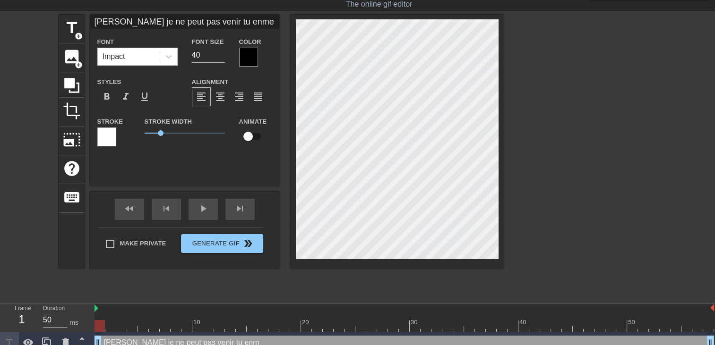
type textarea "SERGIO je ne peut pas venir tu enmen"
type input "SERGIO je ne peut pas venir tu enmene"
type textarea "SERGIO je ne peut pas venir tu enmene"
type input "SERGIO je ne peut pas venir tu enmene"
type textarea "SERGIO je ne peut pas venir tu enmene"
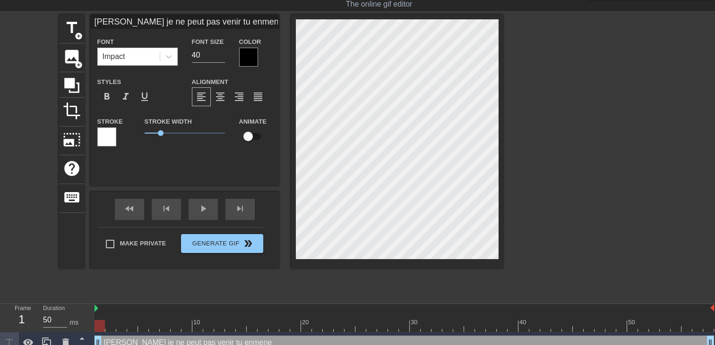
type input "SERGIO je ne peut pas venir tu enmene m"
type textarea "SERGIO je ne peut pas venir tu enmene m"
type input "SERGIO je ne peut pas venir tu enmene ma"
type textarea "SERGIO je ne peut pas venir tu enmene ma"
type input "SERGIO je ne peut pas venir tu enmene ma"
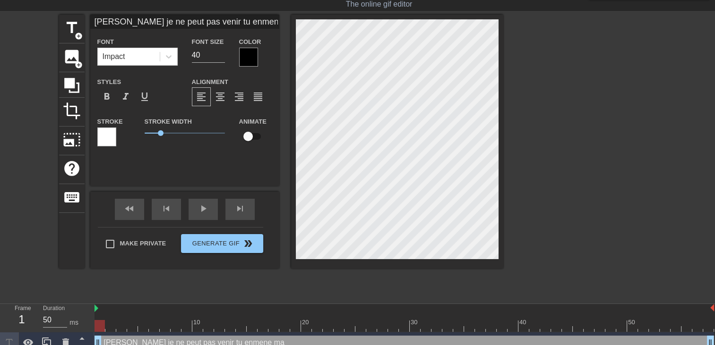
type textarea "SERGIO je ne peut pas venir tu enmene ma"
type input "SERGIO je ne peut pas venir tu enmene ma f"
type textarea "SERGIO je ne peut pas venir tu enmene ma f"
type input "SERGIO je ne peut pas venir tu enmene ma fi"
type textarea "SERGIO je ne peut pas venir tu enmene ma fi"
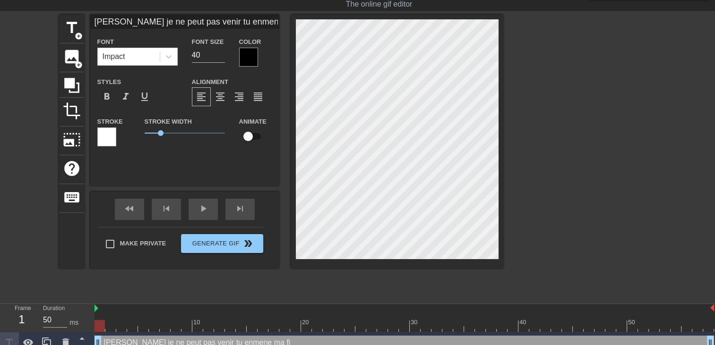
type input "SERGIO je ne peut pas venir tu enmene ma fil"
type textarea "SERGIO je ne peut pas venir tu enmene ma fil"
type input "SERGIO je ne peut pas venir tu enmene ma fill"
type textarea "SERGIO je ne peut pas venir tu enmene ma fill"
type input "SERGIO je ne peut pas venir tu enmene ma fille"
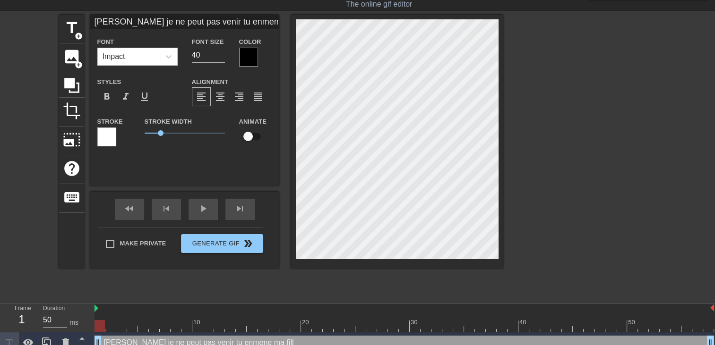
type textarea "SERGIO je ne peut pas venir tu enmene ma fille"
type input "SERGIO je ne peut pas venir tu enmene ma fille"
type textarea "SERGIO je ne peut pas venir tu enmene ma fille"
type input "SERGIO je ne peut pas venir tu enmene ma fillee"
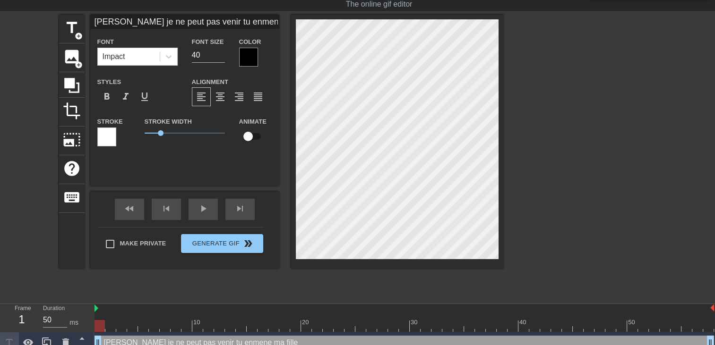
type textarea "SERGIO je ne peut pas venir tu enmene ma fille e"
type input "SERGIO je ne peut pas venir tu enmene ma filleet"
type textarea "SERGIO je ne peut pas venir tu enmene ma fille et"
type input "SERGIO je ne peut pas venir tu enmene ma filleet"
type textarea "SERGIO je ne peut pas venir tu enmene ma fille et"
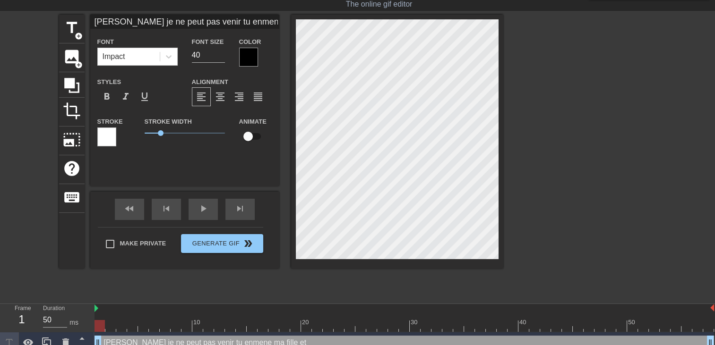
type input "SERGIO je ne peut pas venir tu enmene ma filleet t"
type textarea "SERGIO je ne peut pas venir tu enmene ma fille et t"
type input "SERGIO je ne peut pas venir tu enmene ma filleet tu"
type textarea "SERGIO je ne peut pas venir tu enmene ma fille et tu"
type input "SERGIO je ne peut pas venir tu enmene ma filleet tu"
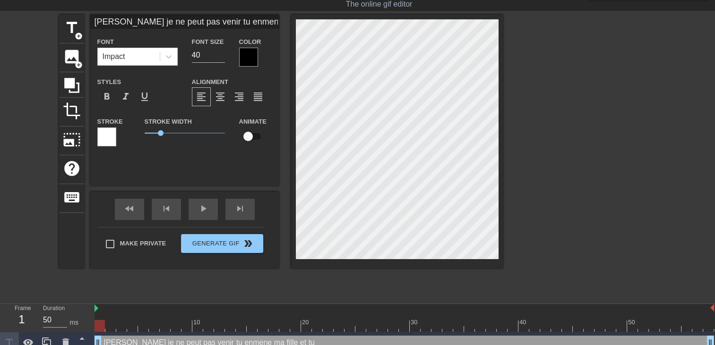
type textarea "SERGIO je ne peut pas venir tu enmene ma fille et tu"
type input "SERGIO je ne peut pas venir tu enmene ma filleet tu t"
type textarea "SERGIO je ne peut pas venir tu enmene ma fille et tu t"
type input "SERGIO je ne peut pas venir tu enmene ma filleet tu t'"
type textarea "SERGIO je ne peut pas venir tu enmene ma fille et tu t'"
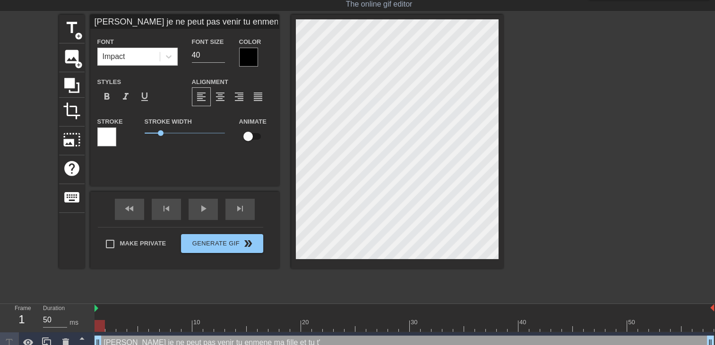
type input "SERGIO je ne peut pas venir tu enmene ma filleet tu t'e"
type textarea "SERGIO je ne peut pas venir tu enmene ma fille et tu t'e"
type input "SERGIO je ne peut pas venir tu enmene ma filleet tu t'en"
type textarea "SERGIO je ne peut pas venir tu enmene ma fille et tu t'en"
type input "SERGIO je ne peut pas venir tu enmene ma filleet tu t'en"
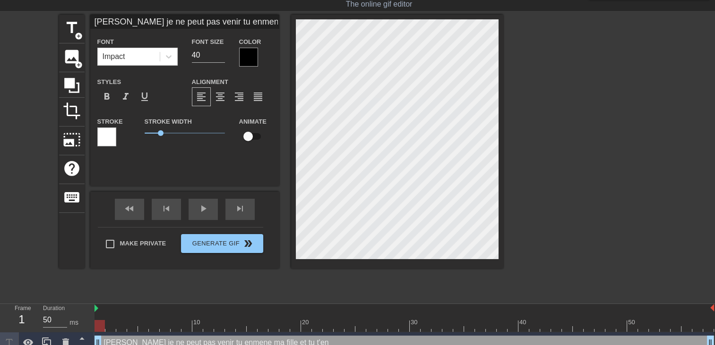
type textarea "SERGIO je ne peut pas venir tu enmene ma fille et tu t'en"
type input "SERGIO je ne peut pas venir tu enmene ma filleet tu t'en o"
type textarea "SERGIO je ne peut pas venir tu enmene ma fille et tu t'en o"
type input "SERGIO je ne peut pas venir tu enmene ma filleet tu t'en oc"
type textarea "SERGIO je ne peut pas venir tu enmene ma fille et tu t'en oc"
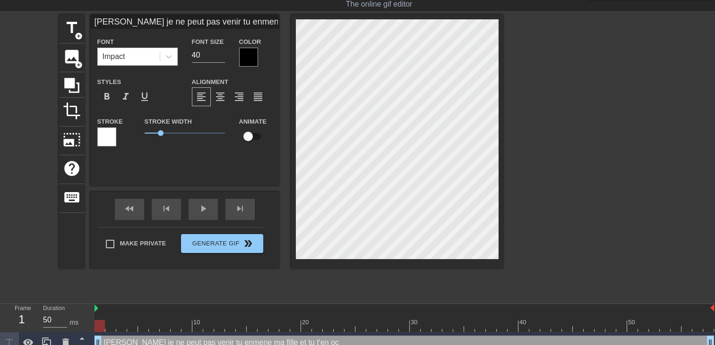
type input "SERGIO je ne peut pas venir tu enmene ma filleet tu t'en occ"
type textarea "SERGIO je ne peut pas venir tu enmene ma fille et tu t'en occ"
type input "SERGIO je ne peut pas venir tu enmene ma filleet tu t'en occu"
type textarea "SERGIO je ne peut pas venir tu enmene ma fille et tu t'en occu"
type input "SERGIO je ne peut pas venir tu enmene ma filleet tu t'en occup"
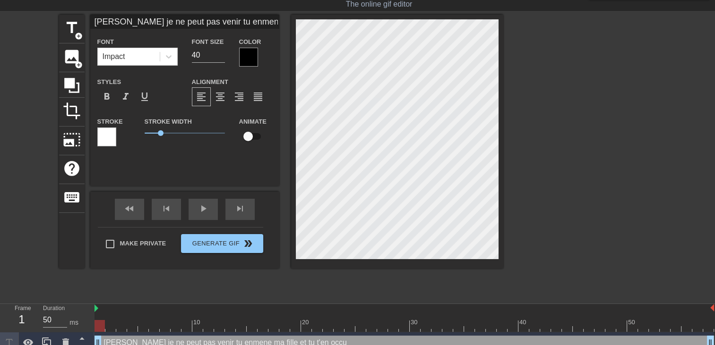
type textarea "SERGIO je ne peut pas venir tu enmene ma fille et tu t'en occup"
type input "SERGIO je ne peut pas venir tu enmene ma filleet tu t'en occupe"
type textarea "SERGIO je ne peut pas venir tu enmene ma fille et tu t'en occupe"
type input "SERGIO je ne peut pas venir tu enmene ma filleet tu t'en occupe"
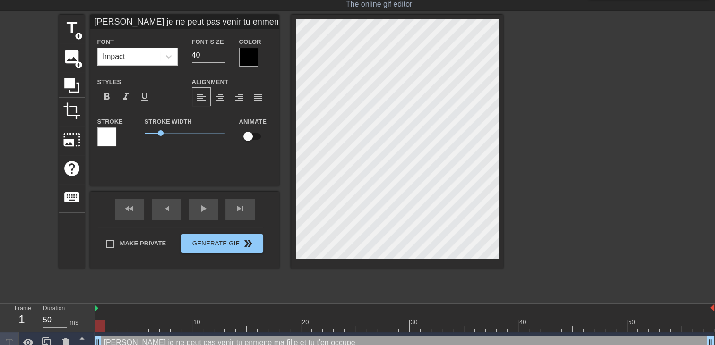
type textarea "SERGIO je ne peut pas venir tu enmene ma fille et tu t'en occupe"
type input "SERGIO je ne peut pas venir tu enmene ma filleet tu t'en occupeb"
type textarea "SERGIO je ne peut pas venir tu enmene ma fille et tu t'en occupe b"
type input "SERGIO je ne peut pas venir tu enmene ma filleet tu t'en occupebi"
type textarea "SERGIO je ne peut pas venir tu enmene ma fille et tu t'en occupe bi"
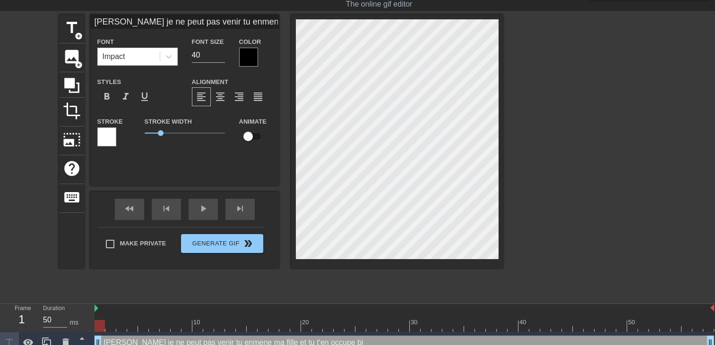
type input "SERGIO je ne peut pas venir tu enmene ma filleet tu t'en occupebie"
type textarea "SERGIO je ne peut pas venir tu enmene ma fille et tu t'en occupe bie"
type input "SERGIO je ne peut pas venir tu enmene ma filleet tu t'en occupebien"
type textarea "SERGIO je ne peut pas venir tu enmene ma fille et tu t'en occupe bien"
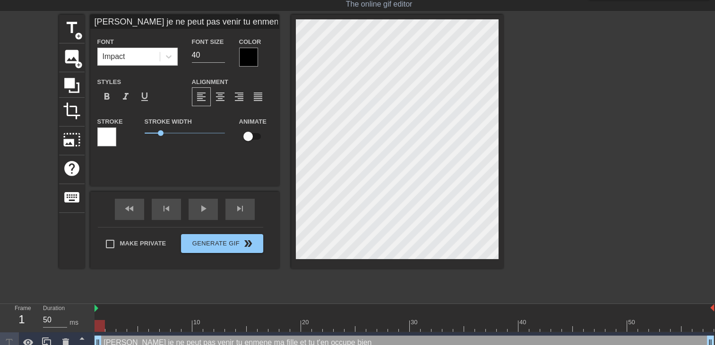
type input "SERGIO je ne peut pas venir tu enmene ma filleet tu t'en occupebien"
type textarea "SERGIO je ne peut pas venir tu enmene ma fille et tu t'en occupe bien"
type input "SERGIO je ne peut pas venir tu enmene ma filleet tu t'en occupebien o"
type textarea "SERGIO je ne peut pas venir tu enmene ma fille et tu t'en occupe bien o"
type input "SERGIO je ne peut pas venir tu enmene ma filleet tu t'en occupebien ok"
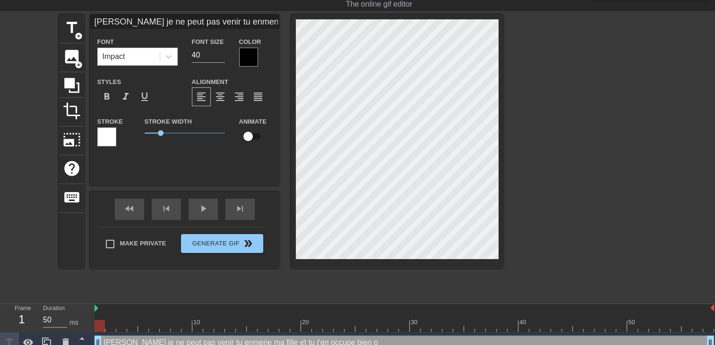
type textarea "SERGIO je ne peut pas venir tu enmene ma fille et tu t'en occupe bien ok"
type input "SERGIO je ne peut pas venir tu enmene ma filleet tu t'en occupebien ok?"
type textarea "SERGIO je ne peut pas venir tu enmene ma fille et tu t'en occupe bien ok?"
type input "SERGIO je ne peut pas venir tu enmene ma filleet tu t'en occupebien ok??"
type textarea "SERGIO je ne peut pas venir tu enmene ma fille et tu t'en occupe bien ok??"
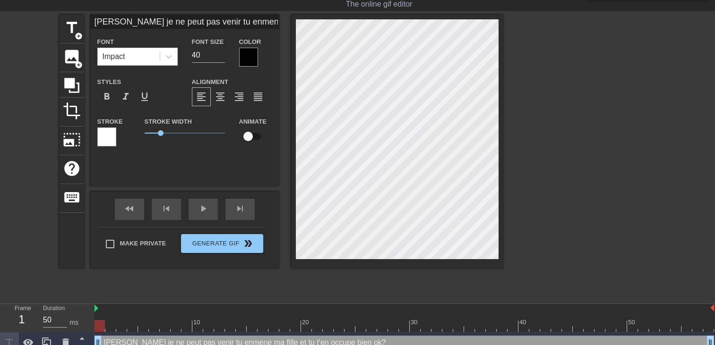
type input "SERGIO je ne peut pas venir tu enmene ma filleet tu t'en occupebien ok???"
type textarea "SERGIO je ne peut pas venir tu enmene ma fille et tu t'en occupe bien ok???"
type input "SERGIO je ne peut pas venir tu enmene ma filleet tu t'en occupebien ok???"
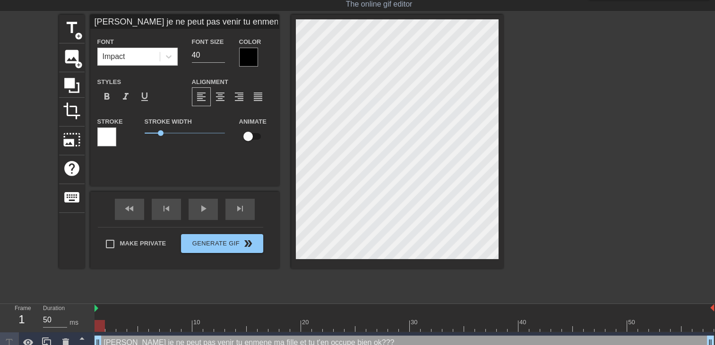
type textarea "SERGIO je ne peut pas venir tu enmene ma fille et tu t'en occupe bien ok???"
type input "SERGIO je ne peut pas venir tu enmene ma filleet tu t'en occupebien ok???"
type textarea "SERGIO je ne peut pas venir tu enmene ma fille et tu t'en occupe bien ok???"
click at [243, 60] on div at bounding box center [248, 57] width 19 height 19
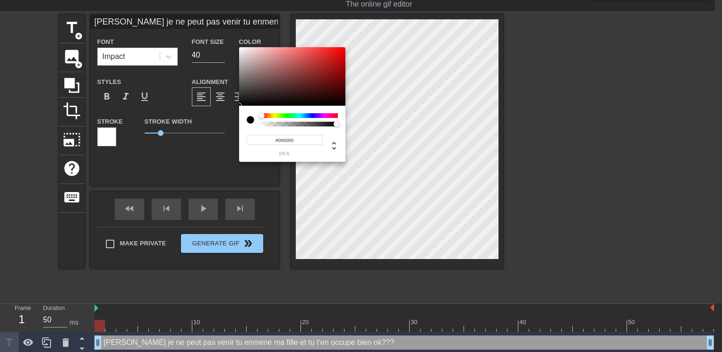
type input "SERGIO je ne peut pas venir tu enmene ma filleet tu t'en occupebien ok???"
type input "#F40707"
click at [342, 50] on div at bounding box center [292, 76] width 106 height 59
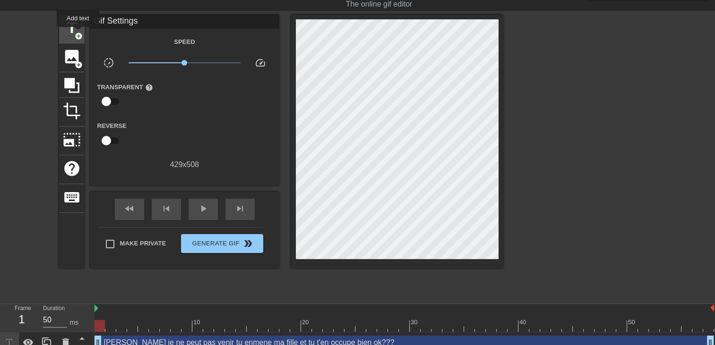
click at [78, 34] on span "add_circle" at bounding box center [79, 36] width 8 height 8
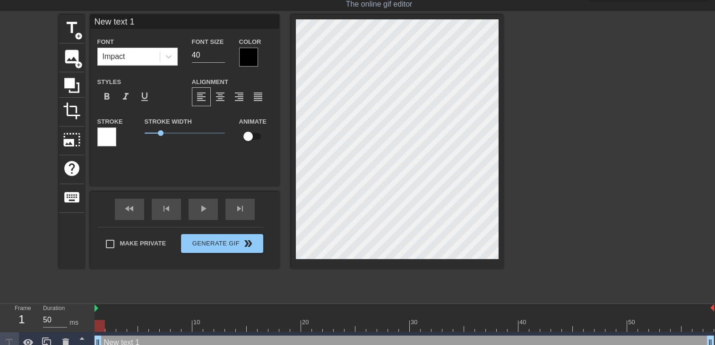
type input "New text"
type textarea "New text"
type input "New text"
type textarea "New text"
type input "New tex"
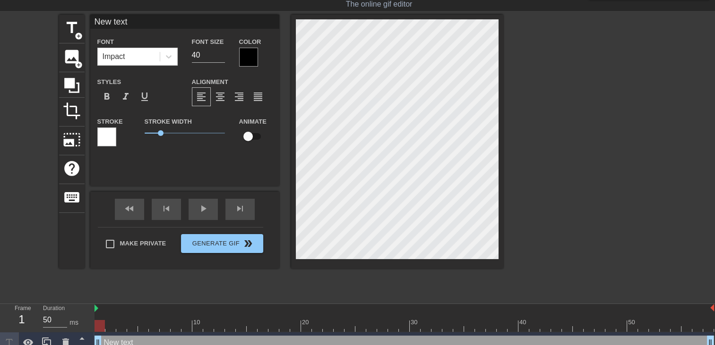
type textarea "New tex"
type input "New te"
type textarea "New te"
type input "New t"
type textarea "New t"
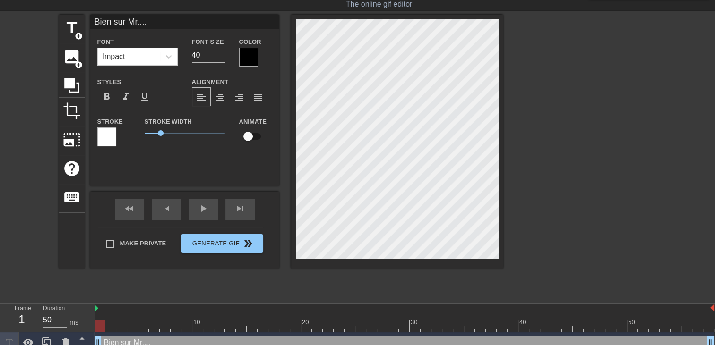
scroll to position [1, 3]
click at [503, 257] on div at bounding box center [397, 142] width 212 height 254
click at [251, 54] on div at bounding box center [248, 57] width 19 height 19
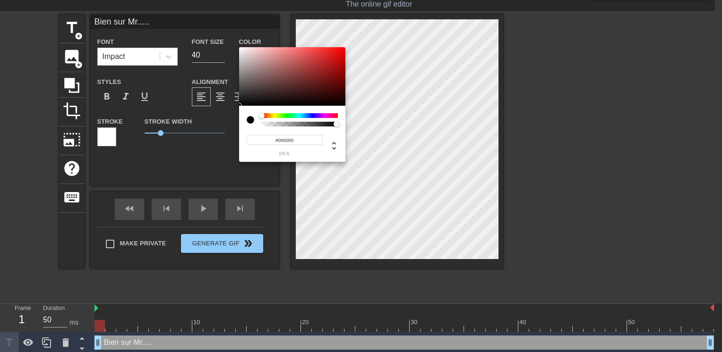
click at [313, 116] on div at bounding box center [300, 115] width 76 height 5
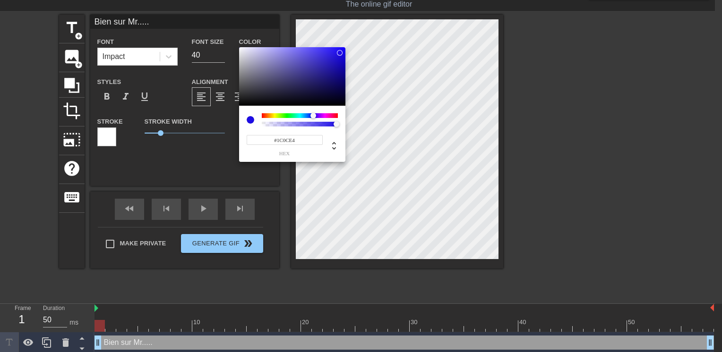
click at [340, 53] on div at bounding box center [292, 76] width 106 height 59
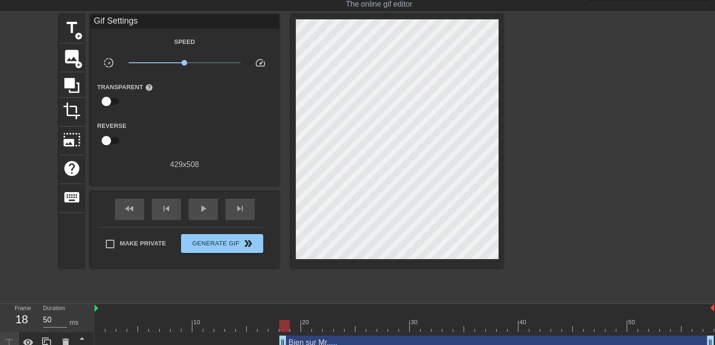
drag, startPoint x: 96, startPoint y: 341, endPoint x: 289, endPoint y: 314, distance: 194.6
click at [289, 314] on div "10 20 30 40 50 Bien sur Mr..... drag_handle drag_handle SERGIO je ne peut pas v…" at bounding box center [404, 339] width 620 height 71
click at [209, 207] on div "play_arrow" at bounding box center [203, 209] width 29 height 21
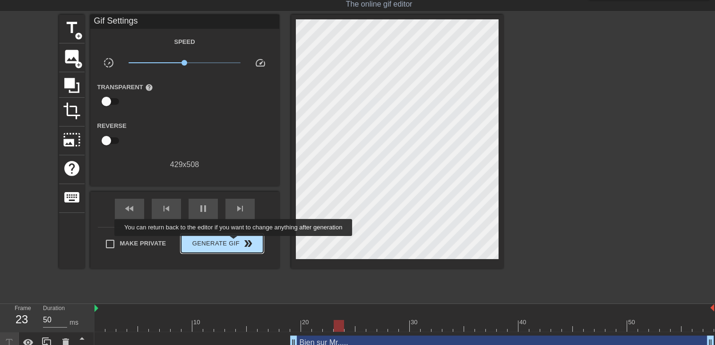
click at [234, 243] on span "Generate Gif double_arrow" at bounding box center [222, 243] width 74 height 11
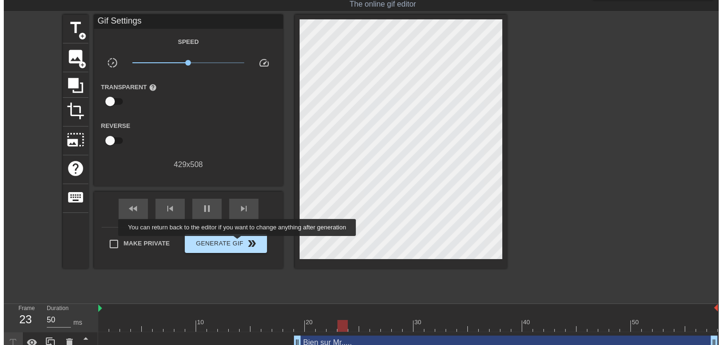
scroll to position [0, 0]
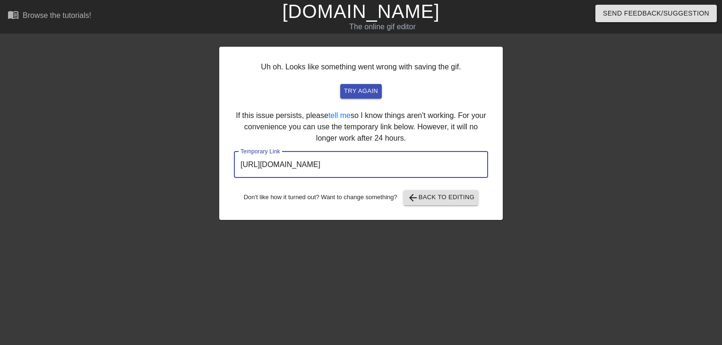
drag, startPoint x: 466, startPoint y: 162, endPoint x: 173, endPoint y: 175, distance: 293.3
click at [179, 175] on div "Uh oh. Looks like something went wrong with saving the gif. try again If this i…" at bounding box center [361, 178] width 722 height 283
drag, startPoint x: 173, startPoint y: 175, endPoint x: 310, endPoint y: 165, distance: 137.4
click at [386, 21] on div "The online gif editor" at bounding box center [382, 26] width 274 height 11
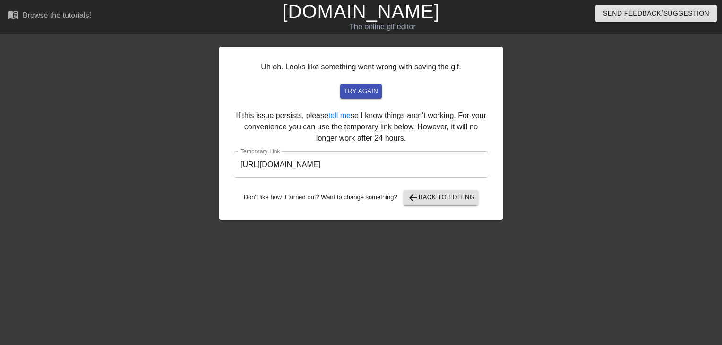
click at [394, 12] on link "[DOMAIN_NAME]" at bounding box center [360, 11] width 157 height 21
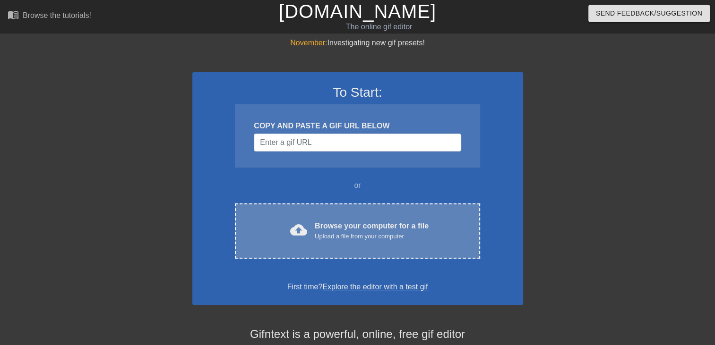
click at [352, 243] on div "cloud_upload Browse your computer for a file Upload a file from your computer C…" at bounding box center [357, 231] width 245 height 55
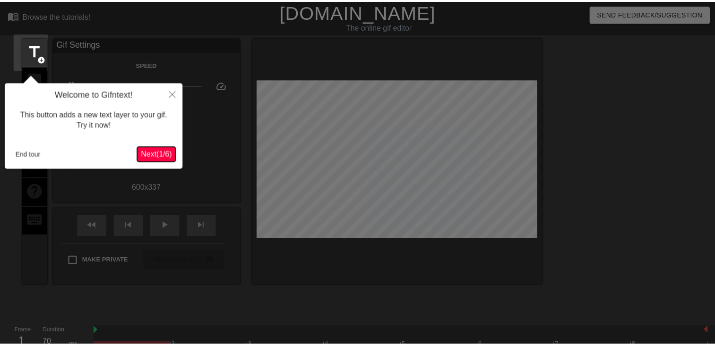
scroll to position [23, 0]
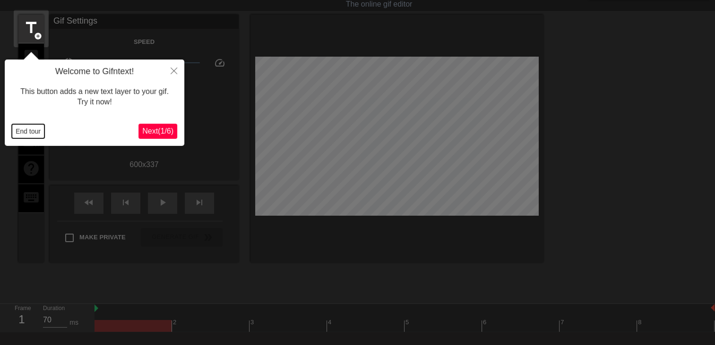
click at [17, 129] on button "End tour" at bounding box center [28, 131] width 33 height 14
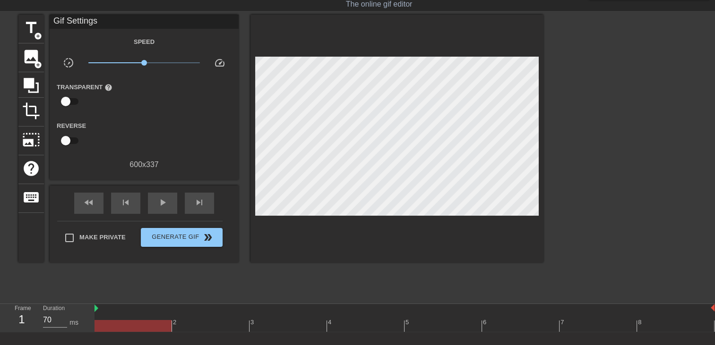
click at [178, 201] on div "fast_rewind skip_previous play_arrow skip_next" at bounding box center [144, 203] width 154 height 35
click at [173, 203] on div "play_arrow" at bounding box center [162, 203] width 29 height 21
click at [34, 33] on span "add_circle" at bounding box center [38, 36] width 8 height 8
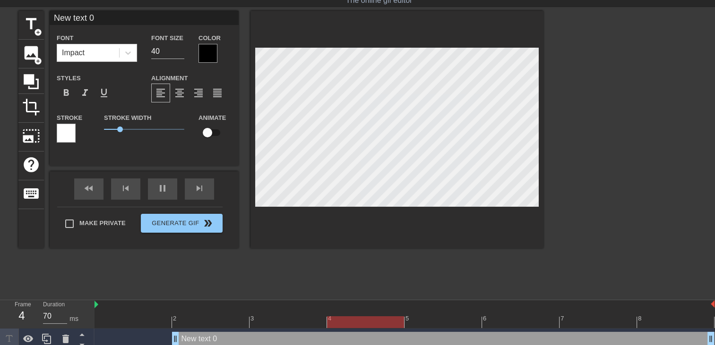
scroll to position [33, 0]
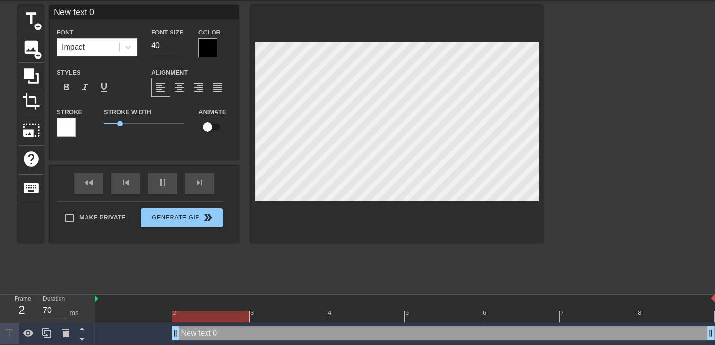
drag, startPoint x: 161, startPoint y: 331, endPoint x: 0, endPoint y: 329, distance: 161.1
click at [0, 329] on html "menu_book Browse the tutorials! [DOMAIN_NAME] The online gif editor Send Feedba…" at bounding box center [357, 156] width 715 height 377
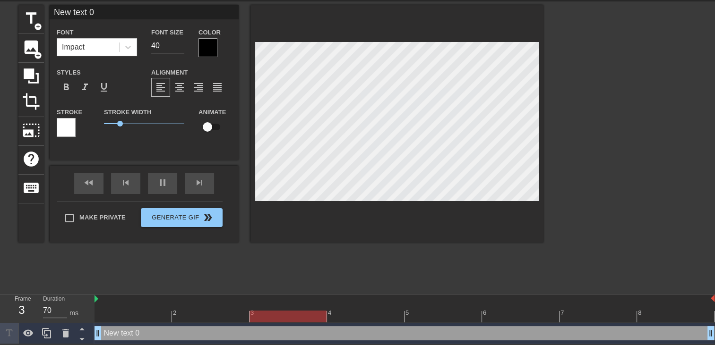
scroll to position [1, 2]
type input "New text"
type textarea "New text"
type input "New text"
type textarea "New text"
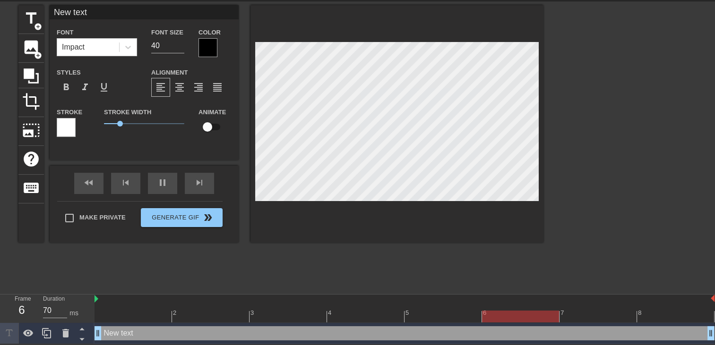
type input "New tex"
type textarea "New tex"
type input "New te"
type textarea "New te"
type input "New t"
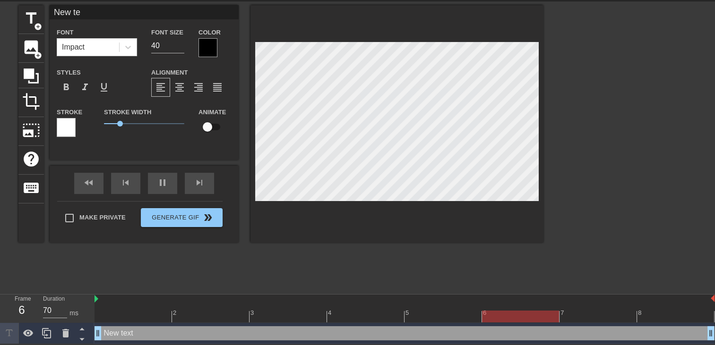
type textarea "New t"
type input "New"
type textarea "New"
type input "New"
type textarea "New"
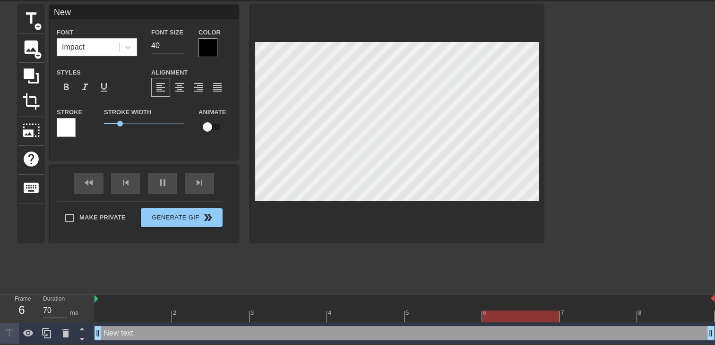
type input "Ne"
type textarea "Ne"
type input "N"
type textarea "N"
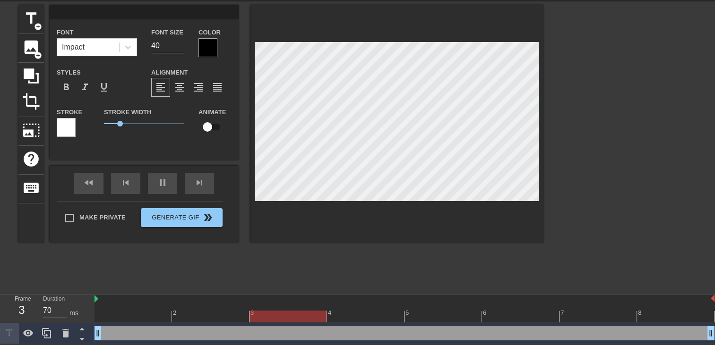
type input "M"
type textarea "M"
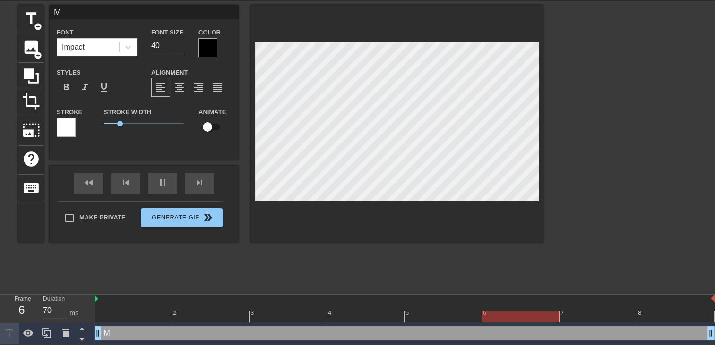
type input "Mo"
type textarea "Mo"
type input "Mon"
type textarea "Mon"
type input "Mon"
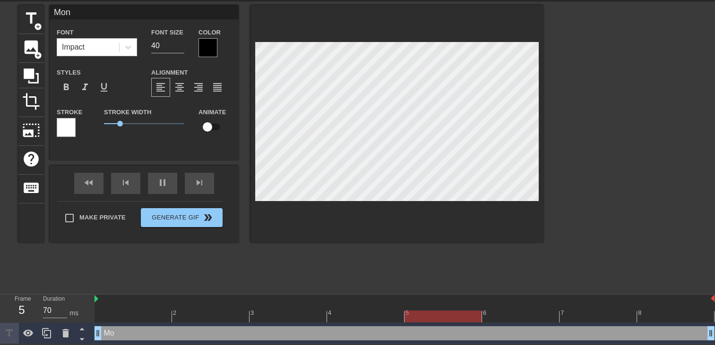
type textarea "Mon"
type input "Mon a"
type textarea "Mon a"
type input "Mon am"
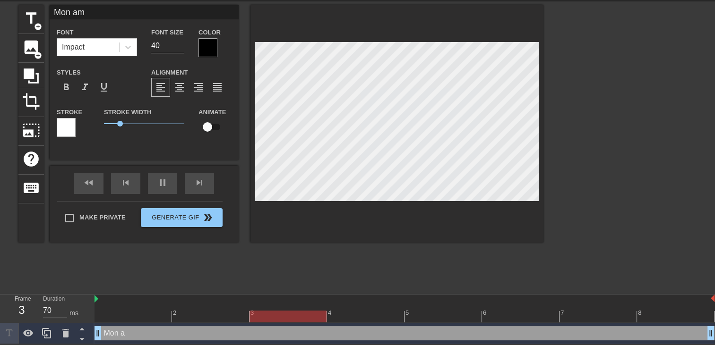
type textarea "Mon am"
type input "Mon amo"
type textarea "Mon amo"
type input "Mon amou"
type textarea "Mon amou"
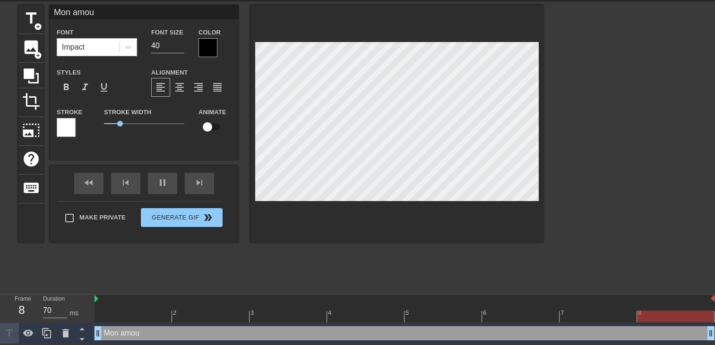
type input "Mon amour"
type textarea "Mon amour"
type input "Mon amour"
type textarea "Mon amour"
type input "Mon amour d"
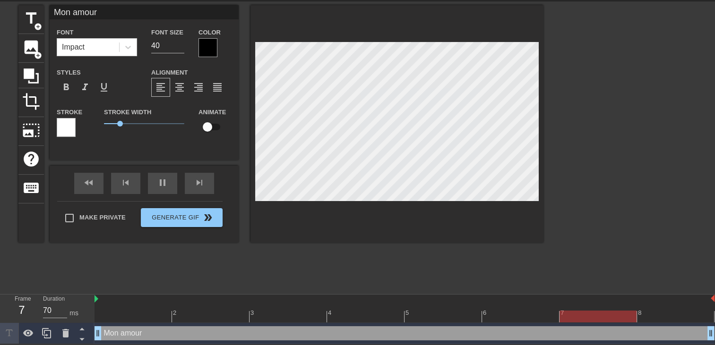
type textarea "Mon amour d"
type input "Mon amour ds"
type textarea "Mon amour ds"
type input "Mon amour dsl"
type textarea "Mon amour dsl"
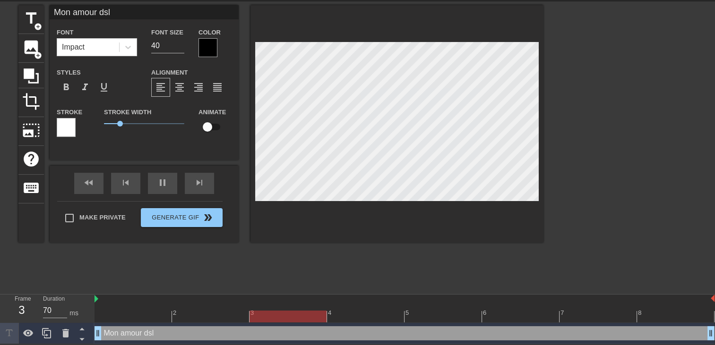
type input "Mon amour dsl"
type textarea "Mon amour dsl"
type input "Mon amour dsl j"
type textarea "Mon amour dsl j"
type input "Mon amour dsl j'"
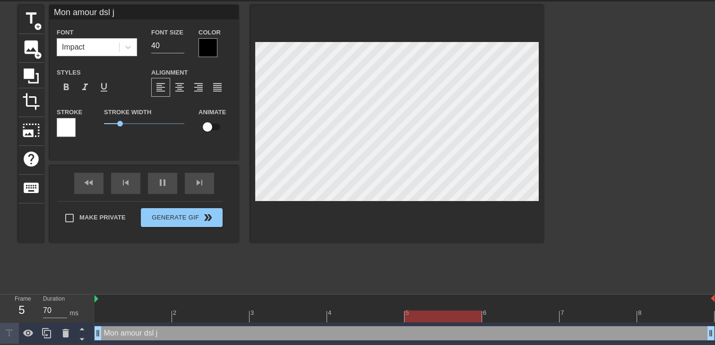
type textarea "Mon amour dsl j'"
type input "Mon amour dsl j'a"
type textarea "Mon amour dsl j'a"
type input "Mon amour dsl j'ai"
type textarea "Mon amour dsl j'ai"
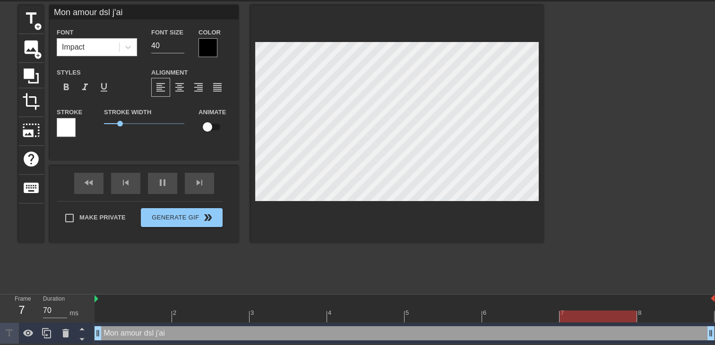
type input "Mon amour dsl j'ai"
type textarea "Mon amour dsl j'ai"
type input "Mon amour dsl j'ai p"
type textarea "Mon amour dsl j'ai p"
type input "Mon amour dsl j'ai pa"
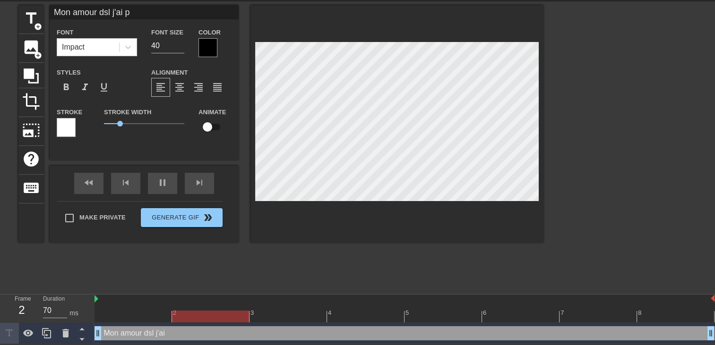
type textarea "Mon amour dsl j'ai pa"
type input "Mon amour dsl j'ai pas"
type textarea "Mon amour dsl j'ai pas"
type input "Mon amour dsl j'ai pas"
type textarea "Mon amour dsl j'ai pas"
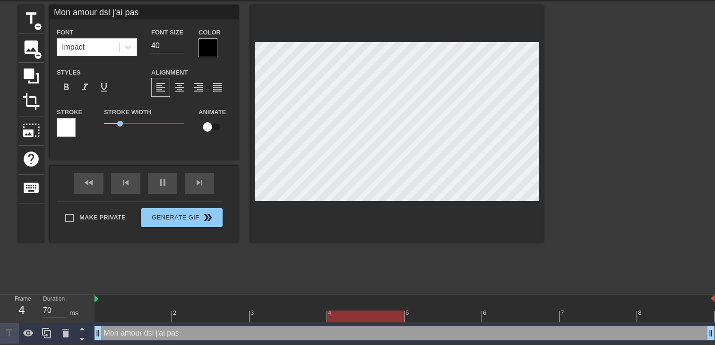
type input "Mon amour dsl j'ai pas p"
type textarea "Mon amour dsl j'ai pas p"
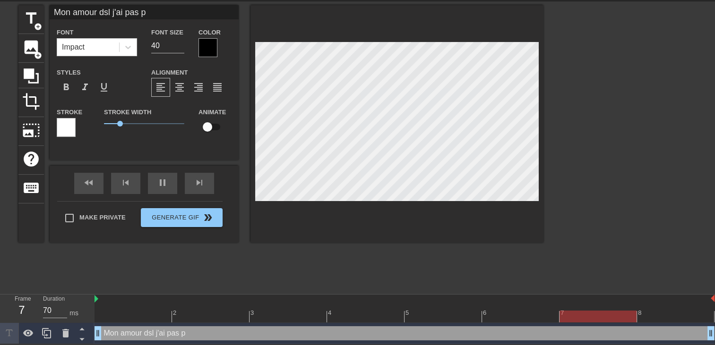
type input "Mon amour dsl j'ai pas pu"
type textarea "Mon amour dsl j'ai pas pu"
type input "Mon amour dsl j'ai pas pu"
type textarea "Mon amour dsl j'ai pas pu"
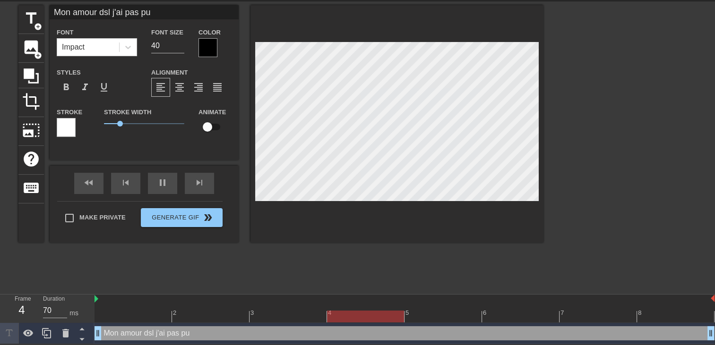
type input "Mon amour dsl j'ai pas pu t"
type textarea "Mon amour dsl j'ai pas pu t"
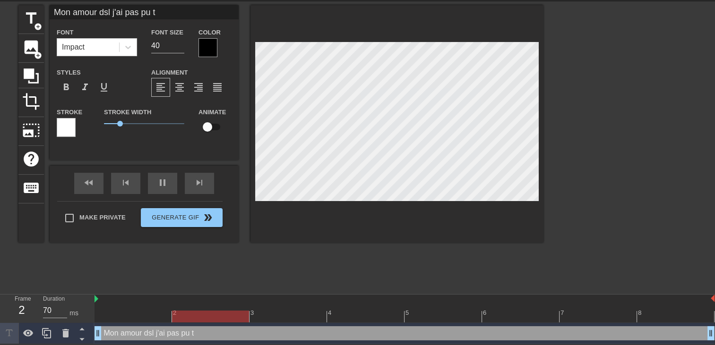
type input "Mon amour dsl j'ai pas pu t'"
type textarea "Mon amour dsl j'ai pas pu t'"
type input "Mon amour dsl j'ai pas pu t'a"
type textarea "Mon amour dsl j'ai pas pu t'a"
type input "Mon amour dsl j'ai pas pu t'ap"
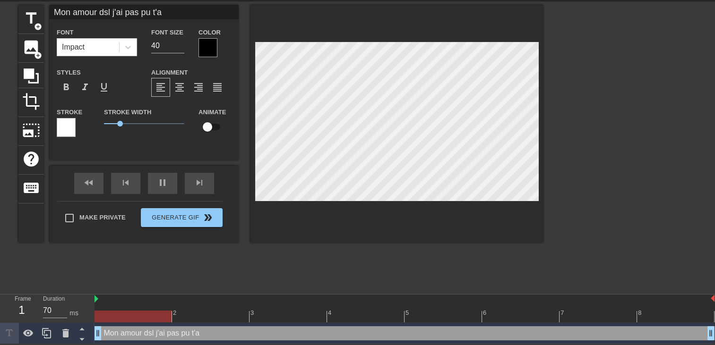
type textarea "Mon amour dsl j'ai pas pu t'ap"
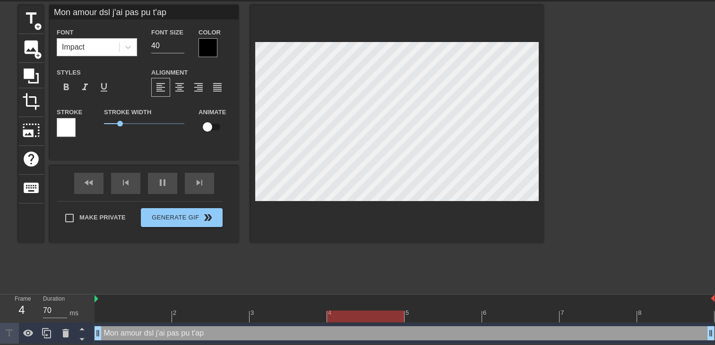
type input "Mon amour dsl j'ai pas pu t'ape"
type textarea "Mon amour dsl j'ai pas pu t'ape"
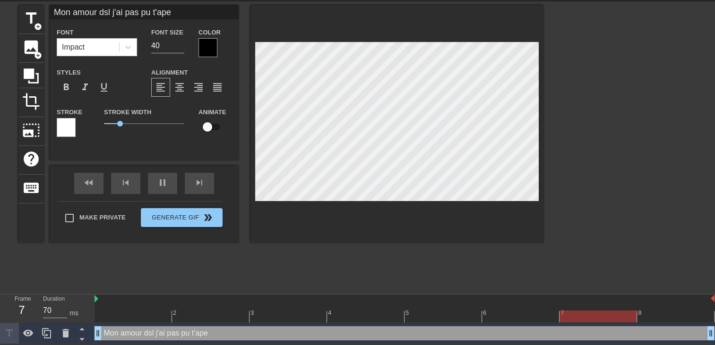
type input "Mon amour dsl j'ai pas pu t'apel"
type textarea "Mon amour dsl j'ai pas pu t'apel"
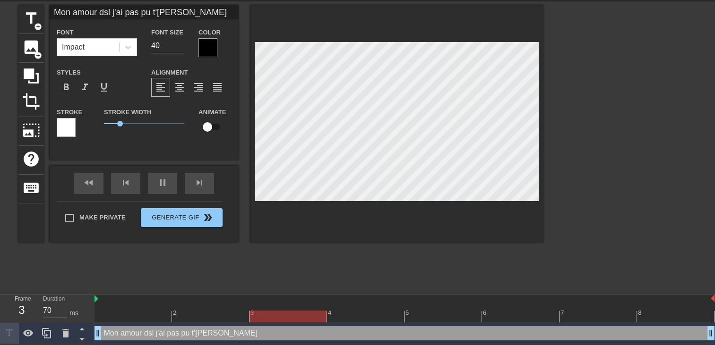
type input "Mon amour dsl j'ai pas pu t'apele"
type textarea "Mon amour dsl j'ai pas pu t'apele"
type input "Mon amour dsl j'ai pas pu t'apeler"
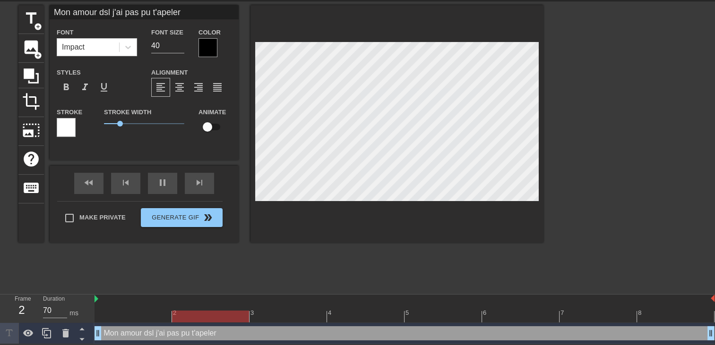
type textarea "Mon amour dsl j'ai pas pu t'apeler"
type input "Mon amour dsl j'ai pas pu t'appeler"
type textarea "Mon amour dsl j'ai pas pu t'appeler"
type input "Mo amour dsl j'ai pas pu t'appeler"
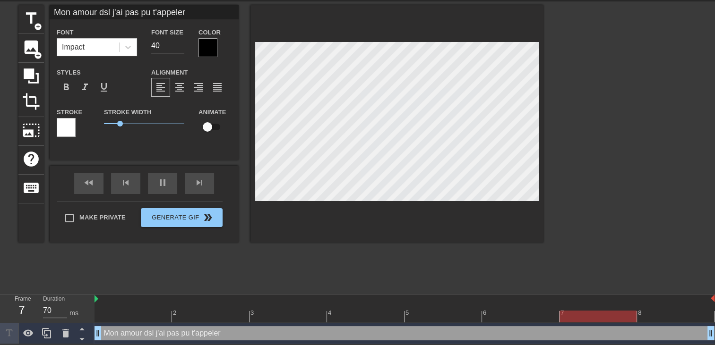
type textarea "Mo amour dsl j'ai pas pu t'appeler"
type input "M amour dsl j'ai pas pu t'appeler"
type textarea "M amour dsl j'ai pas pu t'appeler"
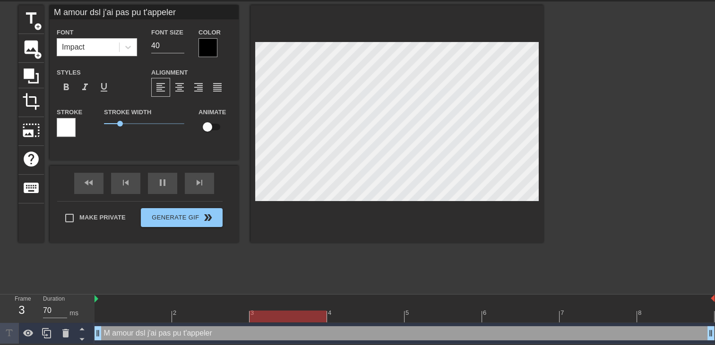
type input "Ma amour dsl j'ai pas pu t'appeler"
type textarea "Ma amour dsl j'ai pas pu t'appeler"
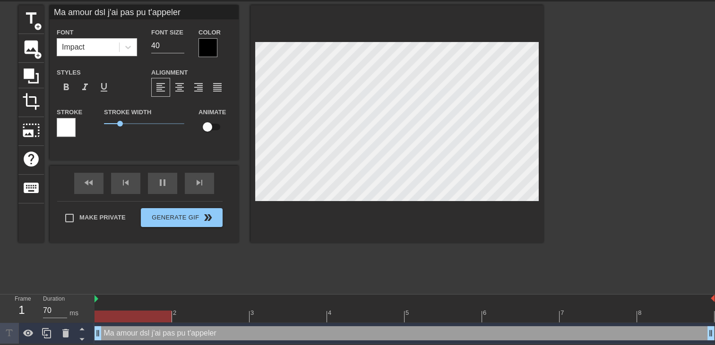
scroll to position [1, 3]
type input "Ma amou dsl j'ai pas pu t'appeler"
type textarea "Ma amou dsl j'ai pas pu t'appeler"
type input "Ma amo dsl j'ai pas pu t'appeler"
type textarea "Ma amo dsl j'ai pas pu t'appeler"
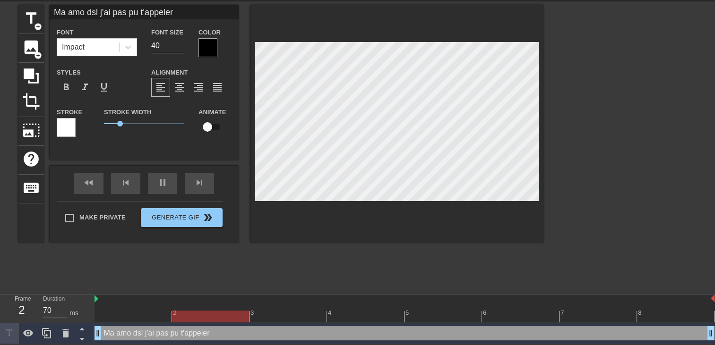
type input "Ma am dsl j'ai pas pu t'appeler"
type textarea "Ma am dsl j'ai pas pu t'appeler"
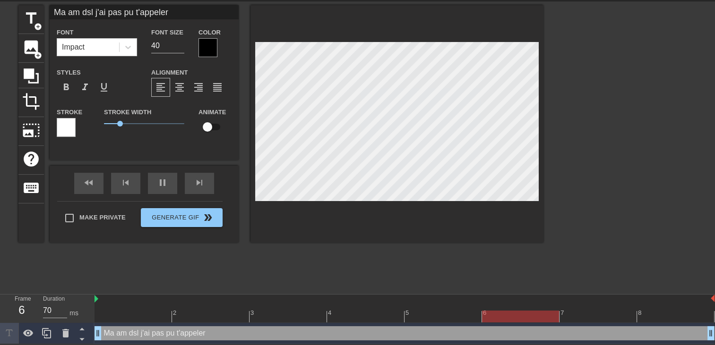
type input "Ma a dsl j'ai pas pu t'appeler"
type textarea "Ma a dsl j'ai pas pu t'appeler"
type input "Ma dsl j'ai pas pu t'appeler"
type textarea "Ma dsl j'ai pas pu t'appeler"
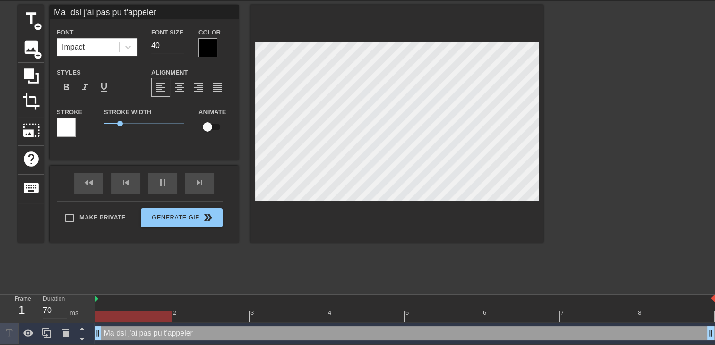
scroll to position [1, 2]
type input "Ma c dsl j'ai pas pu t'appeler"
type textarea "Ma c dsl j'ai pas pu t'appeler"
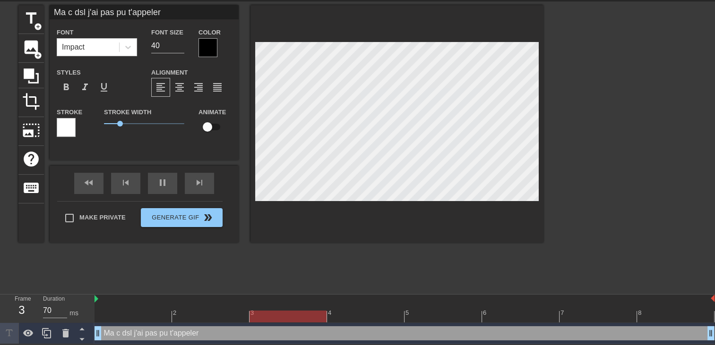
type input "Ma ch dsl j'ai pas pu t'appeler"
type textarea "Ma ch dsl j'ai pas pu t'appeler"
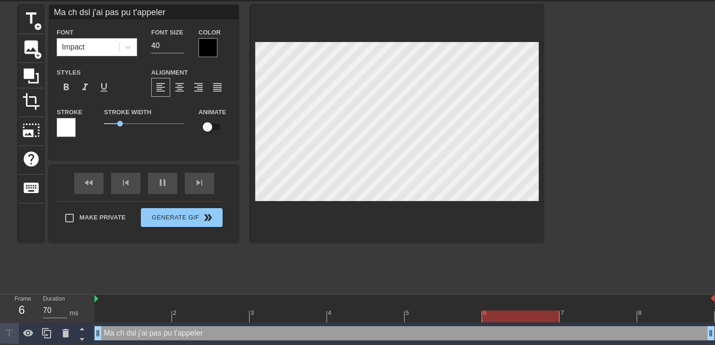
type input "Ma che dsl j'ai pas pu t'appeler"
type textarea "Ma che dsl j'ai pas pu t'appeler"
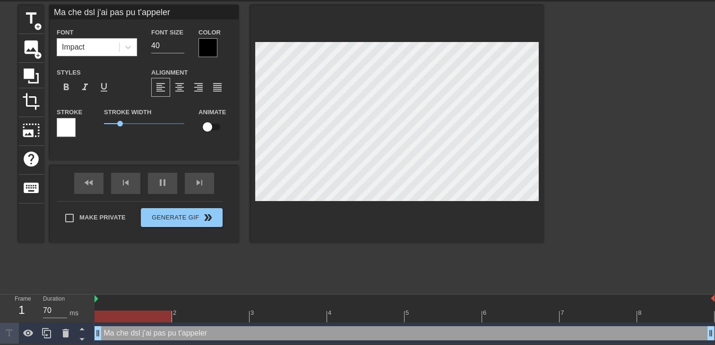
type input "Ma cher dsl j'ai pas pu t'appeler"
type textarea "Ma cher dsl j'ai pas pu t'appeler"
type input "Ma cheri dsl j'ai pas pu t'appeler"
type textarea "Ma cheri dsl j'ai pas pu t'appeler"
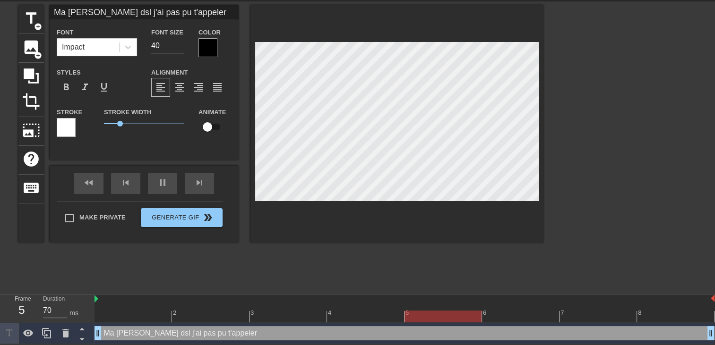
type input "Ma cherie dsl j'ai pas pu t'appeler"
type textarea "Ma cherie dsl j'ai pas pu t'appeler"
type input "Ma cherie dsl j'ai pas pu t'appeler"
type textarea "Ma cherie dsl j'ai pas pu t'appeler"
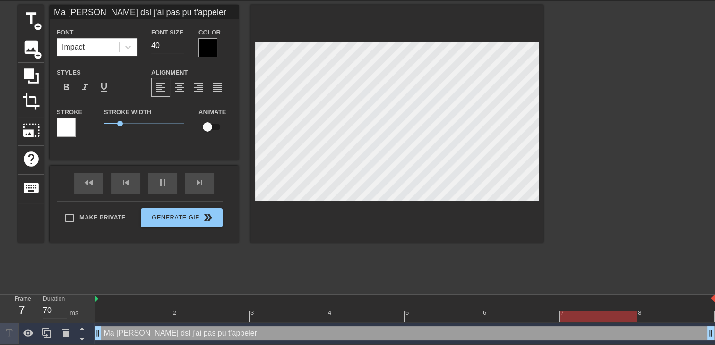
scroll to position [1, 0]
type input "Ma cherie dsl j'ai pas pu t'appelerh"
type textarea "Ma cherie dsl j'ai pas pu t'appeler h"
type input "Ma cherie dsl j'ai pas pu t'appelerhi"
type textarea "Ma cherie dsl j'ai pas pu t'appeler hi"
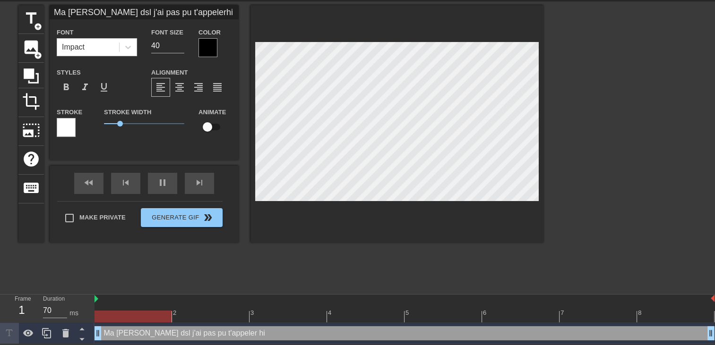
type input "Ma cherie dsl j'ai pas pu t'appelerhie"
type textarea "Ma cherie dsl j'ai pas pu t'appeler hie"
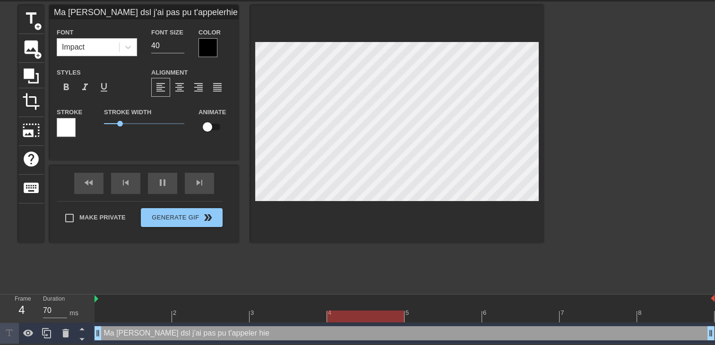
type input "Ma cherie dsl j'ai pas pu t'appelerhier"
type textarea "Ma cherie dsl j'ai pas pu t'appeler hier"
type input "Ma cherie dsl j'ai pas pu t'appelerhier"
type textarea "Ma cherie dsl j'ai pas pu t'appeler hier"
type input "Ma cherie dsl j'ai pas pu t'appelerhier s"
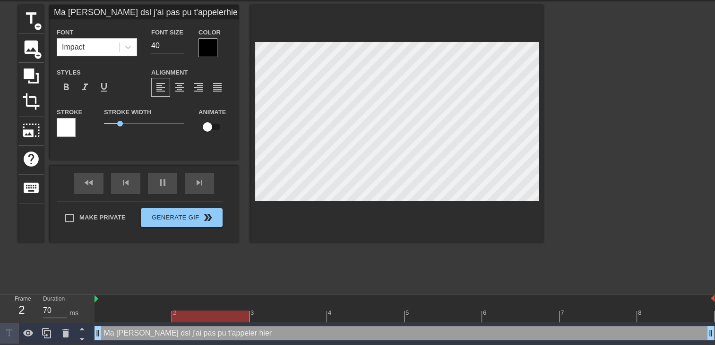
type textarea "Ma cherie dsl j'ai pas pu t'appeler hier s"
type input "Ma cherie dsl j'ai pas pu t'appelerhier so"
type textarea "Ma cherie dsl j'ai pas pu t'appeler hier so"
type input "Ma cherie dsl j'ai pas pu t'appelerhier soi"
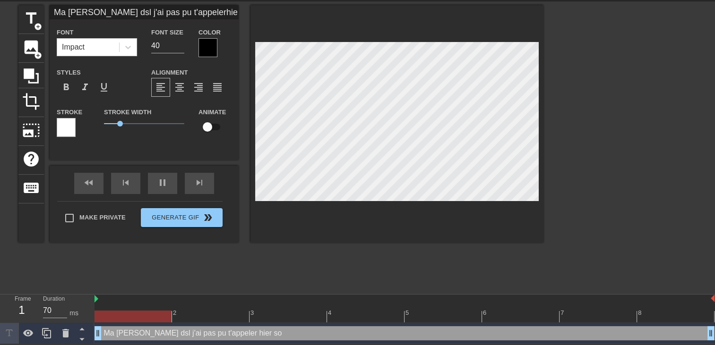
type textarea "Ma cherie dsl j'ai pas pu t'appeler hier soi"
type input "Ma cherie dsl j'ai pas pu t'appelerhier so"
type textarea "Ma cherie dsl j'ai pas pu t'appeler hier so"
type input "Ma cherie dsl j'ai pas pu t'appelerhier soi"
type textarea "Ma cherie dsl j'ai pas pu t'appeler hier soi"
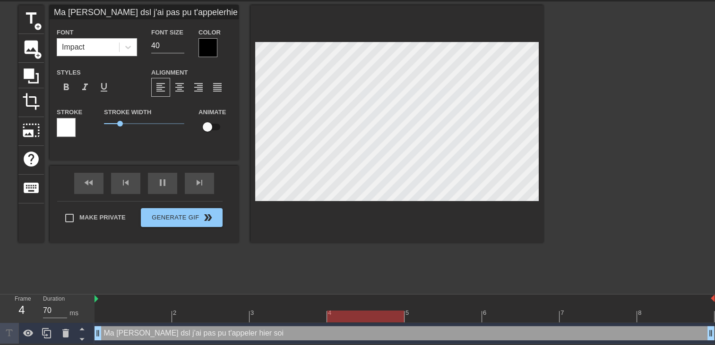
type input "Ma cherie dsl j'ai pas pu t'appelerhier soir"
type textarea "Ma cherie dsl j'ai pas pu t'appeler hier soir"
type input "Ma cherie dsl j'ai pas pu t'appelerhier soir"
type textarea "Ma cherie dsl j'ai pas pu t'appeler hier soir"
type input "Ma cherie dsl j'ai pas pu t'appelerhier soir j"
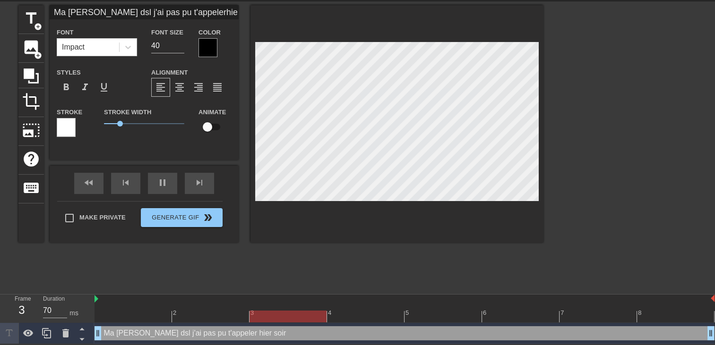
type textarea "Ma cherie dsl j'ai pas pu t'appeler hier soir j"
type input "Ma cherie dsl j'ai pas pu t'appelerhier soir j'"
type textarea "Ma cherie dsl j'ai pas pu t'appeler hier soir j'"
type input "Ma cherie dsl j'ai pas pu t'appelerhier soir j'e"
type textarea "Ma cherie dsl j'ai pas pu t'appeler hier soir j'e"
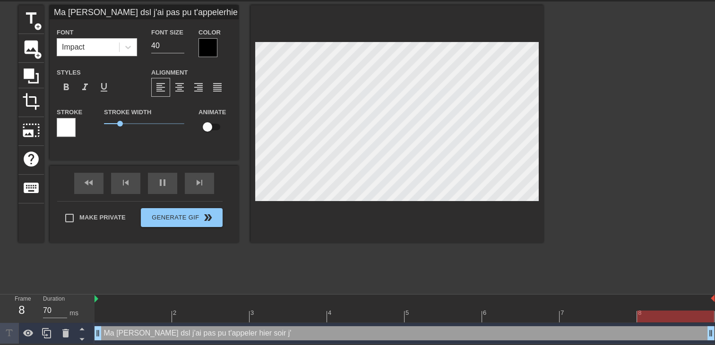
type input "Ma cherie dsl j'ai pas pu t'appelerhier soir j'et"
type textarea "Ma cherie dsl j'ai pas pu t'appeler hier soir j'et"
type input "Ma cherie dsl j'ai pas pu t'appelerhier soir j'eta"
type textarea "Ma cherie dsl j'ai pas pu t'appeler hier soir j'eta"
type input "Ma cherie dsl j'ai pas pu t'appelerhier soir j'etai"
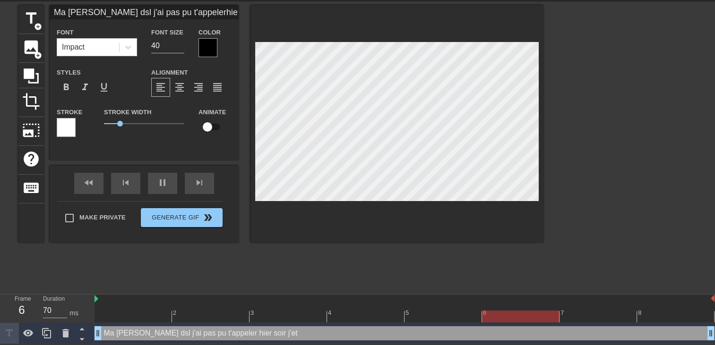
type textarea "Ma cherie dsl j'ai pas pu t'appeler hier soir j'etai"
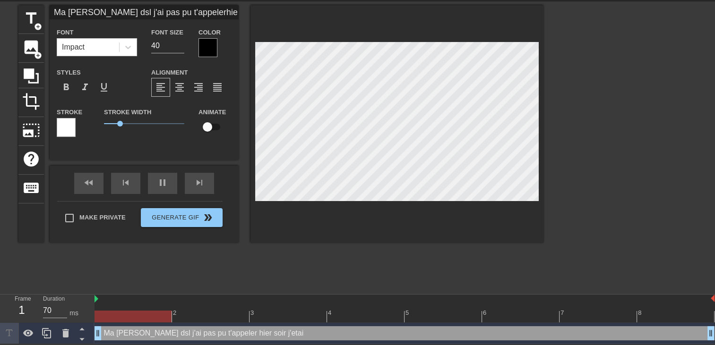
type input "Ma cherie dsl j'ai pas pu t'appelerhier soir j'etait"
type textarea "Ma cherie dsl j'ai pas pu t'appeler hier soir j'etait"
type input "Ma cherie dsl j'ai pas pu t'appelerhier soir j'etait"
type textarea "Ma cherie dsl j'ai pas pu t'appeler hier soir j'etait"
type input "Ma cherie dsl j'ai pas pu t'appelerhier soir j'etait c"
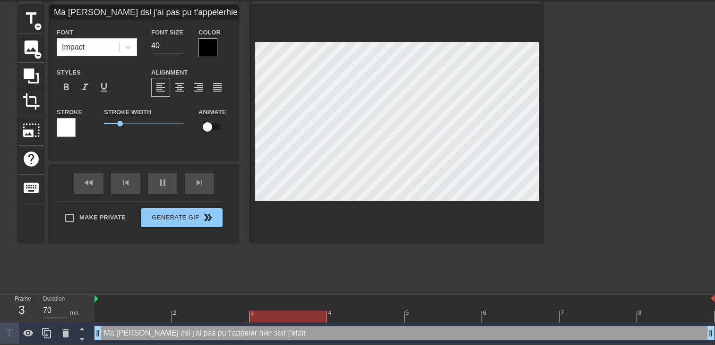
type textarea "Ma cherie dsl j'ai pas pu t'appeler hier soir j'etait c"
type input "Ma cherie dsl j'ai pas pu t'appelerhier soir j'etait cr"
type textarea "Ma cherie dsl j'ai pas pu t'appeler hier soir j'etait cr"
type input "Ma cherie dsl j'ai pas pu t'appelerhier soir j'etait cre"
type textarea "Ma cherie dsl j'ai pas pu t'appeler hier soir j'etait cre"
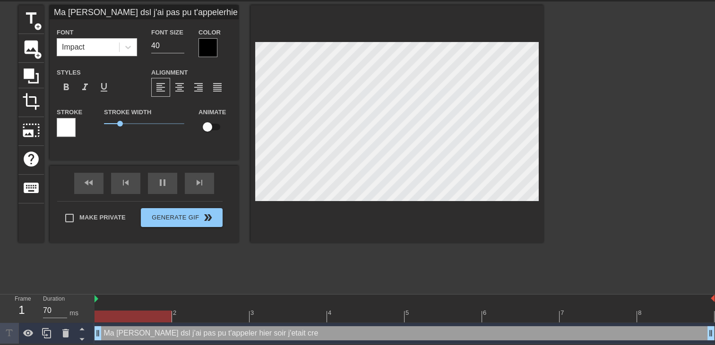
type input "Ma cherie dsl j'ai pas pu t'appelerhier soir j'etait crev"
type textarea "Ma cherie dsl j'ai pas pu t'appeler hier soir j'etait crev"
type input "Ma cherie dsl j'ai pas pu t'appelerhier soir j'etait creve"
type textarea "Ma cherie dsl j'ai pas pu t'appeler hier soir j'etait creve"
type input "Ma cherie dsl j'ai pas pu t'appelerhier soir j'etait crever"
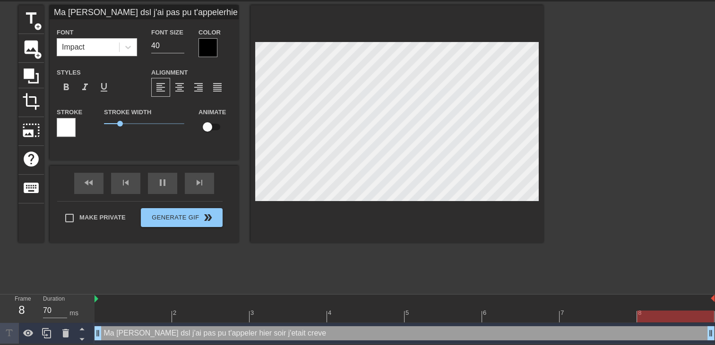
type textarea "Ma cherie dsl j'ai pas pu t'appeler hier soir j'etait crever"
type input "Ma cherie dsl j'ai pas pu t'appelerhier soir j'etait crever"
type textarea "Ma cherie dsl j'ai pas pu t'appeler hier soir j'etait crever"
type input "Ma cherie dsl j'ai pas pu t'appelerhier soir j'etait crever ."
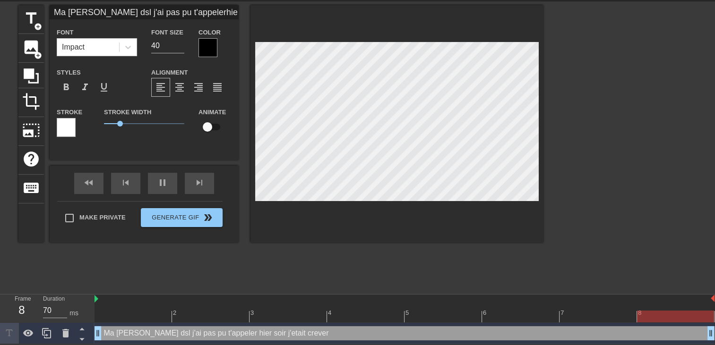
type textarea "Ma cherie dsl j'ai pas pu t'appeler hier soir j'etait crever ."
type input "Ma cherie dsl j'ai pas pu t'appelerhier soir j'etait crever .."
type textarea "Ma cherie dsl j'ai pas pu t'appeler hier soir j'etait crever .."
type input "Ma cherie dsl j'ai pas pu t'appelerhier soir j'etait crever ..."
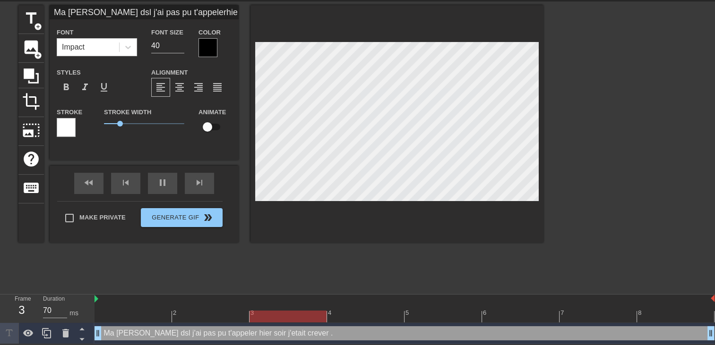
type textarea "Ma cherie dsl j'ai pas pu t'appeler hier soir j'etait crever ..."
type input "Ma cherie dsl j'ai pas pu t'appelerhier soir j'etait crever ...."
type textarea "Ma cherie dsl j'ai pas pu t'appeler hier soir j'etait crever ...."
click at [213, 49] on div at bounding box center [207, 47] width 19 height 19
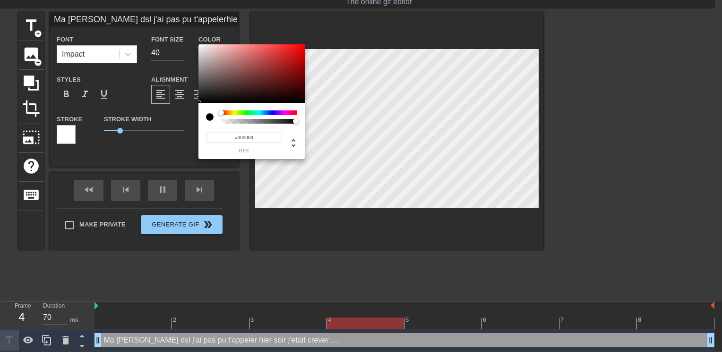
type input "Ma cherie dsl j'ai pas pu t'appelerhier soir j'etait crever ...."
type input "#EE0A0A"
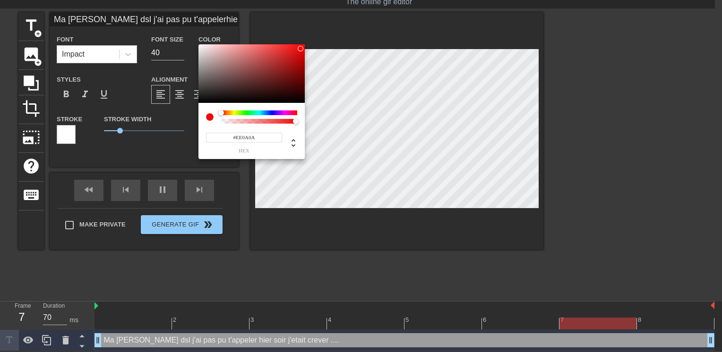
click at [300, 48] on div at bounding box center [251, 73] width 106 height 59
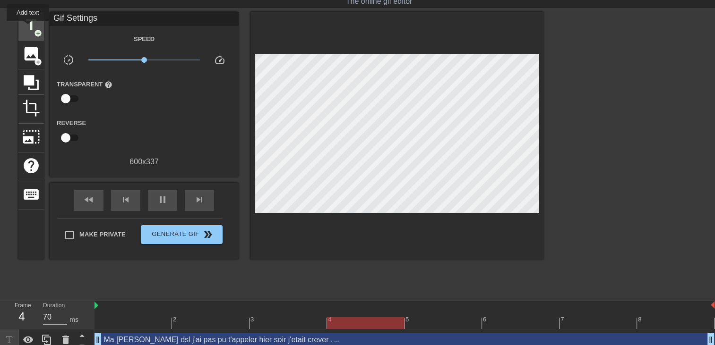
click at [24, 22] on span "title" at bounding box center [31, 25] width 18 height 18
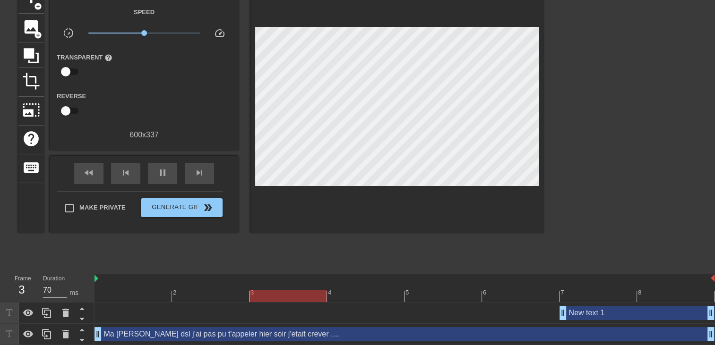
scroll to position [54, 0]
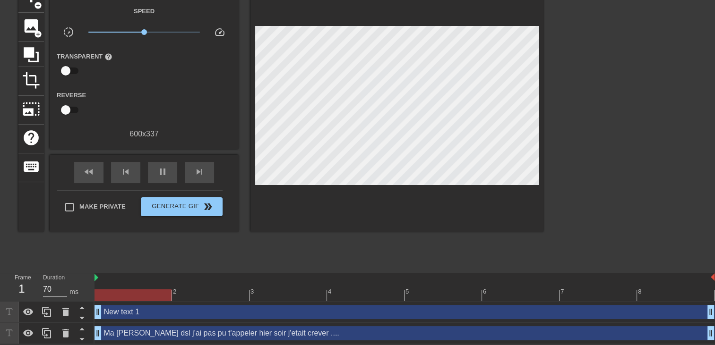
drag, startPoint x: 564, startPoint y: 315, endPoint x: 115, endPoint y: 298, distance: 449.2
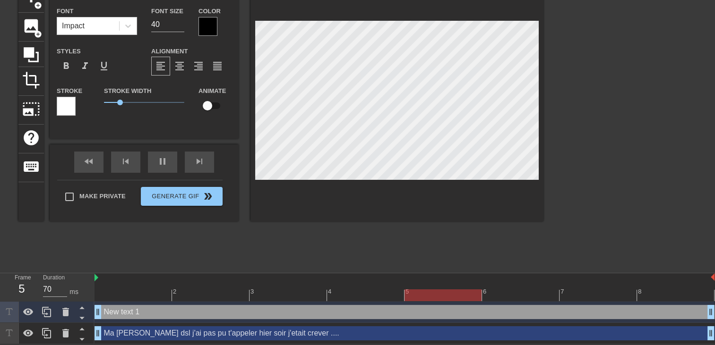
type input "New text"
type textarea "New text"
type input "New text"
type textarea "New text"
type input "New tex"
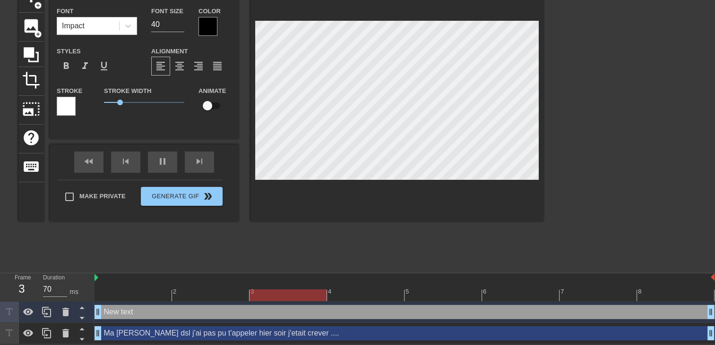
type textarea "New tex"
type input "New te"
type textarea "New te"
type input "New t"
type textarea "New t"
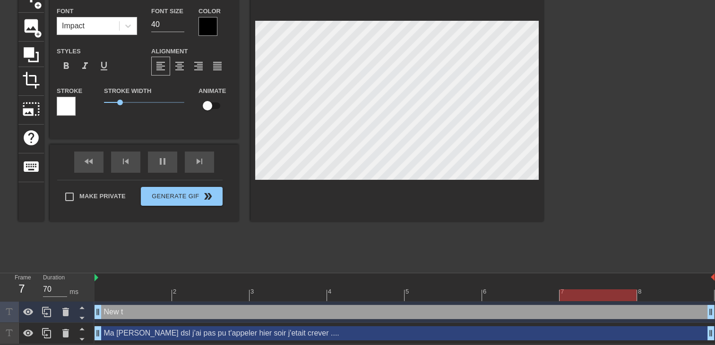
type input "New"
type textarea "New"
type input "New"
type textarea "New"
type input "Ne"
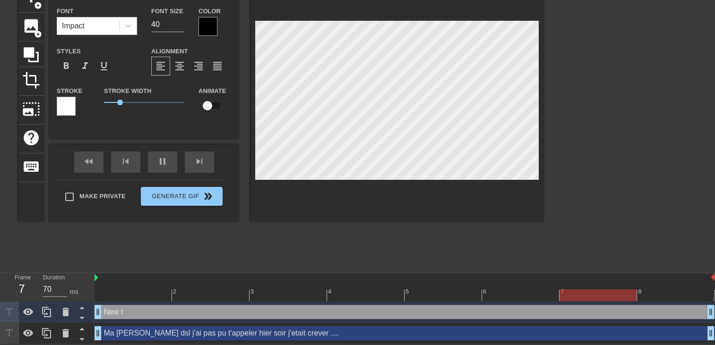
type textarea "Ne"
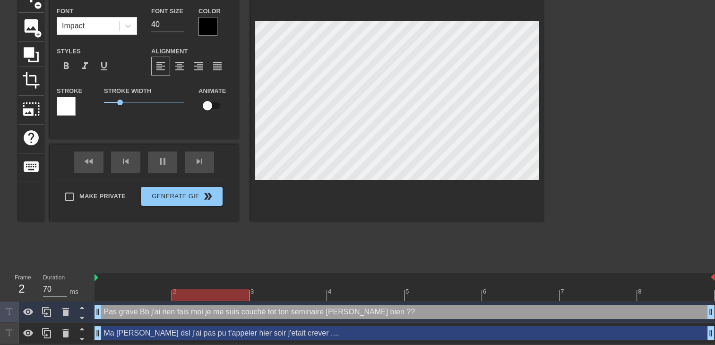
scroll to position [2, 4]
click at [424, 181] on div at bounding box center [396, 103] width 293 height 238
click at [476, 187] on div at bounding box center [396, 103] width 293 height 238
click at [208, 25] on div at bounding box center [207, 26] width 19 height 19
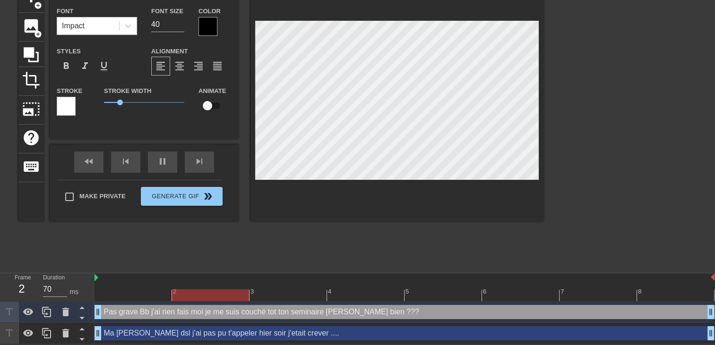
scroll to position [47, 0]
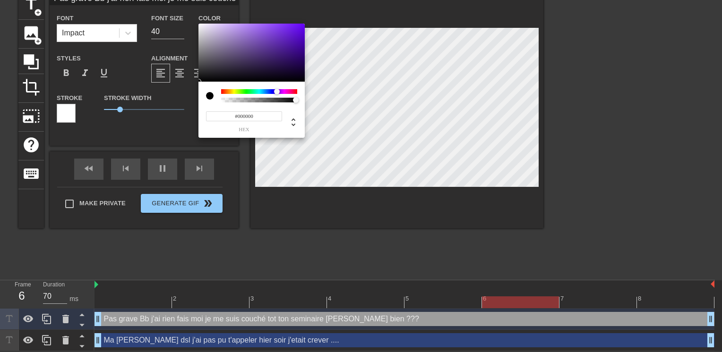
click at [277, 92] on div at bounding box center [259, 91] width 76 height 5
click at [287, 90] on div at bounding box center [259, 91] width 76 height 5
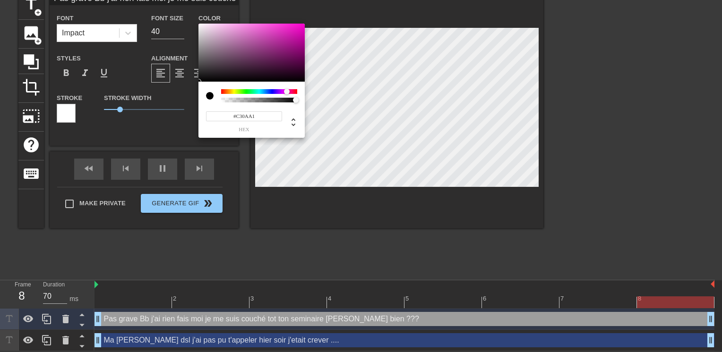
click at [300, 37] on div at bounding box center [251, 53] width 106 height 59
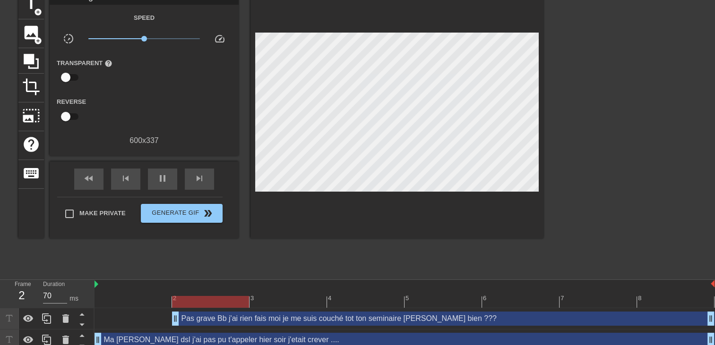
drag, startPoint x: 100, startPoint y: 321, endPoint x: 218, endPoint y: 298, distance: 120.3
click at [218, 298] on div "2 3 4 5 6 7 8 Pas grave Bb j'ai rien fais moi je me suis couché tot ton seminai…" at bounding box center [404, 315] width 620 height 71
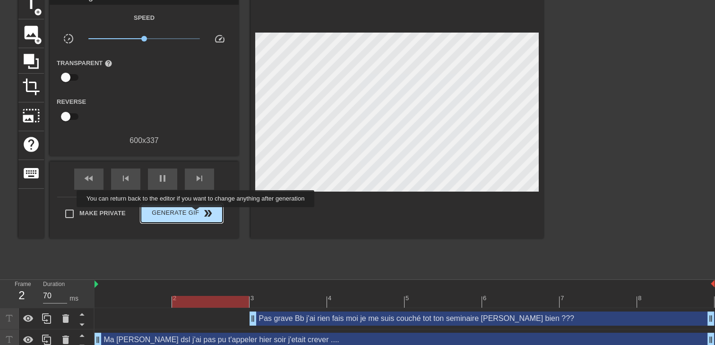
click at [197, 214] on span "Generate Gif double_arrow" at bounding box center [182, 213] width 74 height 11
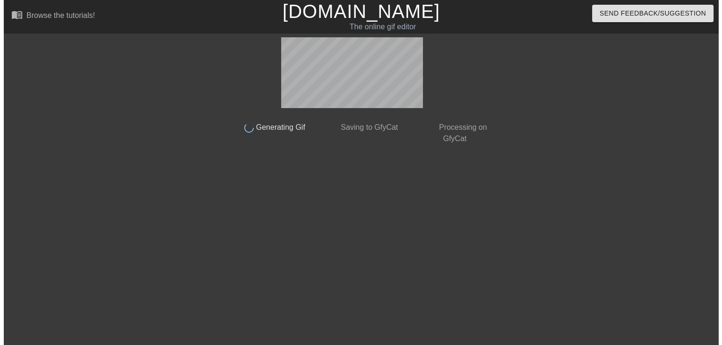
scroll to position [0, 0]
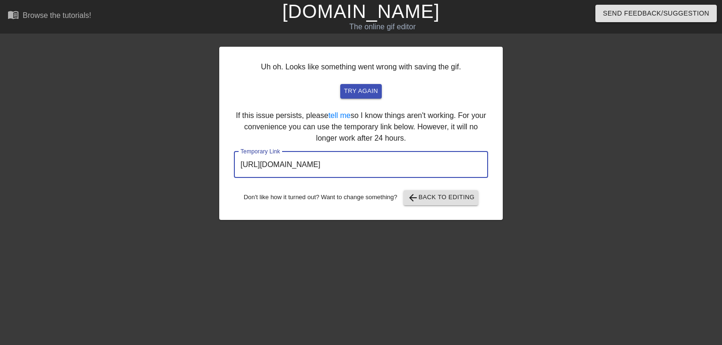
drag, startPoint x: 458, startPoint y: 171, endPoint x: 168, endPoint y: 168, distance: 290.1
click at [174, 168] on div "Uh oh. Looks like something went wrong with saving the gif. try again If this i…" at bounding box center [361, 178] width 722 height 283
drag, startPoint x: 168, startPoint y: 168, endPoint x: 307, endPoint y: 158, distance: 138.8
click at [408, 19] on link "[DOMAIN_NAME]" at bounding box center [360, 11] width 157 height 21
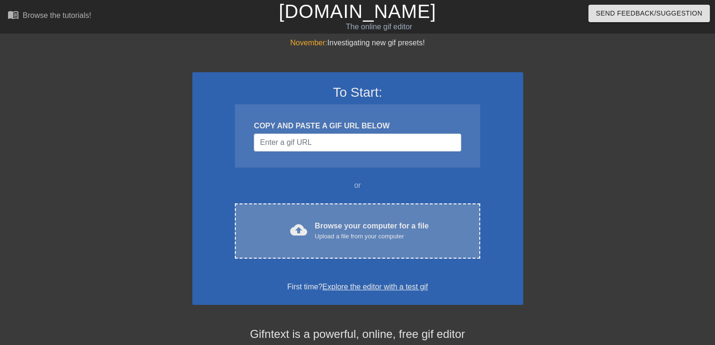
click at [385, 223] on div "Browse your computer for a file Upload a file from your computer" at bounding box center [372, 231] width 114 height 21
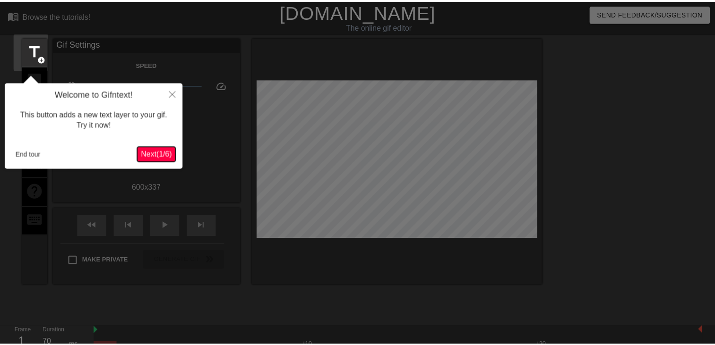
scroll to position [23, 0]
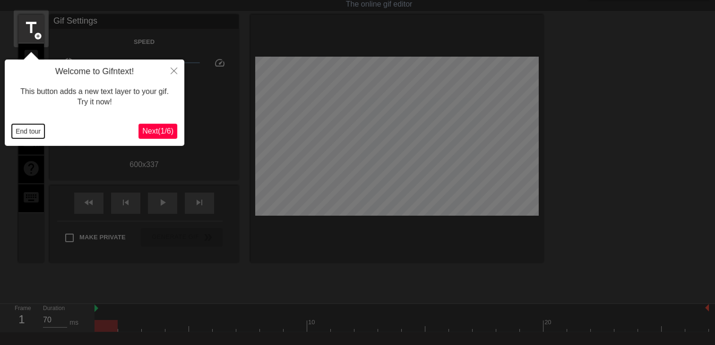
click at [15, 132] on button "End tour" at bounding box center [28, 131] width 33 height 14
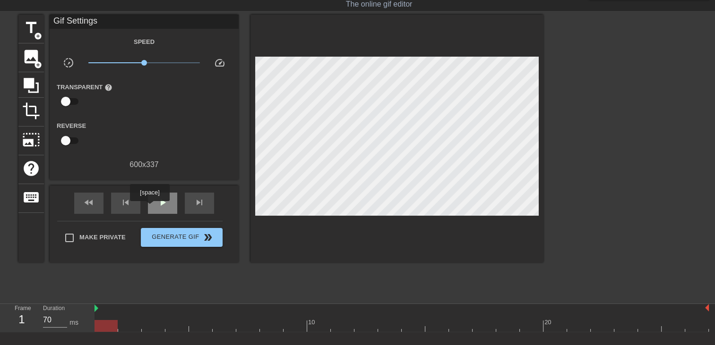
click at [149, 208] on div "play_arrow" at bounding box center [162, 203] width 29 height 21
click at [32, 33] on span "title" at bounding box center [31, 28] width 18 height 18
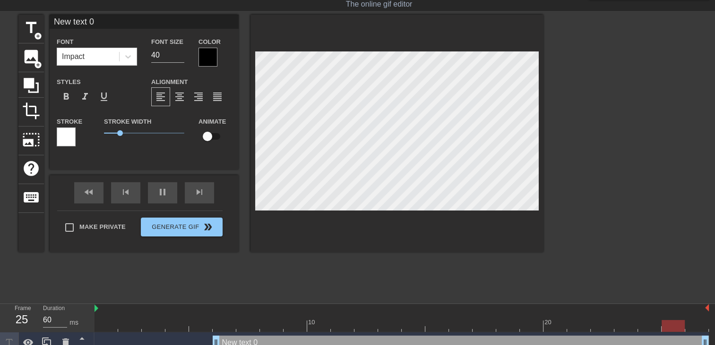
scroll to position [1, 2]
type input "70"
type input "New text"
type textarea "New text"
type input "60"
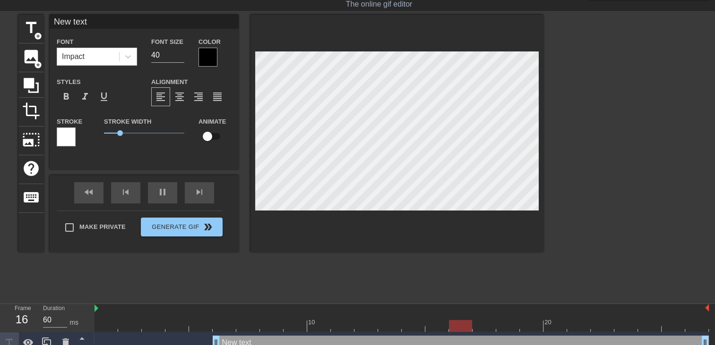
type input "New text"
type textarea "New text"
type input "New tex"
type textarea "New tex"
type input "70"
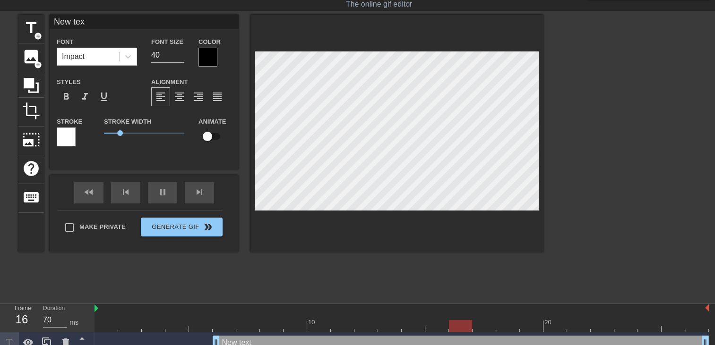
type input "New te"
type textarea "New te"
type input "New t"
type textarea "New t"
type input "New"
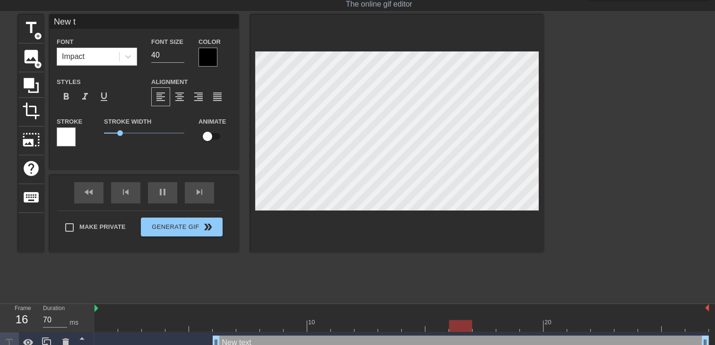
type textarea "New"
type input "New"
type textarea "New"
type input "Ne"
type textarea "Ne"
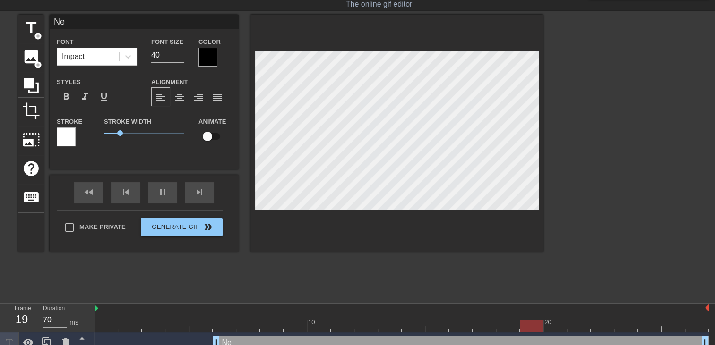
type input "60"
type input "N"
type textarea "N"
type input "60"
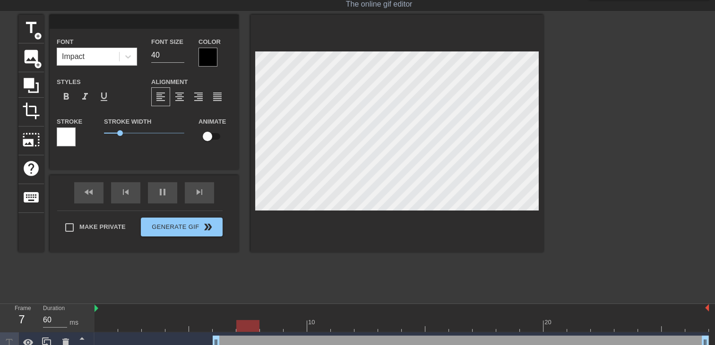
type input "L"
type textarea "L"
type input "60"
type input "LE"
type textarea "LE"
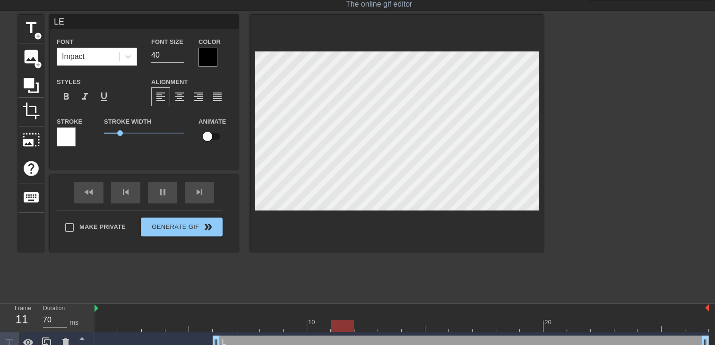
scroll to position [1, 1]
type input "60"
type input "LES"
type textarea "LES"
type input "60"
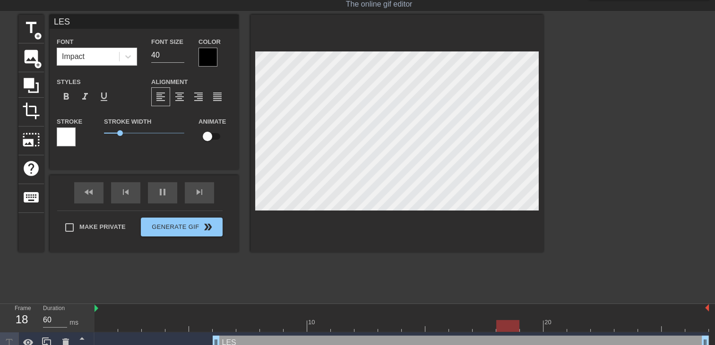
type input "LE"
type textarea "LE"
type input "60"
type input "L"
type textarea "L"
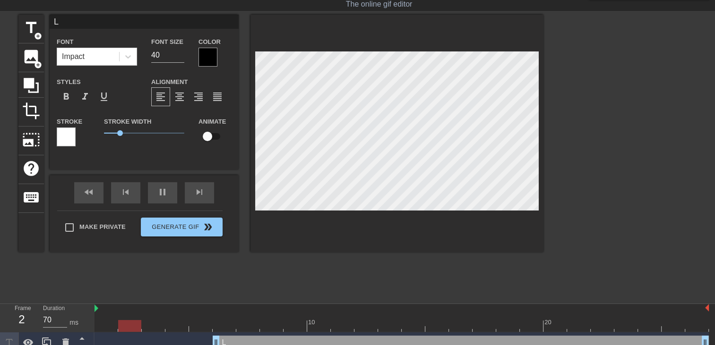
type input "60"
type input "Le"
type textarea "Le"
type input "70"
type input "Les"
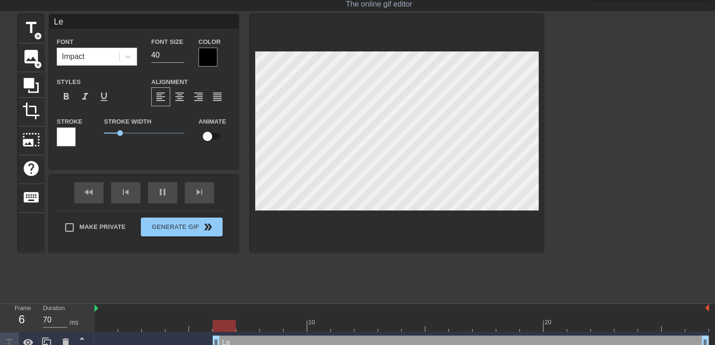
type textarea "Les"
type input "70"
type input "Les"
type textarea "Les"
type input "70"
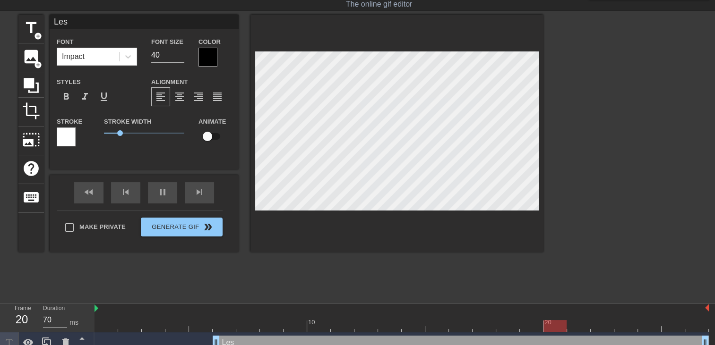
type input "Les g"
type textarea "Les g"
type input "70"
type input "Les gr"
type textarea "Les gr"
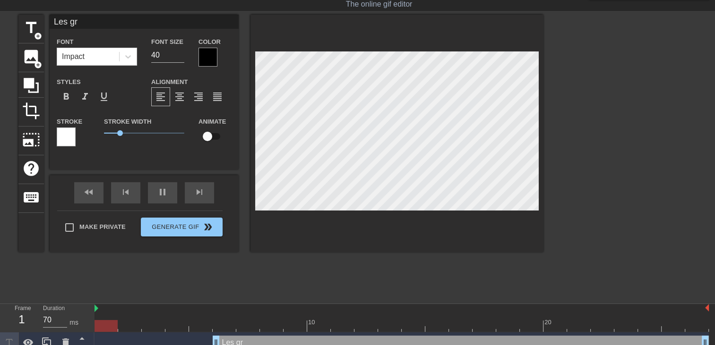
type input "60"
type input "Les g"
type textarea "Les g"
type input "70"
type input "Les ga"
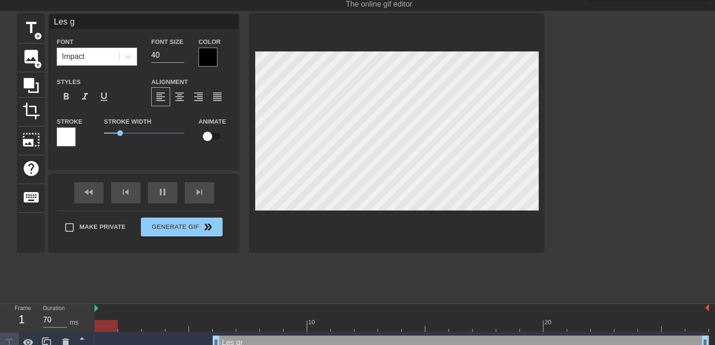
type textarea "Les ga"
type input "70"
type input "Les gar"
type textarea "Les gar"
type input "60"
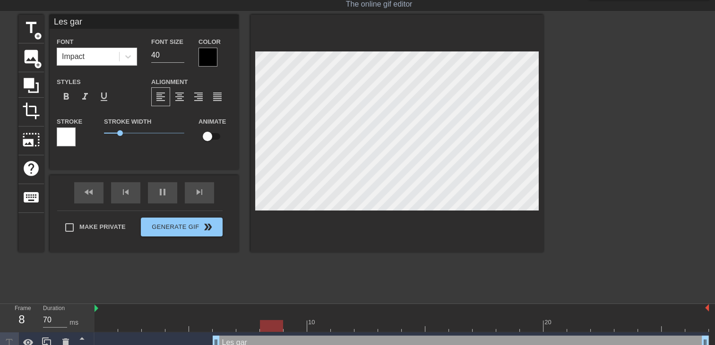
type input "Les gars"
type textarea "Les gars"
type input "70"
type input "Les gars"
type textarea "Les gars"
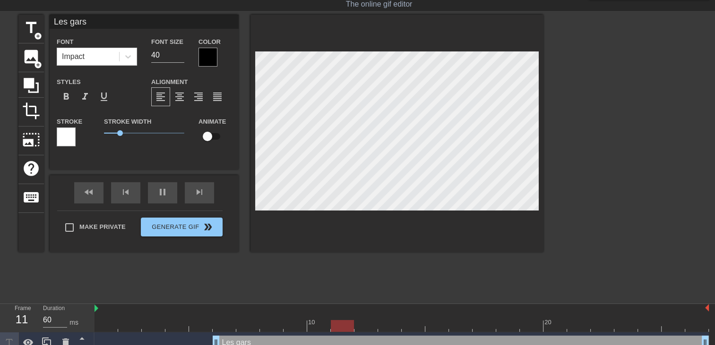
type input "70"
type input "Les gars l"
type textarea "Les gars l"
type input "60"
type input "Les gars la"
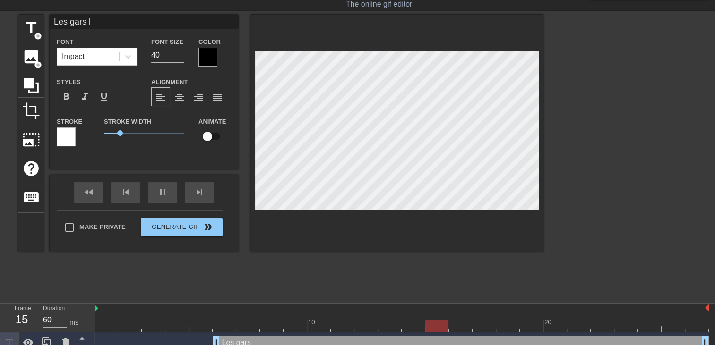
type textarea "Les gars la"
type input "70"
type input "Les gars la"
type textarea "Les gars la"
type input "70"
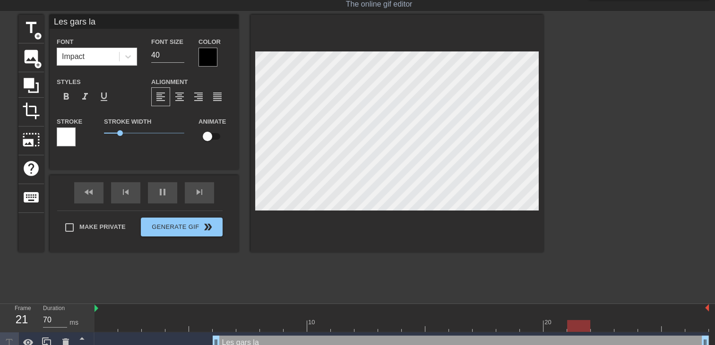
type input "Les gars la f"
type textarea "Les gars la f"
type input "70"
type input "Les gars la fe"
type textarea "Les gars la fe"
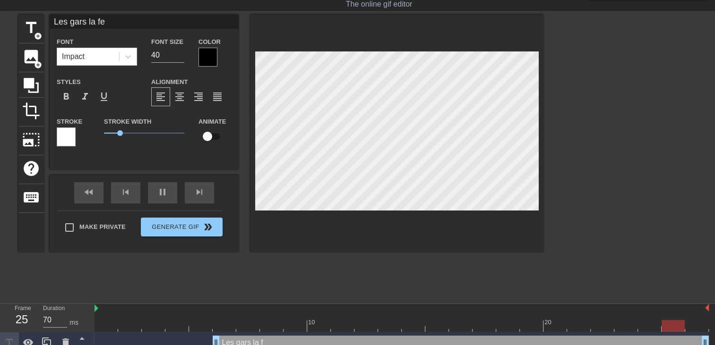
type input "60"
type input "Les gars la fem"
type textarea "Les gars la fem"
type input "60"
type input "Les gars la femm"
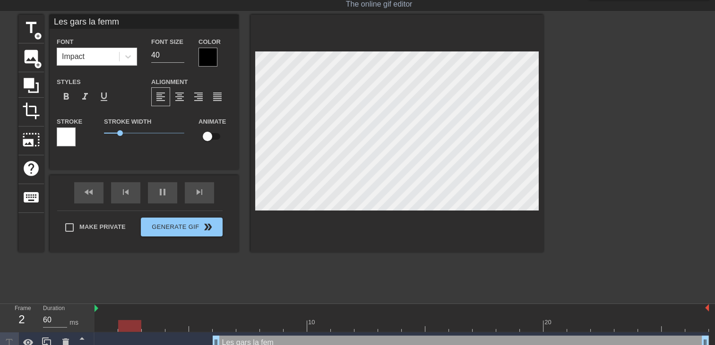
type textarea "Les gars la femm"
type input "70"
type input "Les gars la femme"
type textarea "Les gars la femme"
type input "70"
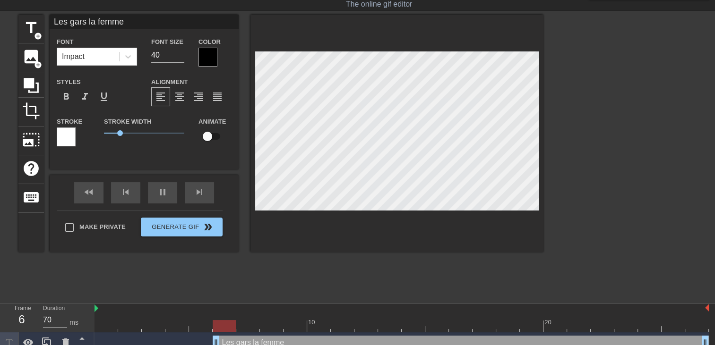
type input "Les gars la femme"
type textarea "Les gars la femme"
type input "70"
type input "Les gars la femme d"
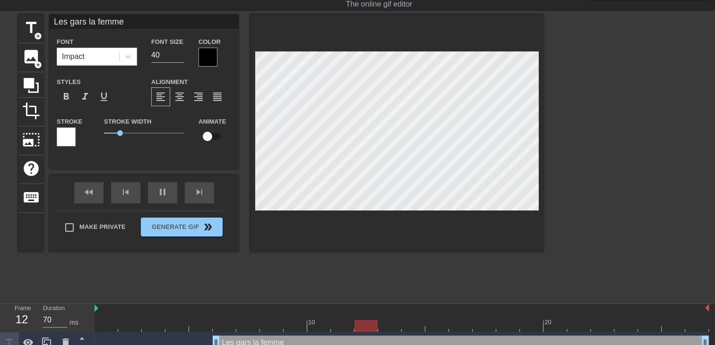
type textarea "Les gars la femme d"
type input "70"
type input "Les gars la femme du"
type textarea "Les gars la femme du"
type input "70"
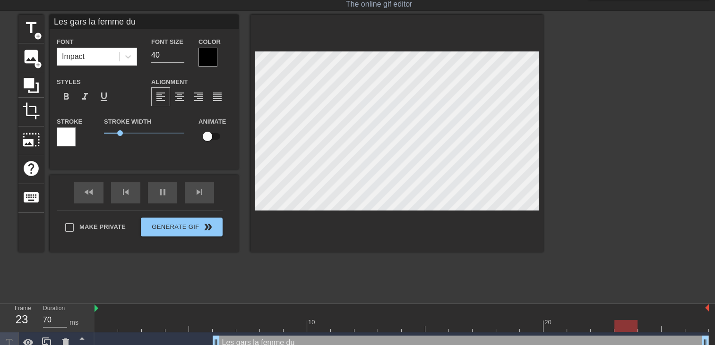
type input "Les gars la femme du"
type textarea "Les gars la femme du"
type input "60"
type input "Les gars la femme du c"
type textarea "Les gars la femme du c"
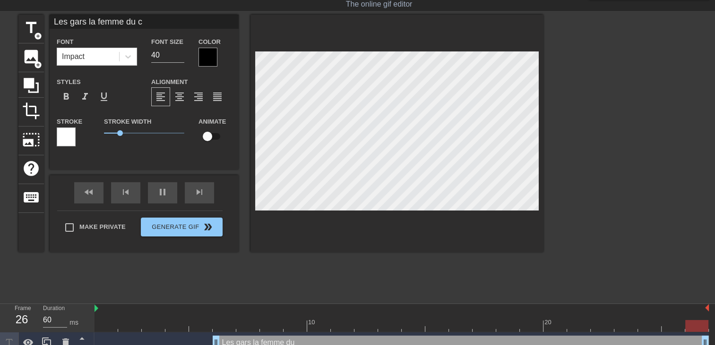
type input "70"
type input "Les gars la femme du co"
type textarea "Les gars la femme du co"
type input "60"
type input "Les gars la femme du coa"
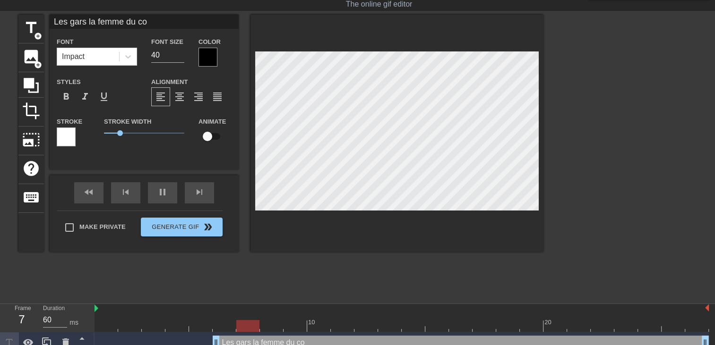
type textarea "Les gars la femme du coa"
type input "70"
type input "Les gars la femme du coac"
type textarea "Les gars la femme du coac"
type input "70"
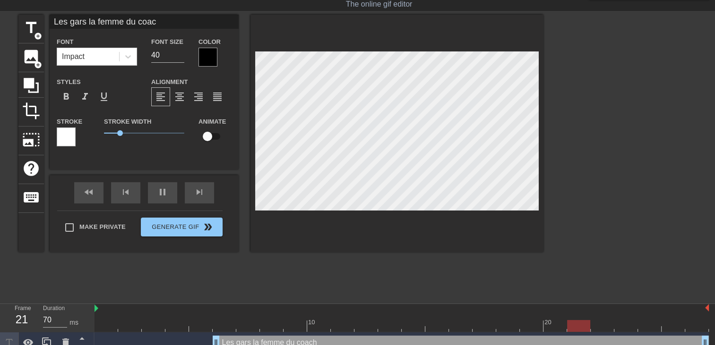
type input "Les gars la femme du coach"
type textarea "Les gars la femme du coach"
type input "70"
type input "Les gars la femme du coach"
type textarea "Les gars la femme du coach"
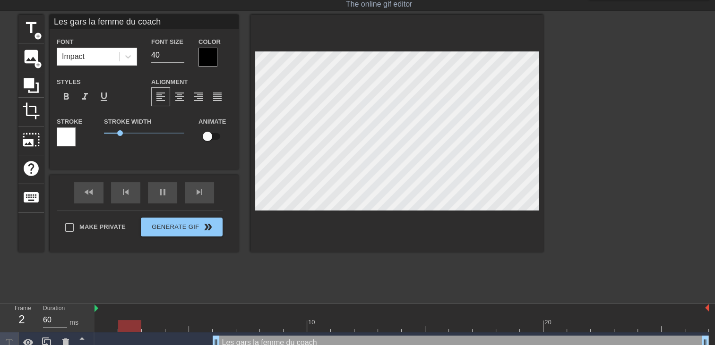
scroll to position [1, 1]
type input "60"
type input "Les gars la femme du coachc"
type textarea "Les gars la femme du coach c"
type input "70"
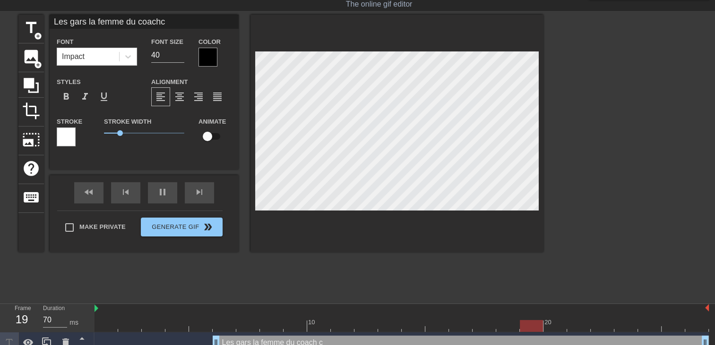
type input "Les gars la femme du coachc'"
type textarea "Les gars la femme du coach c'"
type input "60"
type input "Les gars la femme du coachc'e"
type textarea "Les gars la femme du coach c'e"
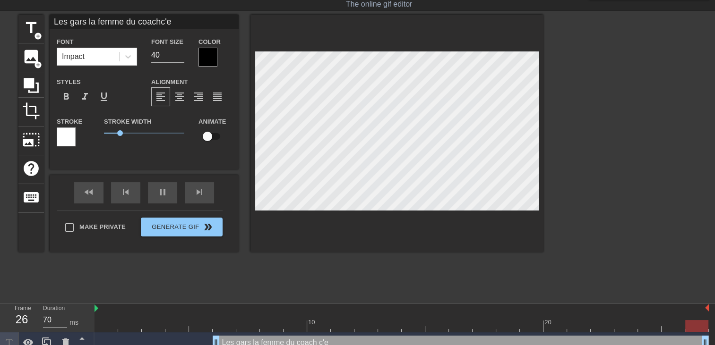
type input "60"
type input "Les gars la femme du coachc'es"
type textarea "Les gars la femme du coach c'es"
type input "60"
type input "Les gars la femme du coachc'est"
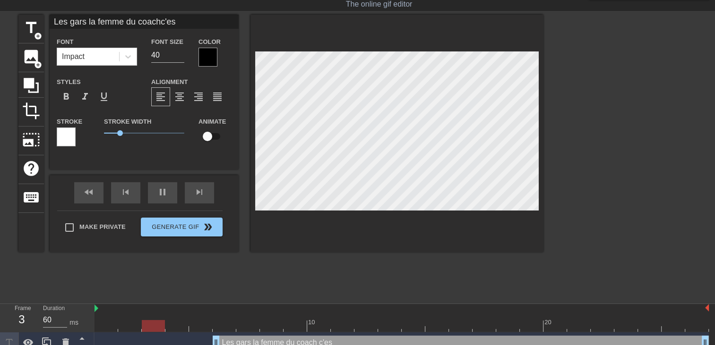
type textarea "Les gars la femme du coach c'est"
type input "60"
type input "Les gars la femme du coachc'est"
type textarea "Les gars la femme du coach c'est"
type input "70"
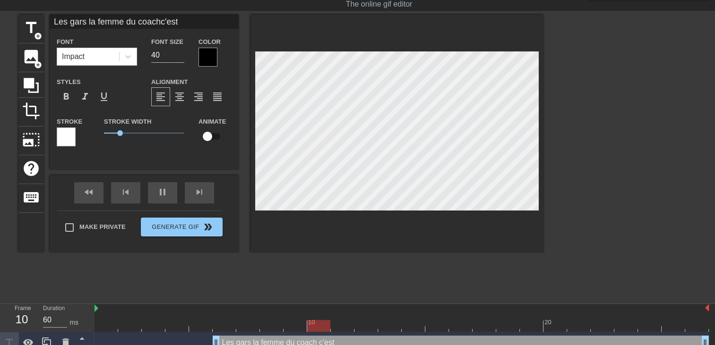
type input "Les gars la femme du coachc'est u"
type textarea "Les gars la femme du coach c'est u"
type input "70"
type input "Les gars la femme du coachc'est un"
type textarea "Les gars la femme du coach c'est un"
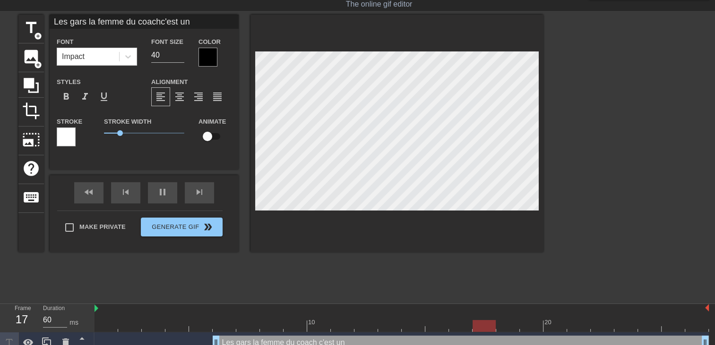
type input "70"
type input "Les gars la femme du coachc'est un"
type textarea "Les gars la femme du coach c'est un"
type input "60"
type input "Les gars la femme du coachc'est un b"
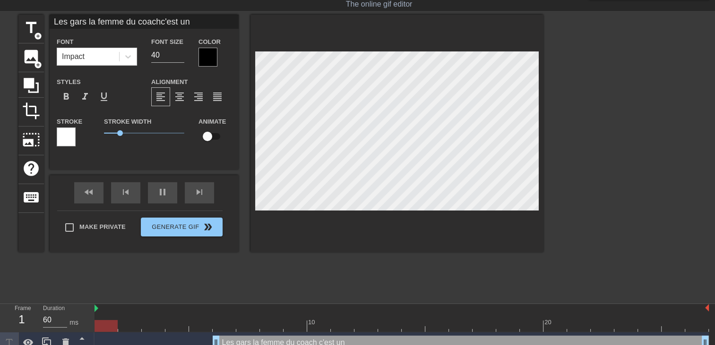
type textarea "Les gars la femme du coach c'est un b"
type input "60"
type input "Les gars la femme du coachc'est un bo"
type textarea "Les gars la femme du coach c'est un bo"
type input "60"
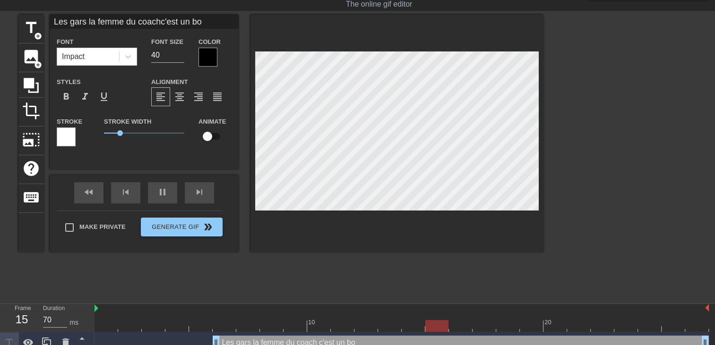
type input "Les gars la femme du coachc'est un bon"
type textarea "Les gars la femme du coach c'est un bon"
type input "70"
type input "Les gars la femme du coachc'est un bonh"
type textarea "Les gars la femme du coach c'est un bonh"
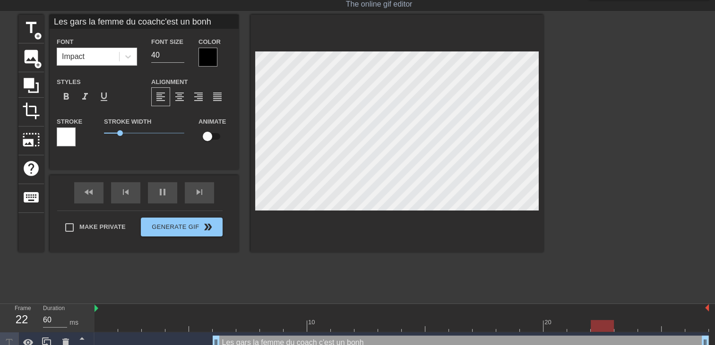
type input "70"
type input "Les gars la femme du coachc'est un bonhe"
type textarea "Les gars la femme du coach c'est un bonhe"
type input "60"
type input "Les gars la femme du coachc'est un bonheu"
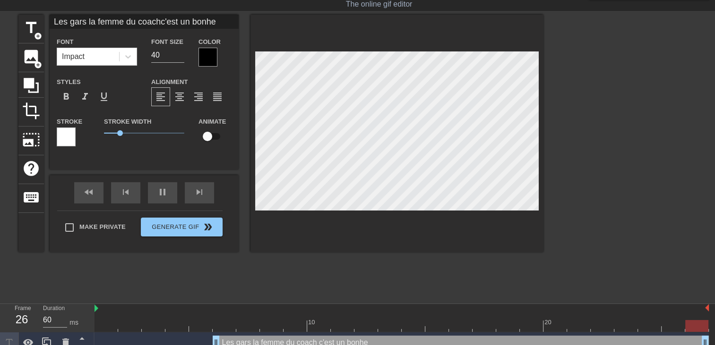
type textarea "Les gars la femme du coach c'est un bonheu"
type input "60"
type input "Les gars la femme du coachc'est un bonheur"
type textarea "Les gars la femme du coach c'est un bonheur"
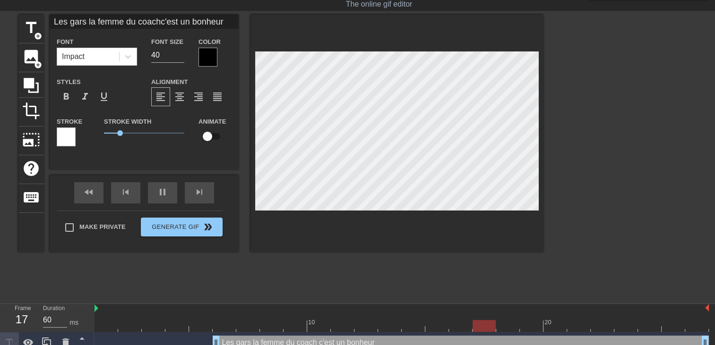
type input "70"
type input "Les gars la femme du coachc'est un bonheur"
type textarea "Les gars la femme du coach c'est un bonheur"
type input "70"
type input "Les gars la femme du coachc'est un bonheur e"
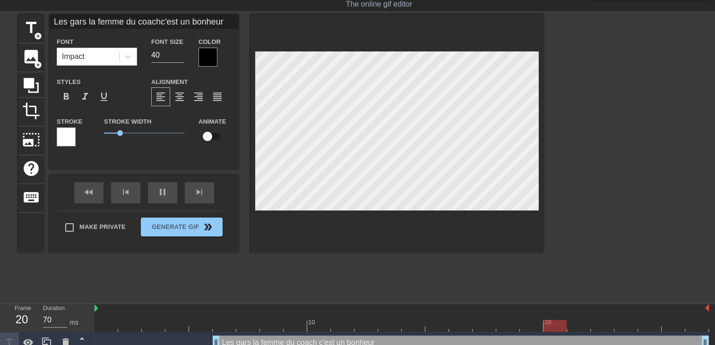
type textarea "Les gars la femme du coach c'est un bonheur e"
type input "70"
type input "Les gars la femme du coachc'est un bonheur et"
type textarea "Les gars la femme du coach c'est un bonheur et"
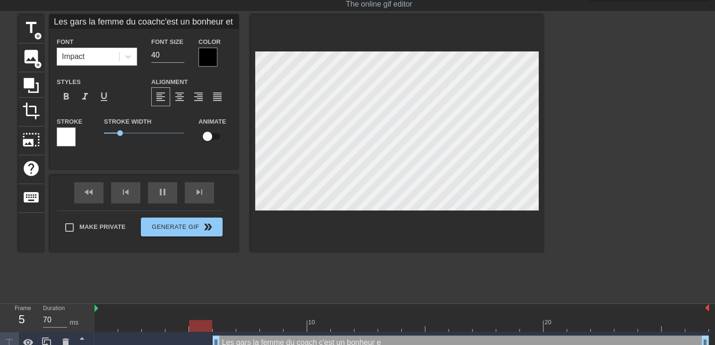
type input "60"
type input "Les gars la femme du coachc'est un bonheur e"
type textarea "Les gars la femme du coach c'est un bonheur e"
type input "60"
type input "Les gars la femme du coachc'est un bonheur el"
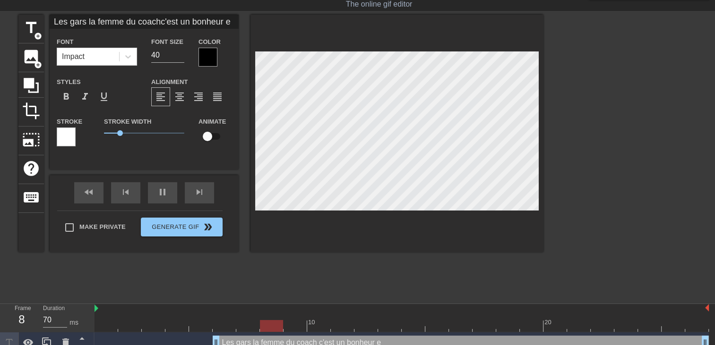
type textarea "Les gars la femme du coach c'est un bonheur el"
type input "70"
type input "Les gars la femme du coachc'est un bonheur ell"
type textarea "Les gars la femme du coach c'est un bonheur ell"
type input "70"
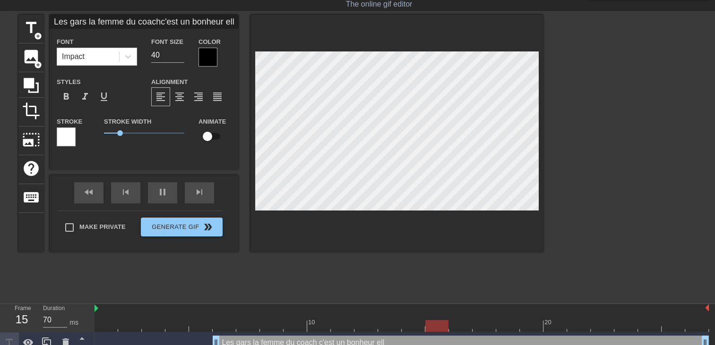
type input "Les gars la femme du coachc'est un bonheur elle"
type textarea "Les gars la femme du coach c'est un bonheur elle"
type input "60"
type input "Les gars la femme du coachc'est un bonheur elle"
type textarea "Les gars la femme du coach c'est un bonheur elle"
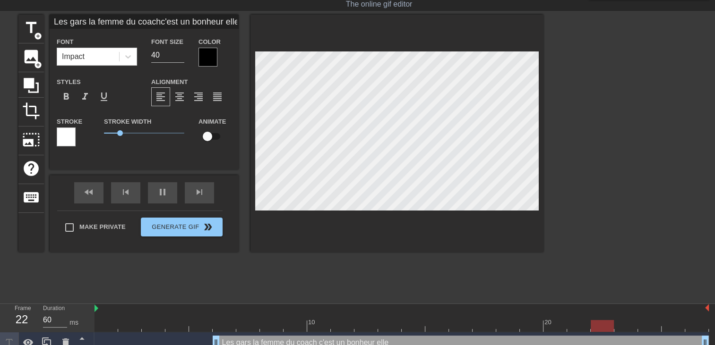
type input "70"
type input "Les gars la femme du coachc'est un bonheur elle"
type textarea "Les gars la femme du coach c'est un bonheur elle"
type input "60"
type input "Les gars la femme du coachc'est un bonheur elle"
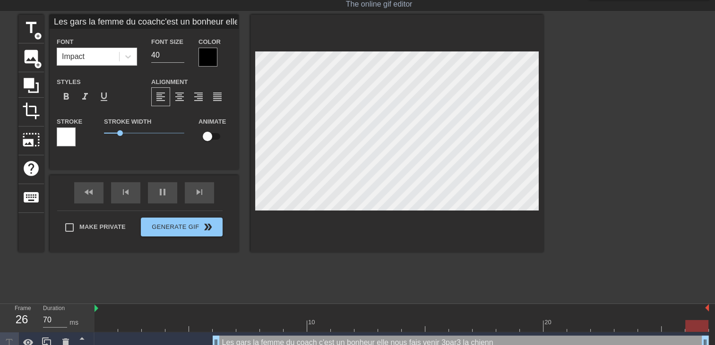
scroll to position [2, 6]
click at [352, 244] on div at bounding box center [396, 134] width 293 height 238
click at [214, 54] on div at bounding box center [207, 57] width 19 height 19
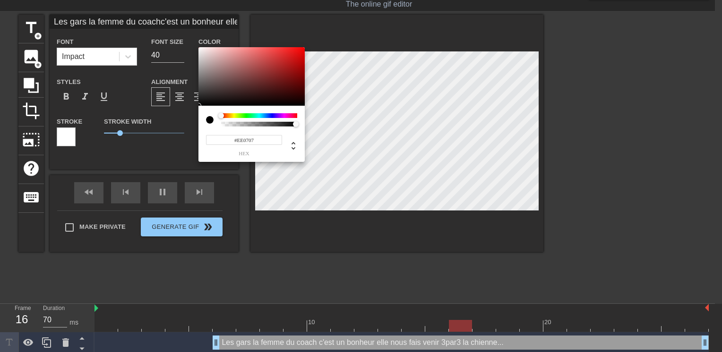
click at [301, 51] on div at bounding box center [251, 76] width 106 height 59
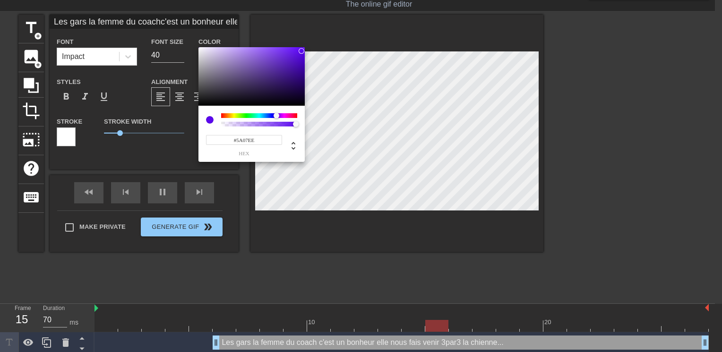
click at [276, 115] on div at bounding box center [259, 115] width 76 height 5
click at [296, 62] on div at bounding box center [251, 76] width 106 height 59
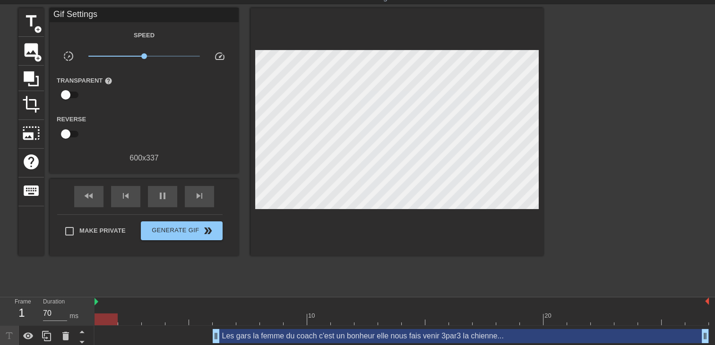
scroll to position [33, 0]
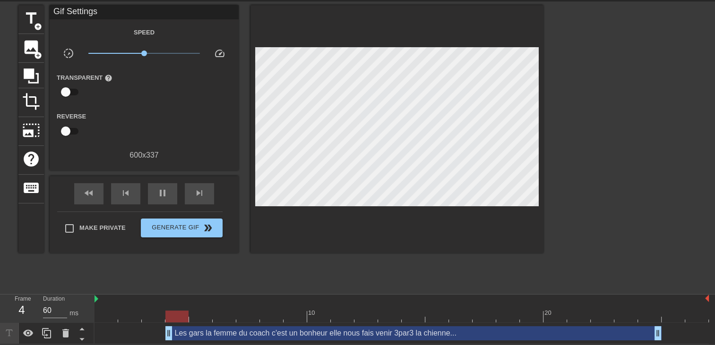
drag, startPoint x: 221, startPoint y: 335, endPoint x: 69, endPoint y: 302, distance: 154.9
click at [53, 310] on div "Frame 4 Duration 60 ms 10 20 Les gars la femme du coach c'est un bonheur elle n…" at bounding box center [357, 320] width 715 height 50
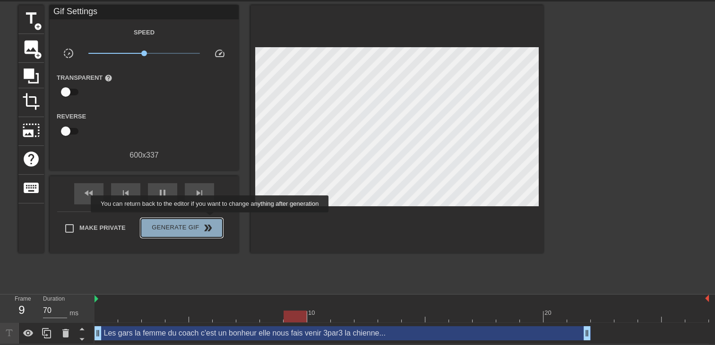
click at [211, 219] on button "Generate Gif double_arrow" at bounding box center [182, 228] width 82 height 19
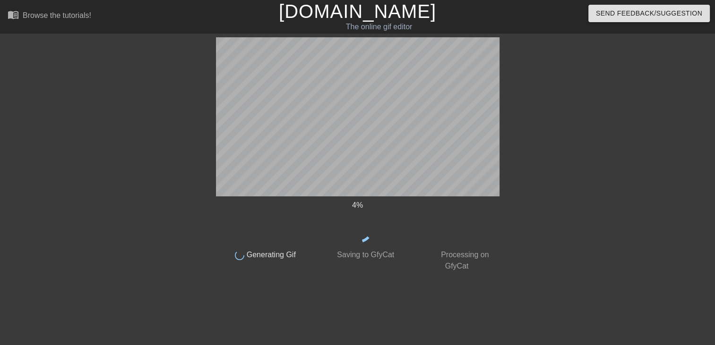
scroll to position [0, 0]
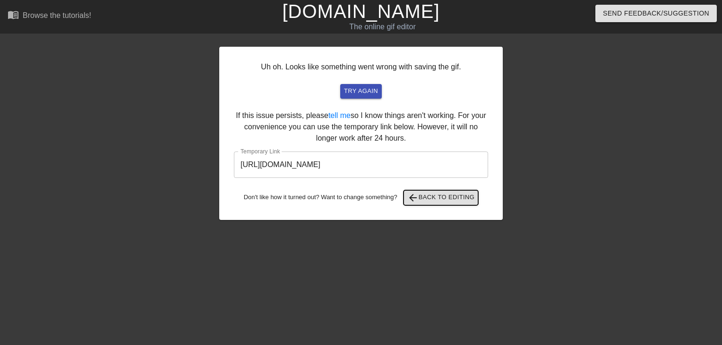
click at [435, 194] on span "arrow_back Back to Editing" at bounding box center [441, 197] width 68 height 11
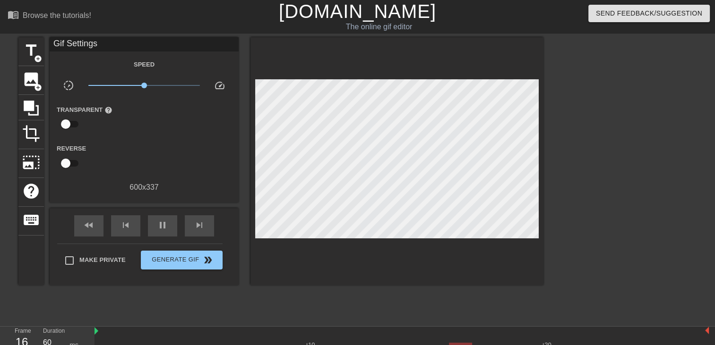
scroll to position [33, 0]
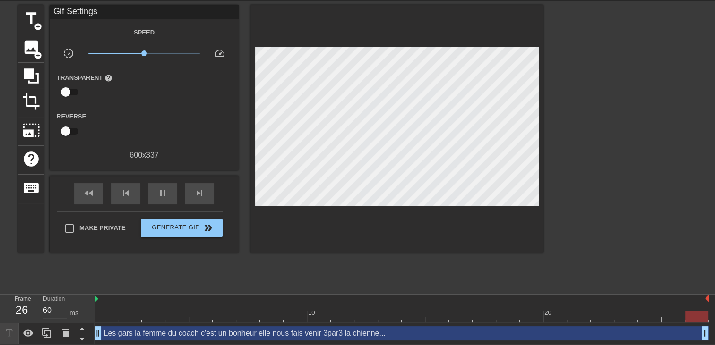
drag, startPoint x: 588, startPoint y: 332, endPoint x: 721, endPoint y: 288, distance: 140.9
click at [714, 288] on html "menu_book Browse the tutorials! Gifntext.com The online gif editor Send Feedbac…" at bounding box center [357, 156] width 715 height 377
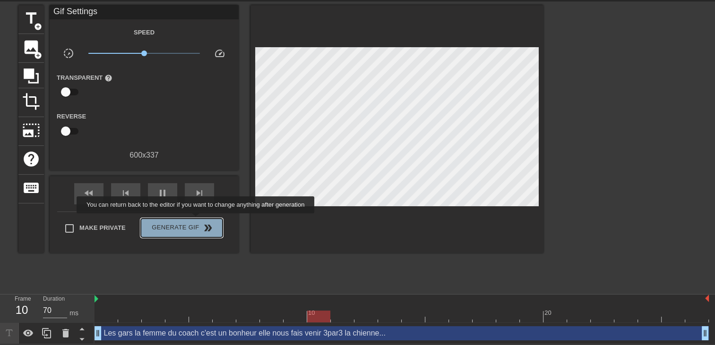
click at [197, 223] on span "Generate Gif double_arrow" at bounding box center [182, 228] width 74 height 11
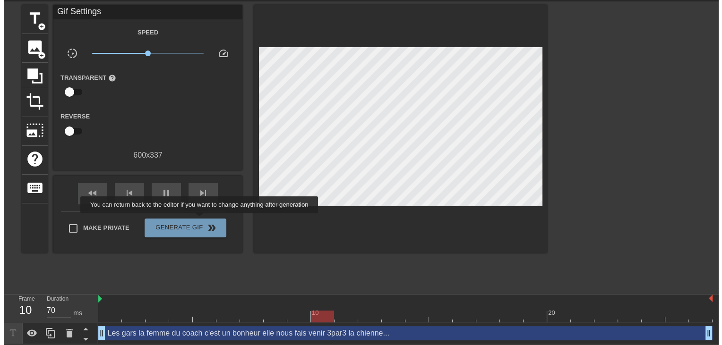
scroll to position [0, 0]
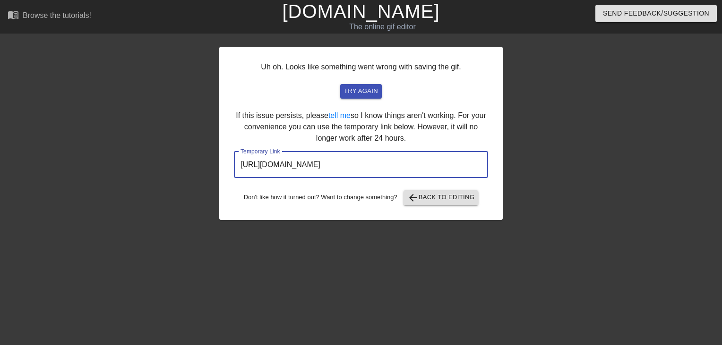
drag, startPoint x: 461, startPoint y: 161, endPoint x: 26, endPoint y: 173, distance: 434.8
click at [39, 173] on div "Uh oh. Looks like something went wrong with saving the gif. try again If this i…" at bounding box center [361, 178] width 722 height 283
click at [384, 9] on link "[DOMAIN_NAME]" at bounding box center [360, 11] width 157 height 21
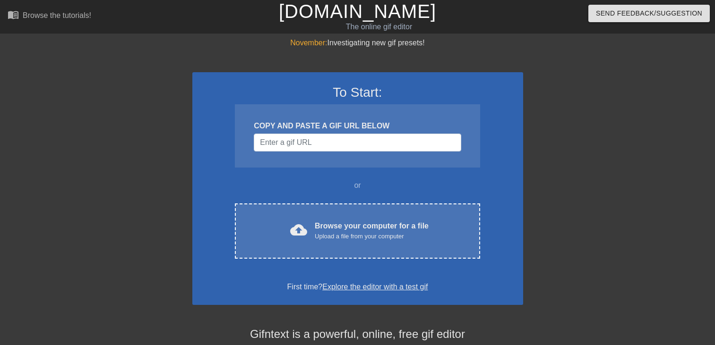
click at [405, 215] on div "cloud_upload Browse your computer for a file Upload a file from your computer C…" at bounding box center [357, 231] width 245 height 55
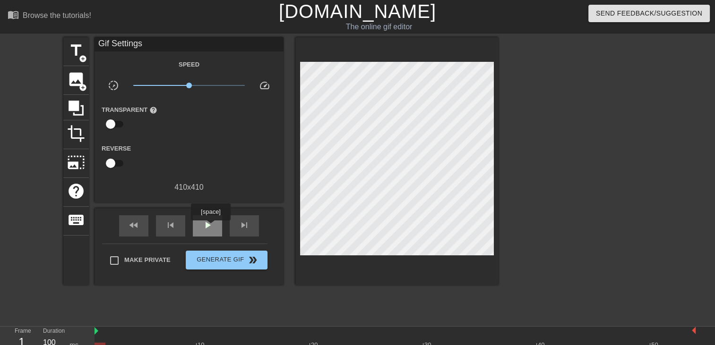
click at [210, 227] on span "play_arrow" at bounding box center [207, 225] width 11 height 11
click at [79, 51] on span "title" at bounding box center [76, 51] width 18 height 18
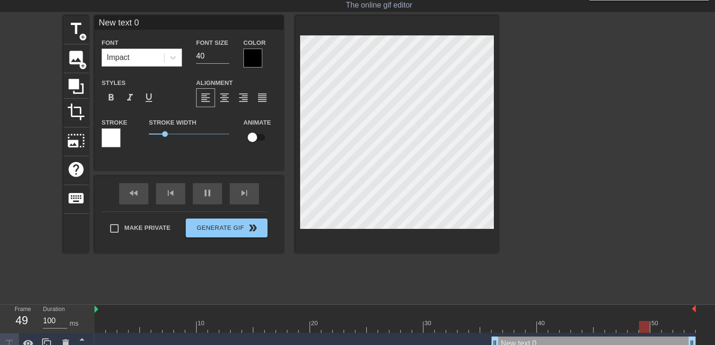
scroll to position [33, 0]
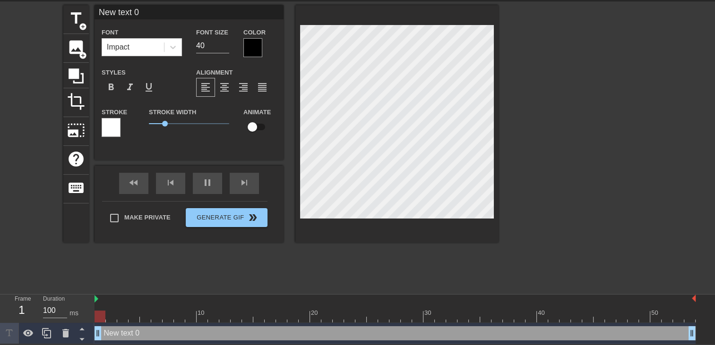
drag, startPoint x: 497, startPoint y: 334, endPoint x: 0, endPoint y: 333, distance: 497.0
click at [0, 333] on html "menu_book Browse the tutorials! [DOMAIN_NAME] The online gif editor Send Feedba…" at bounding box center [357, 156] width 715 height 377
type input "New text"
type textarea "New text"
type input "New text"
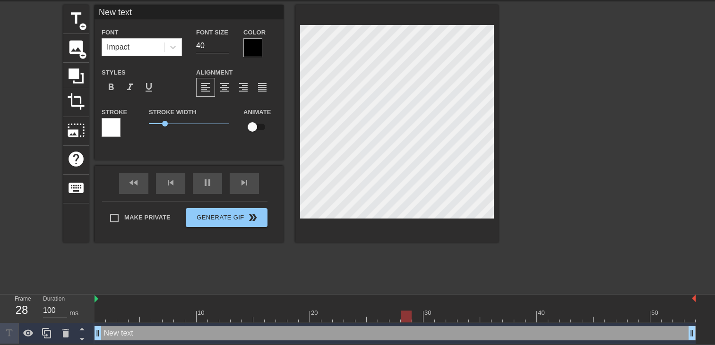
type textarea "New text"
type input "New tex"
type textarea "New tex"
type input "New te"
type textarea "New te"
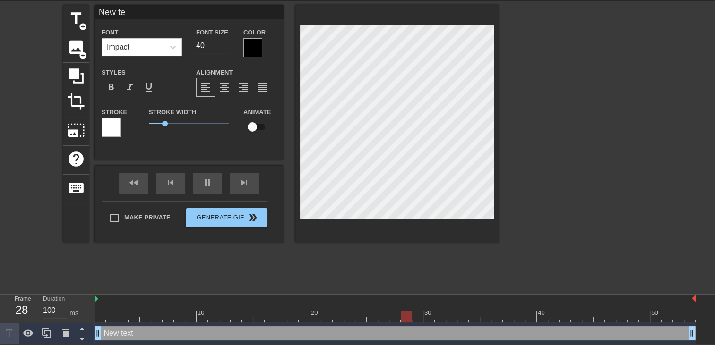
type input "New t"
type textarea "New t"
type input "New"
type textarea "New"
type input "New"
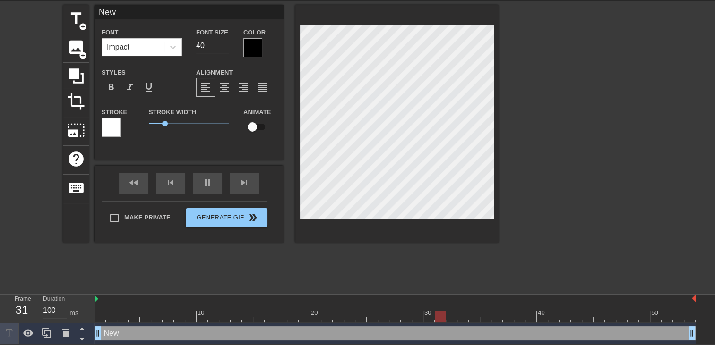
type textarea "New"
type input "Ne"
type textarea "Ne"
type input "N"
type textarea "N"
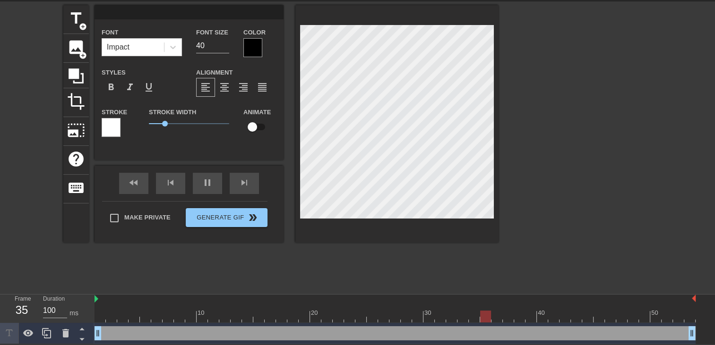
type input "m"
type textarea "m"
type input "mA"
type textarea "mA"
type input "m"
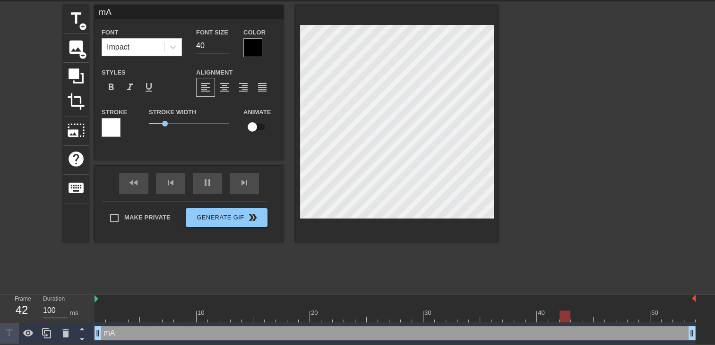
type textarea "m"
type input "m"
type textarea "m"
type input "M"
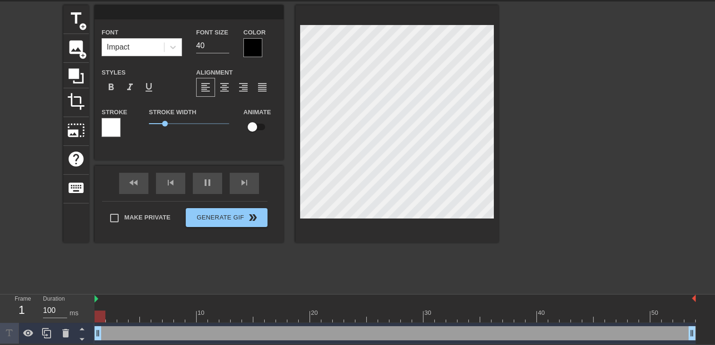
type textarea "M"
type input "Ma"
type textarea "Ma"
type input "Ma"
type textarea "Ma"
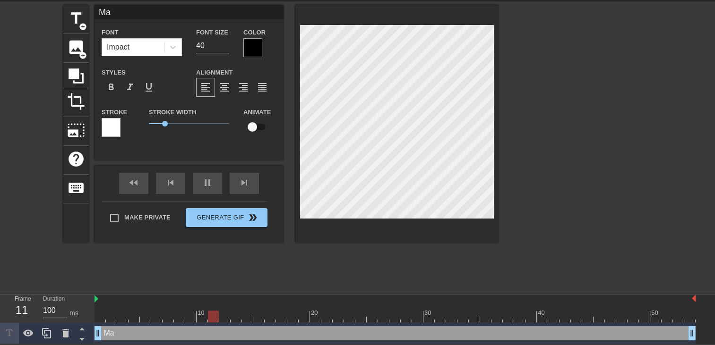
type input "Ma f"
type textarea "Ma f"
type input "Ma fe"
type textarea "Ma fe"
type input "Ma fem"
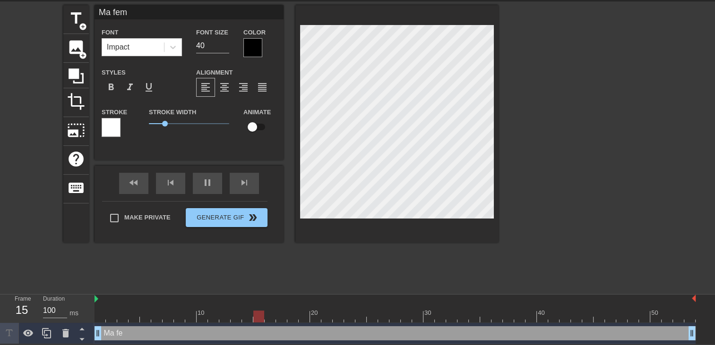
type textarea "Ma fem"
type input "Ma femm"
type textarea "Ma femm"
type input "Ma femme"
type textarea "Ma femme"
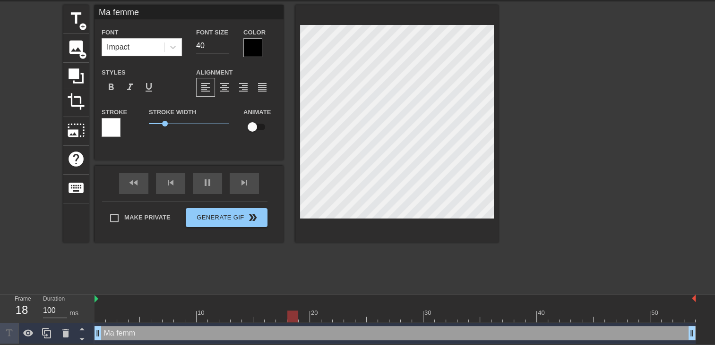
type input "Ma femme"
type textarea "Ma femme"
type input "Ma femme v"
type textarea "Ma femme v"
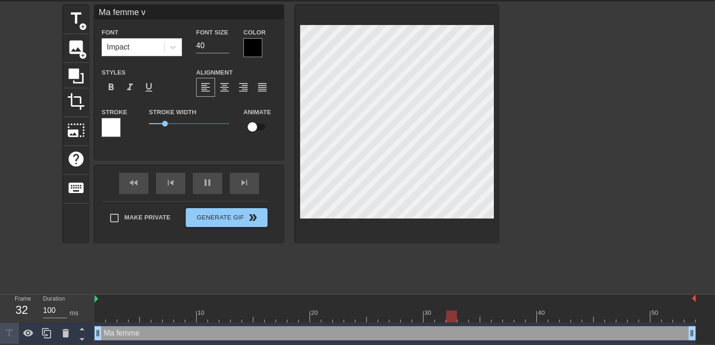
type input "Ma femme vo"
type textarea "Ma femme vo"
type input "Ma femme vou"
type textarea "Ma femme vou"
type input "Ma femme voul"
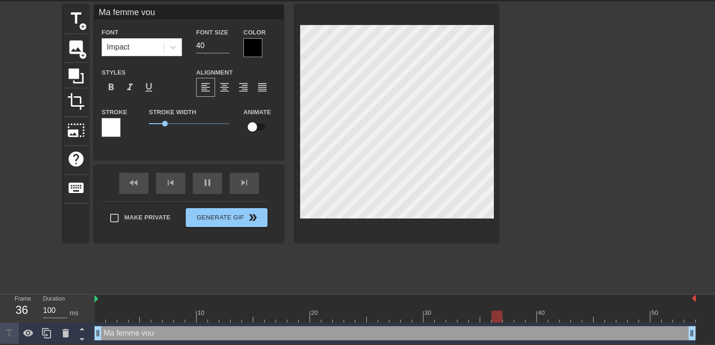
type textarea "Ma femme voul"
type input "Ma femme voula"
type textarea "Ma femme voula"
type input "Ma femme voulai"
type textarea "Ma femme voulai"
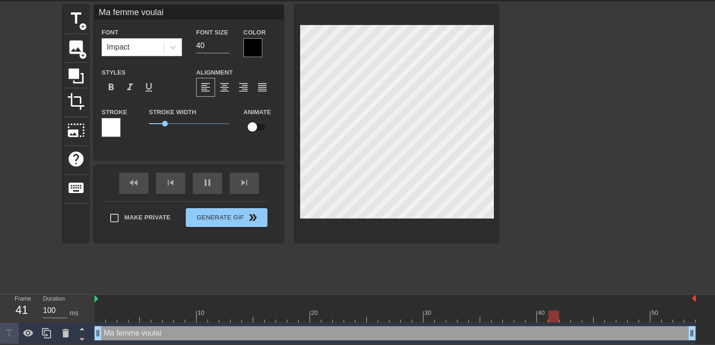
type input "Ma femme voulais"
type textarea "Ma femme voulais"
type input "Ma femme voulais"
type textarea "Ma femme voulais"
type input "Ma femme voulais"
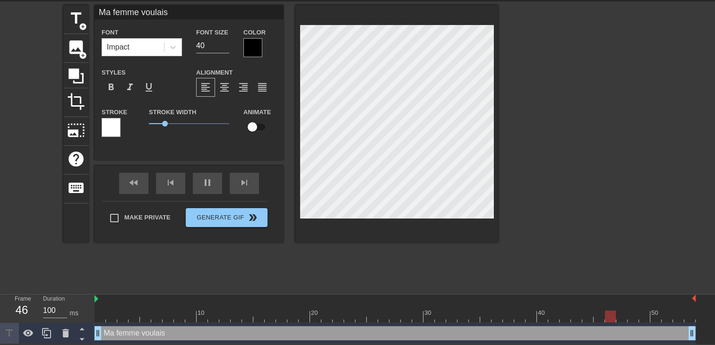
type textarea "Ma femme voulais"
type input "Ma femme voulais f"
type textarea "Ma femme voulais f"
type input "Ma femme voulais fa"
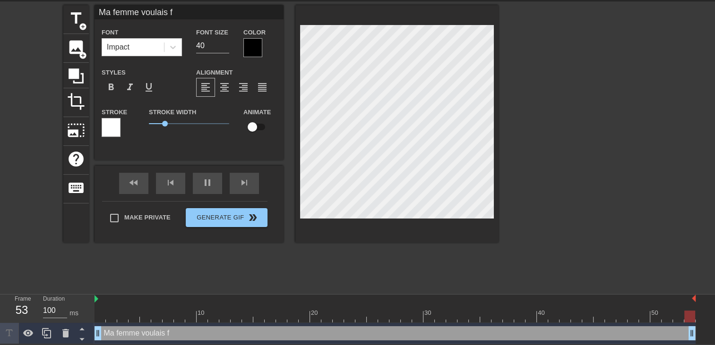
type textarea "Ma femme voulais fa"
type input "Ma femme voulais fai"
type textarea "Ma femme voulais fai"
type input "Ma femme voulais fair"
type textarea "Ma femme voulais fair"
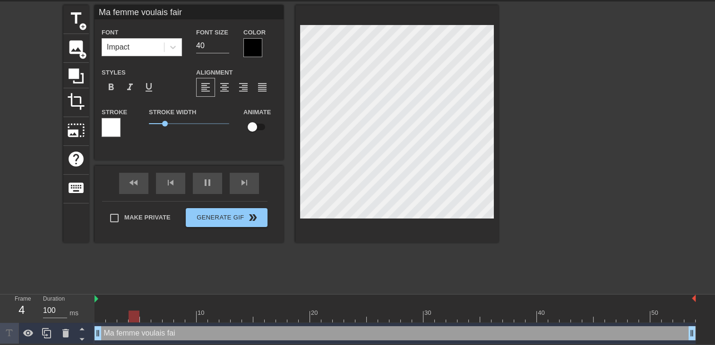
type input "Ma femme voulais faire"
type textarea "Ma femme voulais faire"
type input "Ma femme voulais faire"
type textarea "Ma femme voulais faire"
type input "Ma femme voulais faire d"
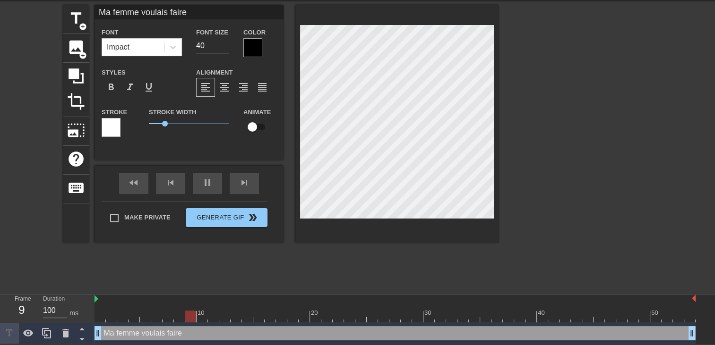
type textarea "Ma femme voulais faire d"
type input "Ma femme voulais faire de"
type textarea "Ma femme voulais faire de"
type input "Ma femme voulais faire de"
type textarea "Ma femme voulais faire de"
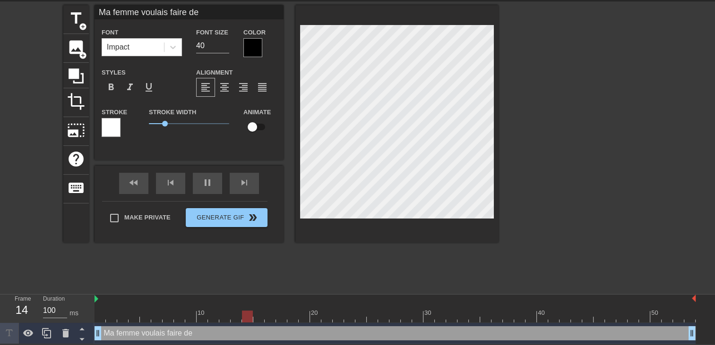
type input "Ma femme voulais faire de l"
type textarea "Ma femme voulais faire de l"
type input "Ma femme voulais faire de la"
type textarea "Ma femme voulais faire de la"
type input "Ma femme voulais faire de la"
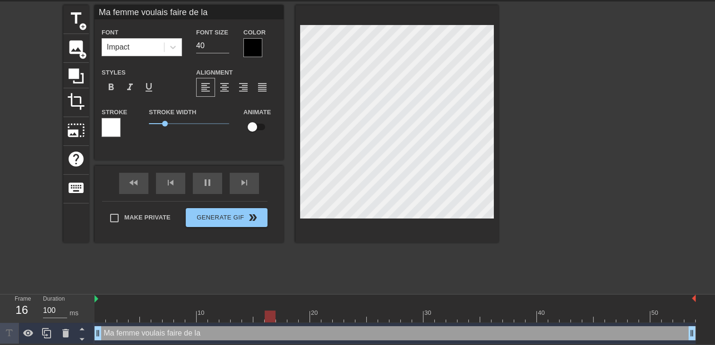
type textarea "Ma femme voulais faire de la"
type input "Ma femme voulais faire de la s"
type textarea "Ma femme voulais faire de la s"
type input "Ma femme voulais faire de la sa"
type textarea "Ma femme voulais faire de la sa"
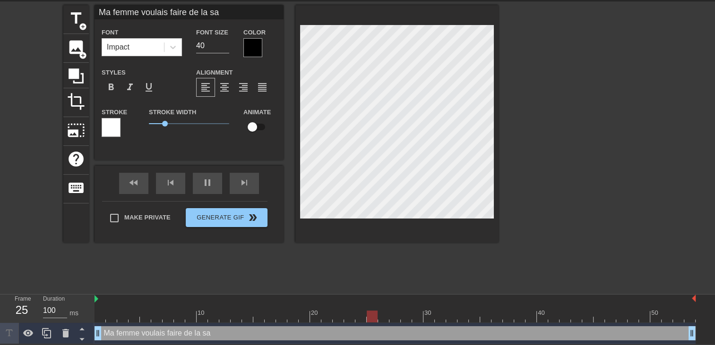
type input "Ma femme voulais faire de la sal"
type textarea "Ma femme voulais faire de la sal"
type input "Ma femme voulais faire de la sals"
type textarea "Ma femme voulais faire de la sals"
type input "Ma femme voulais faire de la salsa"
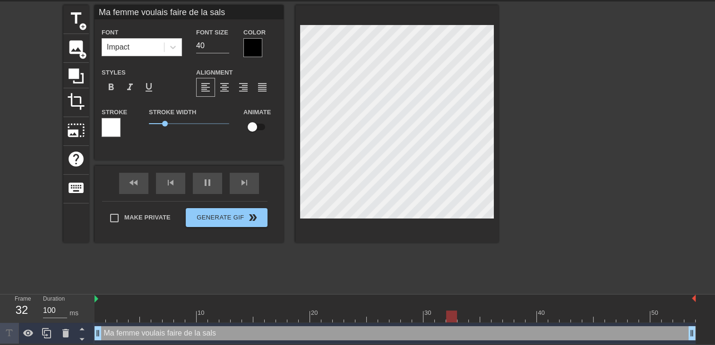
type textarea "Ma femme voulais faire de la salsa"
type input "Ma femme voulais faire de la salsa"
type textarea "Ma femme voulais faire de la salsa"
type input "Ma femme voulais faire de la salsac"
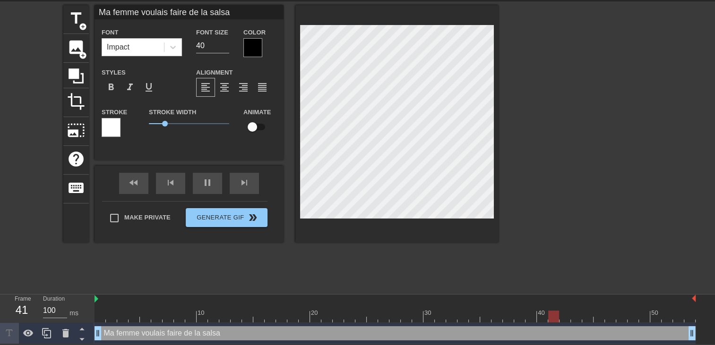
type textarea "Ma femme voulais faire de la salsa c"
type input "Ma femme voulais faire de la salsaca"
type textarea "Ma femme voulais faire de la salsa ca"
type input "Ma femme voulais faire de la salsaca"
type textarea "Ma femme voulais faire de la salsa ca"
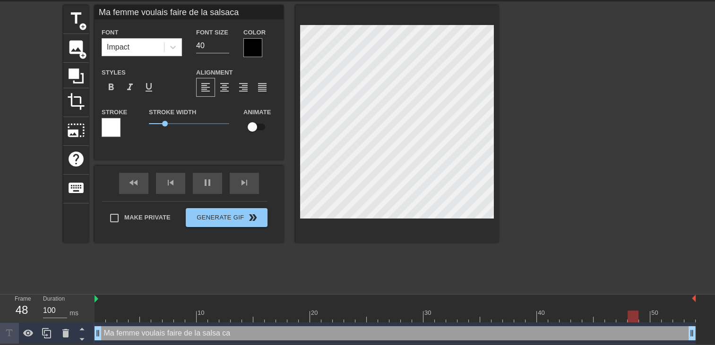
type input "Ma femme voulais faire de la salsaca t"
type textarea "Ma femme voulais faire de la salsa ca t"
type input "Ma femme voulais faire de la salsaca to"
type textarea "Ma femme voulais faire de la salsa ca to"
type input "Ma femme voulais faire de la salsaca tom"
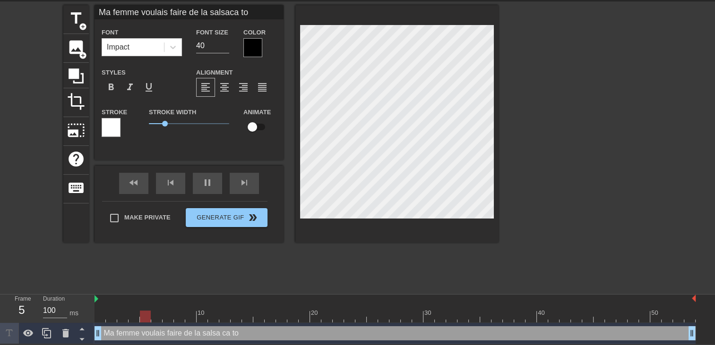
type textarea "Ma femme voulais faire de la salsa ca tom"
type input "Ma femme voulais faire de la salsaca tomb"
type textarea "Ma femme voulais faire de la salsa ca tomb"
type input "Ma femme voulais faire de la salsaca tombé"
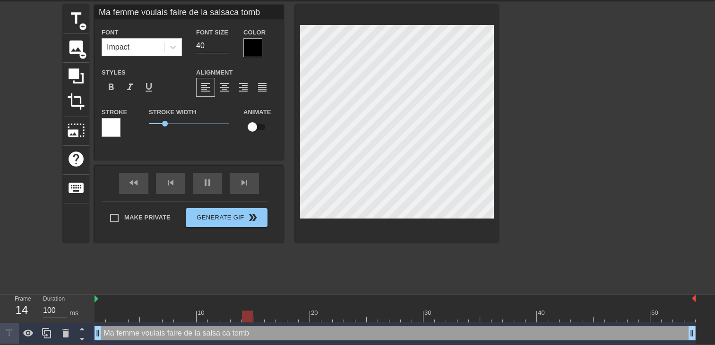
type textarea "Ma femme voulais faire de la salsa ca tombé"
type input "Ma femme voulais faire de la salsaca tombé"
type textarea "Ma femme voulais faire de la salsa ca tombé"
type input "Ma femme voulais faire de la salsaca tombé b"
type textarea "Ma femme voulais faire de la salsa ca tombé b"
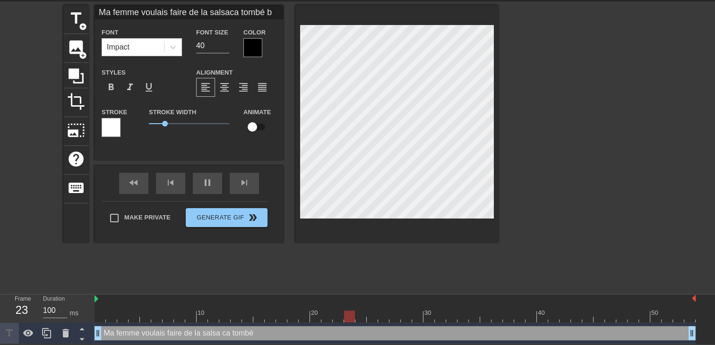
type input "Ma femme voulais faire de la salsaca tombé bi"
type textarea "Ma femme voulais faire de la salsa ca tombé bi"
type input "Ma femme voulais faire de la salsaca tombé bie"
type textarea "Ma femme voulais faire de la salsa ca tombé bie"
type input "Ma femme voulais faire de la salsaca tombé bien"
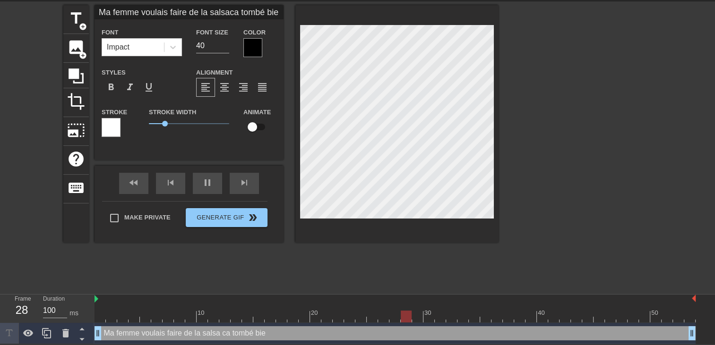
type textarea "Ma femme voulais faire de la salsa ca tombé bien"
type input "Ma femme voulais faire de la salsaca tombé bien"
type textarea "Ma femme voulais faire de la salsa ca tombé bien"
type input "Ma femme voulais faire de la salsaca tombé bien e"
type textarea "Ma femme voulais faire de la salsa ca tombé bien e"
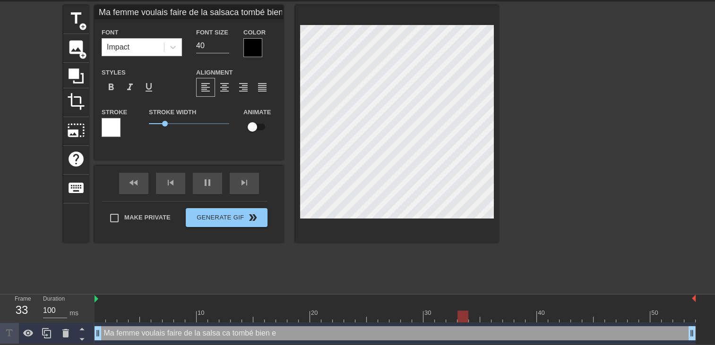
type input "Ma femme voulais faire de la salsaca tombé bien el"
type textarea "Ma femme voulais faire de la salsa ca tombé bien el"
type input "Ma femme voulais faire de la salsaca tombé bien ell"
type textarea "Ma femme voulais faire de la salsa ca tombé bien ell"
type input "Ma femme voulais faire de la salsaca tombé bien elle"
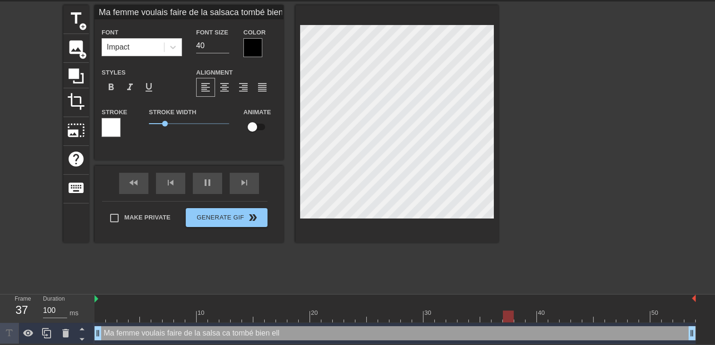
type textarea "Ma femme voulais faire de la salsa ca tombé bien elle"
type input "Ma femme voulais faire de la salsaca tombé bien elle"
type textarea "Ma femme voulais faire de la salsa ca tombé bien elle"
type input "Ma femme voulais faire de la salsaca tombé bien ellea"
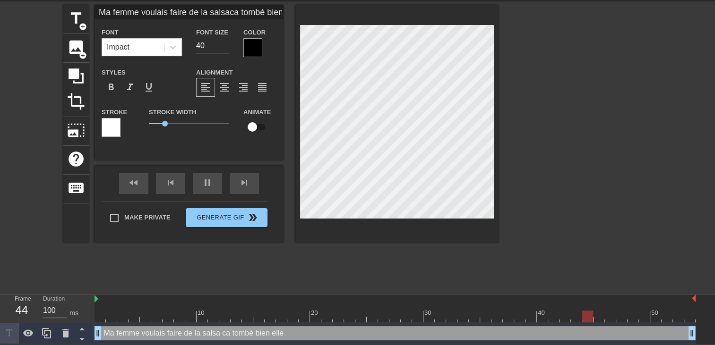
type textarea "Ma femme voulais faire de la salsa ca tombé bien elle a"
type input "Ma femme voulais faire de la salsaca tombé bien ellea"
type textarea "Ma femme voulais faire de la salsa ca tombé bien elle a"
type input "Ma femme voulais faire de la salsaca tombé bien ellea u"
type textarea "Ma femme voulais faire de la salsa ca tombé bien elle a u"
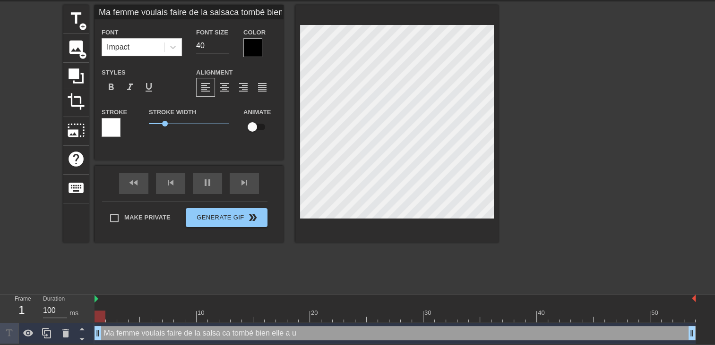
type input "Ma femme voulais faire de la salsaca tombé bien ellea un"
type textarea "Ma femme voulais faire de la salsa ca tombé bien elle a un"
type input "Ma femme voulais faire de la salsaca tombé bien ellea un"
type textarea "Ma femme voulais faire de la salsa ca tombé bien elle a un"
type input "Ma femme voulais faire de la salsaca tombé bien ellea un a"
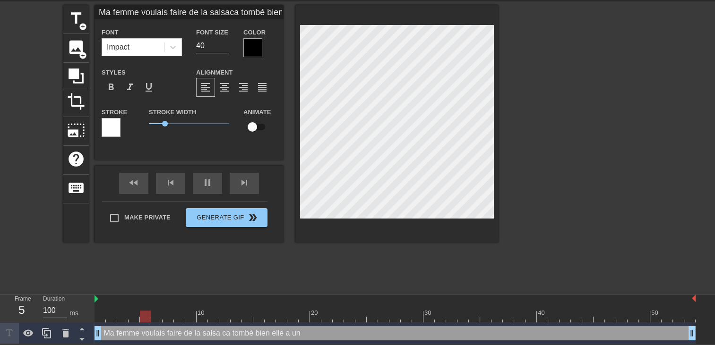
type textarea "Ma femme voulais faire de la salsa ca tombé bien elle a un a"
type input "Ma femme voulais faire de la salsaca tombé bien ellea un am"
type textarea "Ma femme voulais faire de la salsa ca tombé bien elle a un am"
type input "Ma femme voulais faire de la salsaca tombé bien ellea un ami"
type textarea "Ma femme voulais faire de la salsa ca tombé bien elle a un ami"
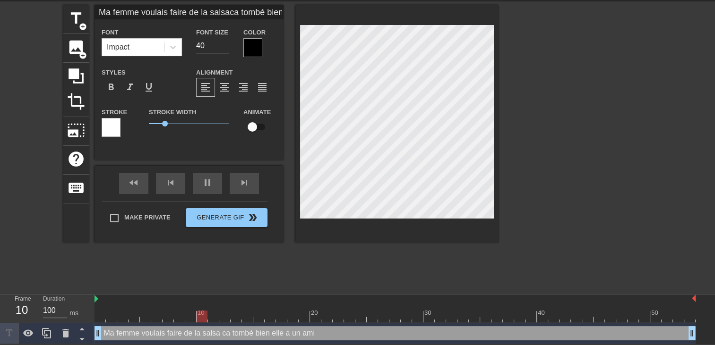
type input "Ma femme voulais faire de la salsaca tombé bien ellea un ami"
type textarea "Ma femme voulais faire de la salsa ca tombé bien elle a un ami"
type input "Ma femme voulais faire de la salsaca tombé bien ellea un ami q"
type textarea "Ma femme voulais faire de la salsa ca tombé bien elle a un ami q"
type input "Ma femme voulais faire de la salsaca tombé bien ellea un ami qu"
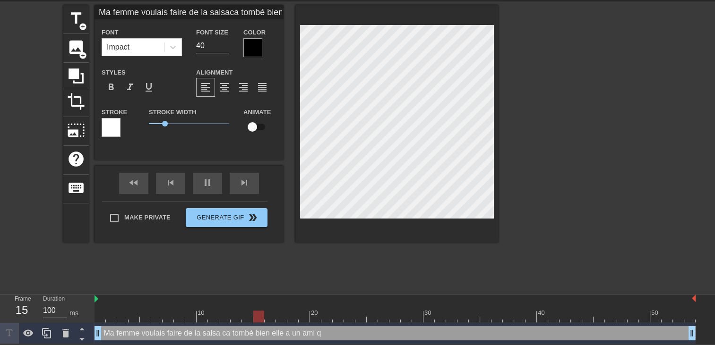
type textarea "Ma femme voulais faire de la salsa ca tombé bien elle a un ami qu"
type input "Ma femme voulais faire de la salsaca tombé bien ellea un ami qui"
type textarea "Ma femme voulais faire de la salsa ca tombé bien elle a un ami qui"
type input "Ma femme voulais faire de la salsaca tombé bien ellea un ami qui"
type textarea "Ma femme voulais faire de la salsa ca tombé bien elle a un ami qui"
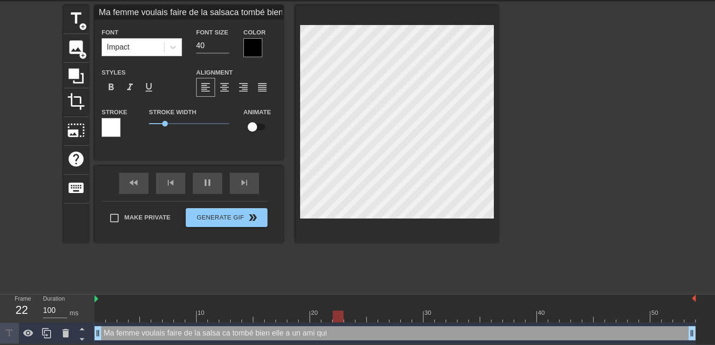
type input "Ma femme voulais faire de la salsaca tombé bien ellea un ami qui e"
type textarea "Ma femme voulais faire de la salsa ca tombé bien elle a un ami qui e"
type input "Ma femme voulais faire de la salsaca tombé bien ellea un ami qui es"
type textarea "Ma femme voulais faire de la salsa ca tombé bien elle a un ami qui es"
type input "Ma femme voulais faire de la salsaca tombé bien ellea un ami qui est"
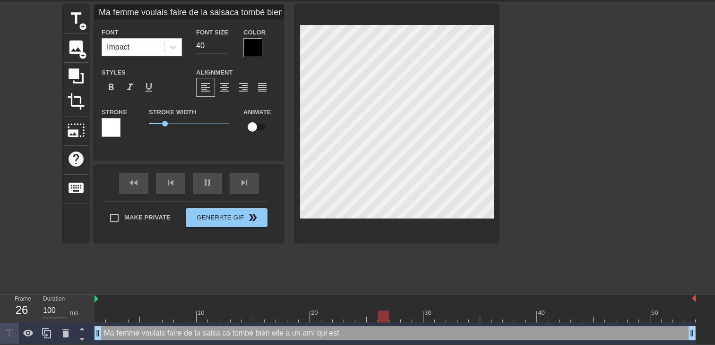
type textarea "Ma femme voulais faire de la salsa ca tombé bien elle a un ami qui est"
type input "Ma femme voulais faire de la salsaca tombé bien ellea un ami qui est"
type textarea "Ma femme voulais faire de la salsa ca tombé bien elle a un ami qui est"
type input "Ma femme voulais faire de la salsaca tombé bien ellea un ami qui est p"
type textarea "Ma femme voulais faire de la salsa ca tombé bien elle a un ami qui est p"
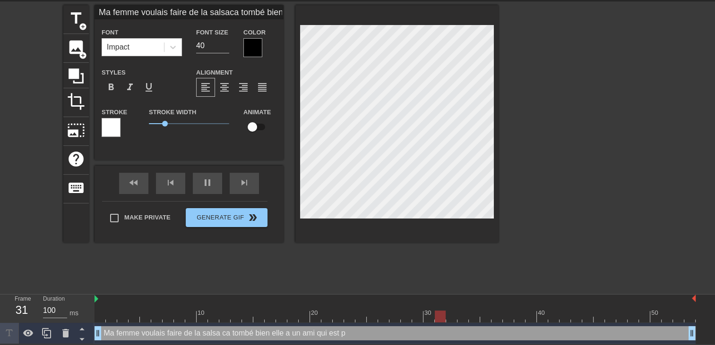
type input "Ma femme voulais faire de la salsaca tombé bien ellea un ami qui est pr"
type textarea "Ma femme voulais faire de la salsa ca tombé bien elle a un ami qui est pr"
type input "Ma femme voulais faire de la salsaca tombé bien ellea un ami qui est pro"
type textarea "Ma femme voulais faire de la salsa ca tombé bien elle a un ami qui est pro"
type input "Ma femme voulais faire de la salsaca tombé bien ellea un ami qui est prof"
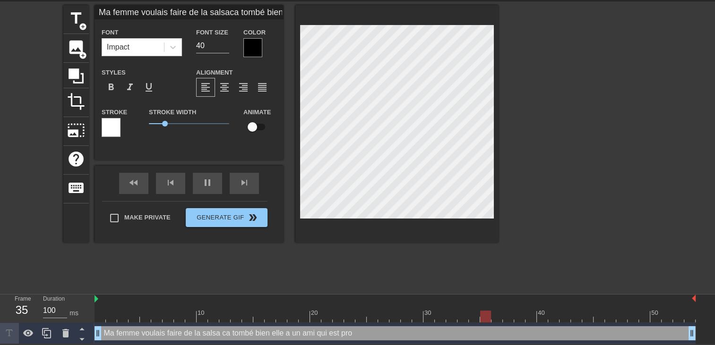
type textarea "Ma femme voulais faire de la salsa ca tombé bien elle a un ami qui est prof"
click at [254, 44] on div at bounding box center [252, 47] width 19 height 19
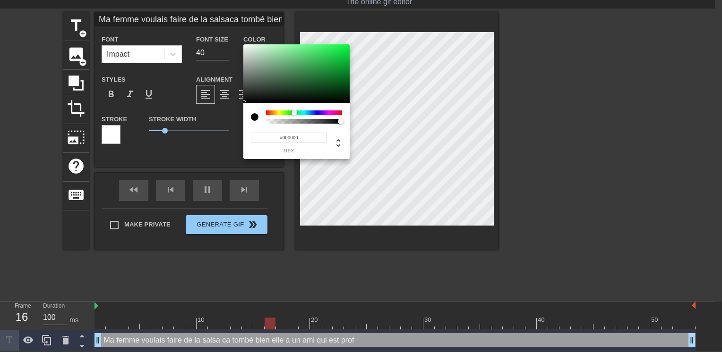
click at [294, 113] on div at bounding box center [304, 113] width 76 height 5
type input "Ma femme voulais faire de la salsaca tombé bien ellea un ami qui est prof"
type input "#07DB39"
click at [346, 53] on div at bounding box center [296, 73] width 106 height 59
type input "Ma femme voulais faire de la salsaca tombé bien ellea un ami qui est prof"
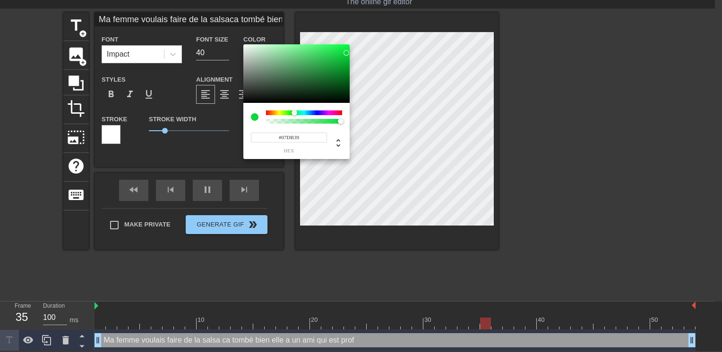
type input "#DB0766"
click at [336, 113] on div at bounding box center [304, 113] width 76 height 5
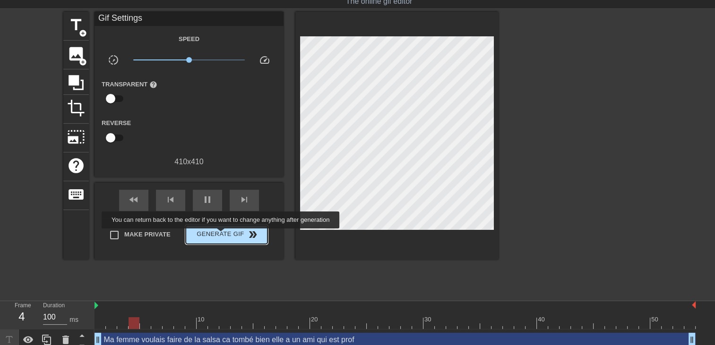
click at [222, 235] on span "Generate Gif double_arrow" at bounding box center [226, 234] width 74 height 11
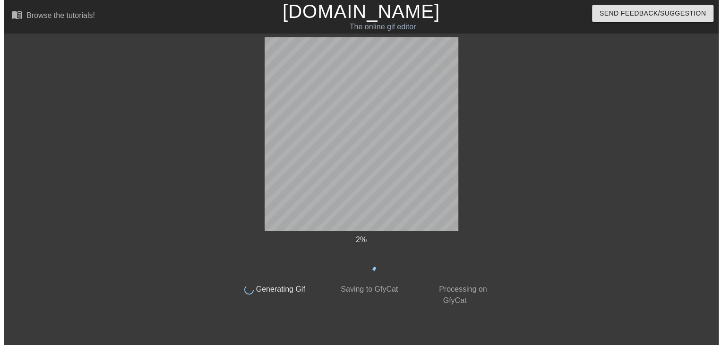
scroll to position [0, 0]
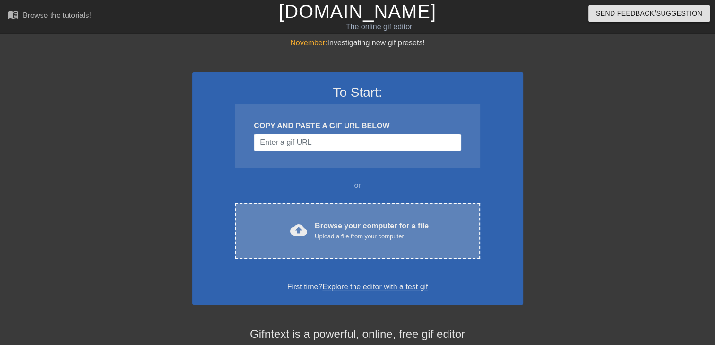
click at [363, 218] on div "cloud_upload Browse your computer for a file Upload a file from your computer C…" at bounding box center [357, 231] width 245 height 55
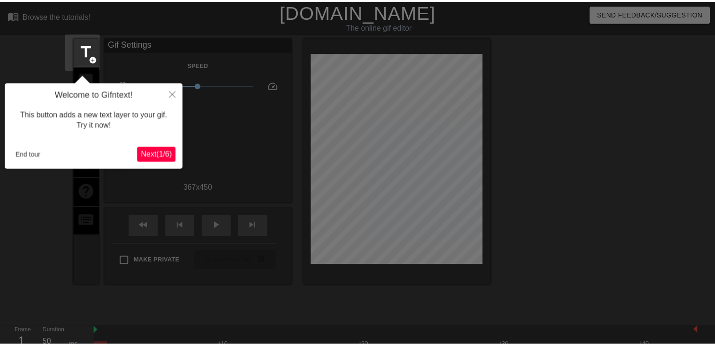
scroll to position [23, 0]
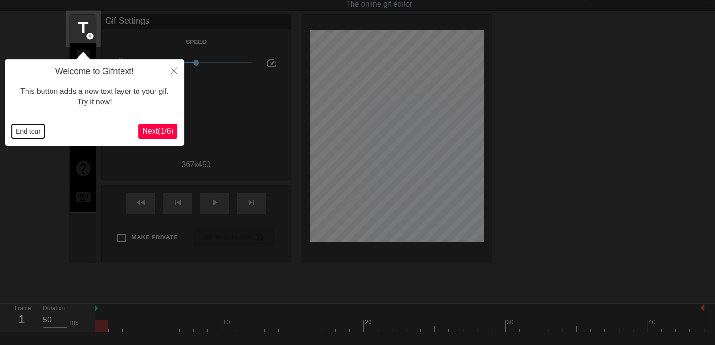
click at [15, 127] on button "End tour" at bounding box center [28, 131] width 33 height 14
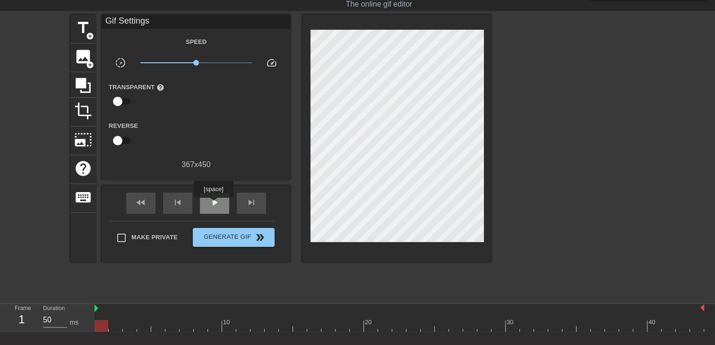
click at [213, 204] on span "play_arrow" at bounding box center [214, 202] width 11 height 11
click at [81, 20] on span "title" at bounding box center [83, 28] width 18 height 18
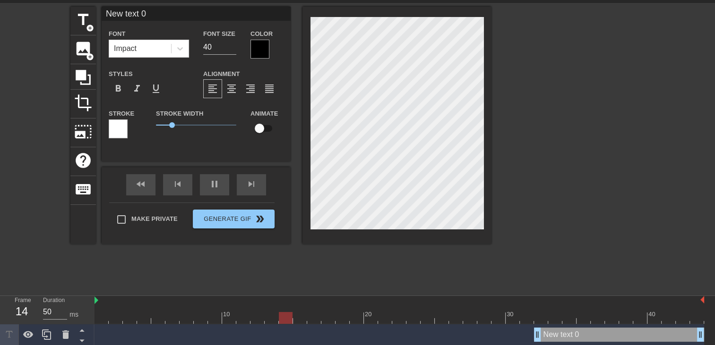
scroll to position [33, 0]
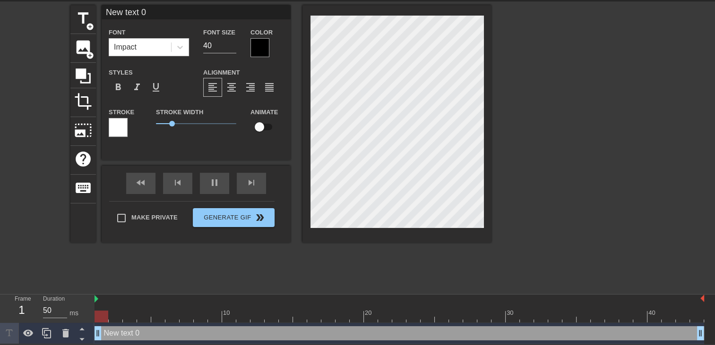
drag, startPoint x: 538, startPoint y: 332, endPoint x: 54, endPoint y: 279, distance: 486.7
click at [0, 296] on html "menu_book Browse the tutorials! Gifntext.com The online gif editor Send Feedbac…" at bounding box center [357, 156] width 715 height 377
type input "New text"
type textarea "New text"
type input "New text"
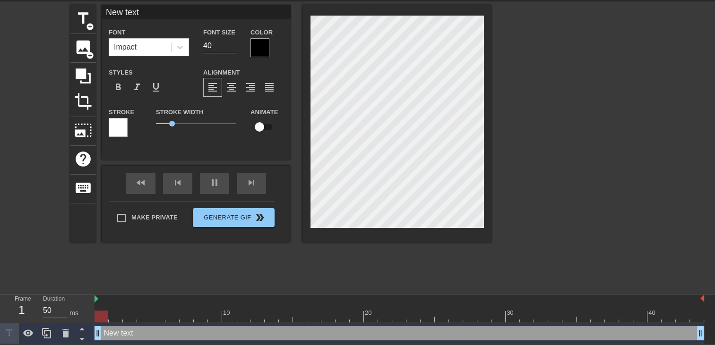
type textarea "New text"
type input "New tex"
type textarea "New tex"
type input "New te"
type textarea "New te"
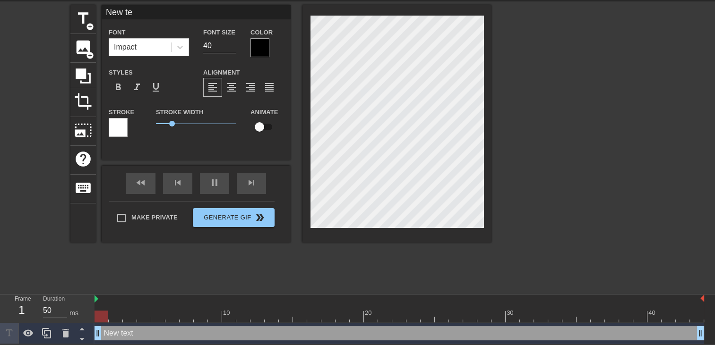
type input "New t"
type textarea "New t"
type input "New"
type textarea "New"
type input "New"
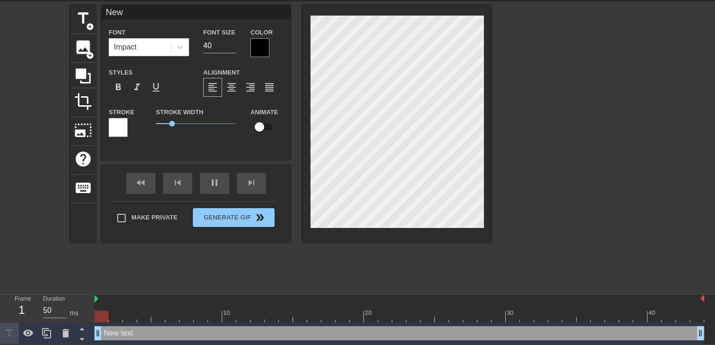
type textarea "New"
type input "Ne"
type textarea "Ne"
type input "N"
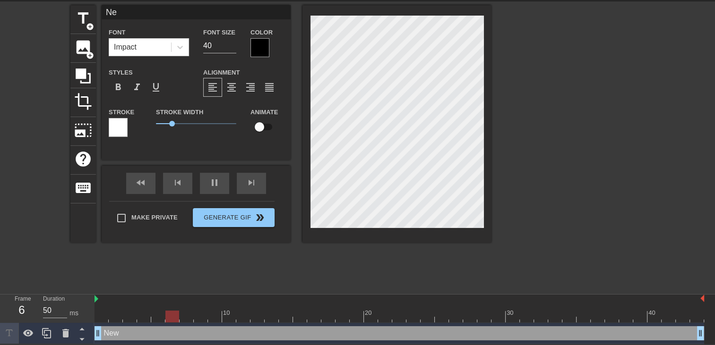
type textarea "N"
type input "B"
type textarea "B"
type input "Bb"
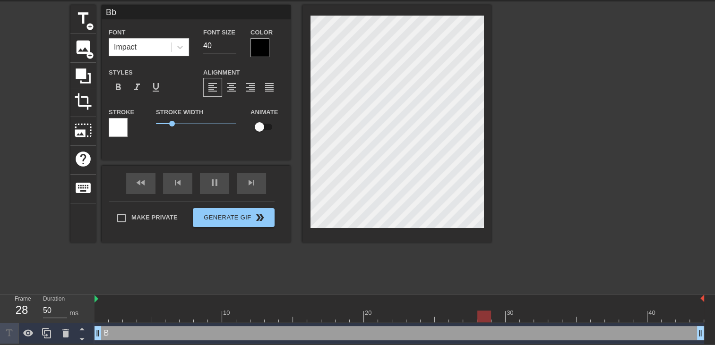
type textarea "Bb"
type input "Bb"
type textarea "Bb"
type input "Bb j"
type textarea "Bb j"
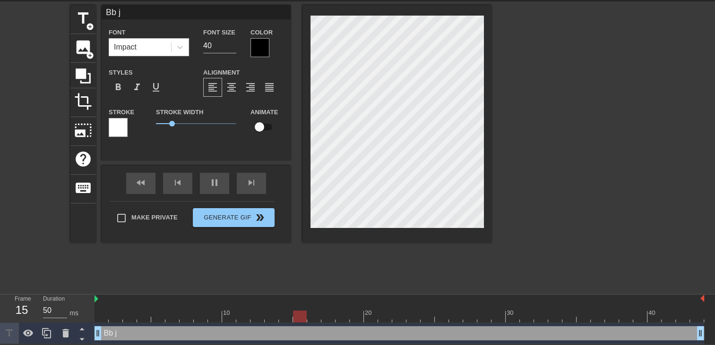
type input "Bb j'"
type textarea "Bb j'"
type input "Bb j'e"
type textarea "Bb j'e"
type input "Bb j'et"
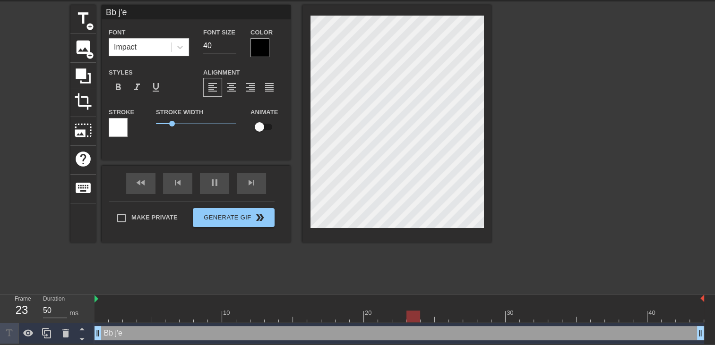
type textarea "Bb j'et"
type input "Bb j'eta"
type textarea "Bb j'eta"
type input "Bb j'etai"
type textarea "Bb j'etai"
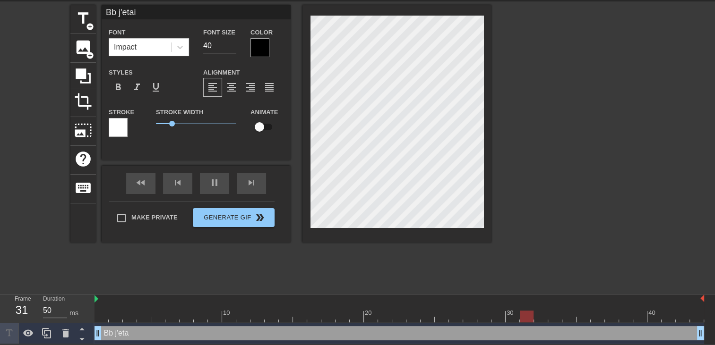
type input "Bb j'etait"
type textarea "Bb j'etait"
type input "Bb j'etait"
type textarea "Bb j'etait"
type input "Bb j'etait b"
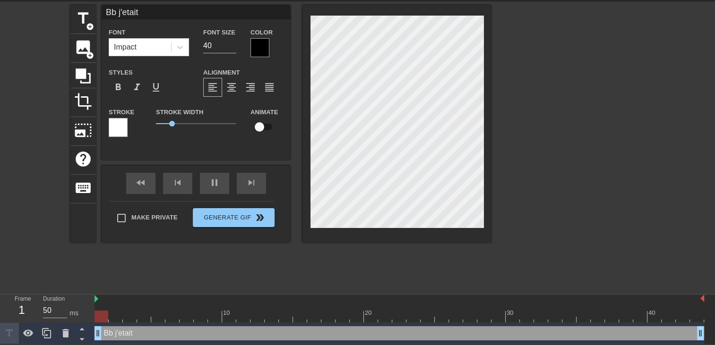
type textarea "Bb j'etait b"
type input "Bb j'etait bo"
type textarea "Bb j'etait bo"
type input "Bb j'etait bou"
type textarea "Bb j'etait bou"
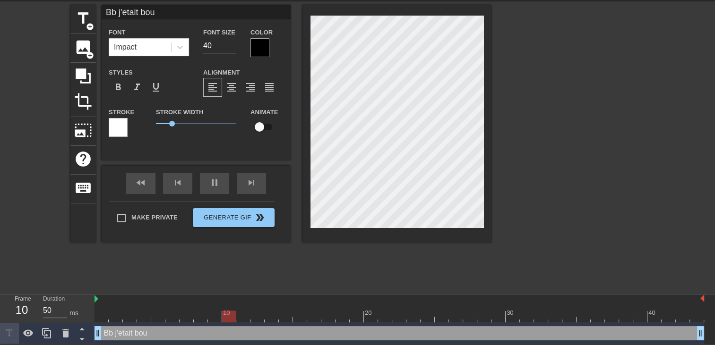
type input "Bb j'etait bour"
type textarea "Bb j'etait bour"
type input "Bb j'etait bourr"
type textarea "Bb j'etait bourr"
type input "Bb j'etait bourré"
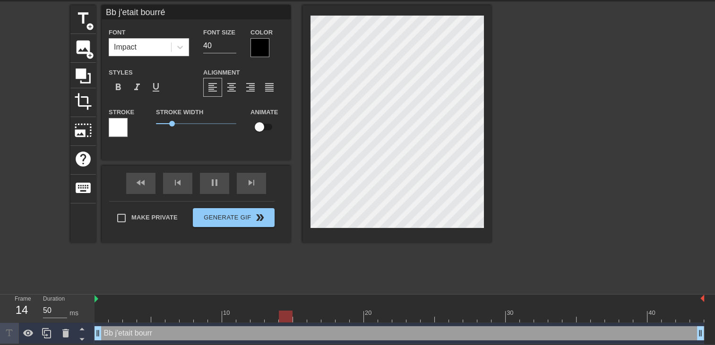
type textarea "Bb j'etait bourré"
type input "Bb j'etait bourré"
type textarea "Bb j'etait bourré"
type input "Bb j'etait bourré j"
type textarea "Bb j'etait bourré j"
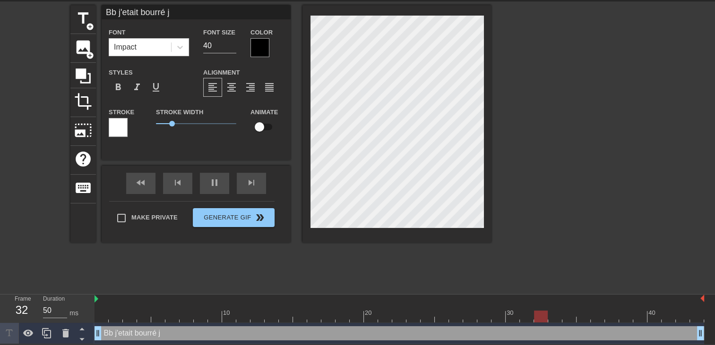
type input "Bb j'etait bourré je"
type textarea "Bb j'etait bourré je"
type input "Bb j'etait bourré je"
type textarea "Bb j'etait bourré je"
type input "Bb j'etait bourré je s"
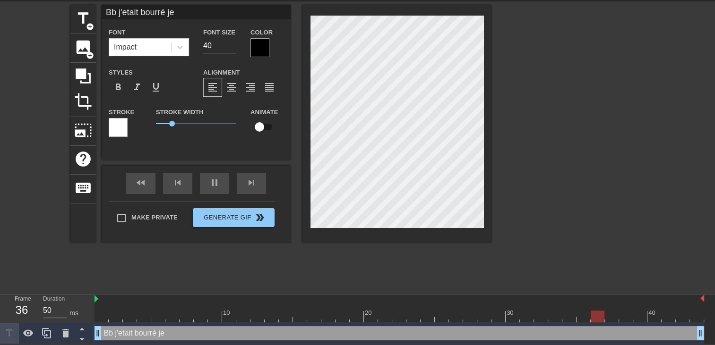
type textarea "Bb j'etait bourré je s"
type input "Bb j'etait bourré je su"
type textarea "Bb j'etait bourré je su"
type input "Bb j'etait bourré je sui"
type textarea "Bb j'etait bourré je sui"
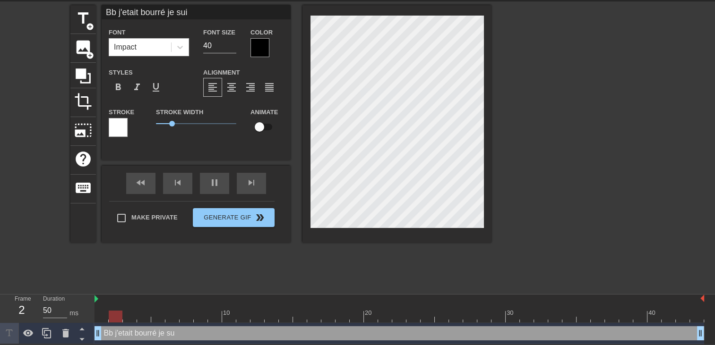
type input "Bb j'etait bourré je suis"
type textarea "Bb j'etait bourré je suis"
type input "Bb j'etait bourré je suis"
type textarea "Bb j'etait bourré je suis"
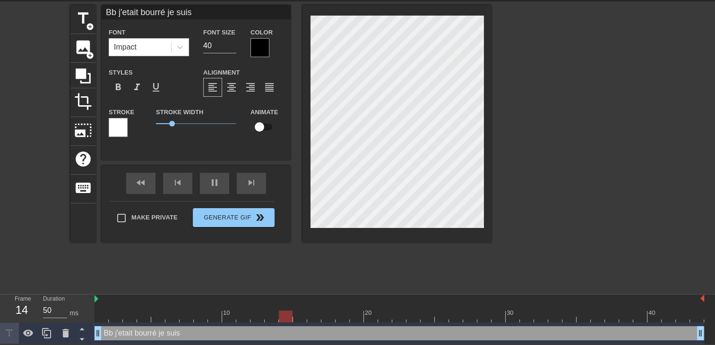
type input "Bb j'etait bourré je suis"
type textarea "Bb j'etait bourré je suis"
type input "Bb j'etait bourré je sui"
type textarea "Bb j'etait bourré je sui"
type input "Bb j'etait bourré je su"
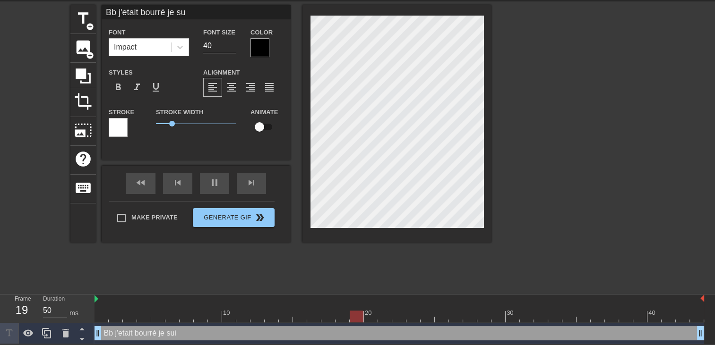
type textarea "Bb j'etait bourré je su"
type input "Bb j'etait bourré je s"
type textarea "Bb j'etait bourré je s"
type input "Bb j'etait bourré je"
type textarea "Bb j'etait bourré je"
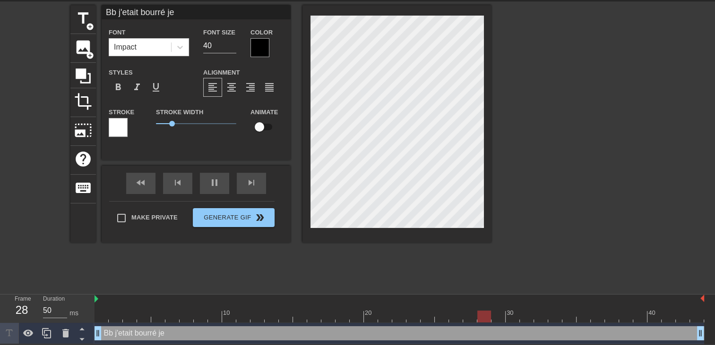
type input "Bb j'etait bourré je"
type textarea "Bb j'etait bourré je"
type input "Bb j'etait bourré j"
type textarea "Bb j'etait bourré j"
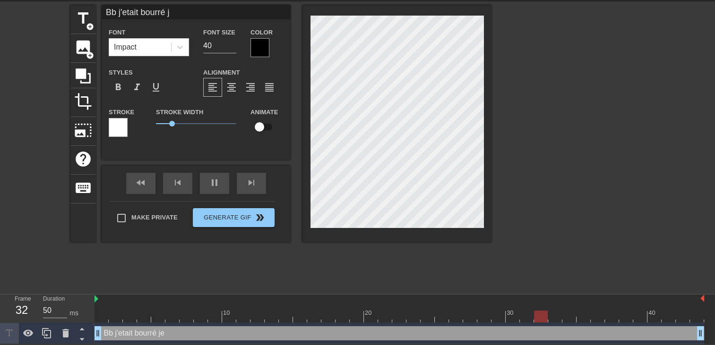
type input "Bb j'etait bourré"
type textarea "Bb j'etait bourré"
type input "Bb j'etait bourré"
type textarea "Bb j'etait bourré"
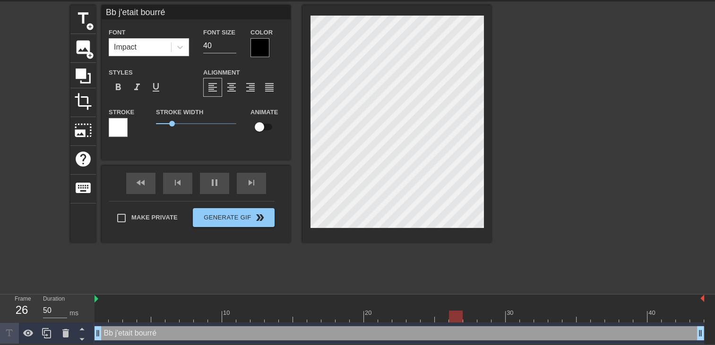
type input "Bb j'etait bourré A"
type textarea "Bb j'etait bourré A"
type input "Bb j'etait bourré Ar"
type textarea "Bb j'etait bourré Ar"
type input "Bb j'etait bourré Aru"
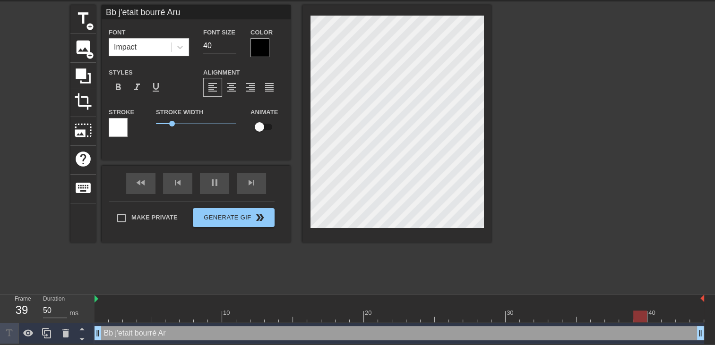
type textarea "Bb j'etait bourré Aru"
type input "Bb j'etait bourré Arun"
type textarea "Bb j'etait bourré Arun"
type input "Bb j'etait bourré Aruna"
type textarea "Bb j'etait bourré Aruna"
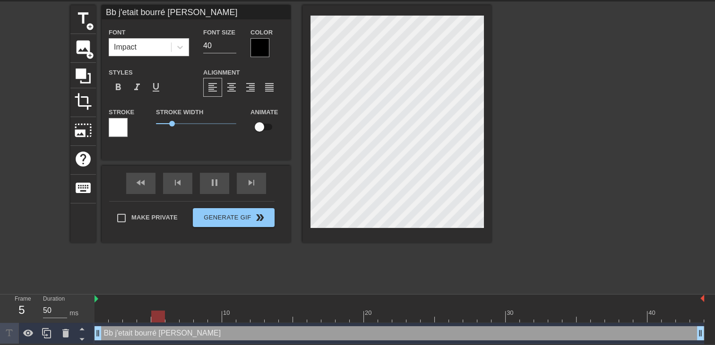
type input "Bb j'etait bourré Aruna"
type textarea "Bb j'etait bourré Aruna"
type input "Bb j'etait bourré Aruna m"
type textarea "Bb j'etait bourré Aruna m"
type input "Bb j'etait bourré Aruna ma"
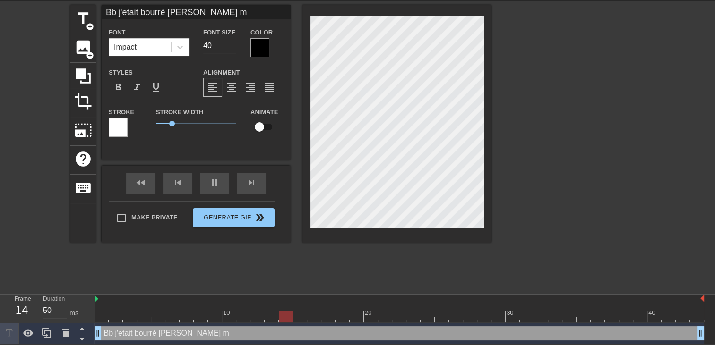
type textarea "Bb j'etait bourré Aruna ma"
type input "Bb j'etait bourré Aruna ma"
type textarea "Bb j'etait bourré Aruna ma"
type input "Bb j'etait bourré Aruna ma r"
type textarea "Bb j'etait bourré Aruna ma r"
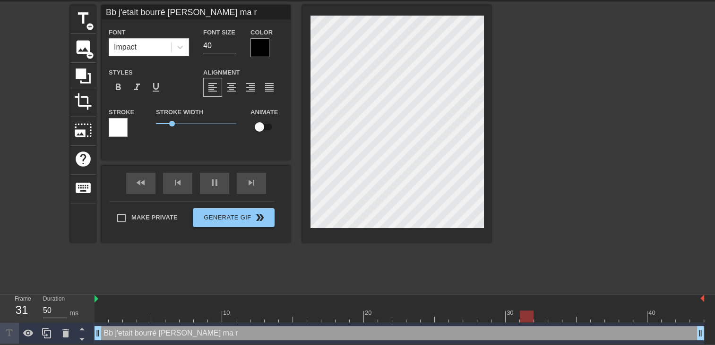
type input "Bb j'etait bourré Aruna ma ra"
type textarea "Bb j'etait bourré Aruna ma ra"
type input "Bb j'etait bourré Aruna ma ram"
type textarea "Bb j'etait bourré Aruna ma ram"
type input "Bb j'etait bourré Aruna ma rame"
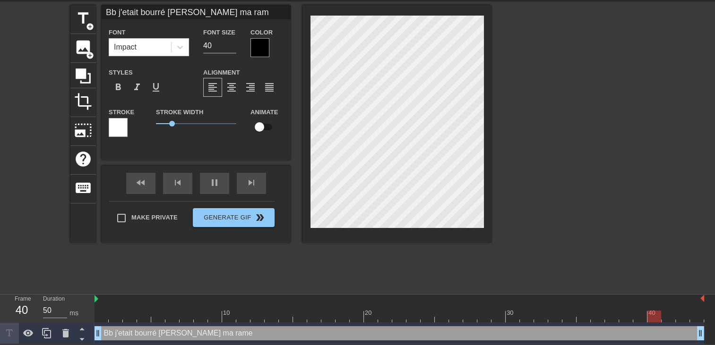
type textarea "Bb j'etait bourré Aruna ma rame"
type input "Bb j'etait bourré Aruna ma ramen"
type textarea "Bb j'etait bourré Aruna ma ramen"
type input "Bb j'etait bourré Aruna ma ramene"
type textarea "Bb j'etait bourré Aruna ma ramene"
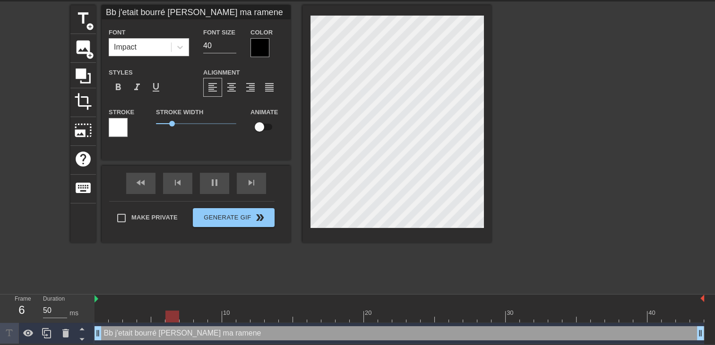
type input "Bb j'etait bourré Aruna ma ramener"
type textarea "Bb j'etait bourré Aruna ma ramener"
type input "Bb j'etait bourré Aruna ma ramener"
type textarea "Bb j'etait bourré Aruna ma ramener"
type input "Bb j'etait bourré Aruna ma ramener"
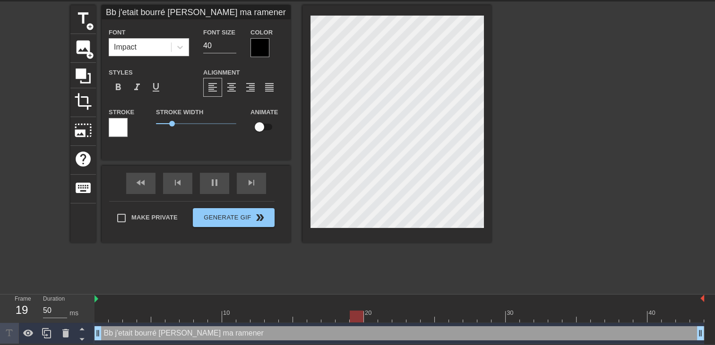
type textarea "Bb j'etait bourré Aruna ma ramener"
type input "Bb j'etait bourré Aruna ma ramener m"
type textarea "Bb j'etait bourré Aruna ma ramener m"
type input "Bb j'etait bourré Aruna ma ramener ma"
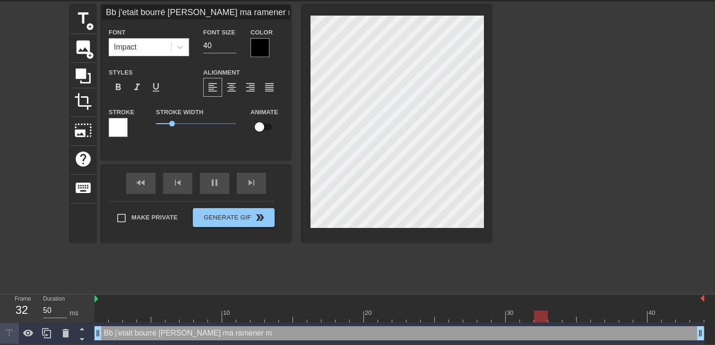
type textarea "Bb j'etait bourré Aruna ma ramener ma"
type input "Bb j'etait bourré Aruna ma ramener mai"
type textarea "Bb j'etait bourré Aruna ma ramener mai"
type input "Bb j'etait bourré Aruna ma ramener mais"
type textarea "Bb j'etait bourré Aruna ma ramener mais"
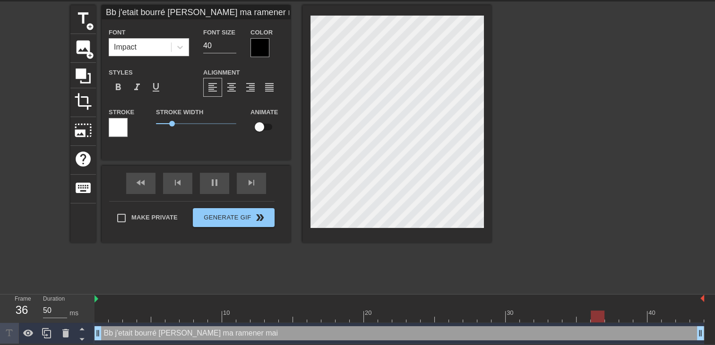
scroll to position [2, 1]
type input "Bb j'etait bourré Aruna ma ramener mai"
type textarea "Bb j'etait bourré Aruna ma ramener mai"
type input "Bb j'etait bourré Aruna ma ramener ma"
type textarea "Bb j'etait bourré Aruna ma ramener ma"
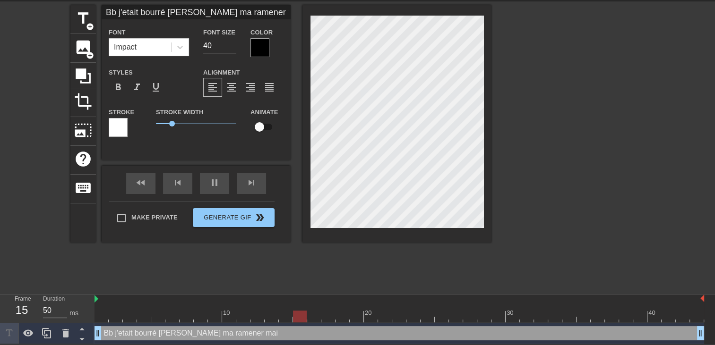
type input "Bb j'etait bourré Aruna ma ramener m"
type textarea "Bb j'etait bourré Aruna ma ramener m"
type input "Bb j'etait bourré Aruna ma ramener"
type textarea "Bb j'etait bourré Aruna ma ramener"
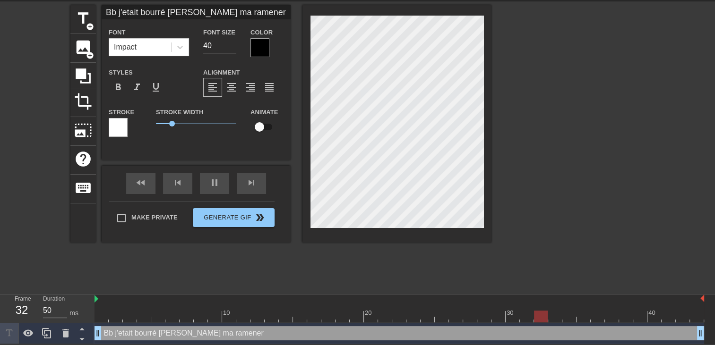
type input "Bb j'etait bourré Aruna ma ramener j"
type textarea "Bb j'etait bourré Aruna ma ramener j"
type input "Bb j'etait bourré Aruna ma ramener je"
type textarea "Bb j'etait bourré Aruna ma ramener je"
type input "Bb j'etait bourré Aruna ma ramener je"
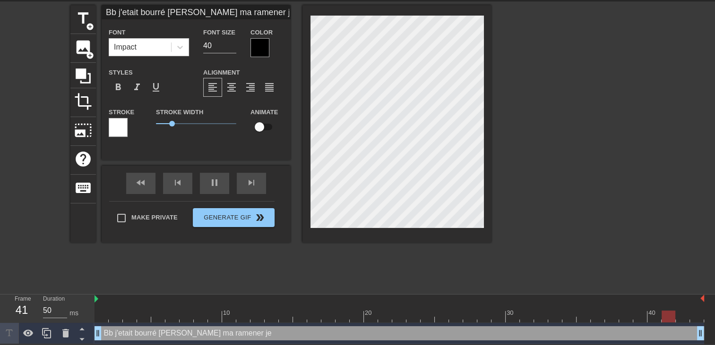
type textarea "Bb j'etait bourré Aruna ma ramener je"
type input "Bb j'etait bourré Aruna ma ramener je m"
type textarea "Bb j'etait bourré Aruna ma ramener je m"
type input "Bb j'etait bourré Aruna ma ramener je me"
type textarea "Bb j'etait bourré Aruna ma ramener je me"
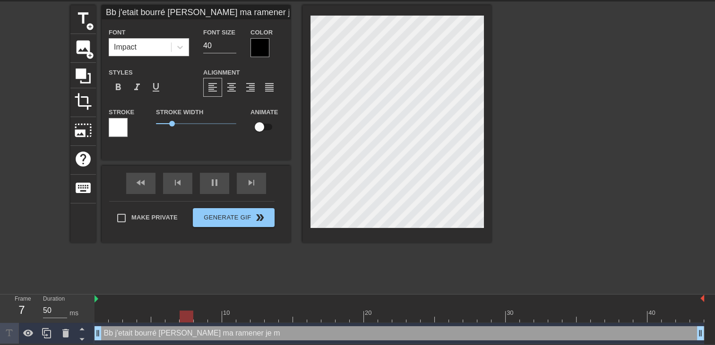
type input "Bb j'etait bourré Aruna ma ramener je me"
type textarea "Bb j'etait bourré Aruna ma ramener je me"
type input "Bb j'etait bourré Aruna ma ramener je me s"
type textarea "Bb j'etait bourré Aruna ma ramener je me s"
type input "Bb j'etait bourré Aruna ma ramener je me su"
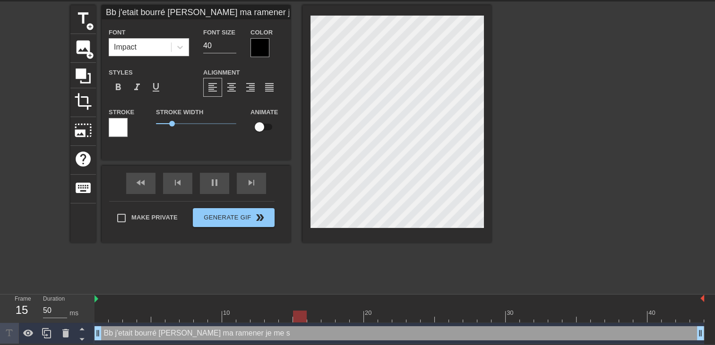
type textarea "Bb j'etait bourré Aruna ma ramener je me su"
type input "Bb j'etait bourré Aruna ma ramener je me sui"
type textarea "Bb j'etait bourré Aruna ma ramener je me sui"
type input "Bb j'etait bourré Aruna ma ramener je me suis"
type textarea "Bb j'etait bourré Aruna ma ramener je me suis"
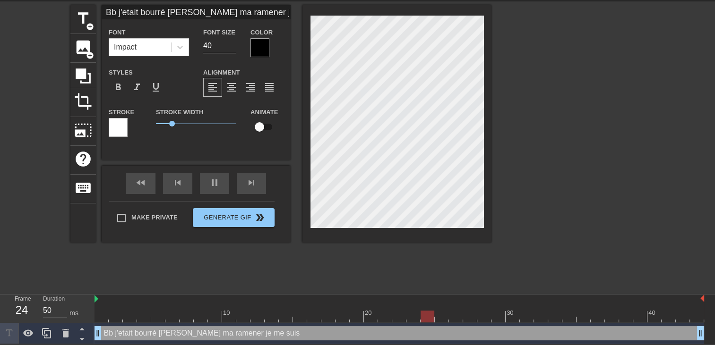
type input "Bb j'etait bourré Aruna ma ramener je me suis"
type textarea "Bb j'etait bourré Aruna ma ramener je me suis"
type input "Bb j'etait bourré Aruna ma ramener je me suis e"
type textarea "Bb j'etait bourré Aruna ma ramener je me suis e"
type input "Bb j'etait bourré Aruna ma ramener je me suis en"
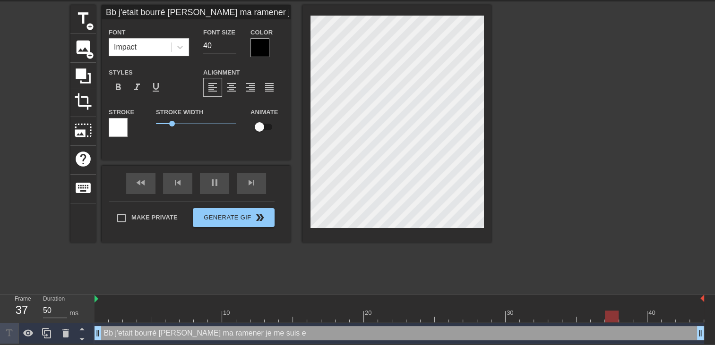
type textarea "Bb j'etait bourré Aruna ma ramener je me suis en"
type input "Bb j'etait bourré Aruna ma ramener je me suis eno"
type textarea "Bb j'etait bourré Aruna ma ramener je me suis eno"
type input "Bb j'etait bourré Aruna ma ramener je me suis en"
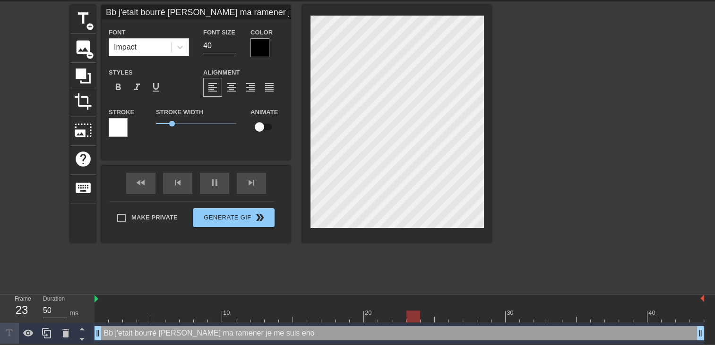
type textarea "Bb j'etait bourré Aruna ma ramener je me suis en"
type input "Bb j'etait bourré Aruna ma ramener je me suis end"
type textarea "Bb j'etait bourré Aruna ma ramener je me suis end"
type input "Bb j'etait bourré Aruna ma ramener je me suis endo"
type textarea "Bb j'etait bourré Aruna ma ramener je me suis endo"
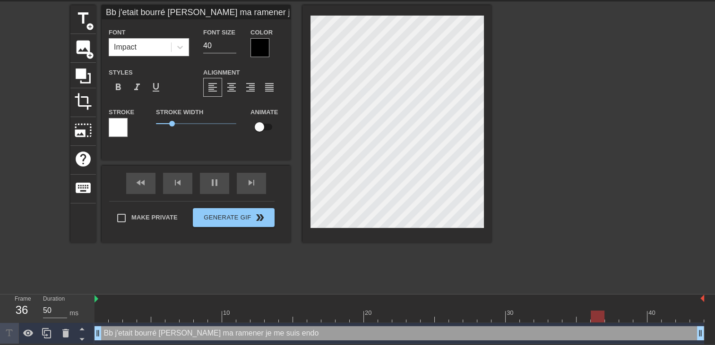
scroll to position [2, 3]
type input "Bb j'etait bourré Aruna ma ramener je me suis endor"
type textarea "Bb j'etait bourré Aruna ma ramener je me suis endor"
type input "Bb j'etait bourré Aruna ma ramener je me suis endorm"
type textarea "Bb j'etait bourré Aruna ma ramener je me suis endorm"
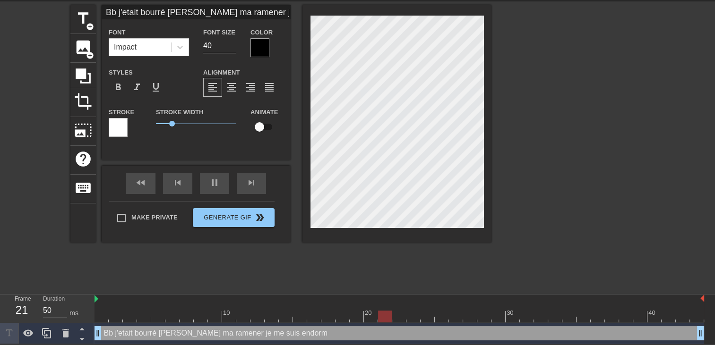
type input "Bb j'etait bourré Aruna ma ramener je me suis endormi"
type textarea "Bb j'etait bourré Aruna ma ramener je me suis endormi"
type input "Bb j'etait bourré Aruna ma ramener je me suis endormi"
type textarea "Bb j'etait bourré Aruna ma ramener je me suis endormi"
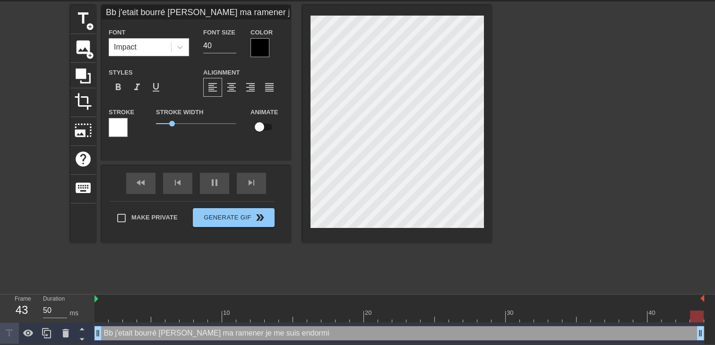
scroll to position [2, 0]
type input "Bb j'etait bourré Aruna ma ramener je me suis endormit"
type textarea "Bb j'etait bourré Aruna ma ramener je me suis endormi t"
type input "Bb j'etait bourré Aruna ma ramener je me suis endormi"
type textarea "Bb j'etait bourré Aruna ma ramener je me suis endormi"
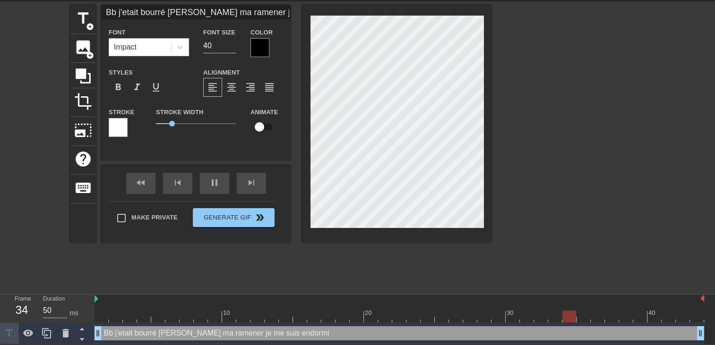
type input "Bb j'etait bourré Aruna ma ramener je me suis endormid"
type textarea "Bb j'etait bourré Aruna ma ramener je me suis endormi d"
type input "Bb j'etait bourré Aruna ma ramener je me suis endormidi"
type textarea "Bb j'etait bourré Aruna ma ramener je me suis endormi di"
type input "Bb j'etait bourré Aruna ma ramener je me suis endormidir"
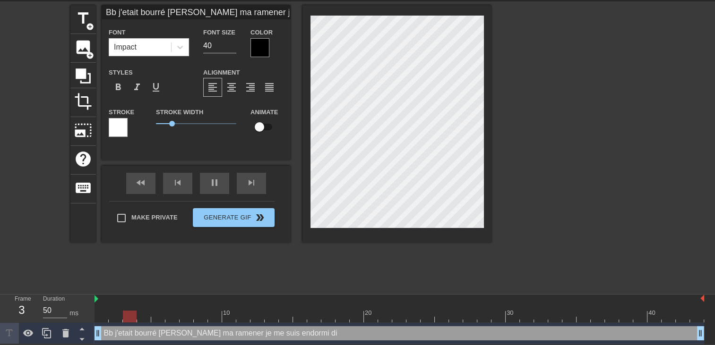
type textarea "Bb j'etait bourré Aruna ma ramener je me suis endormi dir"
type input "Bb j'etait bourré Aruna ma ramener je me suis endormidire"
type textarea "Bb j'etait bourré Aruna ma ramener je me suis endormi dire"
type input "Bb j'etait bourré Aruna ma ramener je me suis endormidirec"
type textarea "Bb j'etait bourré Aruna ma ramener je me suis endormi direc"
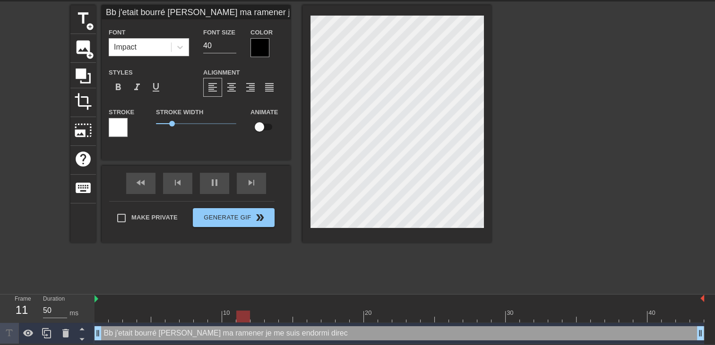
scroll to position [2, 1]
type input "Bb j'etait bourré Aruna ma ramener je me suis endormidirect"
type textarea "Bb j'etait bourré Aruna ma ramener je me suis endormi direct"
click at [484, 103] on div at bounding box center [396, 124] width 189 height 238
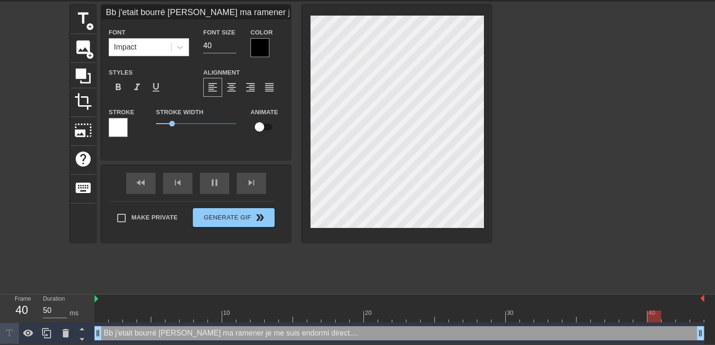
click at [257, 46] on div at bounding box center [259, 47] width 19 height 19
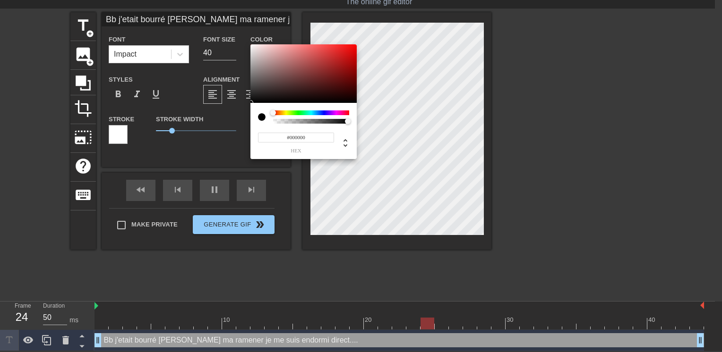
click at [327, 116] on div at bounding box center [311, 117] width 76 height 13
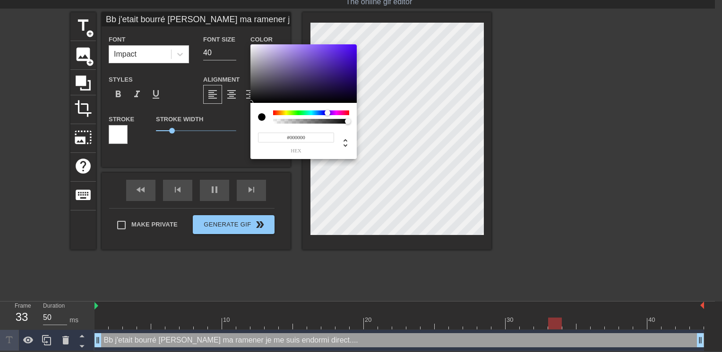
click at [327, 111] on div at bounding box center [311, 113] width 76 height 5
click at [348, 111] on div at bounding box center [311, 113] width 76 height 5
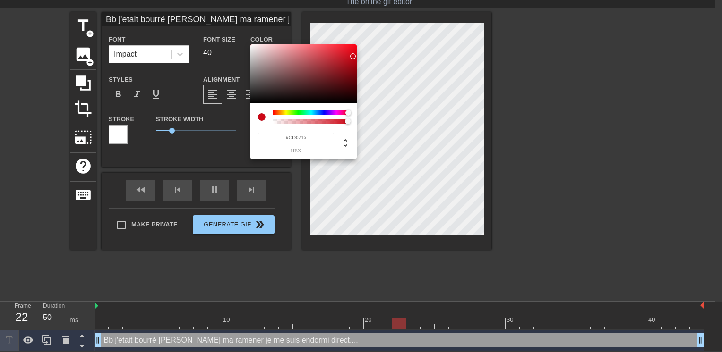
click at [353, 56] on div at bounding box center [303, 73] width 106 height 59
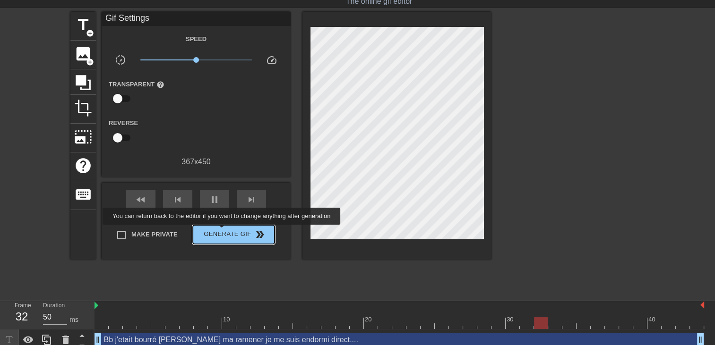
click at [223, 231] on span "Generate Gif double_arrow" at bounding box center [234, 234] width 74 height 11
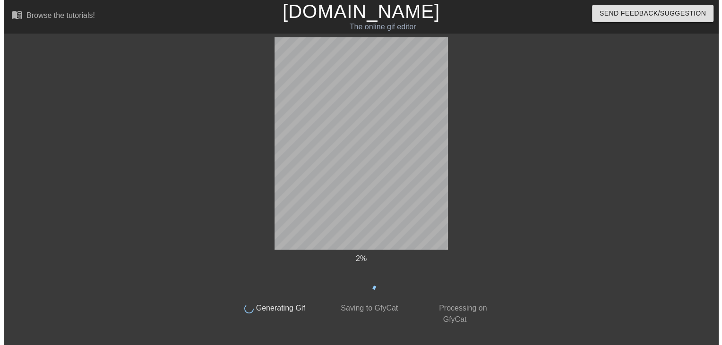
scroll to position [0, 0]
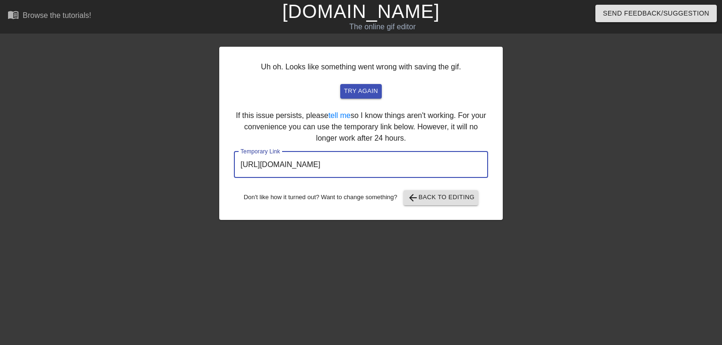
drag, startPoint x: 455, startPoint y: 165, endPoint x: 58, endPoint y: 180, distance: 397.6
click at [68, 181] on div "Uh oh. Looks like something went wrong with saving the gif. try again If this i…" at bounding box center [361, 178] width 722 height 283
drag, startPoint x: 58, startPoint y: 180, endPoint x: 267, endPoint y: 164, distance: 209.9
click at [386, 19] on link "[DOMAIN_NAME]" at bounding box center [360, 11] width 157 height 21
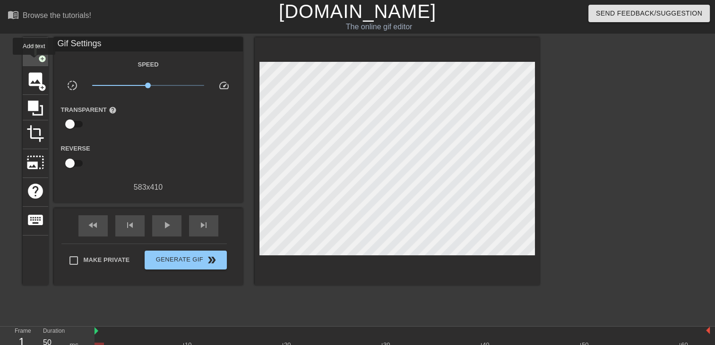
click at [34, 61] on div "title add_circle" at bounding box center [36, 51] width 26 height 29
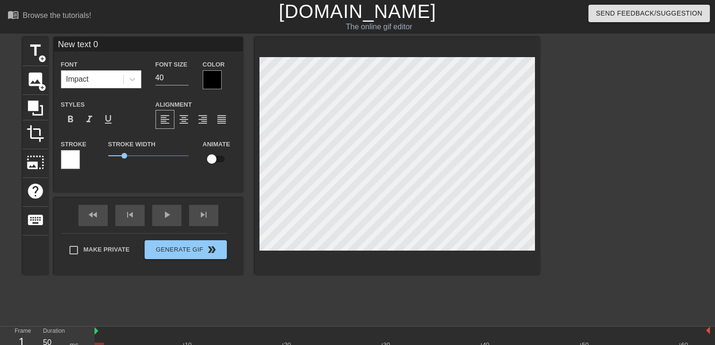
scroll to position [1, 2]
type input "New text"
type textarea "New text"
type input "New text"
type textarea "New text"
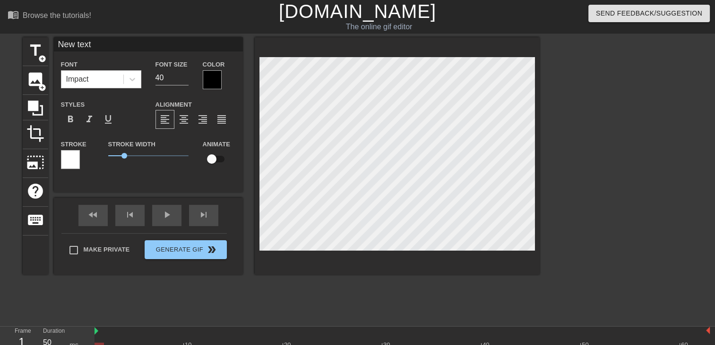
type input "New tex"
type textarea "New tex"
type input "New te"
type textarea "New te"
type input "New t"
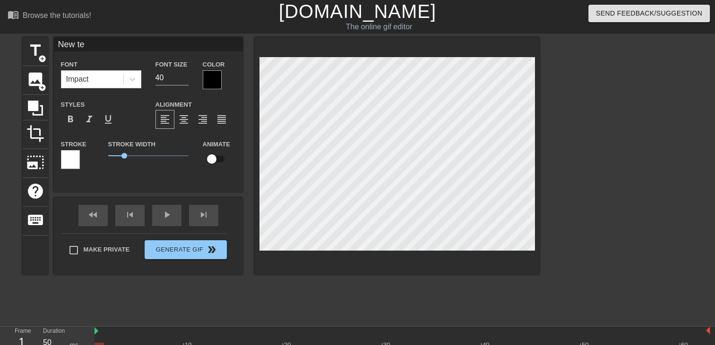
type textarea "New t"
type input "New"
type textarea "New"
type input "New"
type textarea "New"
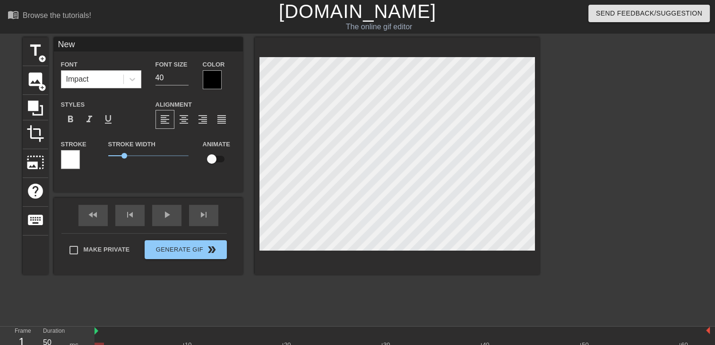
type input "Ne"
type textarea "Ne"
type input "N"
type textarea "N"
type input "m"
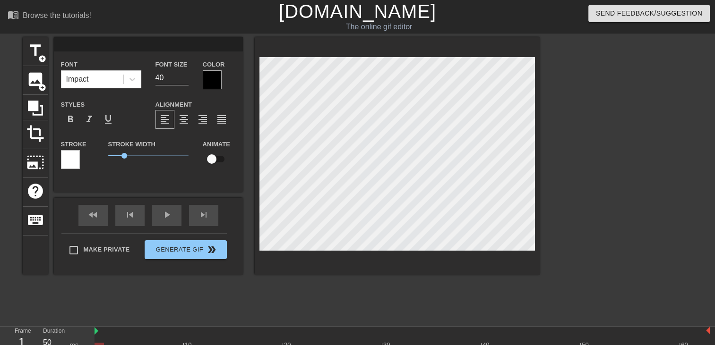
type textarea "m"
type input "mE"
type textarea "mE"
type input "mEC"
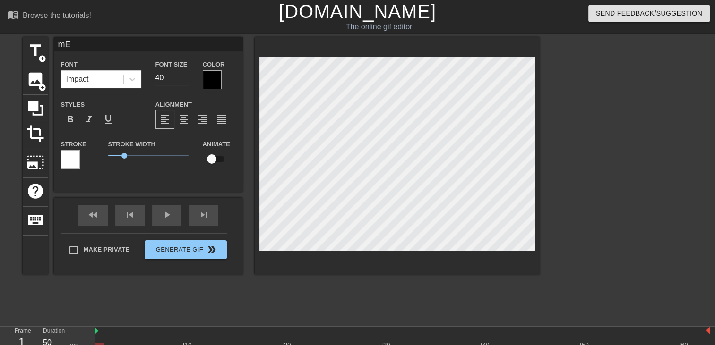
type textarea "mEC"
type input "mEC"
type textarea "mEC"
type input "mEC T"
type textarea "mEC T"
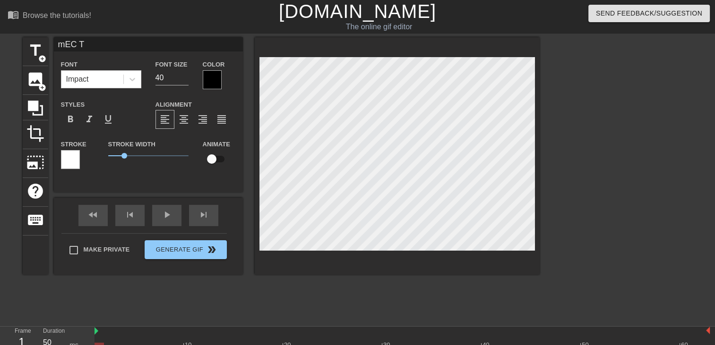
type input "mEC TA"
type textarea "mEC TA"
type input "mEC TA"
type textarea "mEC TA"
type input "mEC TA C"
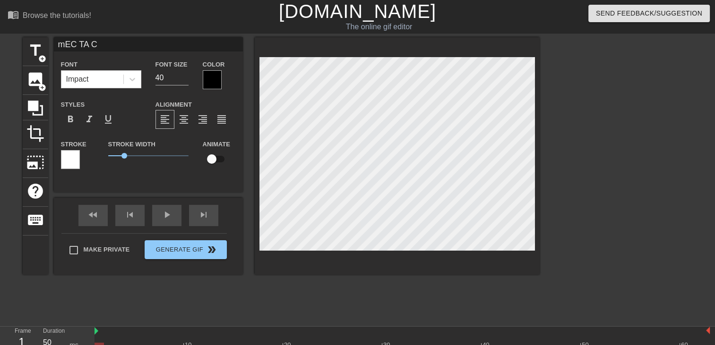
type textarea "mEC TA C"
type input "mEC TA CO"
type textarea "mEC TA CO"
type input "mEC TA COP"
type textarea "mEC TA COP"
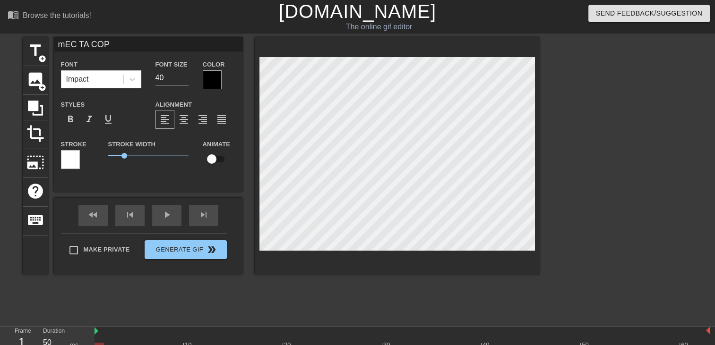
type input "mEC TA COPI"
type textarea "mEC TA COPI"
type input "mEC TA COPIN"
type textarea "mEC TA COPIN"
type input "mEC TA COPINE"
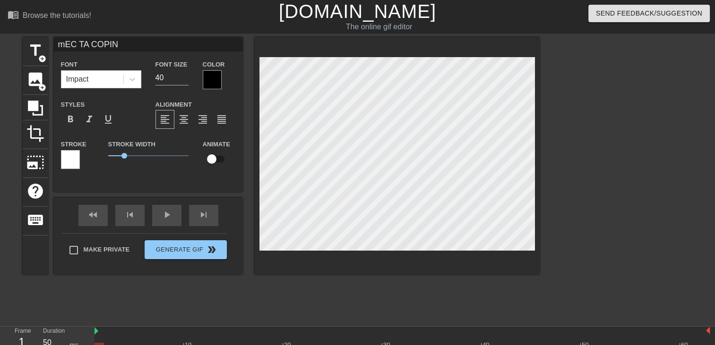
type textarea "mEC TA COPINE"
type input "mEC TA COPIN"
type textarea "mEC TA COPIN"
type input "mEC TA COPI"
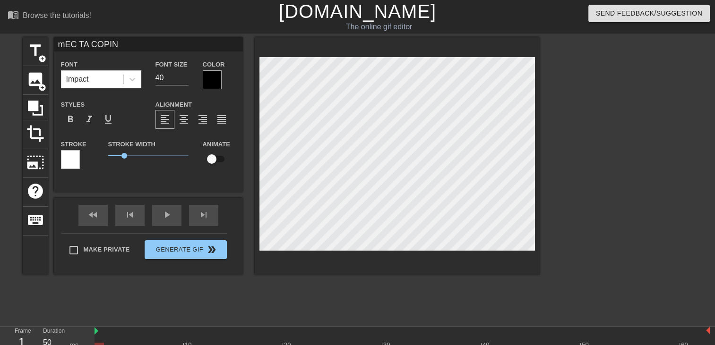
type textarea "mEC TA COPI"
type input "mEC TA COP"
type textarea "mEC TA COP"
type input "mEC TA CO"
type textarea "mEC TA CO"
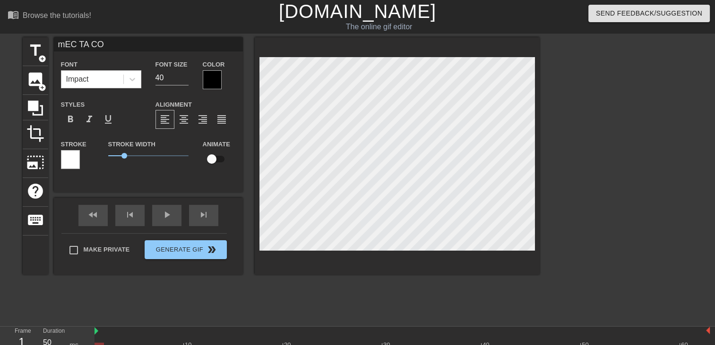
type input "mEC TA C"
type textarea "mEC TA C"
type input "mEC TA"
type textarea "mEC TA"
type input "mEC TA"
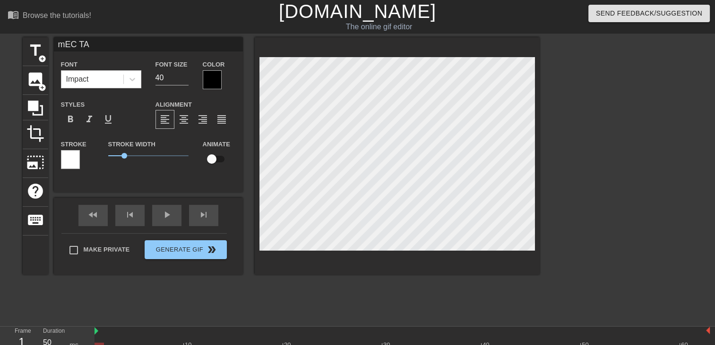
type textarea "mEC TA"
type input "mEC T"
type textarea "mEC T"
type input "mEC"
type textarea "mEC"
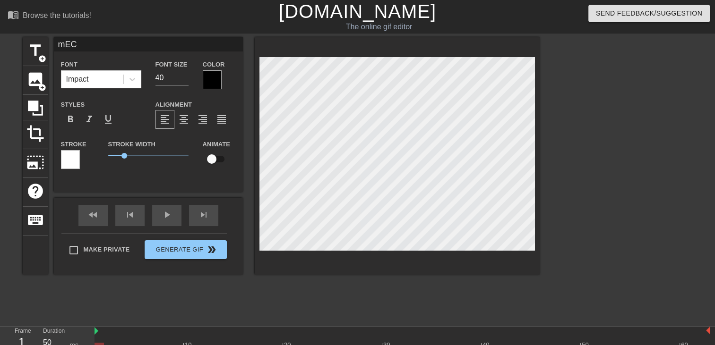
type input "mEC"
type textarea "mEC"
type input "mE"
type textarea "mE"
type input "m"
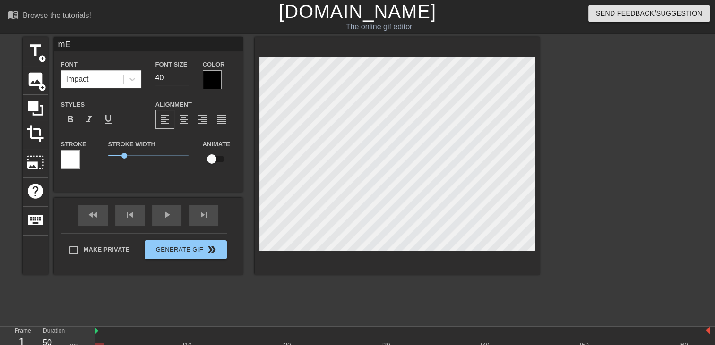
type textarea "m"
type input "m"
type textarea "m"
type input "m"
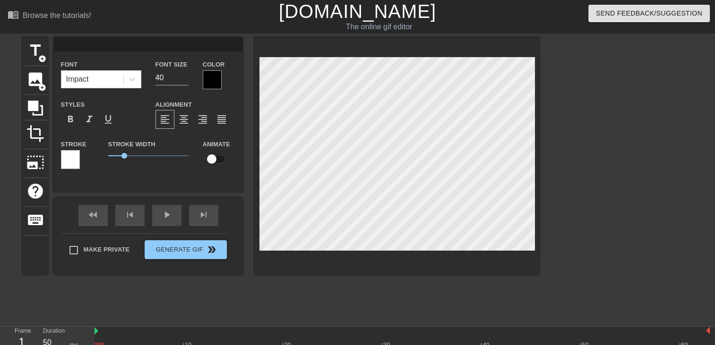
type textarea "m"
type input "M"
type textarea "M"
type input "Me"
type textarea "Me"
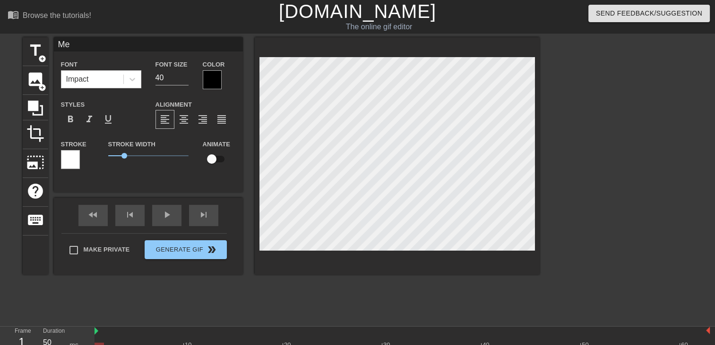
type input "Mec"
type textarea "Mec"
type input "Mec"
type textarea "Mec"
type input "Mec t"
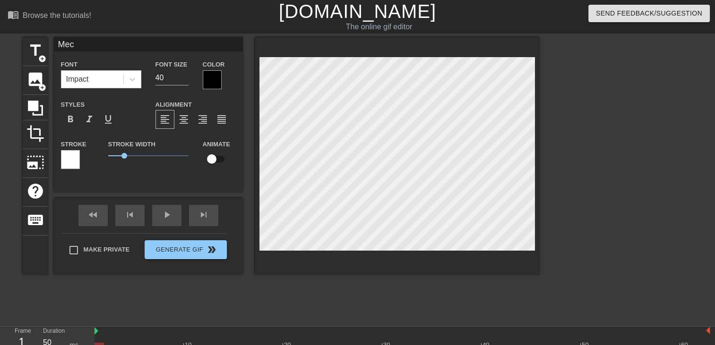
type textarea "Mec t"
type input "Mec ta"
type textarea "Mec ta"
type input "Mec ta"
type textarea "Mec ta"
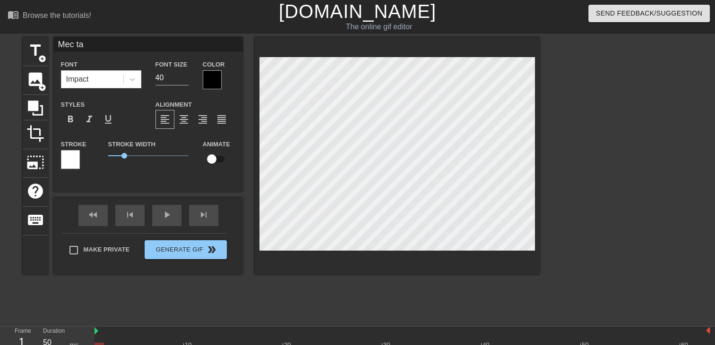
type input "Mec ta c"
type textarea "Mec ta c"
type input "Mec ta co"
type textarea "Mec ta co"
type input "Mec ta cop"
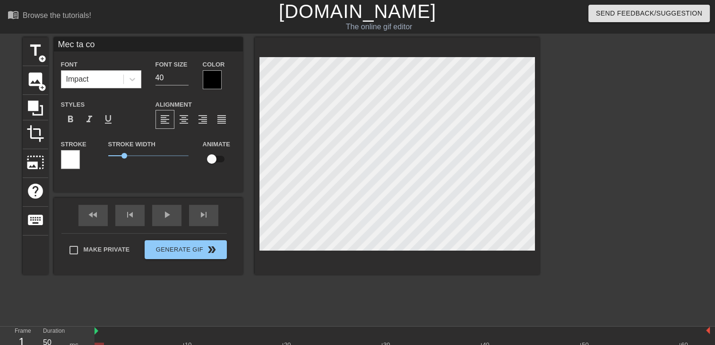
type textarea "Mec ta cop"
type input "Mec ta copi"
type textarea "Mec ta copi"
type input "Mec ta copin"
type textarea "Mec ta copin"
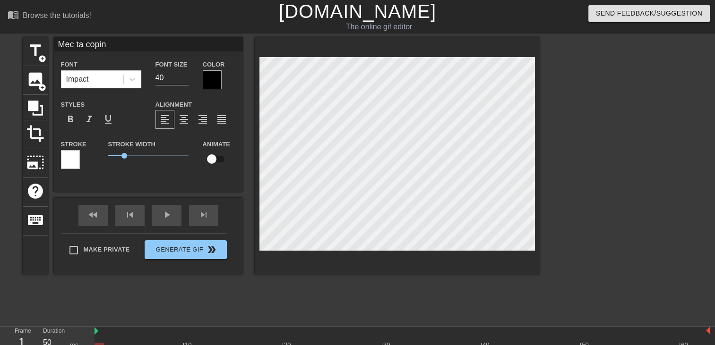
type input "Mec ta copine"
type textarea "Mec ta copine"
type input "Mec ta copine"
type textarea "Mec ta copine"
type input "Mec ta copine e"
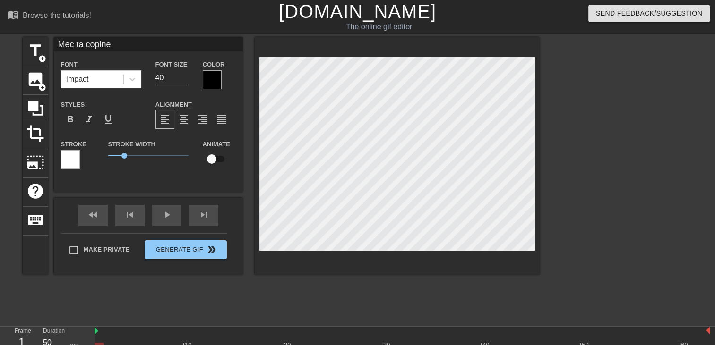
type textarea "Mec ta copine e"
type input "Mec ta copine el"
type textarea "Mec ta copine el"
type input "Mec ta copine ell"
type textarea "Mec ta copine ell"
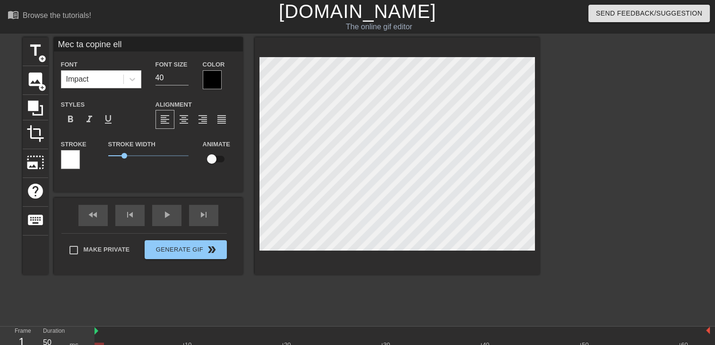
type input "Mec ta copine elle"
type textarea "Mec ta copine elle"
type input "Mec ta copine elle"
type textarea "Mec ta copine elle"
type input "Mec ta copine elle v"
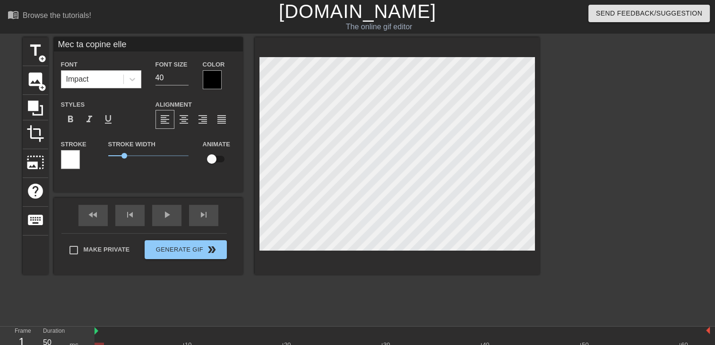
type textarea "Mec ta copine elle v"
type input "Mec ta copine elle ve"
type textarea "Mec ta copine elle ve"
type input "Mec ta copine elle veu"
type textarea "Mec ta copine elle veu"
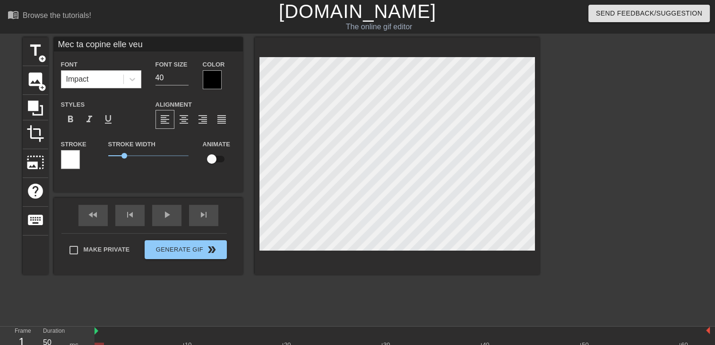
type input "Mec ta copine elle veut"
type textarea "Mec ta copine elle veut"
type input "Mec ta copine elle veut"
type textarea "Mec ta copine elle veut"
type input "Mec ta copine elle veut d"
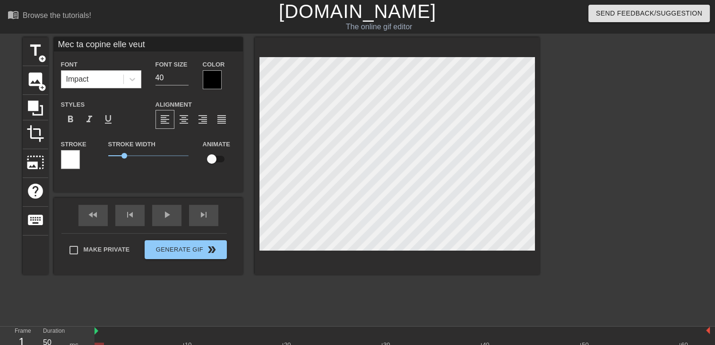
type textarea "Mec ta copine elle veut d"
type input "Mec ta copine elle veut de"
type textarea "Mec ta copine elle veut de"
type input "Mec ta copine elle veut de"
type textarea "Mec ta copine elle veut de"
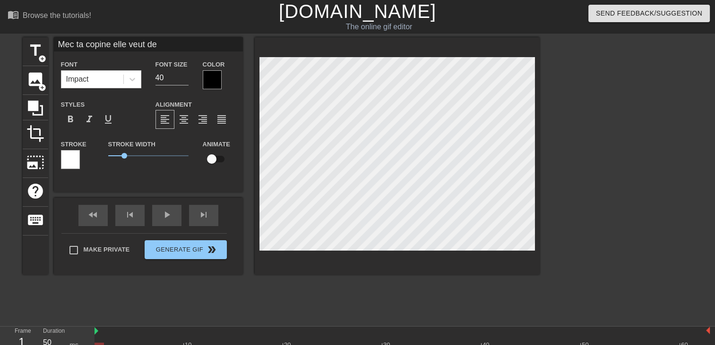
scroll to position [1, 1]
type input "Mec ta copine elle veut del"
type textarea "Mec ta copine elle veut de l"
type input "Mec ta copine elle veut dela"
type textarea "Mec ta copine elle veut de la"
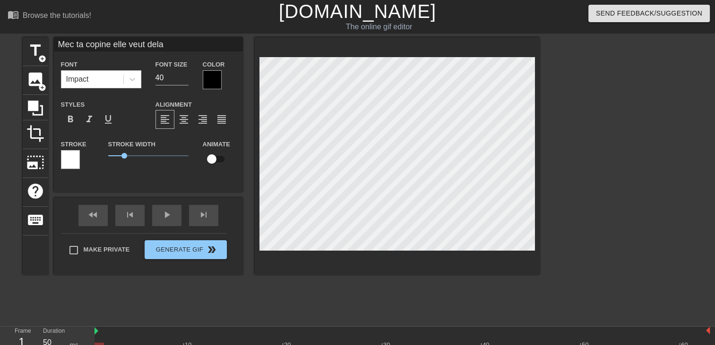
type input "Mec ta copine elle veut dela"
type textarea "Mec ta copine elle veut de la"
type input "Mec ta copine elle veut dela f"
type textarea "Mec ta copine elle veut de la f"
type input "Mec ta copine elle veut dela fu"
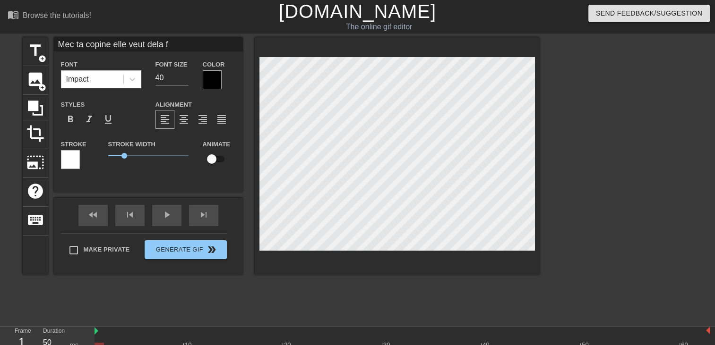
type textarea "Mec ta copine elle veut de la fu"
type input "Mec ta copine elle veut dela fum"
type textarea "Mec ta copine elle veut de la fum"
type input "Mec ta copine elle veut dela fume"
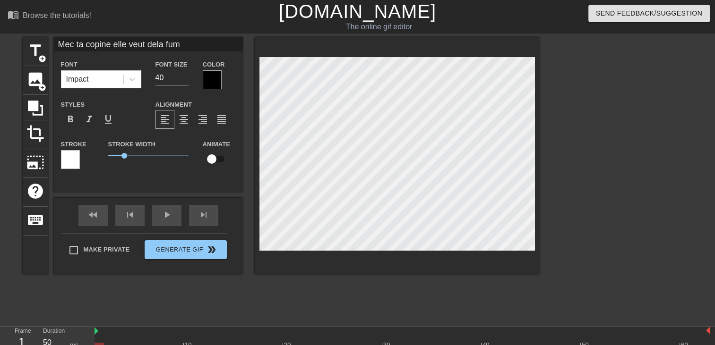
type textarea "Mec ta copine elle veut de la fume"
type input "Mec ta copine elle veut dela fumet"
type textarea "Mec ta copine elle veut de la fumet"
type input "Mec ta copine elle veut dela fumett"
type textarea "Mec ta copine elle veut de la fumett"
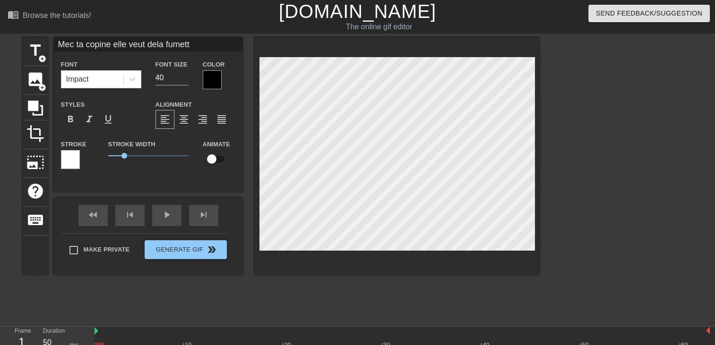
type input "Mec ta copine elle veut dela fumette"
type textarea "Mec ta copine elle veut de la fumette"
type input "Mec ta copine elle veut dela fumette"
type textarea "Mec ta copine elle veut de la fumette"
type input "Mec ta copine elle veut dela fumette s"
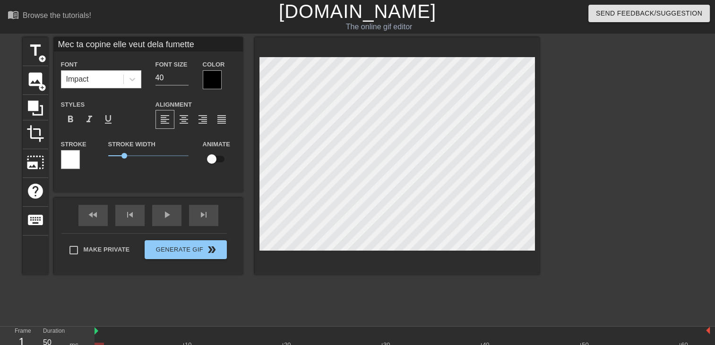
type textarea "Mec ta copine elle veut de la fumette s"
type input "Mec ta copine elle veut dela fumette sa"
type textarea "Mec ta copine elle veut de la fumette sa"
type input "Mec ta copine elle veut dela fumette sas"
type textarea "Mec ta copine elle veut de la fumette sas"
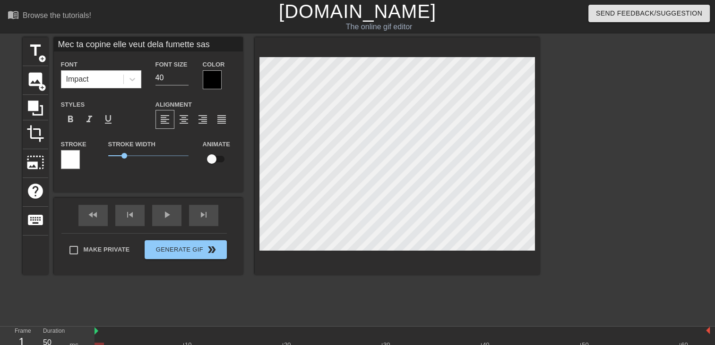
scroll to position [1, 3]
type input "Mec ta copine elle veut dela fumette sa"
type textarea "Mec ta copine elle veut de la fumette sa"
type input "Mec ta copine elle veut dela fumette san"
type textarea "Mec ta copine elle veut de la fumette san"
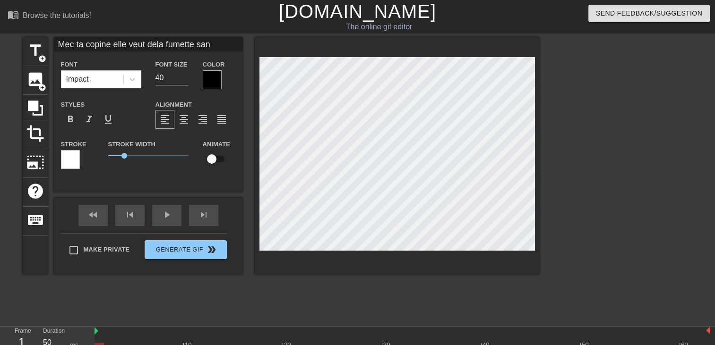
type input "Mec ta copine elle veut dela fumette sans"
type textarea "Mec ta copine elle veut de la fumette sans"
type input "Mec ta copine elle veut dela fumette sans"
type textarea "Mec ta copine elle veut de la fumette sans"
type input "Mec ta copine elle veut dela fumette sans a"
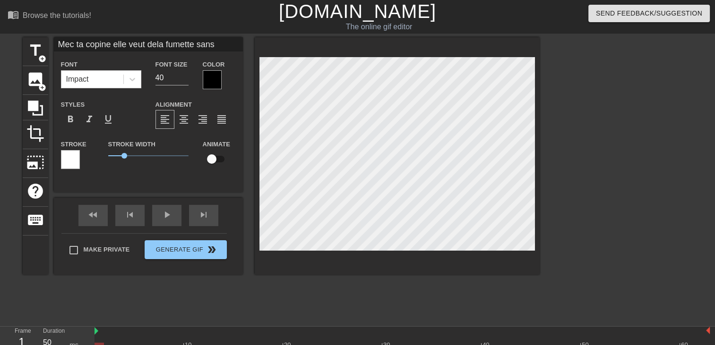
type textarea "Mec ta copine elle veut de la fumette sans a"
type input "Mec ta copine elle veut dela fumette sans ar"
type textarea "Mec ta copine elle veut de la fumette sans ar"
type input "Mec ta copine elle veut dela fumette sans arg"
type textarea "Mec ta copine elle veut de la fumette sans arg"
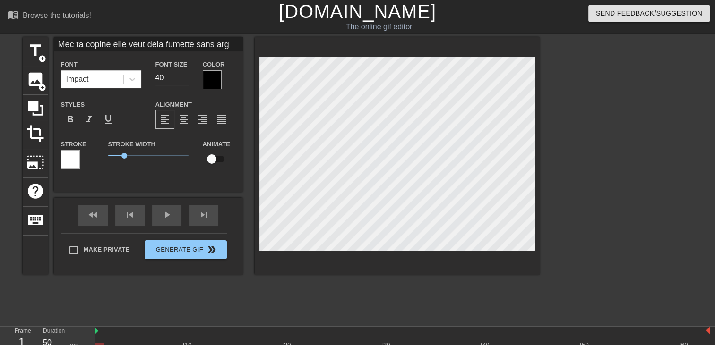
type input "Mec ta copine elle veut dela fumette sans arge"
type textarea "Mec ta copine elle veut de la fumette sans arge"
type input "Mec ta copine elle veut dela fumette sans argen"
type textarea "Mec ta copine elle veut de la fumette sans argen"
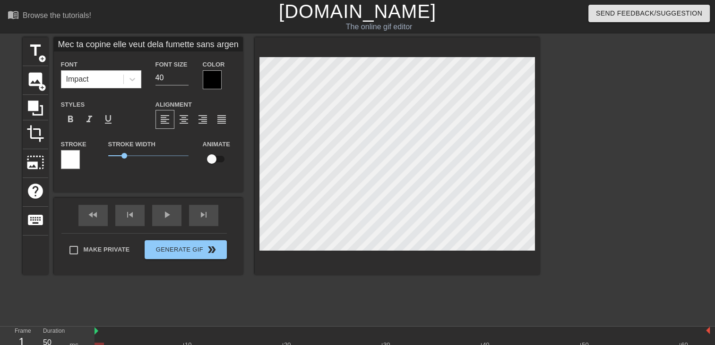
type input "Mec ta copine elle veut dela fumette sans argent"
type textarea "Mec ta copine elle veut de la fumette sans argent"
type input "Mec ta copine elle veut dela fumette sans argent"
type textarea "Mec ta copine elle veut de la fumette sans argent"
type input "Mec ta copine elle veut dela fumette sans argent"
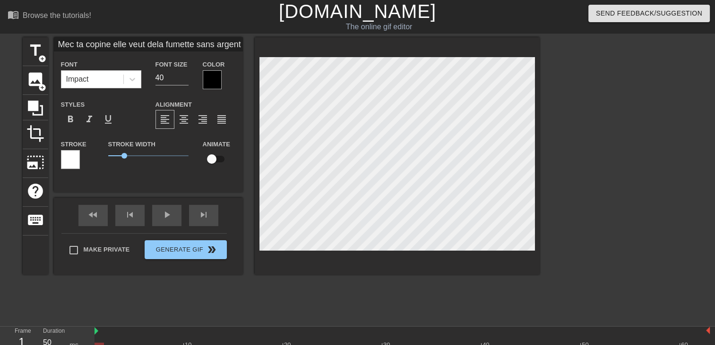
type textarea "Mec ta copine elle veut de la fumette sans argent"
type input "Mec ta copine elle veut dela fumette sans argent o"
type textarea "Mec ta copine elle veut de la fumette sans argent o"
type input "Mec ta copine elle veut dela fumette sans argent on"
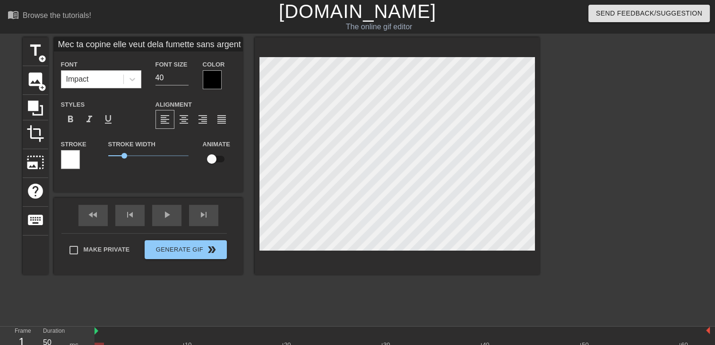
type textarea "Mec ta copine elle veut de la fumette sans argent on"
type input "Mec ta copine elle veut dela fumette sans argent on"
type textarea "Mec ta copine elle veut de la fumette sans argent on"
type input "Mec ta copine elle veut dela fumette sans argent on a"
type textarea "Mec ta copine elle veut de la fumette sans argent on a"
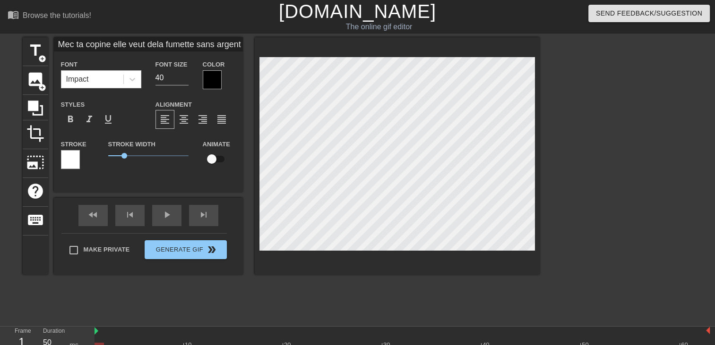
type input "Mec ta copine elle veut dela fumette sans argent on a"
type textarea "Mec ta copine elle veut de la fumette sans argent on a"
type input "Mec ta copine elle veut dela fumette sans argent on a t"
type textarea "Mec ta copine elle veut de la fumette sans argent on a t"
type input "Mec ta copine elle veut dela fumette sans argent on a tr"
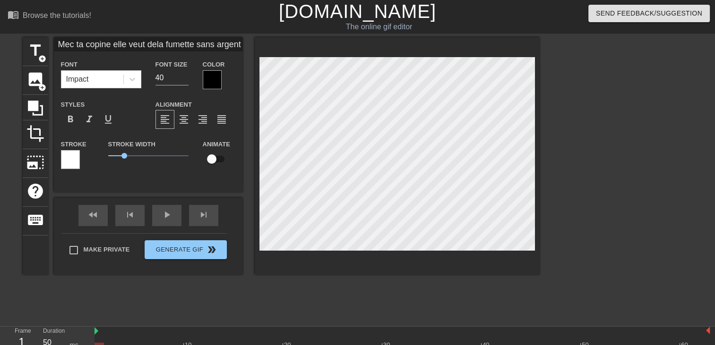
type textarea "Mec ta copine elle veut de la fumette sans argent on a tr"
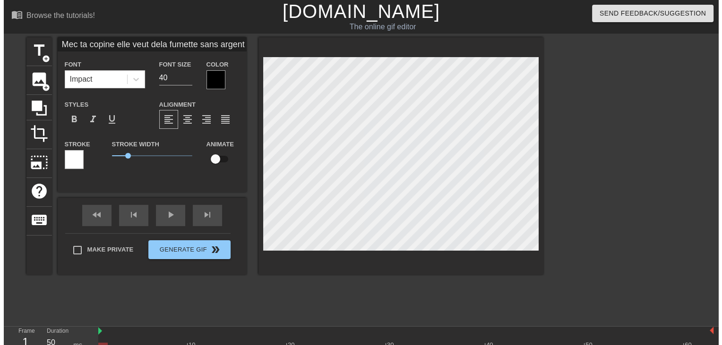
scroll to position [3, 4]
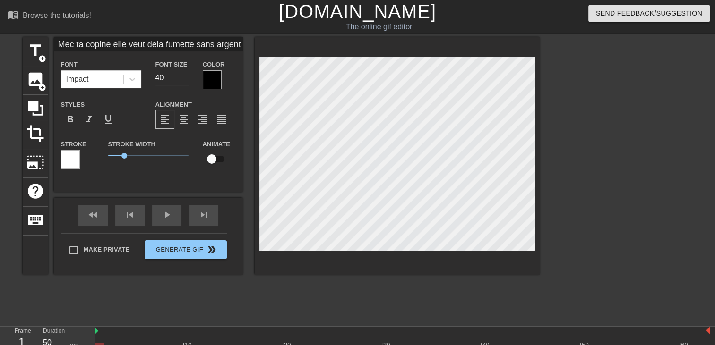
click at [210, 76] on div at bounding box center [212, 79] width 19 height 19
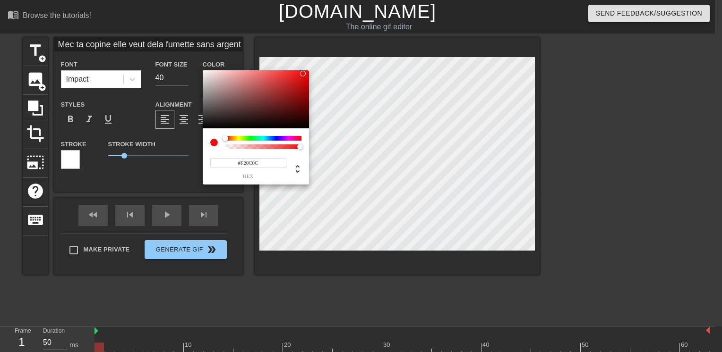
click at [303, 73] on div at bounding box center [256, 99] width 106 height 59
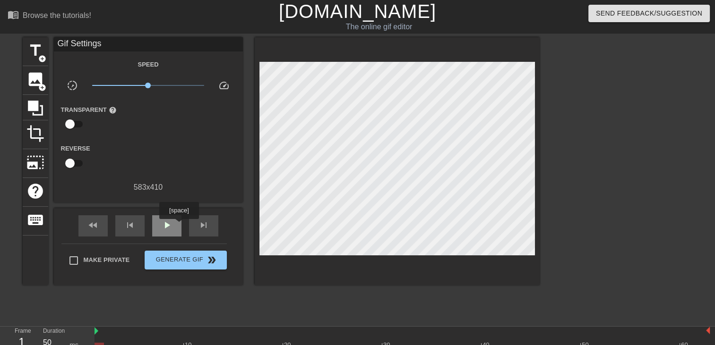
click at [178, 226] on div "play_arrow" at bounding box center [166, 225] width 29 height 21
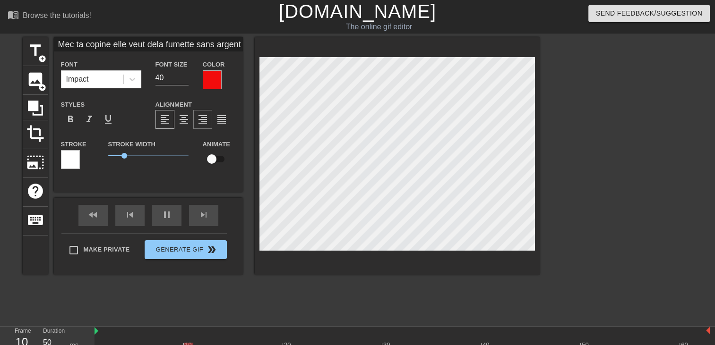
click at [202, 124] on span "format_align_right" at bounding box center [202, 119] width 11 height 11
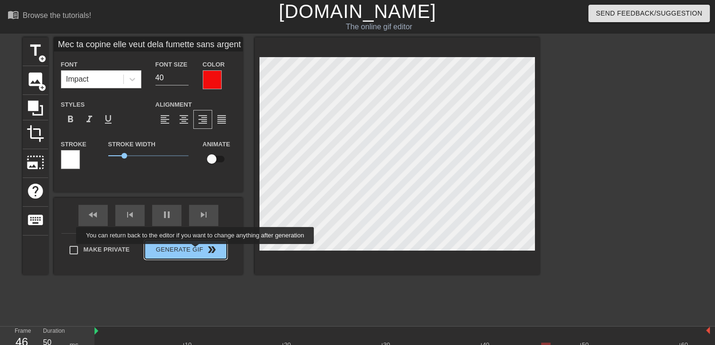
click at [196, 250] on button "Generate Gif double_arrow" at bounding box center [186, 249] width 82 height 19
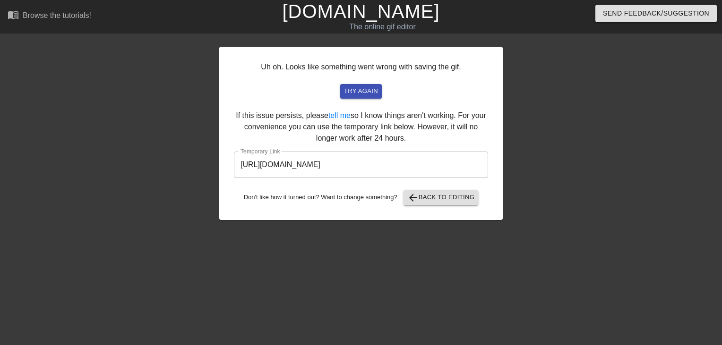
drag, startPoint x: 459, startPoint y: 169, endPoint x: -2, endPoint y: 202, distance: 461.9
click at [0, 202] on html "menu_book Browse the tutorials! [DOMAIN_NAME] The online gif editor Send Feedba…" at bounding box center [361, 162] width 722 height 325
click at [351, 12] on link "[DOMAIN_NAME]" at bounding box center [360, 11] width 157 height 21
